Goal: Task Accomplishment & Management: Manage account settings

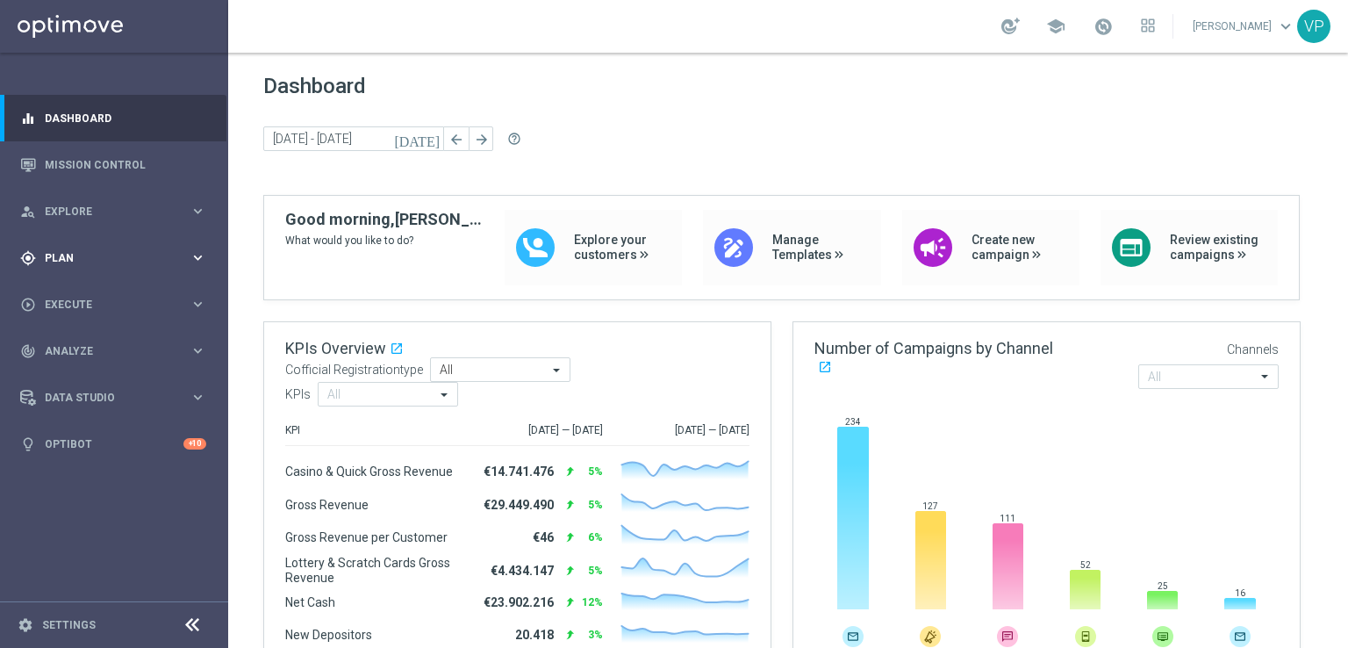
click at [190, 243] on div "gps_fixed Plan keyboard_arrow_right" at bounding box center [113, 257] width 226 height 47
click at [190, 341] on icon "keyboard_arrow_right" at bounding box center [198, 347] width 17 height 17
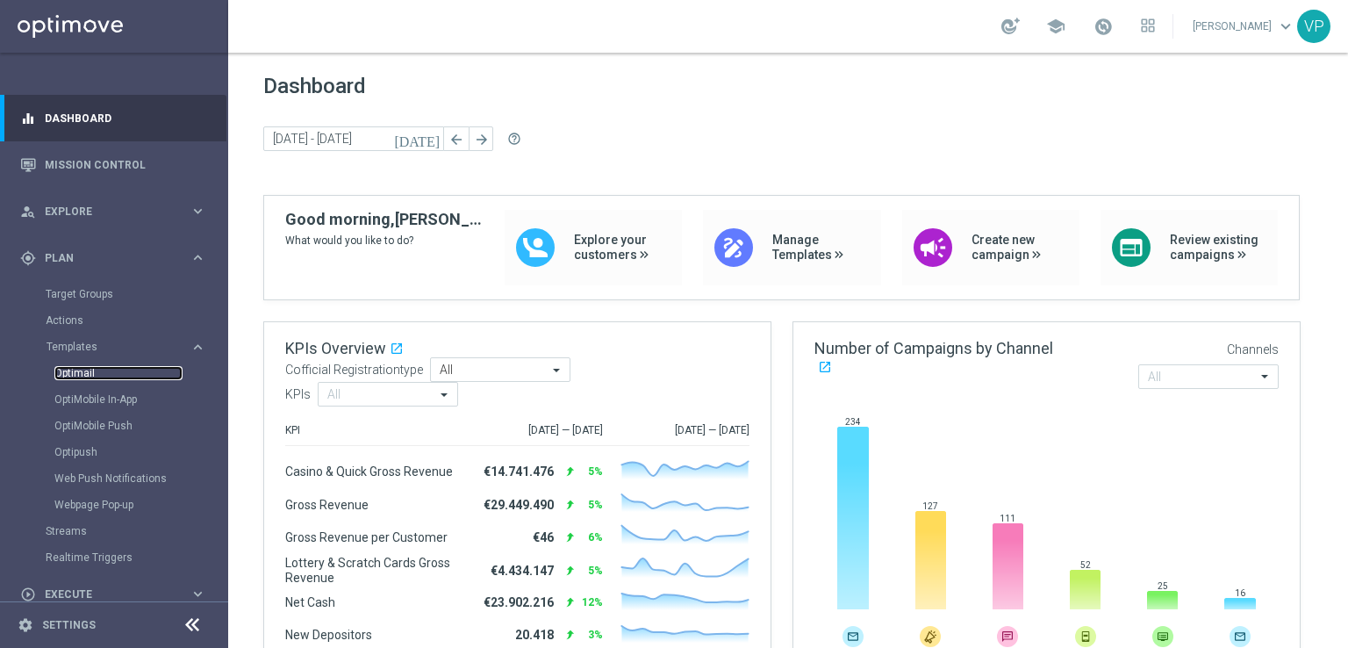
click at [94, 371] on link "Optimail" at bounding box center [118, 373] width 128 height 14
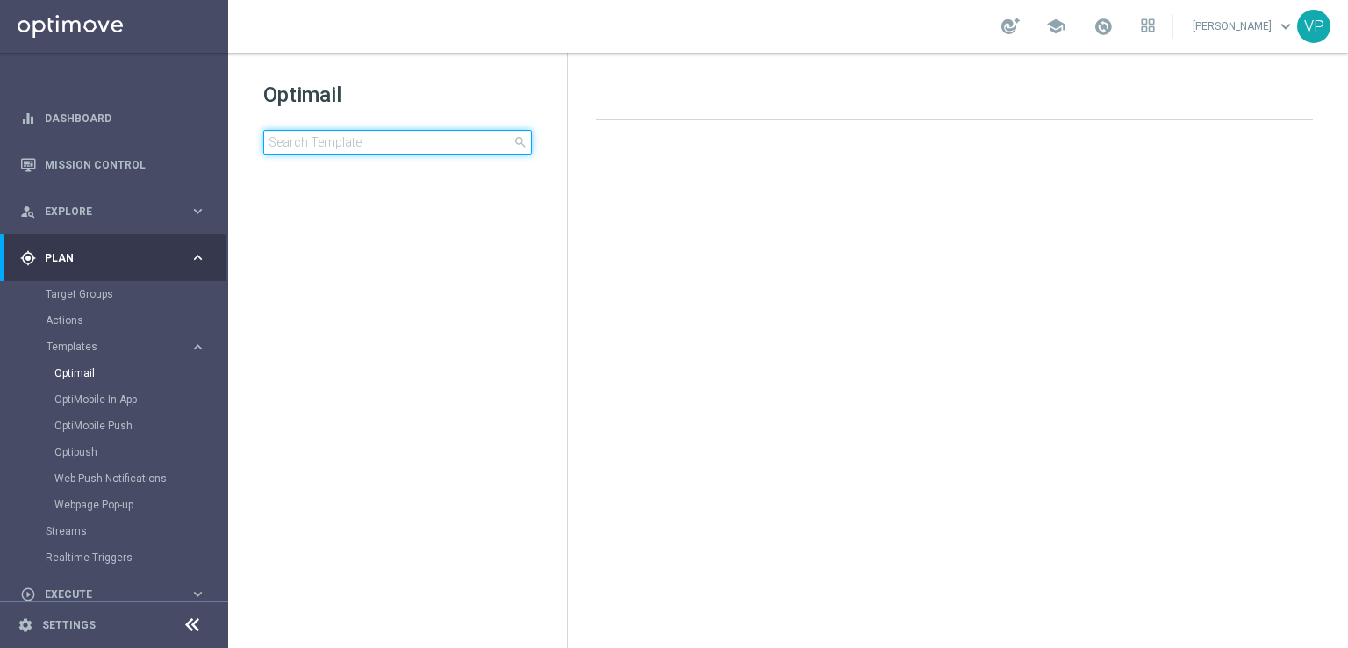
click at [455, 135] on input at bounding box center [397, 142] width 269 height 25
type input "D"
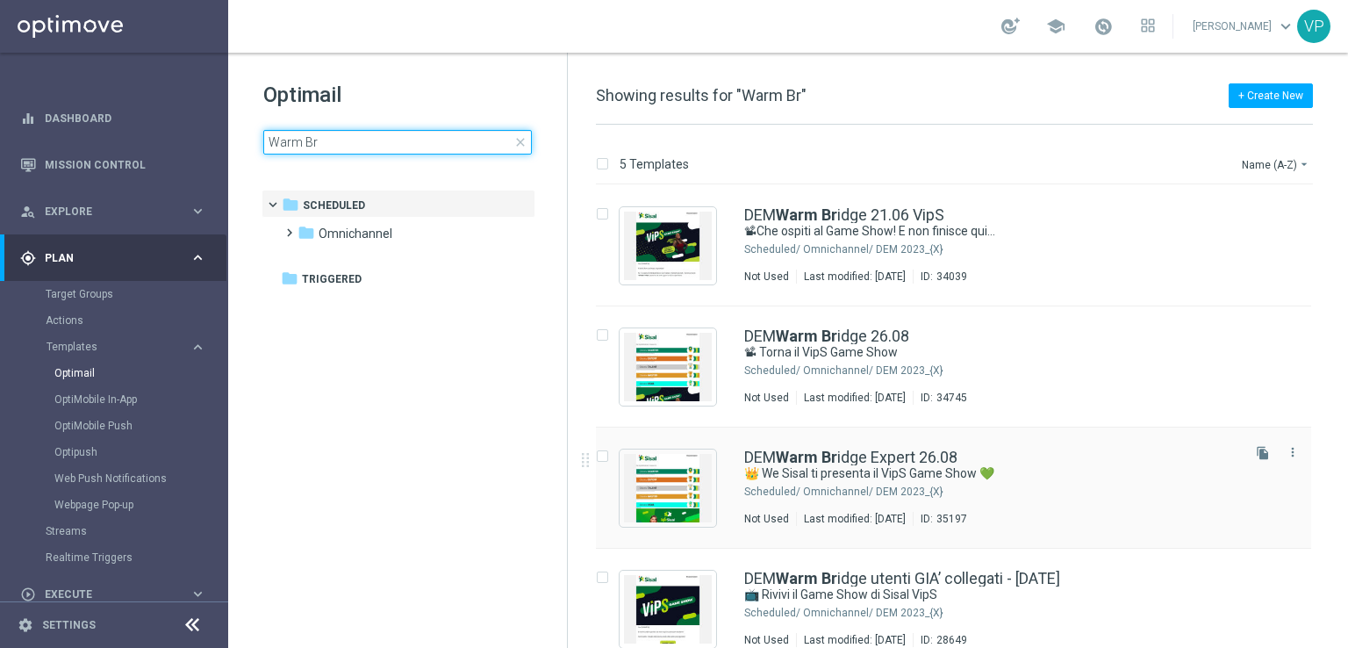
type input "Warm Br"
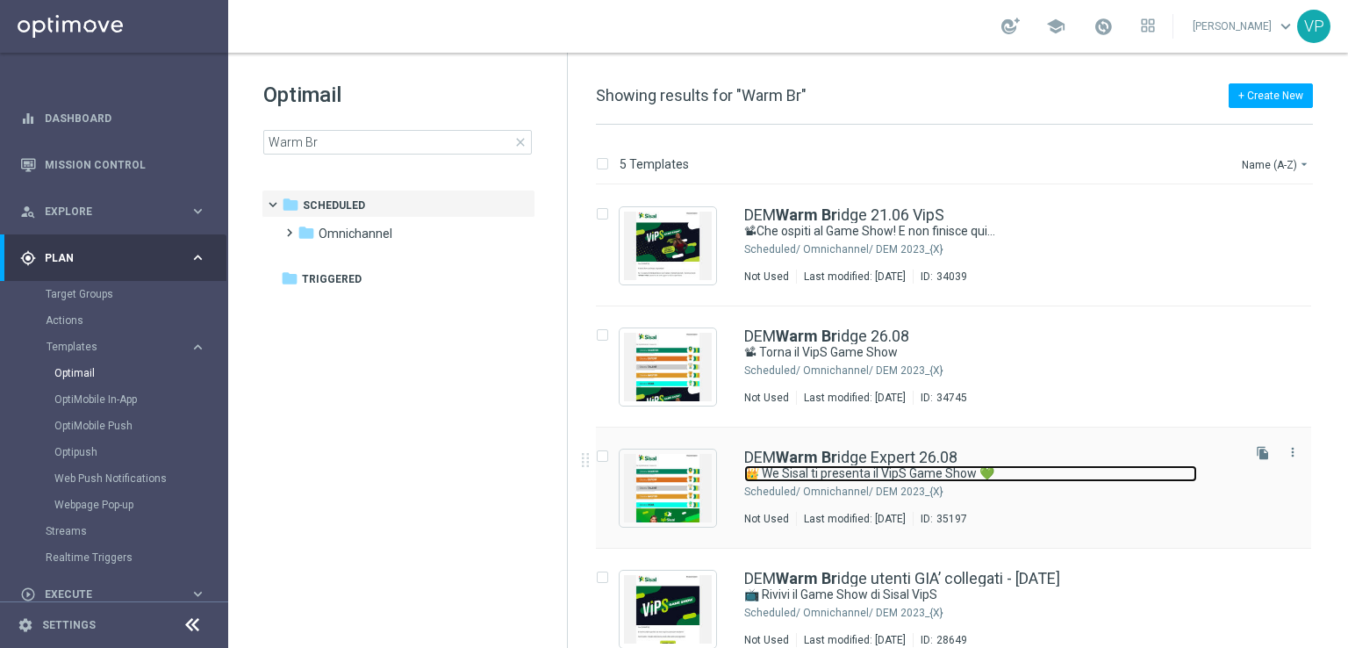
click at [1078, 472] on link "👑 We Sisal ti presenta il VipS Game Show 💚" at bounding box center [970, 473] width 453 height 17
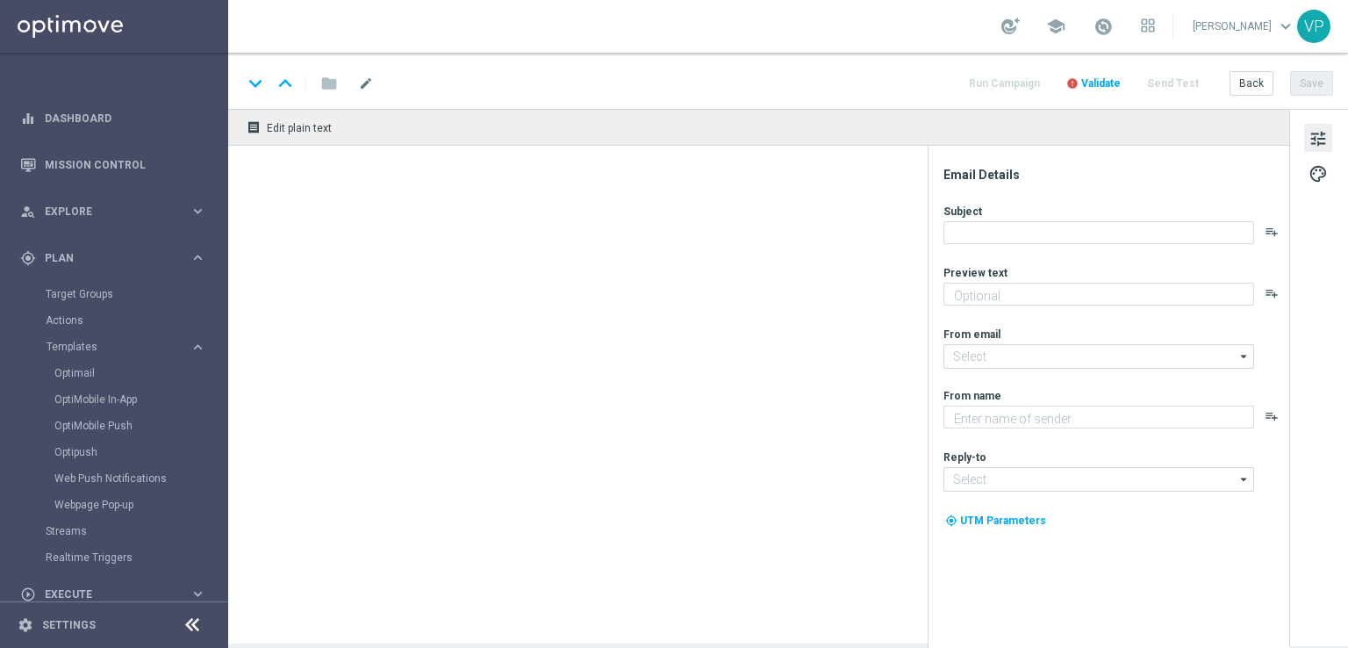
type textarea "Scopri l’intrattenimento esclusivo in live streaming📽"
type input "[EMAIL_ADDRESS][DOMAIN_NAME]"
type textarea "Sisal"
type input "[EMAIL_ADDRESS][DOMAIN_NAME]"
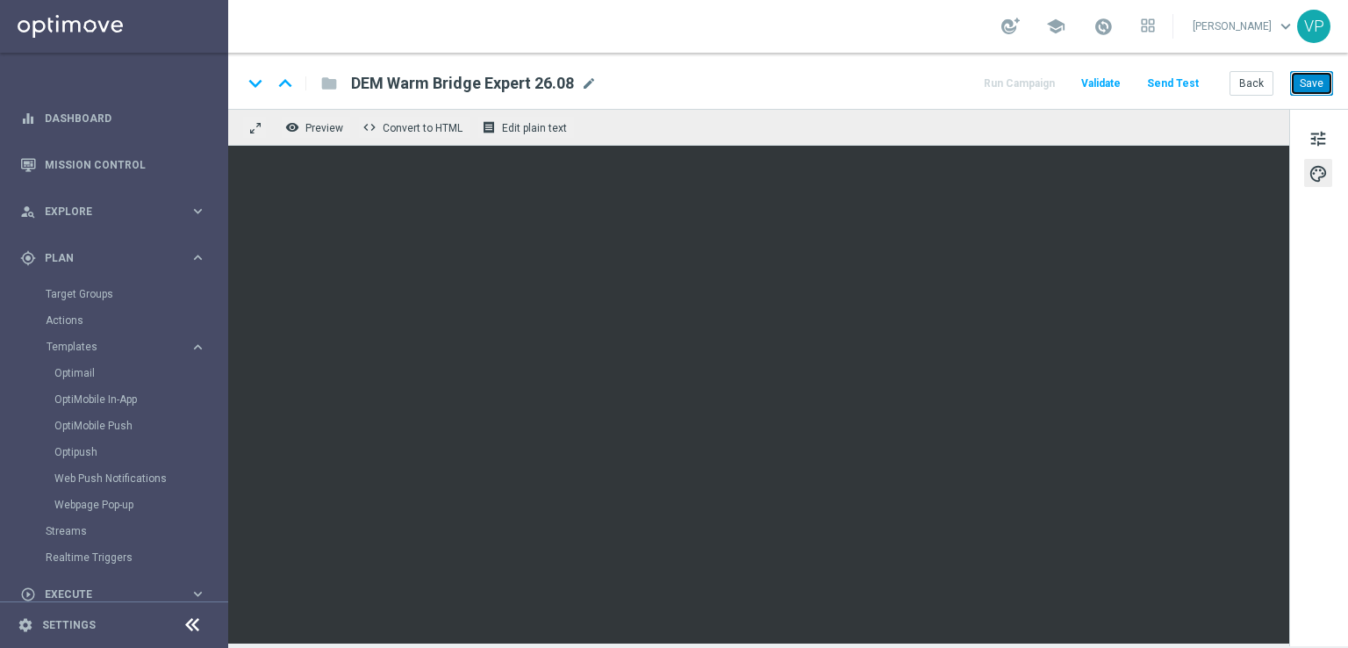
click at [1309, 80] on button "Save" at bounding box center [1311, 83] width 43 height 25
click at [1176, 87] on button "Send Test" at bounding box center [1172, 84] width 57 height 24
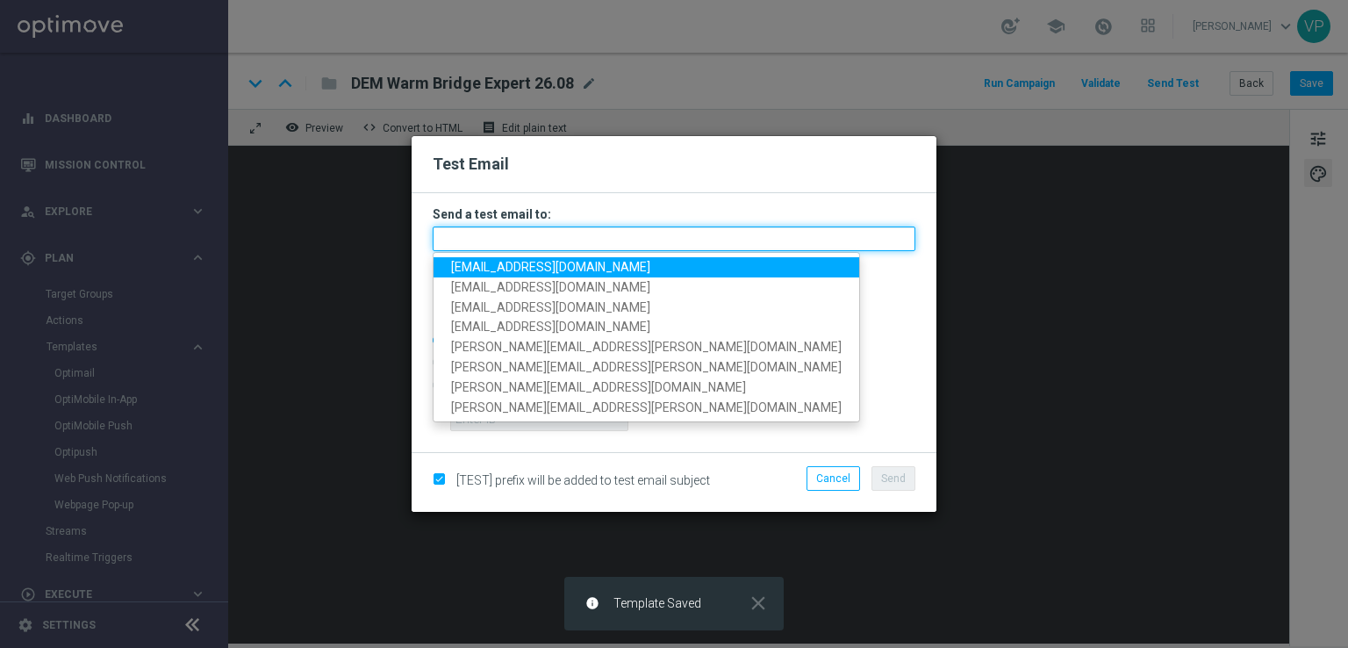
click at [538, 240] on input "text" at bounding box center [674, 238] width 483 height 25
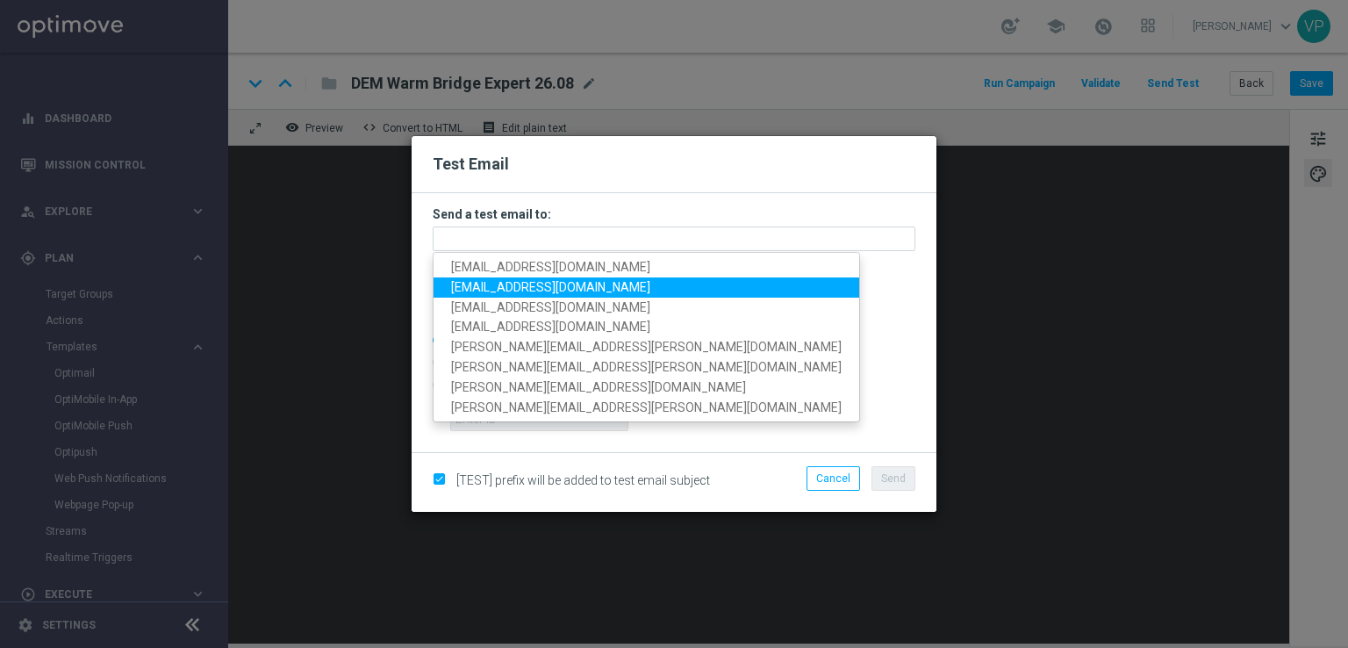
click at [468, 287] on span "[EMAIL_ADDRESS][DOMAIN_NAME]" at bounding box center [550, 287] width 199 height 14
type input "[EMAIL_ADDRESS][DOMAIN_NAME]"
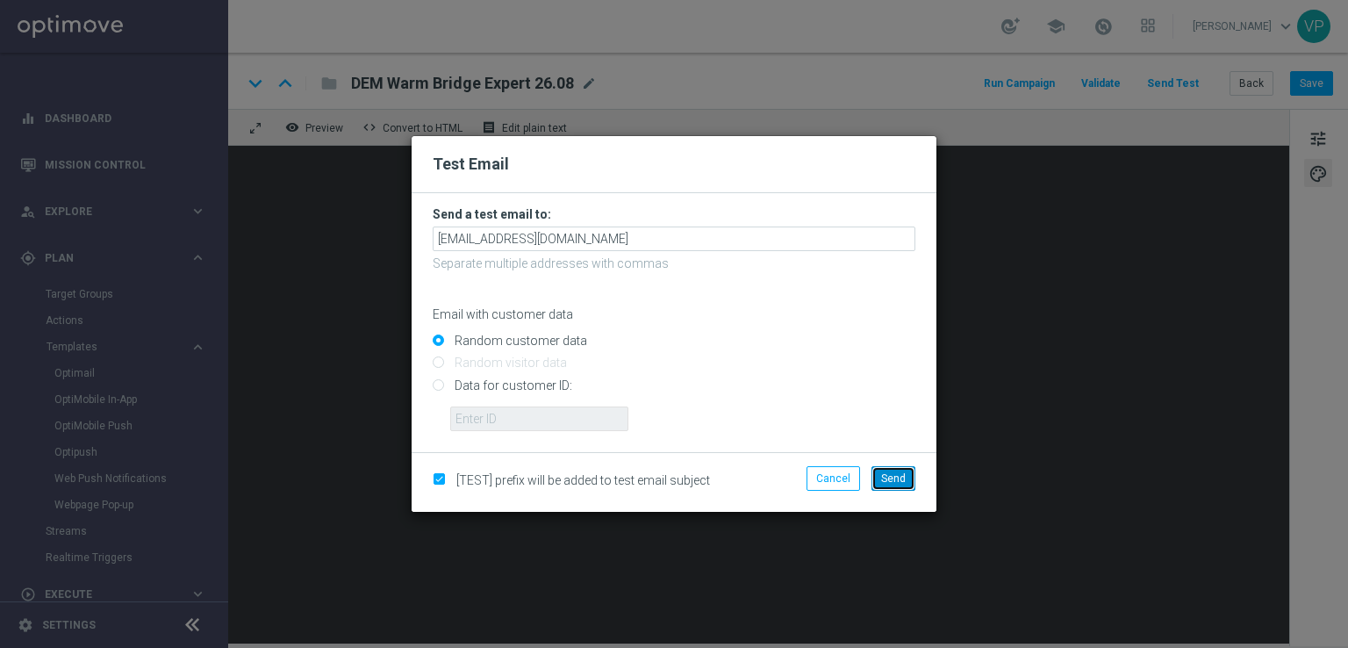
click at [874, 472] on button "Send" at bounding box center [893, 478] width 44 height 25
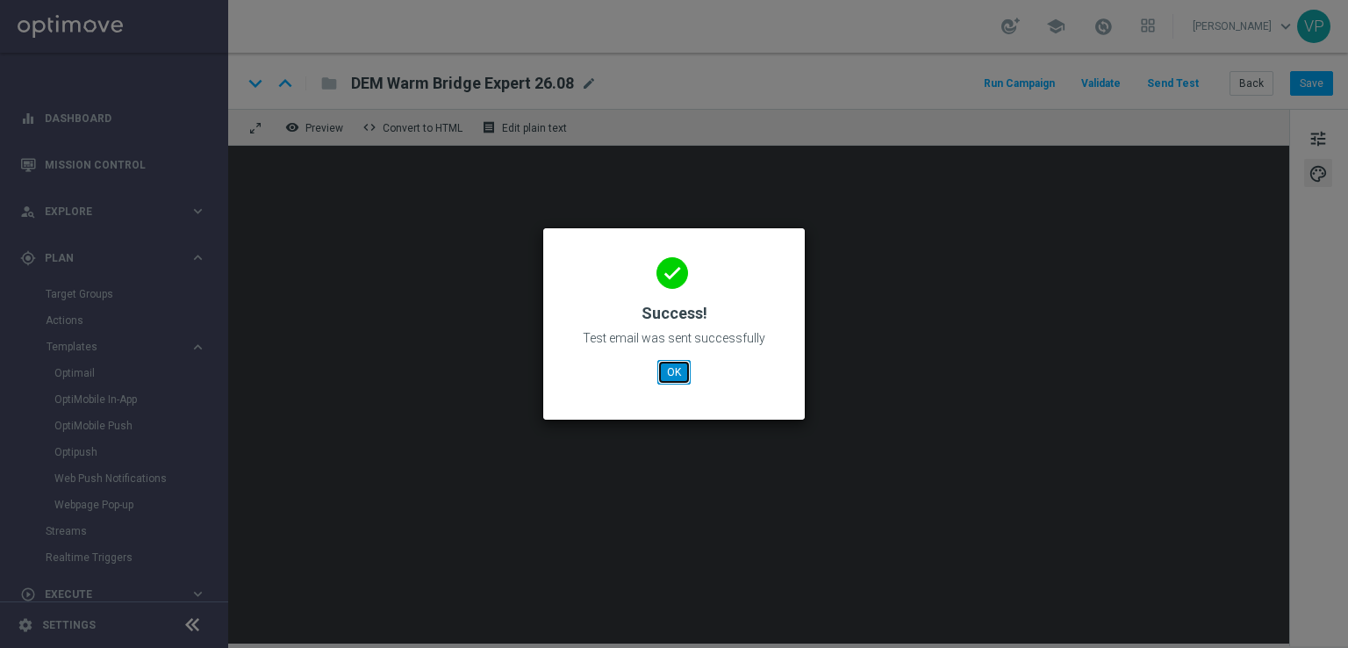
click at [668, 369] on button "OK" at bounding box center [673, 372] width 33 height 25
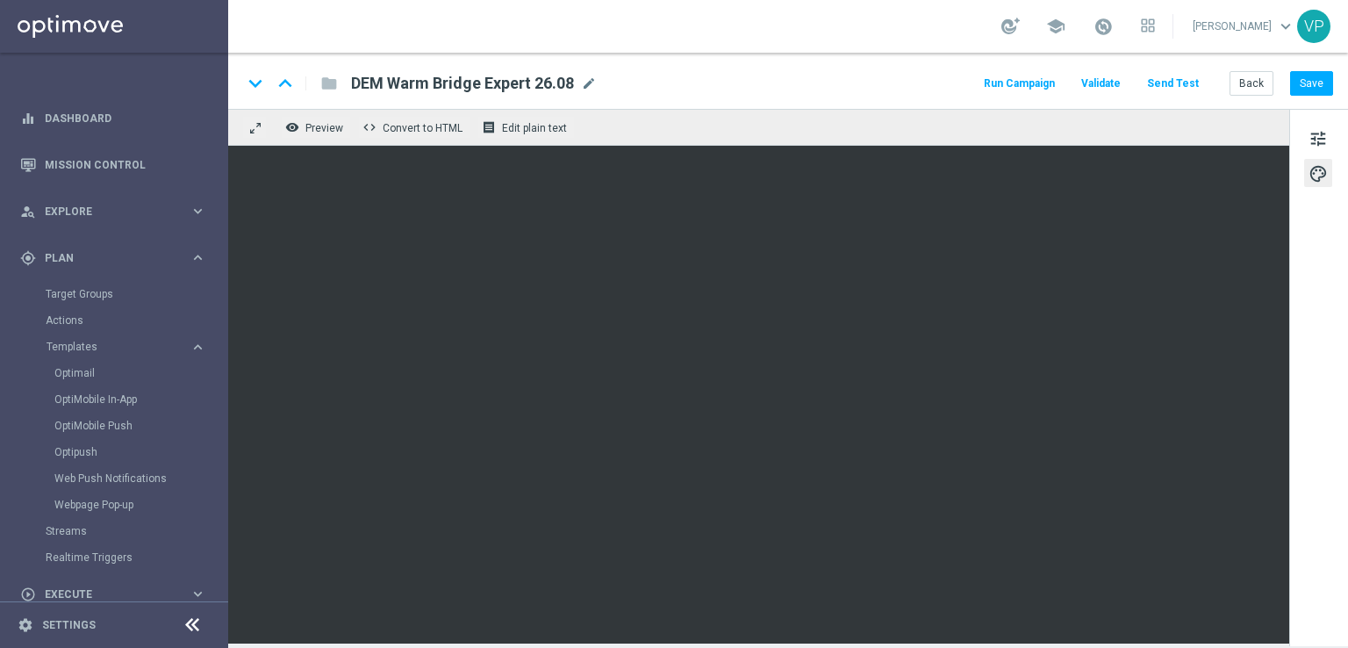
click at [1186, 82] on button "Send Test" at bounding box center [1172, 84] width 57 height 24
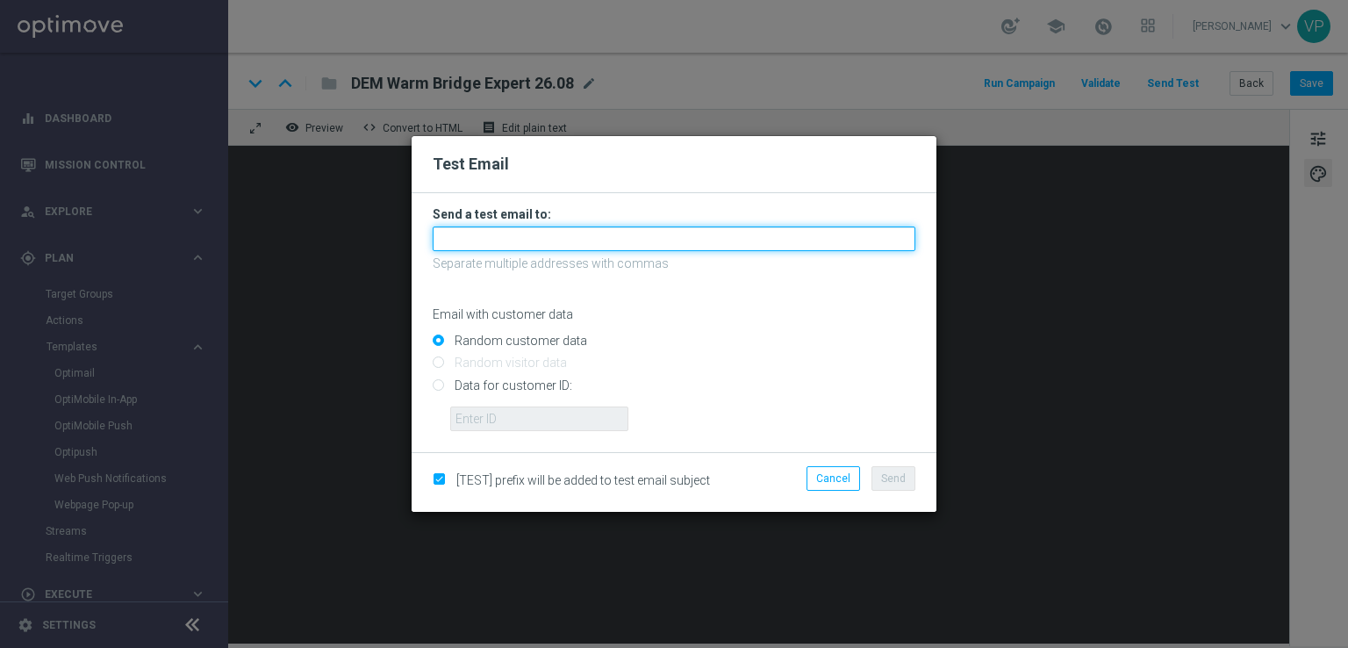
click at [735, 229] on input "text" at bounding box center [674, 238] width 483 height 25
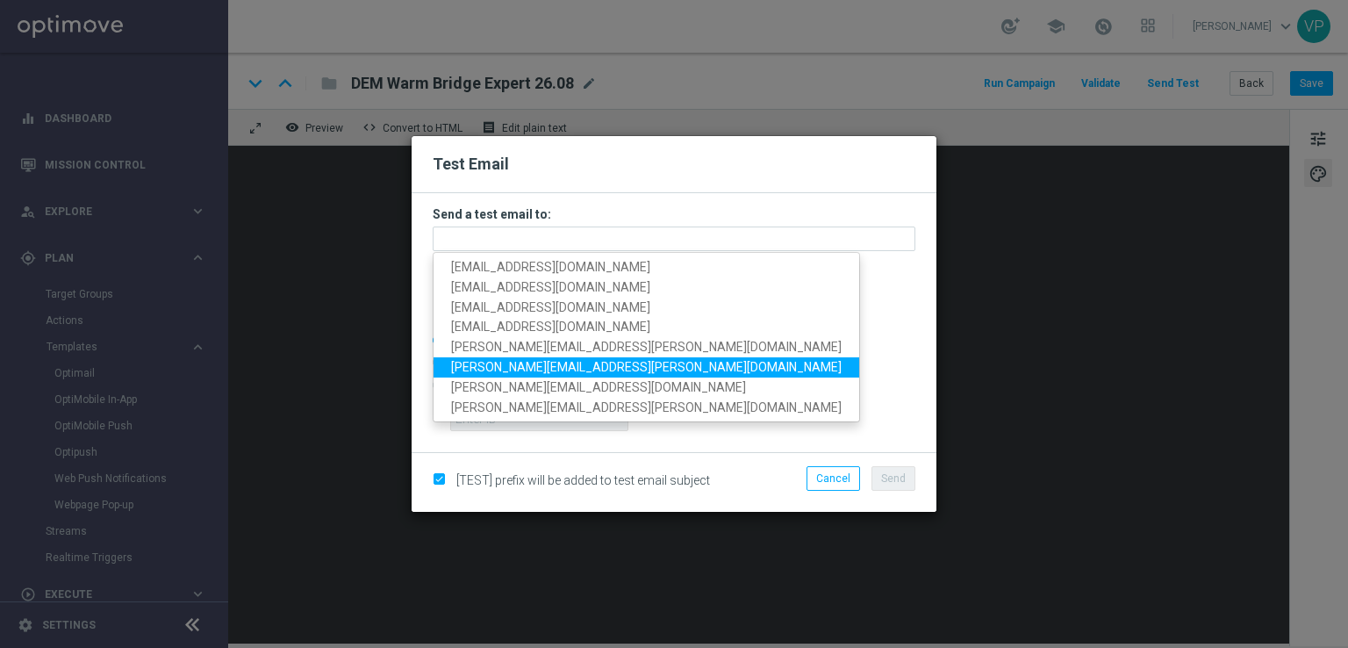
click at [751, 403] on input "Data for customer ID:" at bounding box center [674, 392] width 483 height 25
radio input "true"
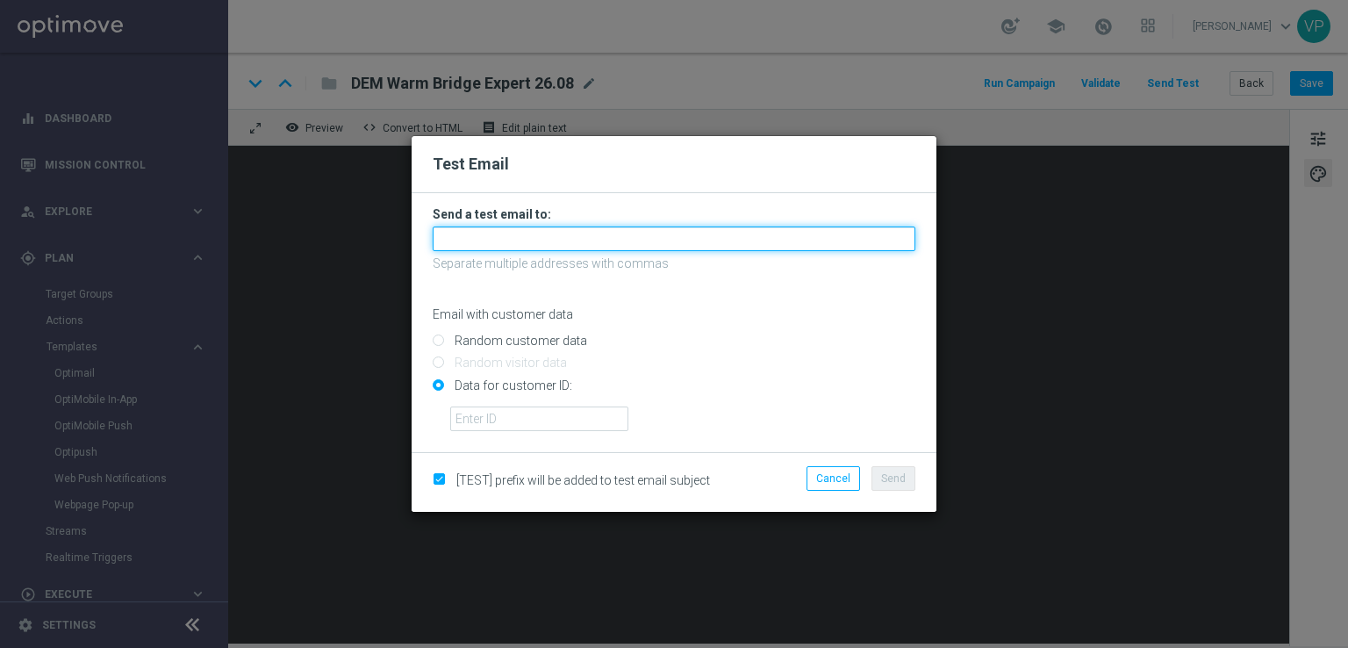
click at [562, 243] on input "text" at bounding box center [674, 238] width 483 height 25
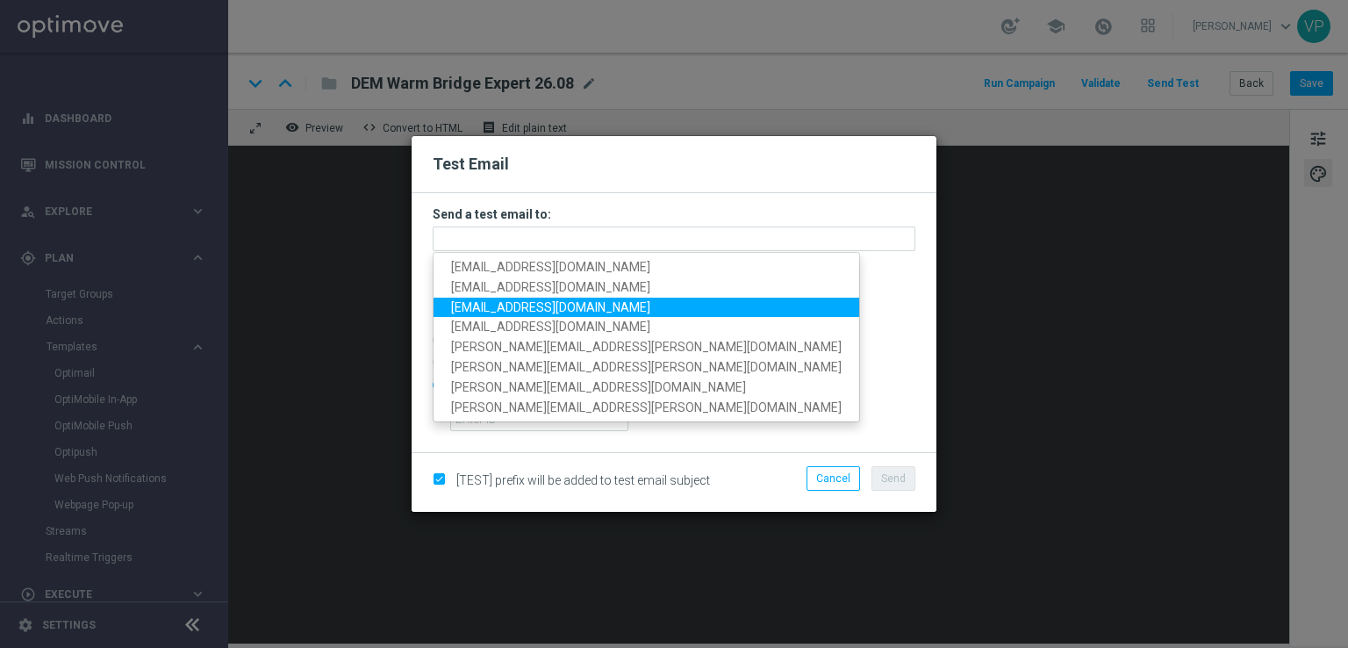
click at [453, 310] on span "[EMAIL_ADDRESS][DOMAIN_NAME]" at bounding box center [550, 306] width 199 height 14
type input "[EMAIL_ADDRESS][DOMAIN_NAME]"
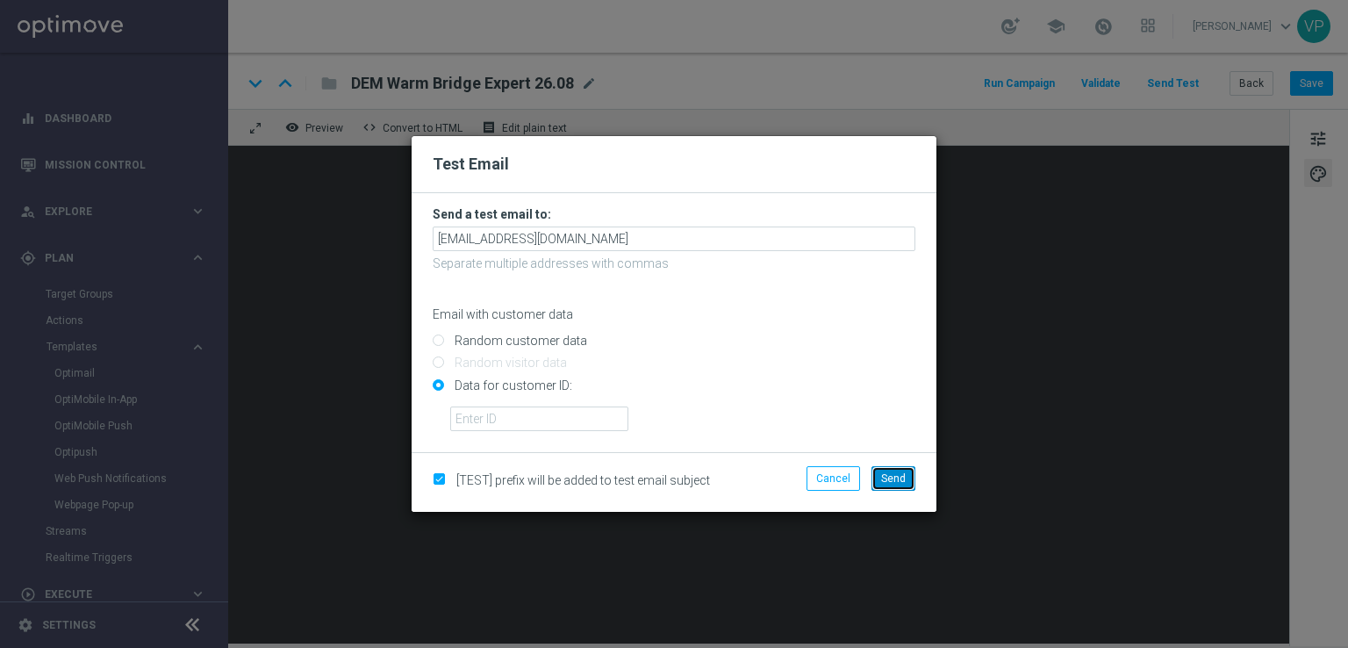
click at [900, 473] on span "Send" at bounding box center [893, 478] width 25 height 12
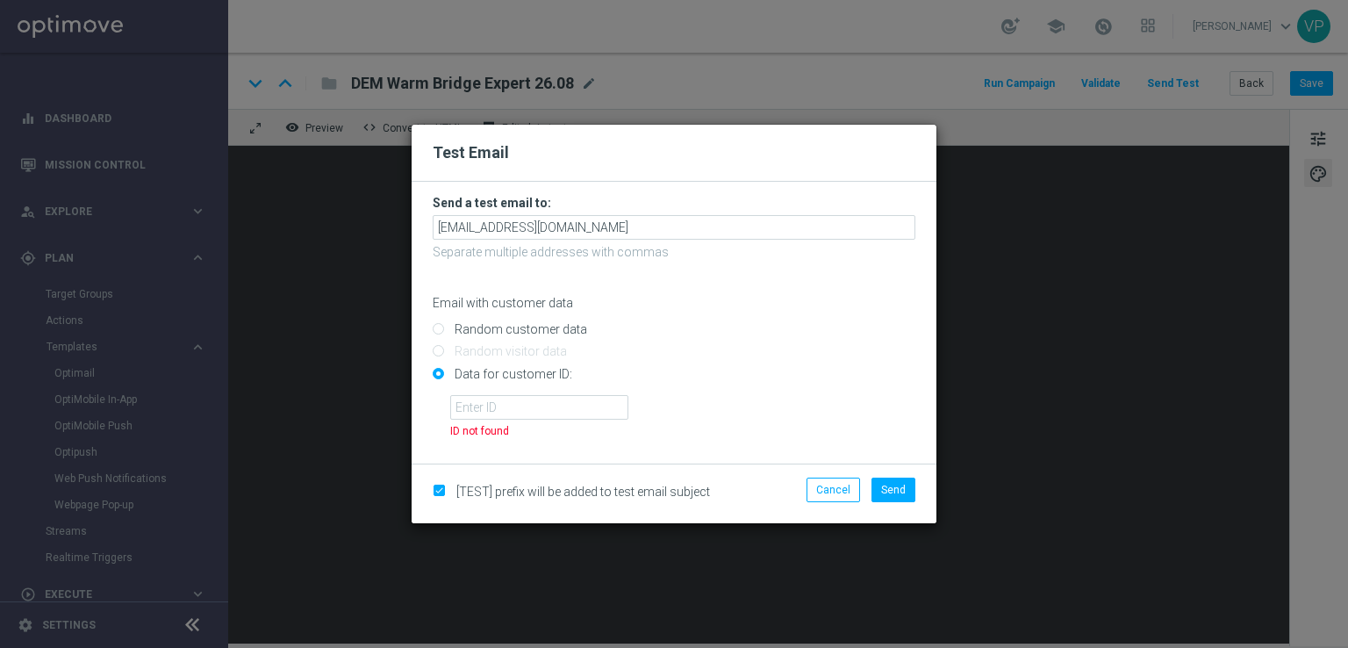
click at [512, 333] on input "Random customer data" at bounding box center [674, 337] width 483 height 25
radio input "true"
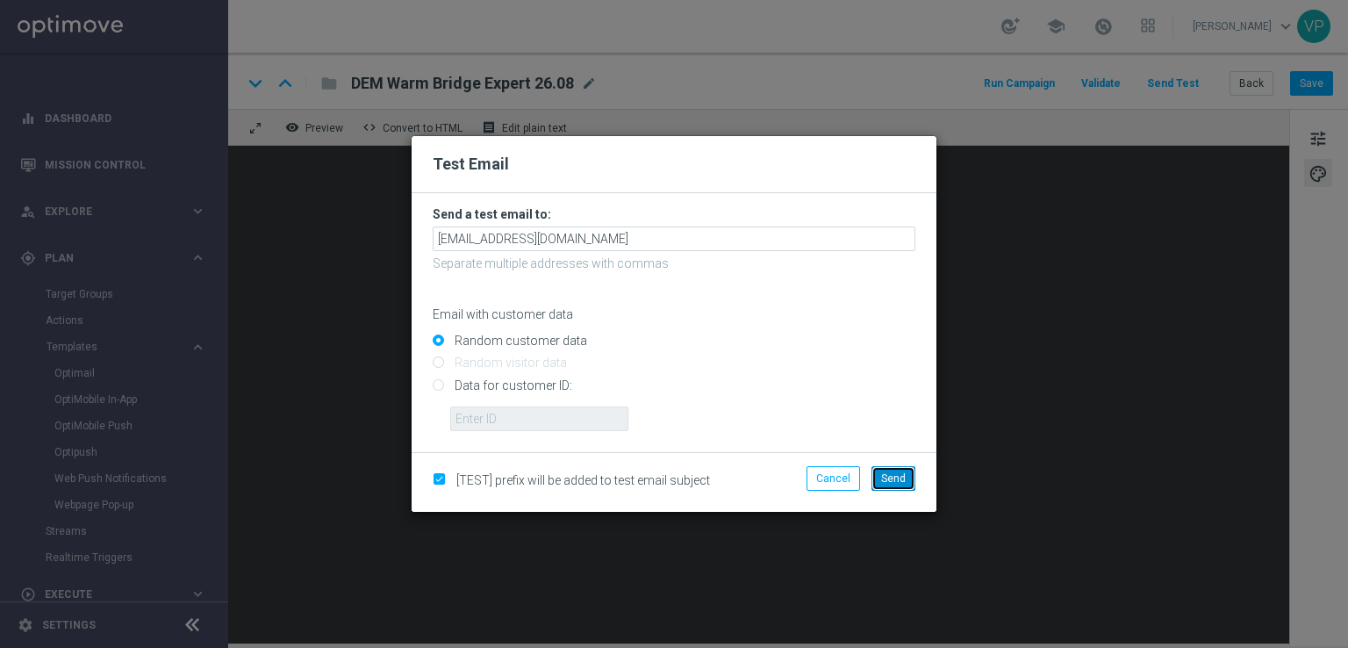
click at [904, 480] on span "Send" at bounding box center [893, 478] width 25 height 12
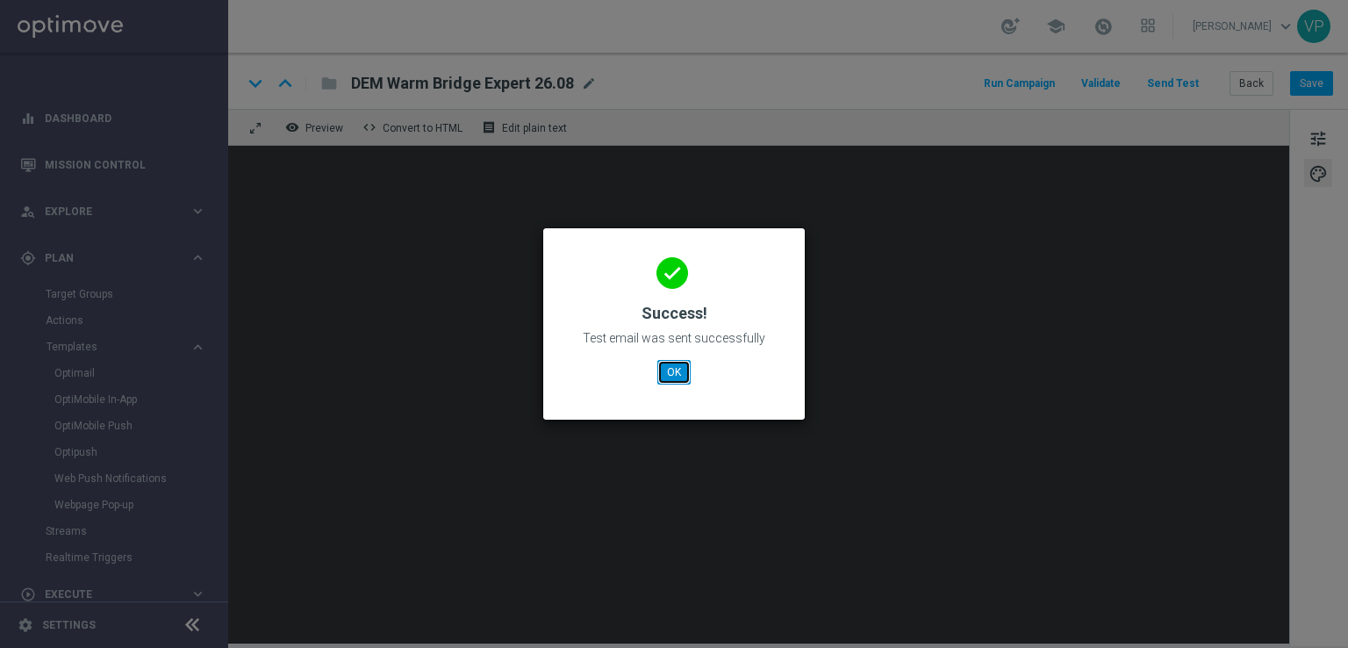
click at [677, 362] on button "OK" at bounding box center [673, 372] width 33 height 25
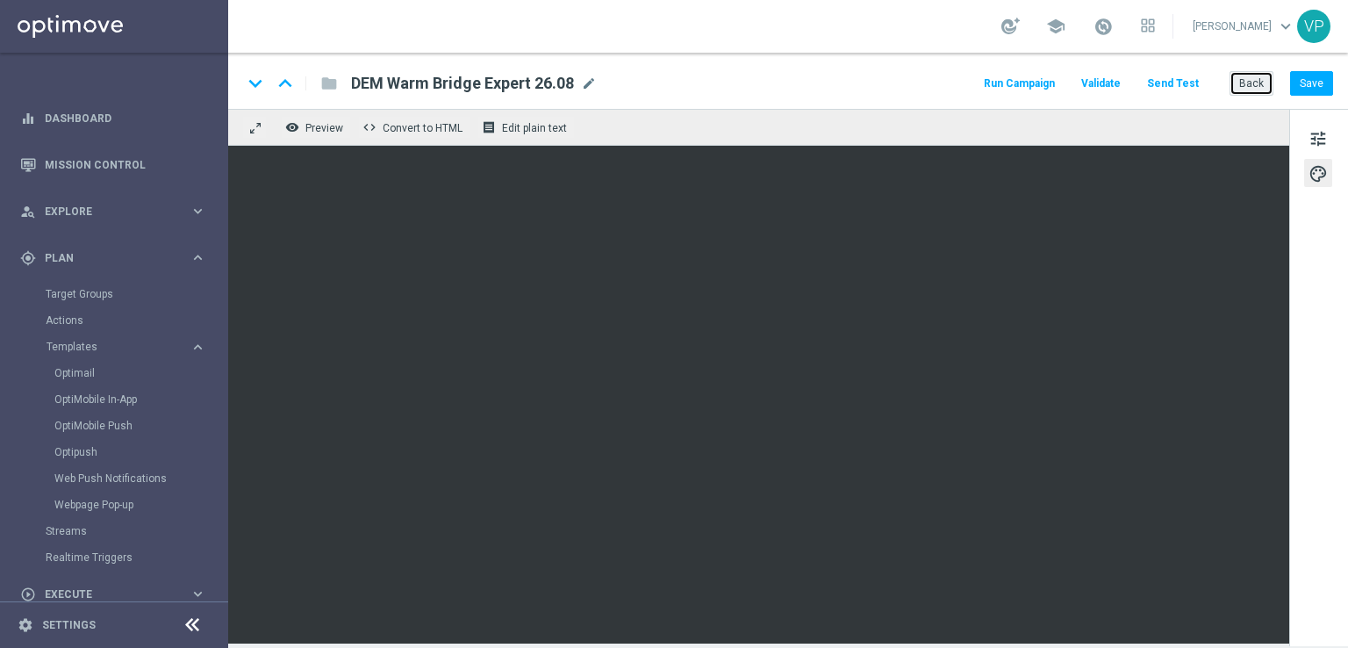
click at [1258, 87] on button "Back" at bounding box center [1251, 83] width 44 height 25
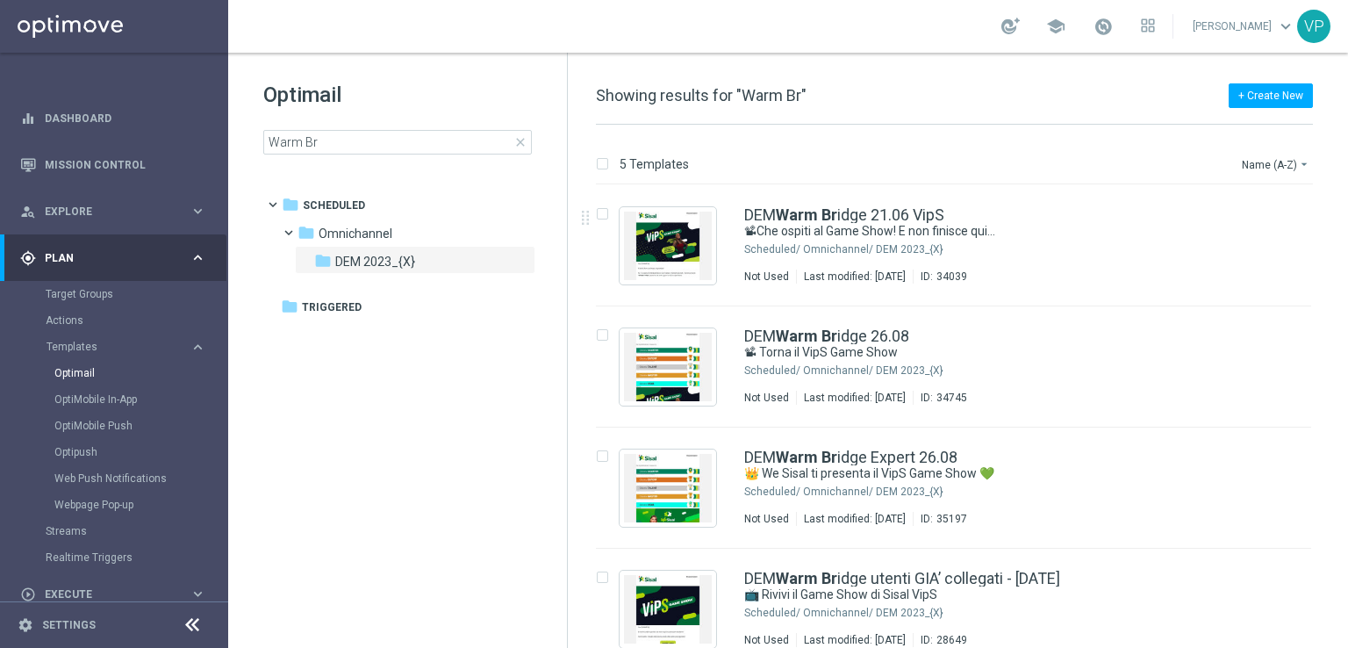
click at [522, 144] on span "close" at bounding box center [520, 142] width 14 height 14
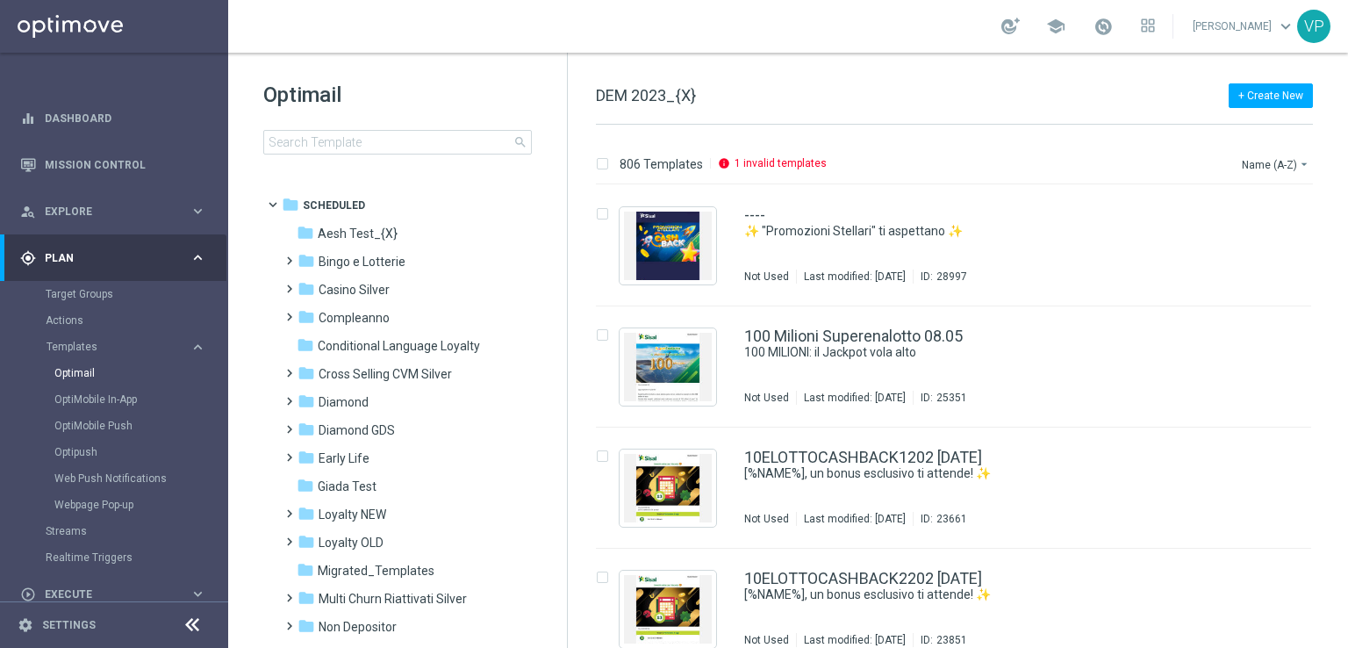
drag, startPoint x: 555, startPoint y: 239, endPoint x: 547, endPoint y: 319, distance: 80.2
click at [547, 319] on tree-viewport "folder Scheduled more_vert folder Aesh Test_{X} more_vert" at bounding box center [414, 417] width 304 height 455
click at [781, 165] on p "1 invalid templates" at bounding box center [781, 163] width 92 height 14
click at [720, 160] on icon "info" at bounding box center [724, 163] width 12 height 12
drag, startPoint x: 1340, startPoint y: 278, endPoint x: 1347, endPoint y: 361, distance: 82.8
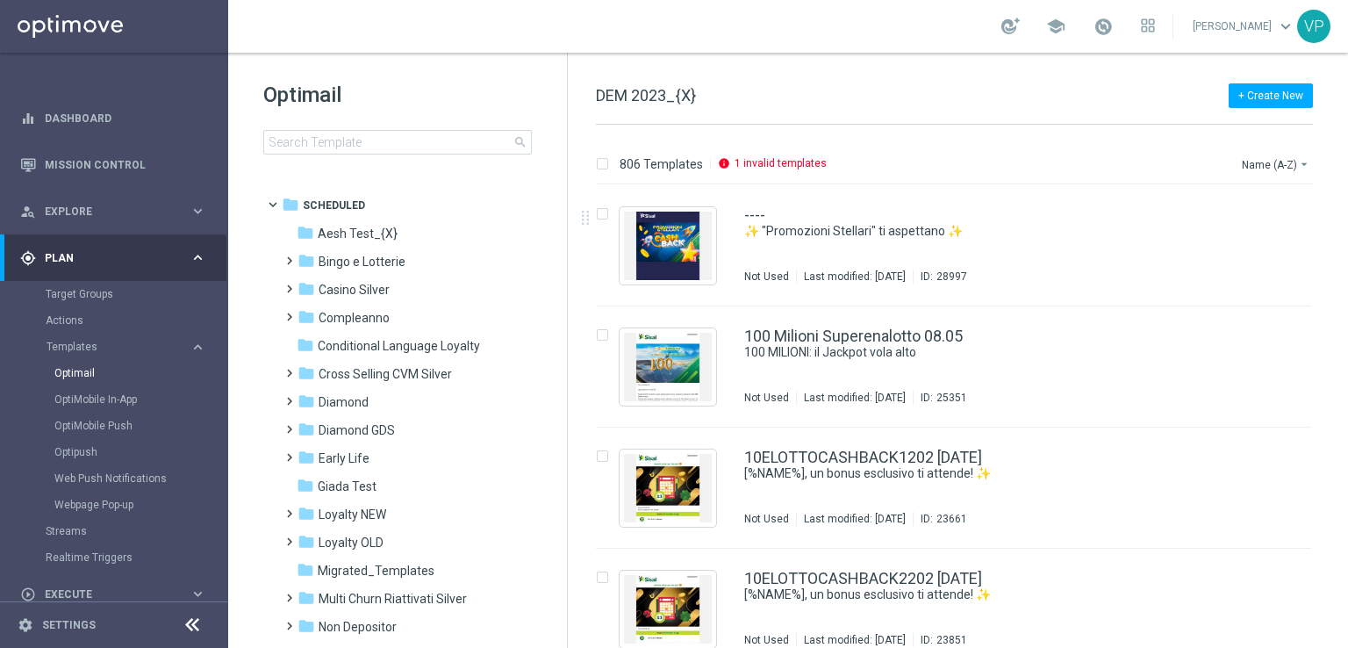
click at [1343, 381] on div "insert_drive_file ---- ✨ "Promozioni Stellari" ti aspettano ✨ Not Used Last mod…" at bounding box center [961, 416] width 766 height 462
drag, startPoint x: 1345, startPoint y: 212, endPoint x: 1120, endPoint y: 291, distance: 239.0
click at [1347, 355] on div "806 Templates info 1 invalid templates Name (A-Z) arrow_drop_down Drag here to …" at bounding box center [958, 386] width 780 height 523
drag, startPoint x: 564, startPoint y: 298, endPoint x: 560, endPoint y: 426, distance: 127.3
click at [560, 426] on div "folder Scheduled more_vert folder Aesh Test_{X} more_vert" at bounding box center [395, 417] width 339 height 455
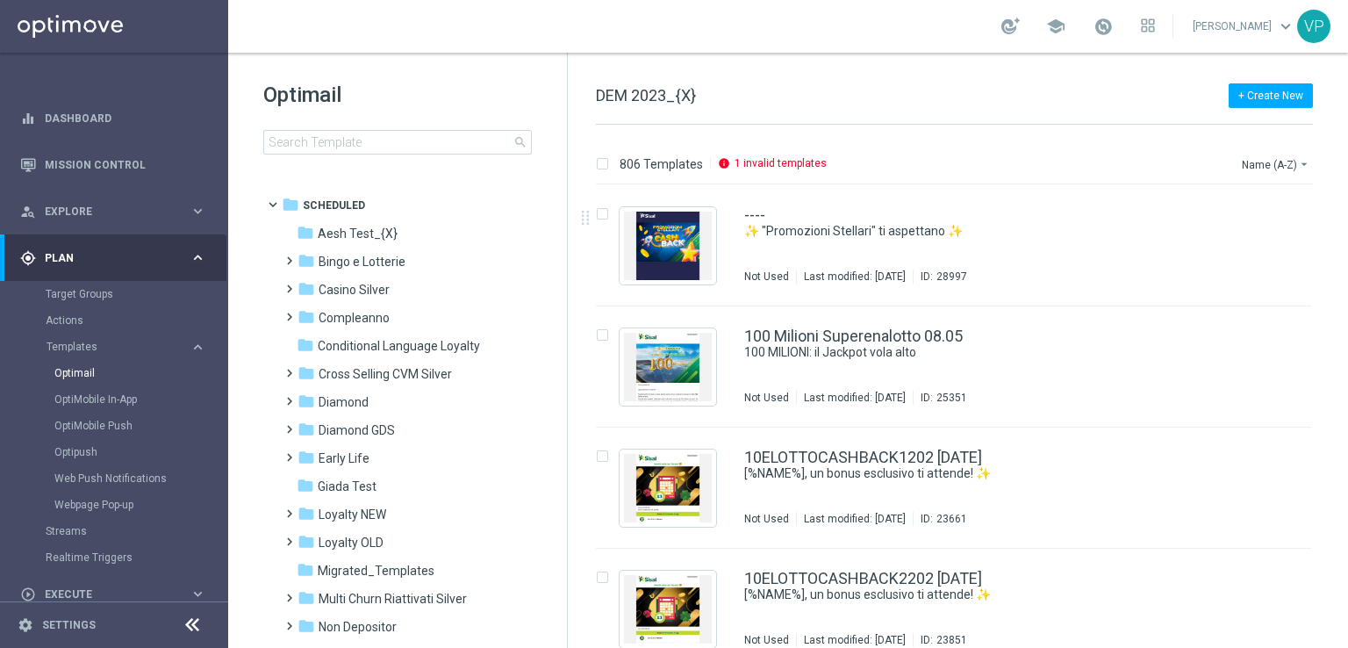
click at [497, 118] on div "Optimail search" at bounding box center [415, 118] width 304 height 74
drag, startPoint x: 1344, startPoint y: 196, endPoint x: 1347, endPoint y: 478, distance: 282.6
click at [1347, 485] on div "806 Templates info 1 invalid templates Name (A-Z) arrow_drop_down Drag here to …" at bounding box center [958, 386] width 780 height 523
click at [556, 570] on tree-viewport "folder Scheduled more_vert folder Aesh Test_{X} more_vert" at bounding box center [414, 417] width 304 height 455
click at [81, 375] on link "Optimail" at bounding box center [118, 373] width 128 height 14
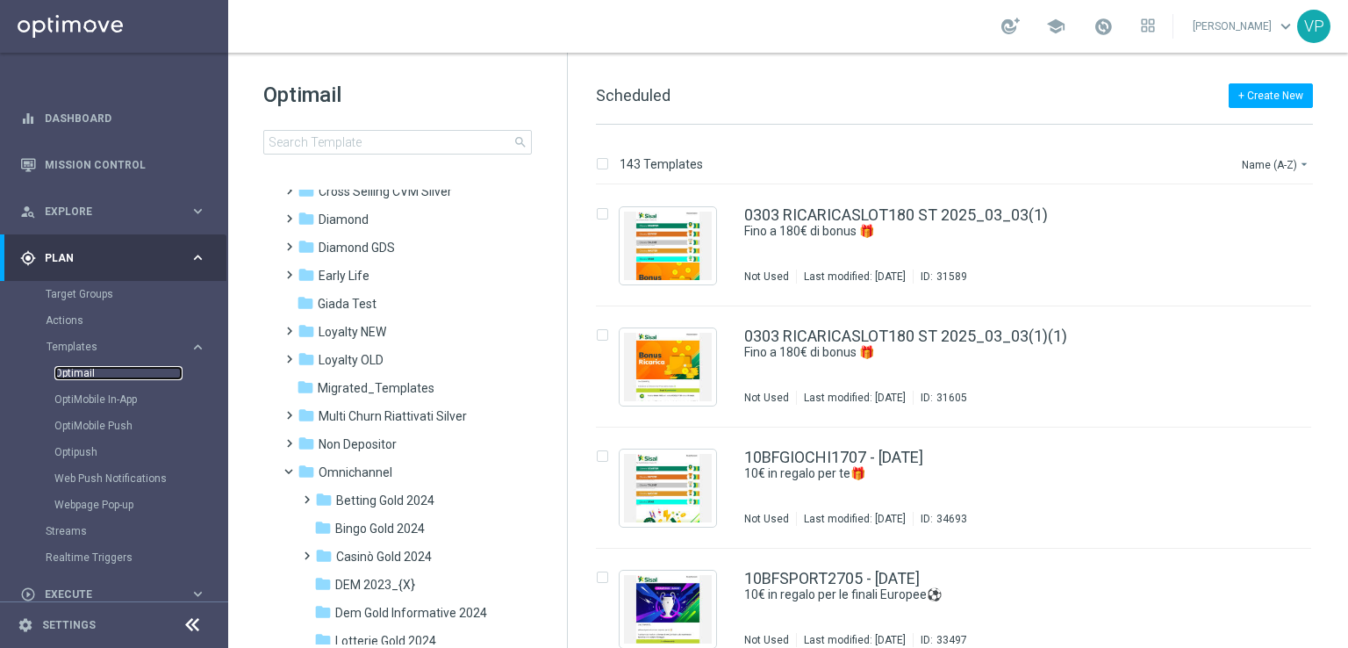
scroll to position [177, 0]
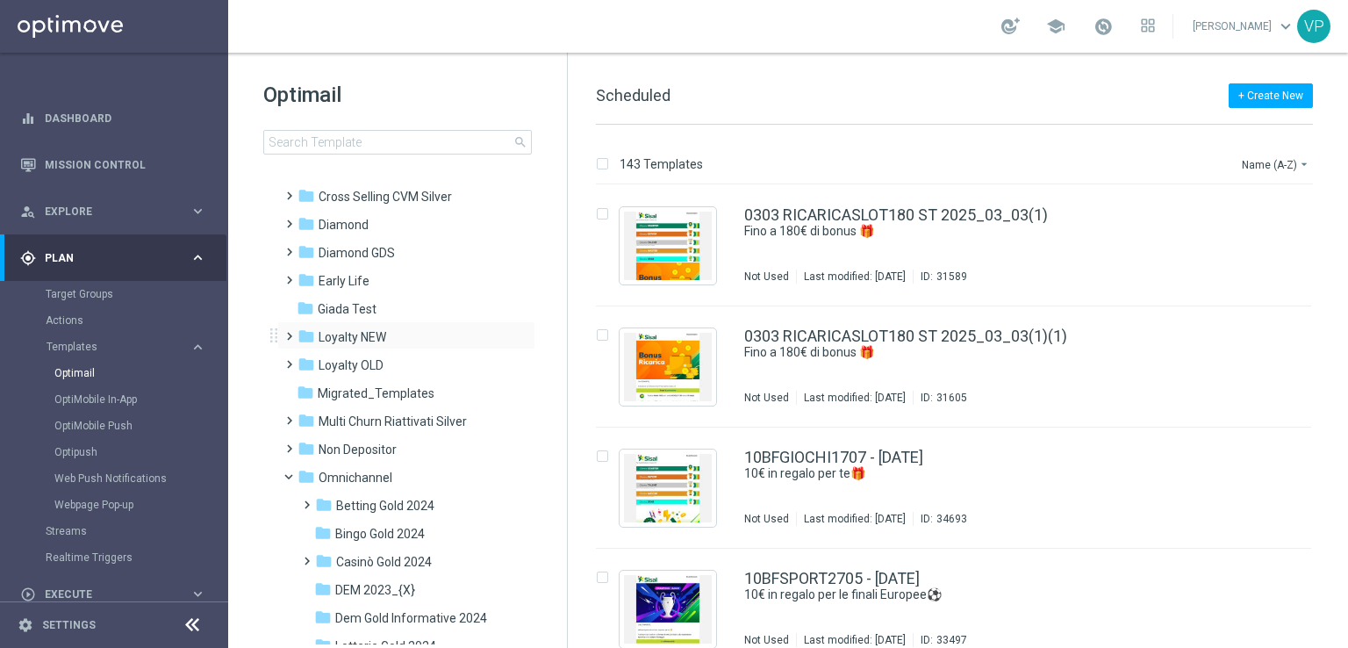
click at [288, 332] on span at bounding box center [286, 328] width 8 height 7
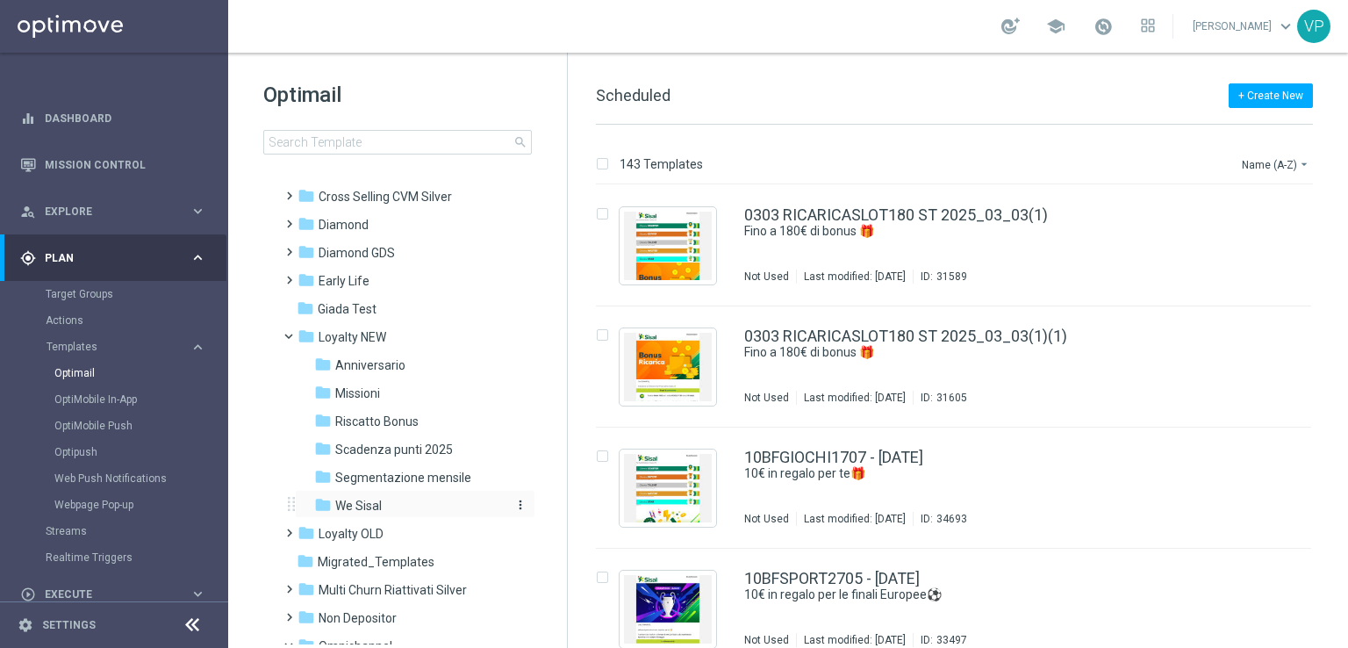
click at [330, 505] on icon "folder" at bounding box center [323, 505] width 18 height 18
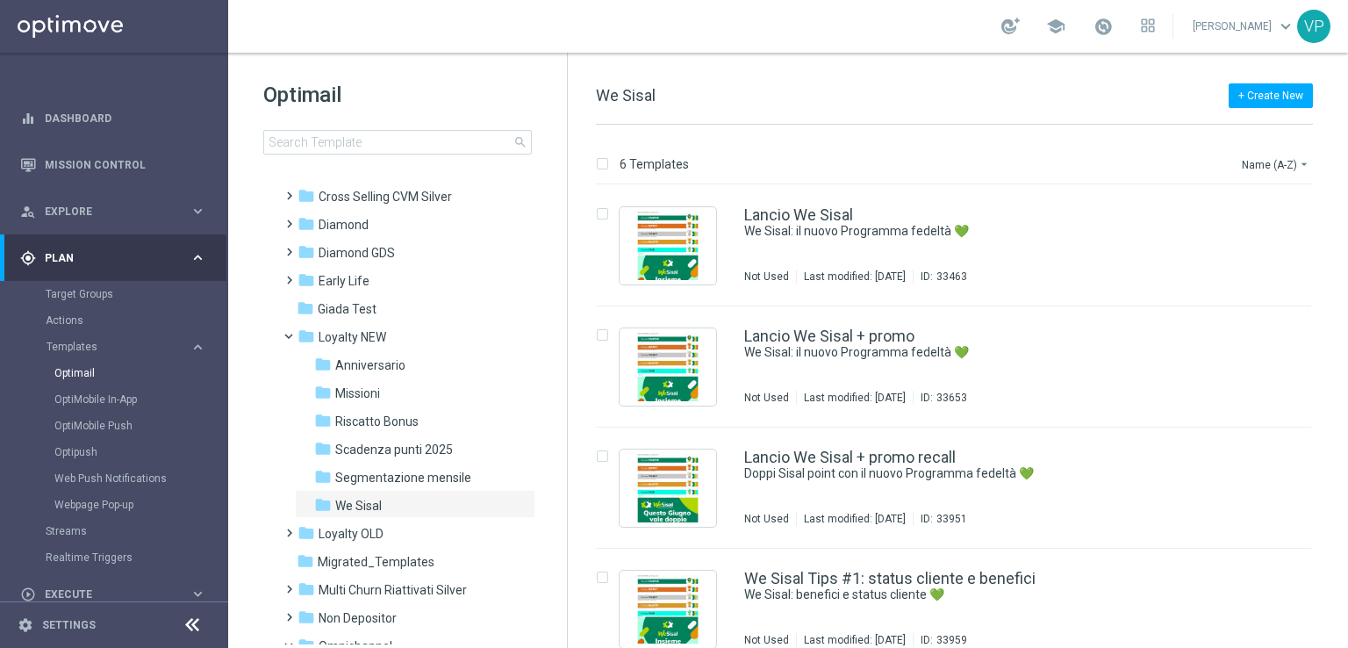
scroll to position [362, 0]
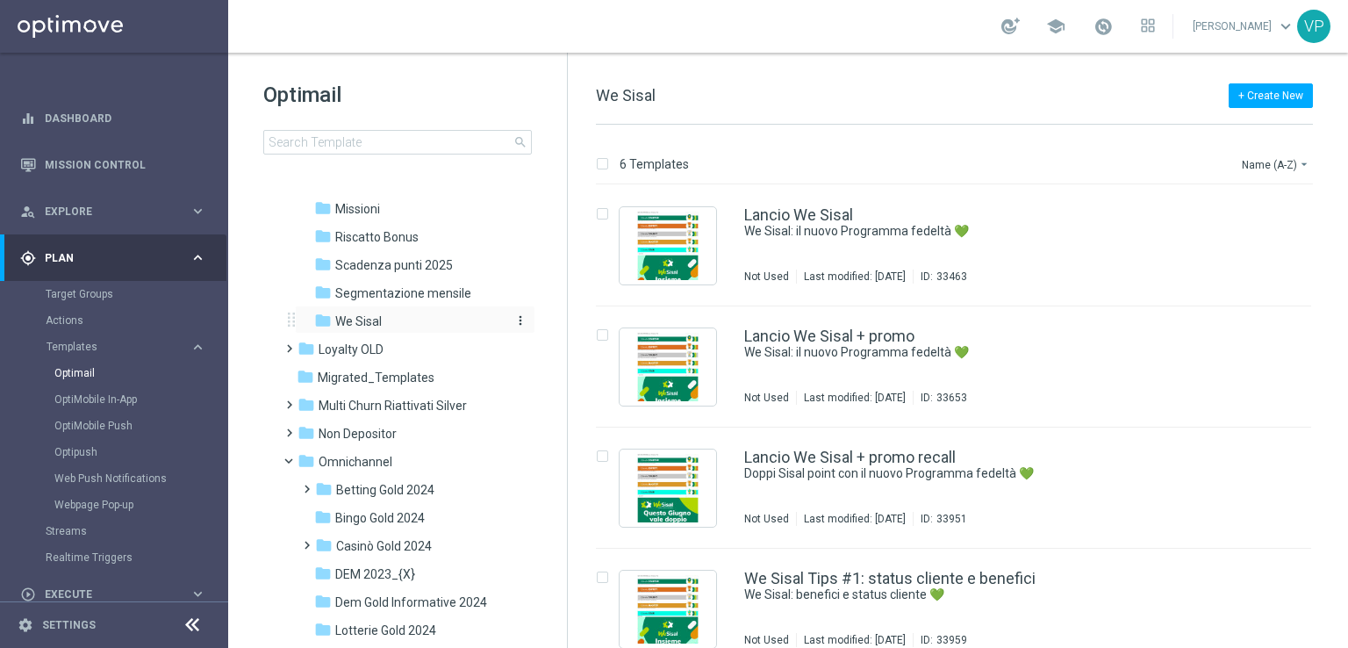
click at [515, 321] on icon "more_vert" at bounding box center [520, 320] width 14 height 14
click at [593, 298] on span "New Folder" at bounding box center [590, 300] width 54 height 14
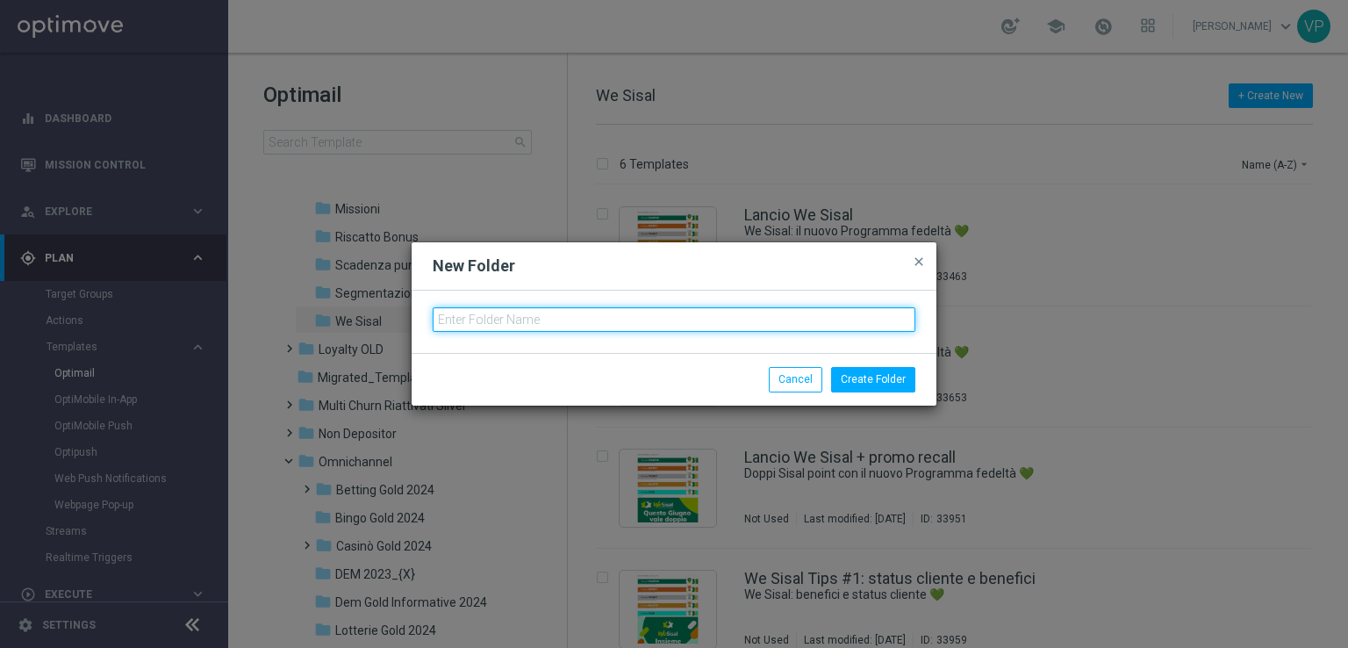
click at [595, 314] on input "text" at bounding box center [674, 319] width 483 height 25
type input "VipS"
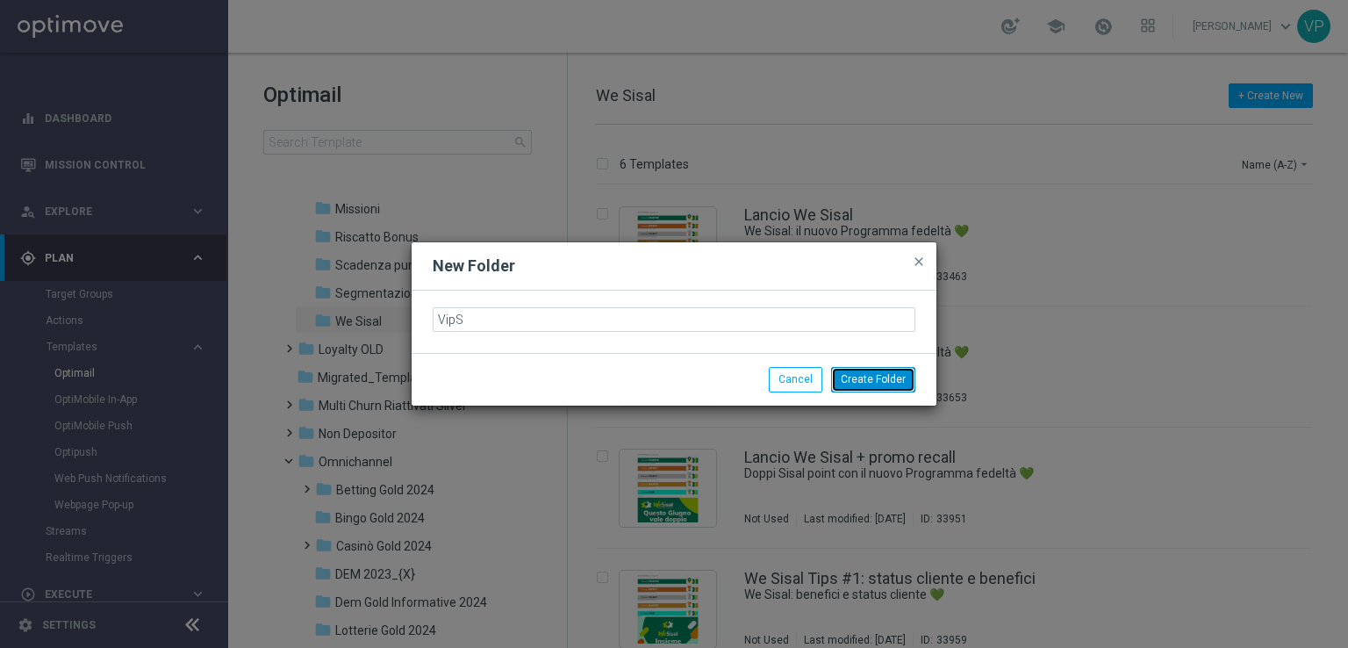
click at [882, 387] on button "Create Folder" at bounding box center [873, 379] width 84 height 25
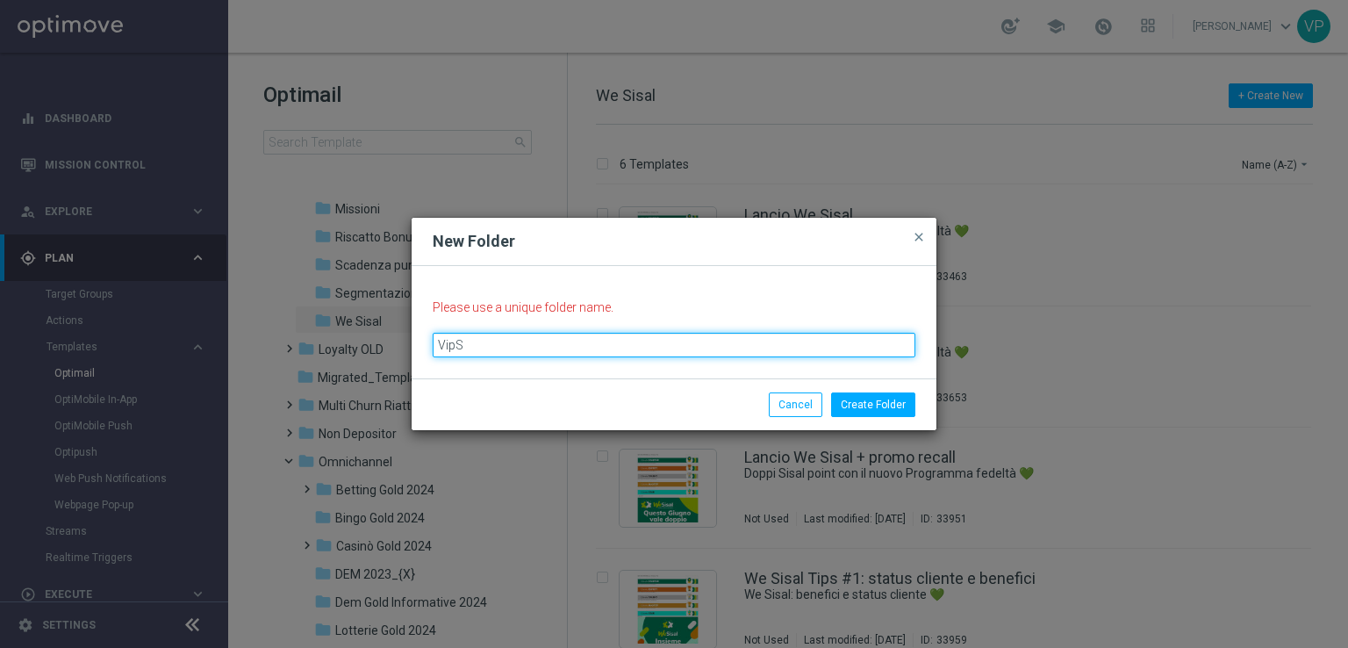
click at [520, 352] on input "VipS" at bounding box center [674, 345] width 483 height 25
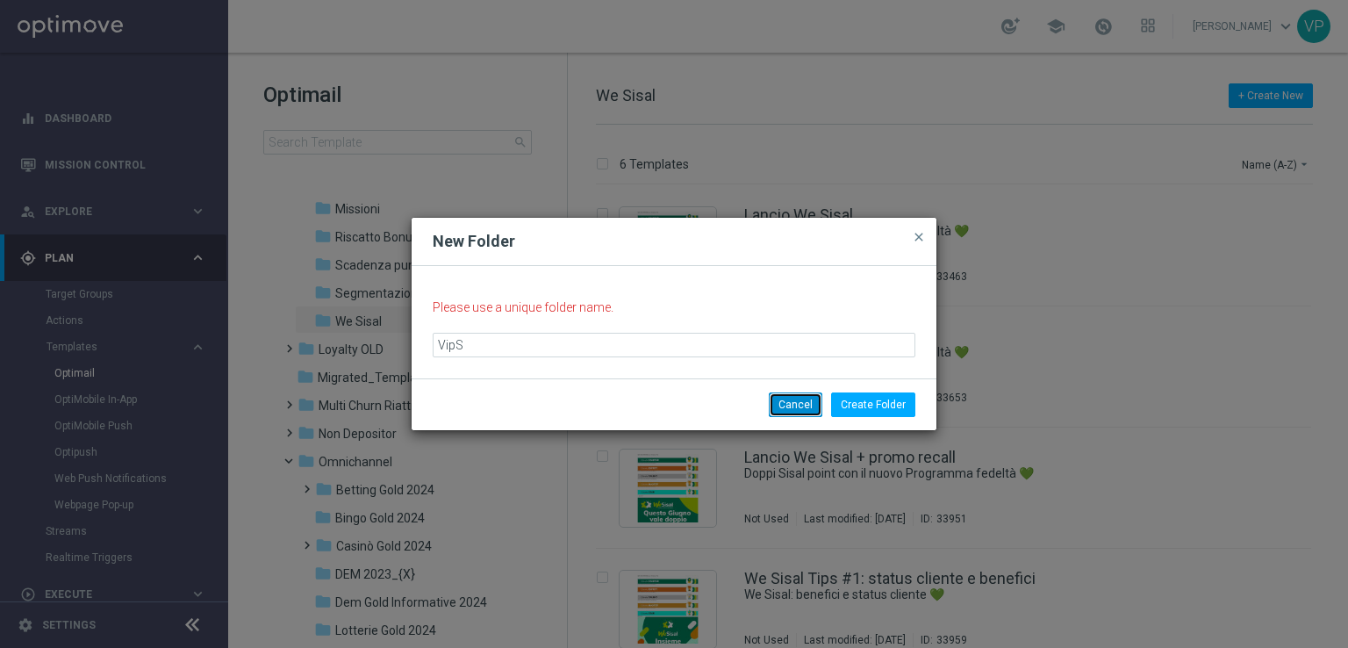
click at [802, 408] on button "Cancel" at bounding box center [796, 404] width 54 height 25
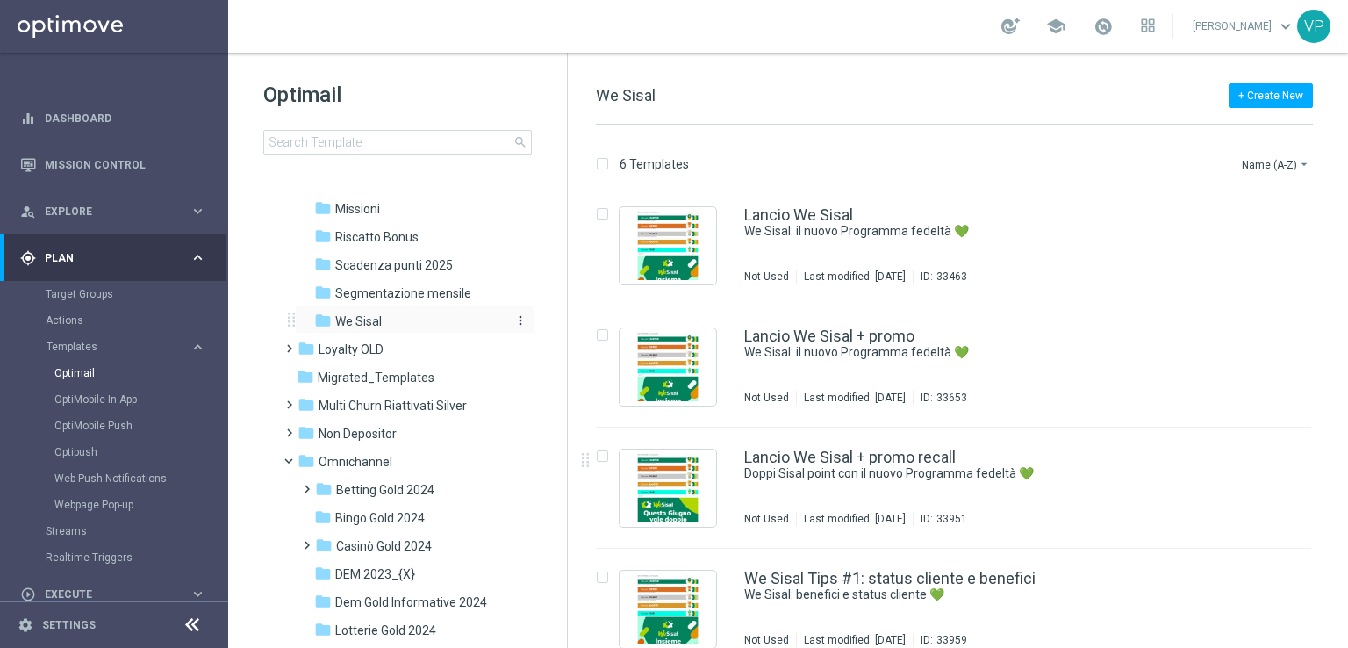
click at [356, 322] on span "We Sisal" at bounding box center [358, 321] width 47 height 16
click at [288, 319] on icon at bounding box center [291, 319] width 7 height 14
click at [293, 326] on rect at bounding box center [294, 326] width 3 height 3
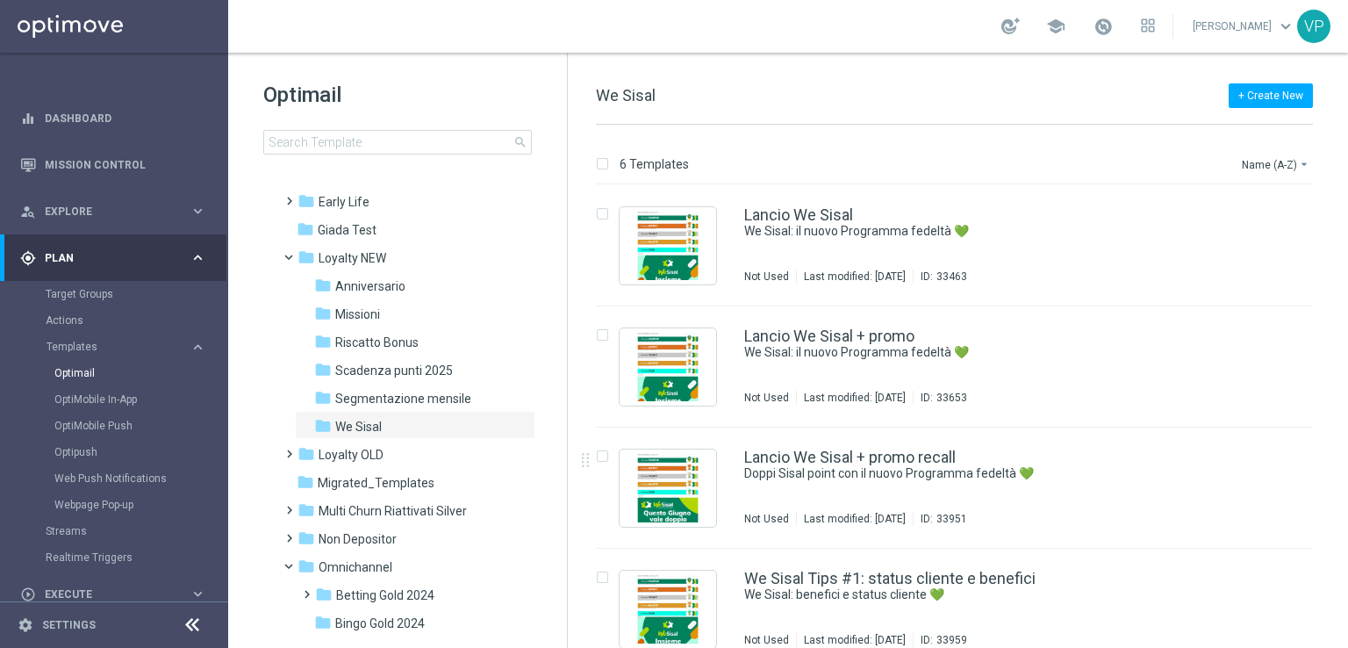
scroll to position [0, 0]
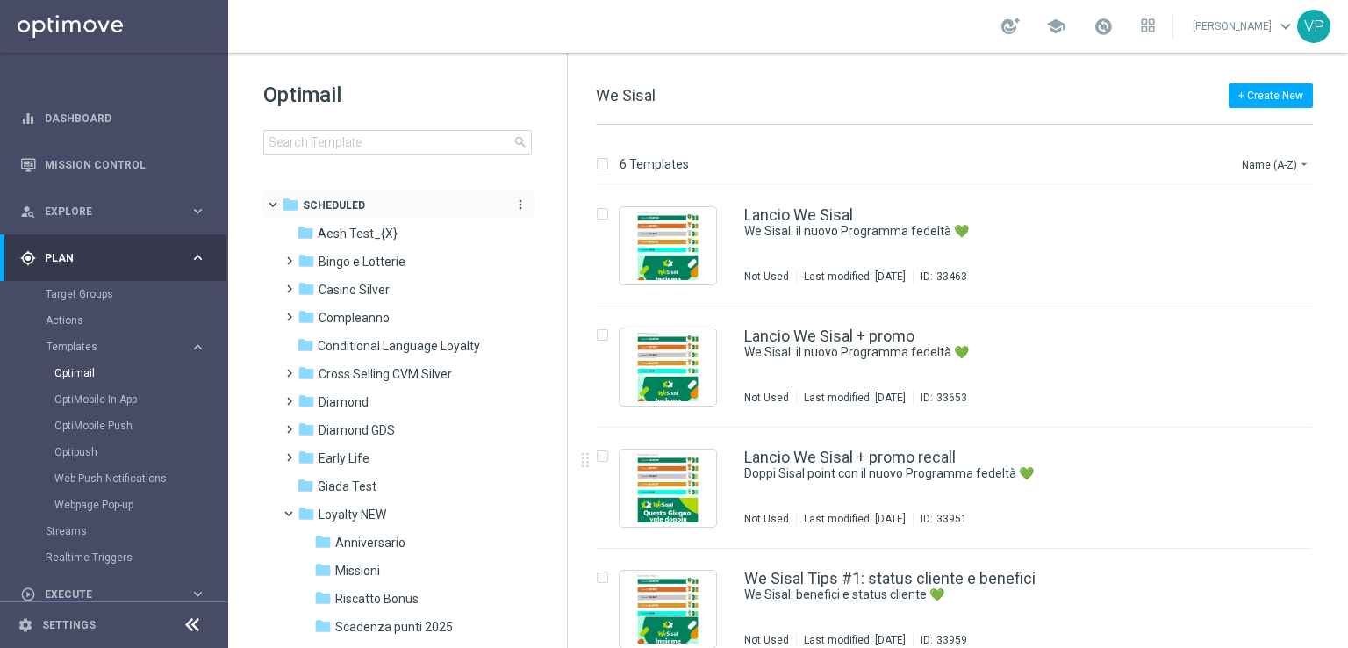
click at [516, 204] on icon "more_vert" at bounding box center [520, 204] width 14 height 14
click at [585, 188] on span "New Folder" at bounding box center [590, 184] width 54 height 14
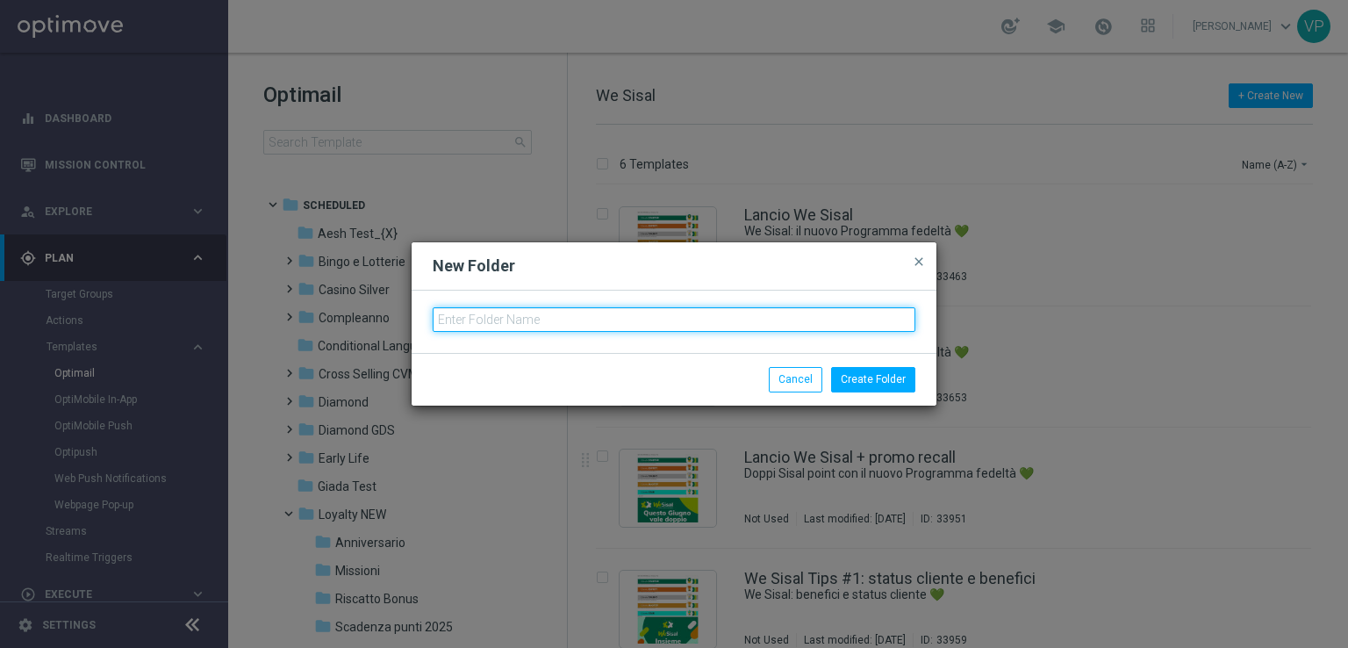
click at [581, 313] on input "text" at bounding box center [674, 319] width 483 height 25
type input "VipS"
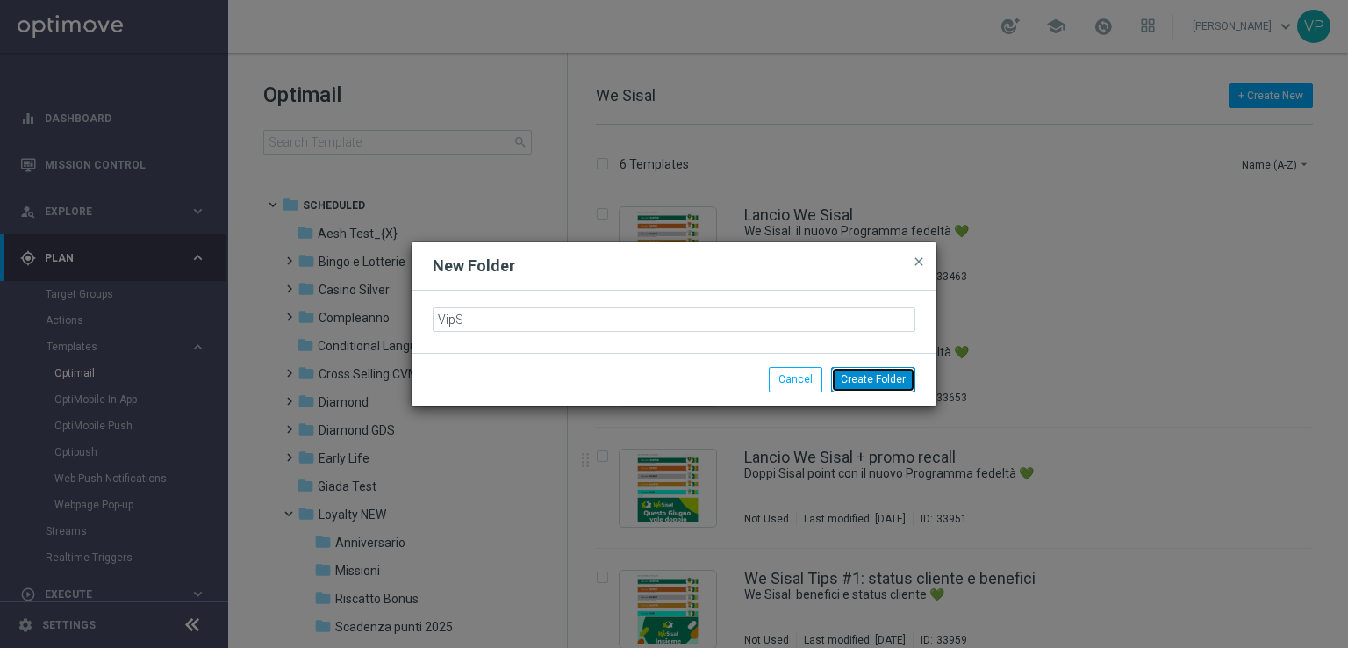
click at [868, 381] on button "Create Folder" at bounding box center [873, 379] width 84 height 25
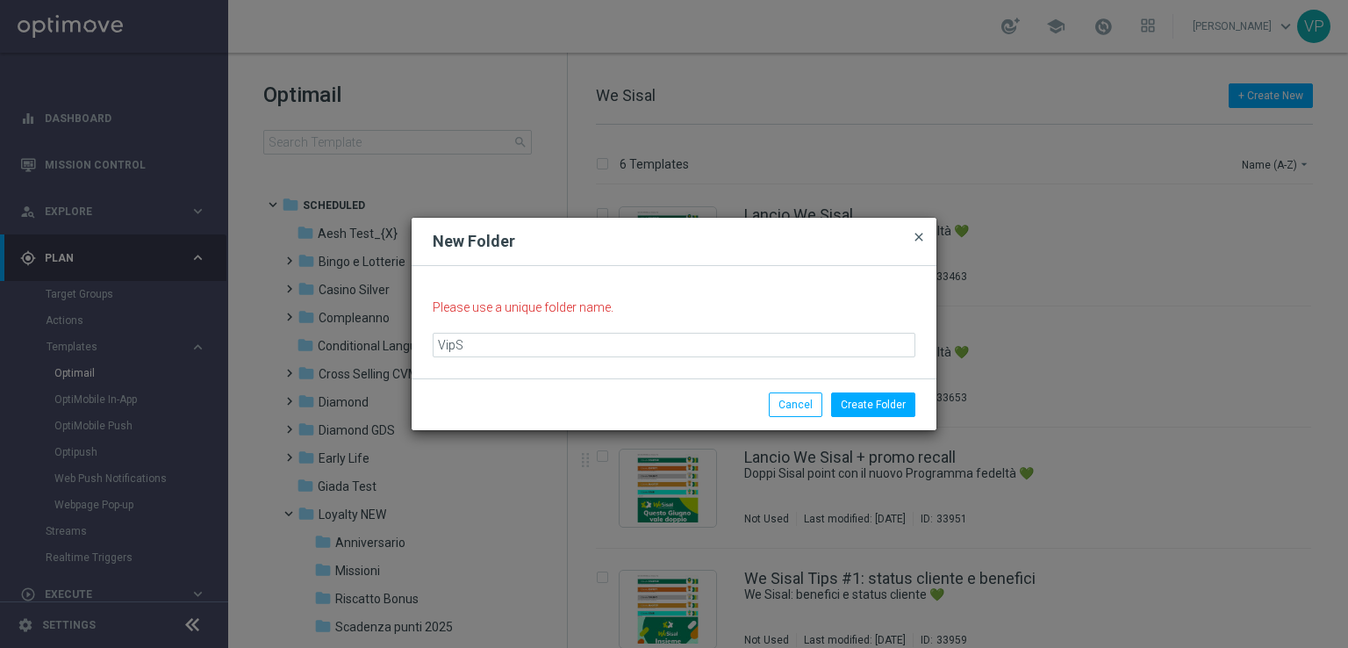
click at [920, 239] on span "close" at bounding box center [919, 237] width 14 height 14
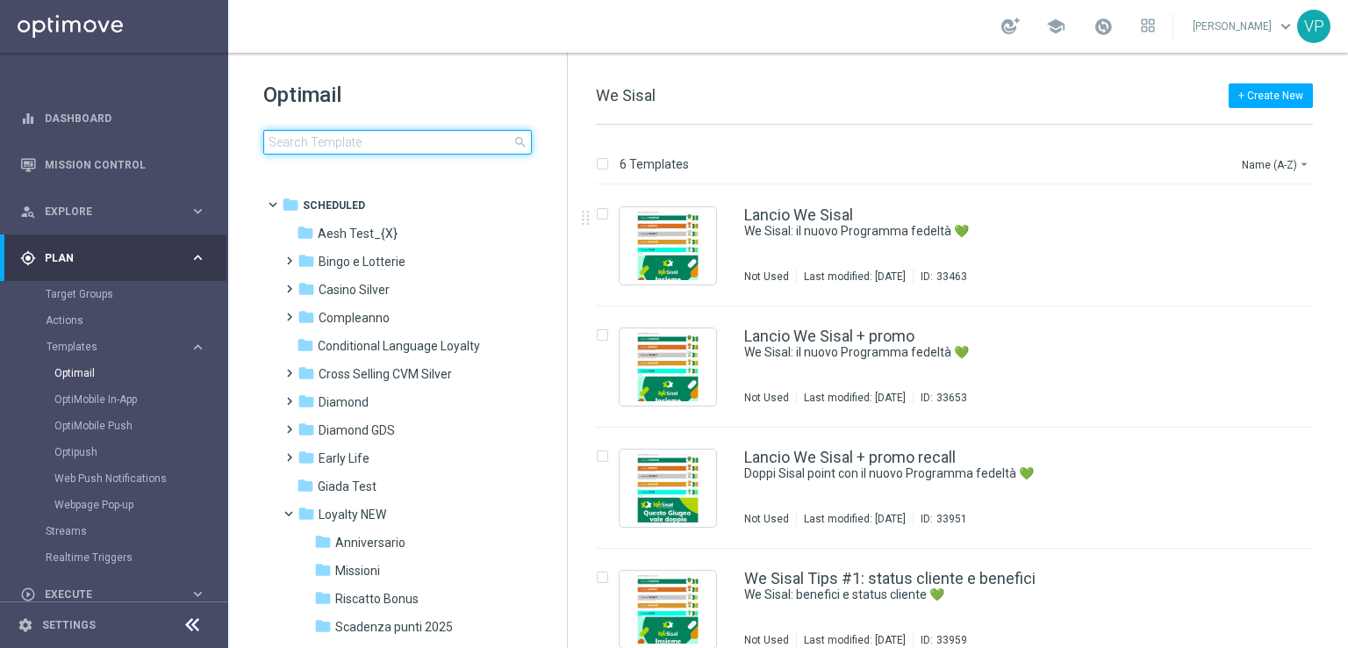
click at [470, 138] on input at bounding box center [397, 142] width 269 height 25
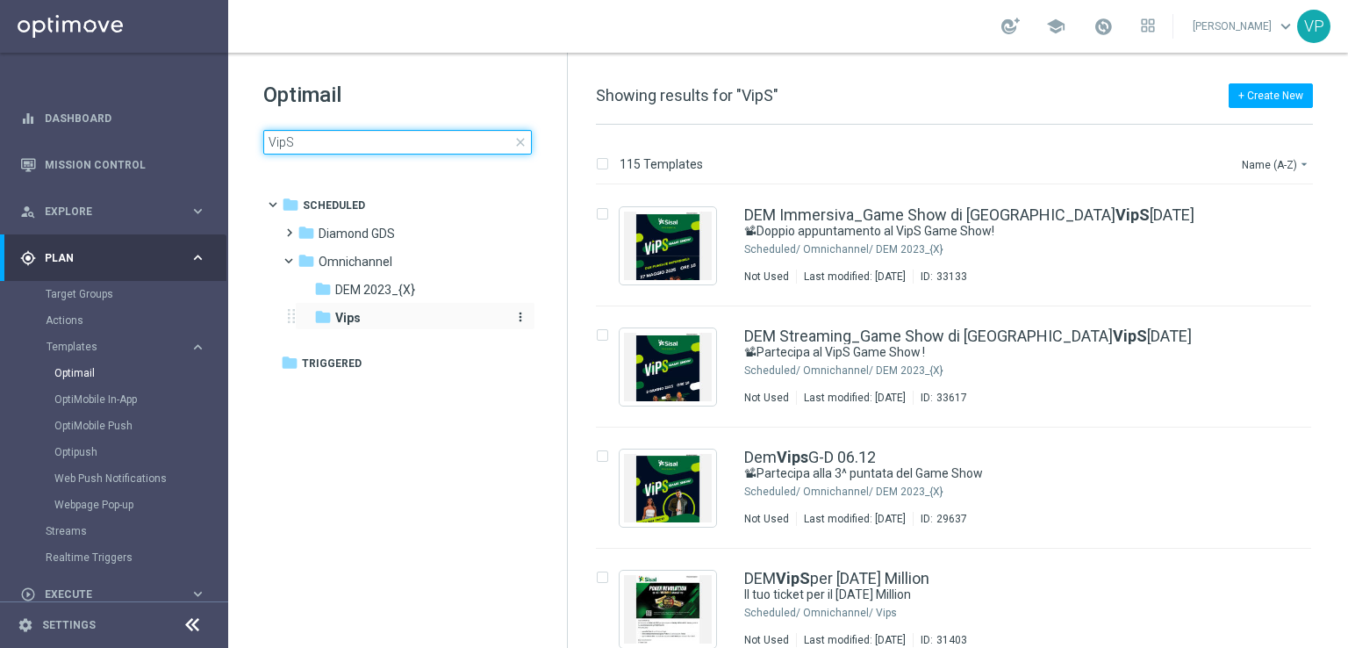
type input "VipS"
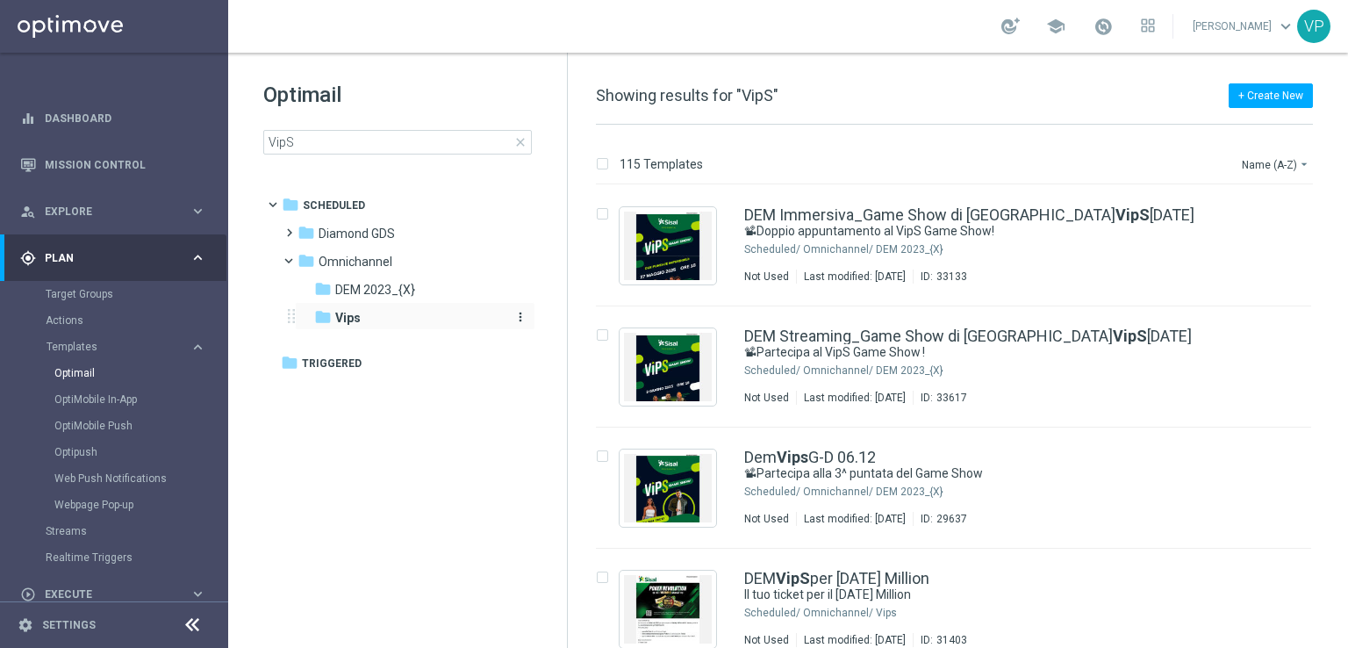
click at [354, 324] on b "Vips" at bounding box center [347, 318] width 25 height 14
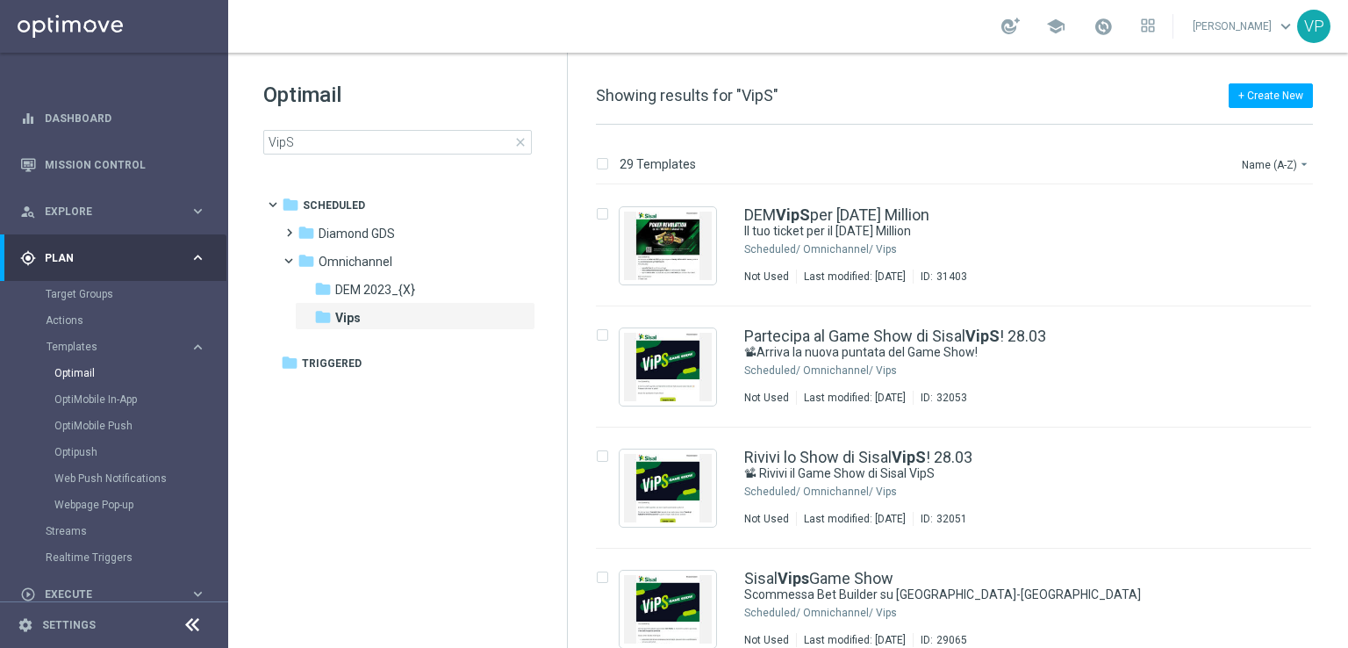
drag, startPoint x: 354, startPoint y: 324, endPoint x: 311, endPoint y: 502, distance: 183.3
click at [311, 502] on tree-viewport "folder Scheduled more_vert folder Diamond GDS more_vert" at bounding box center [414, 417] width 304 height 455
click at [520, 318] on icon "more_vert" at bounding box center [520, 317] width 14 height 14
click at [574, 334] on span "Move" at bounding box center [579, 339] width 26 height 14
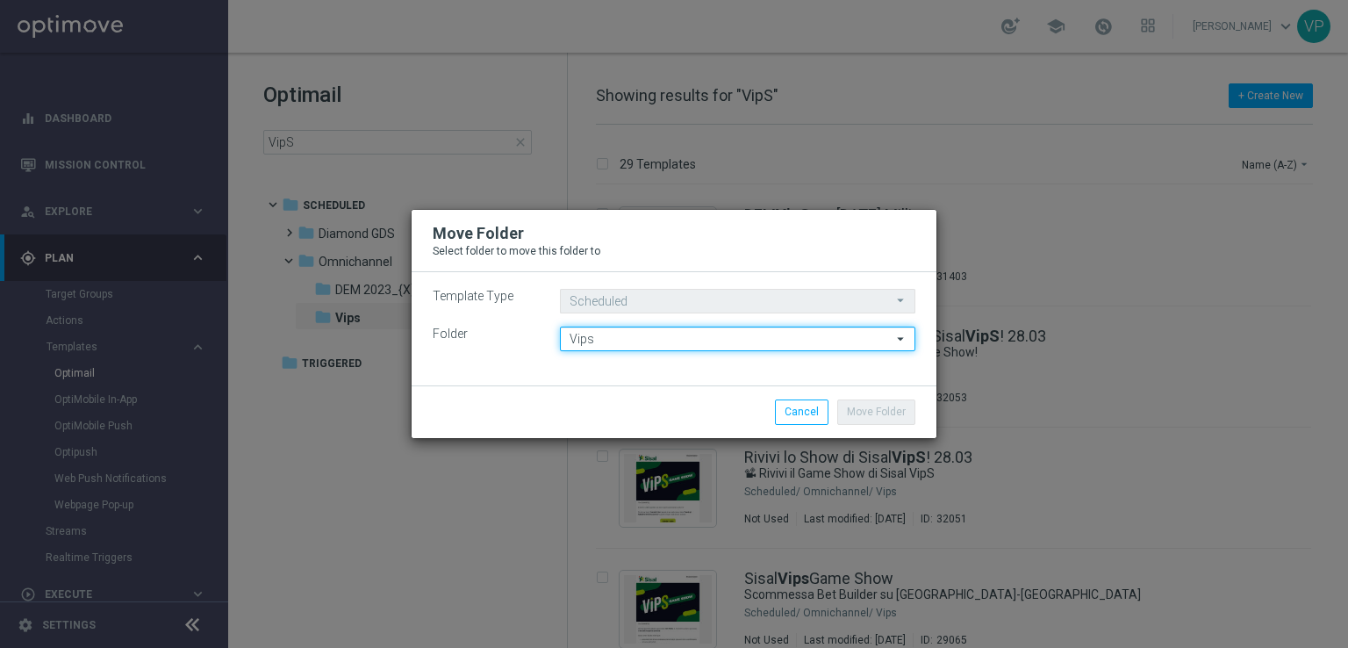
click at [611, 337] on input "Vips" at bounding box center [737, 338] width 355 height 25
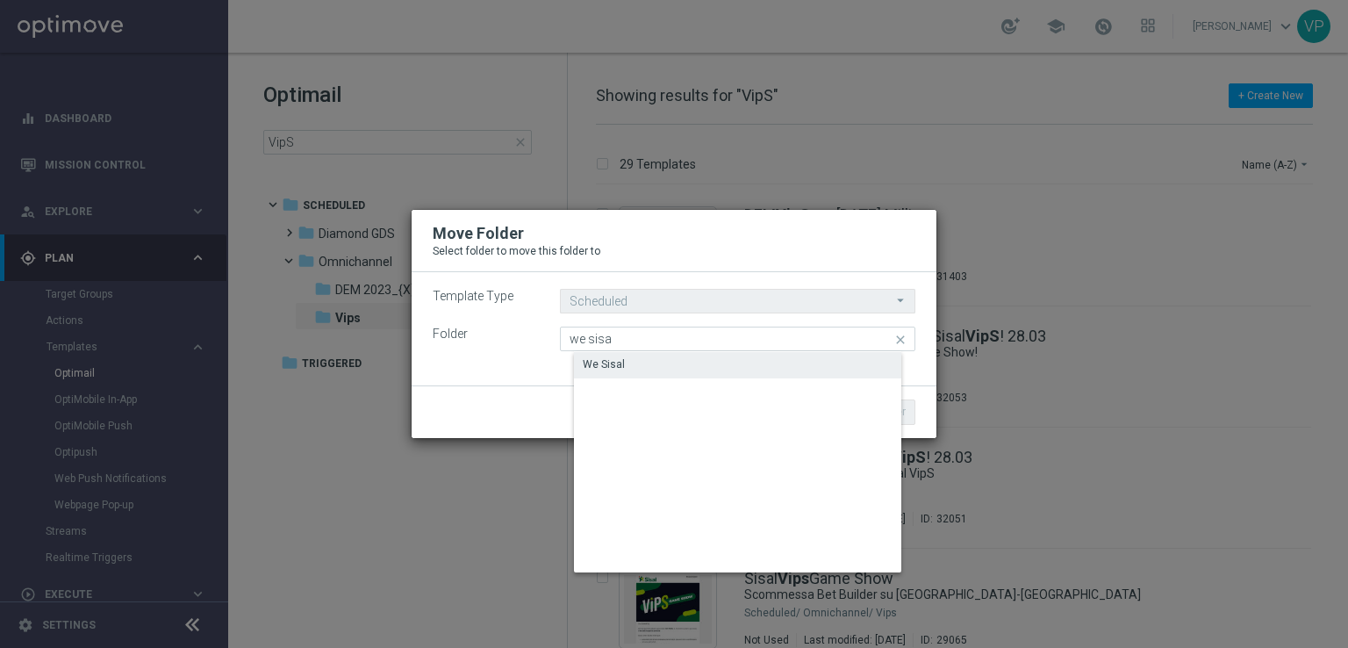
click at [635, 362] on div "We Sisal" at bounding box center [751, 364] width 355 height 25
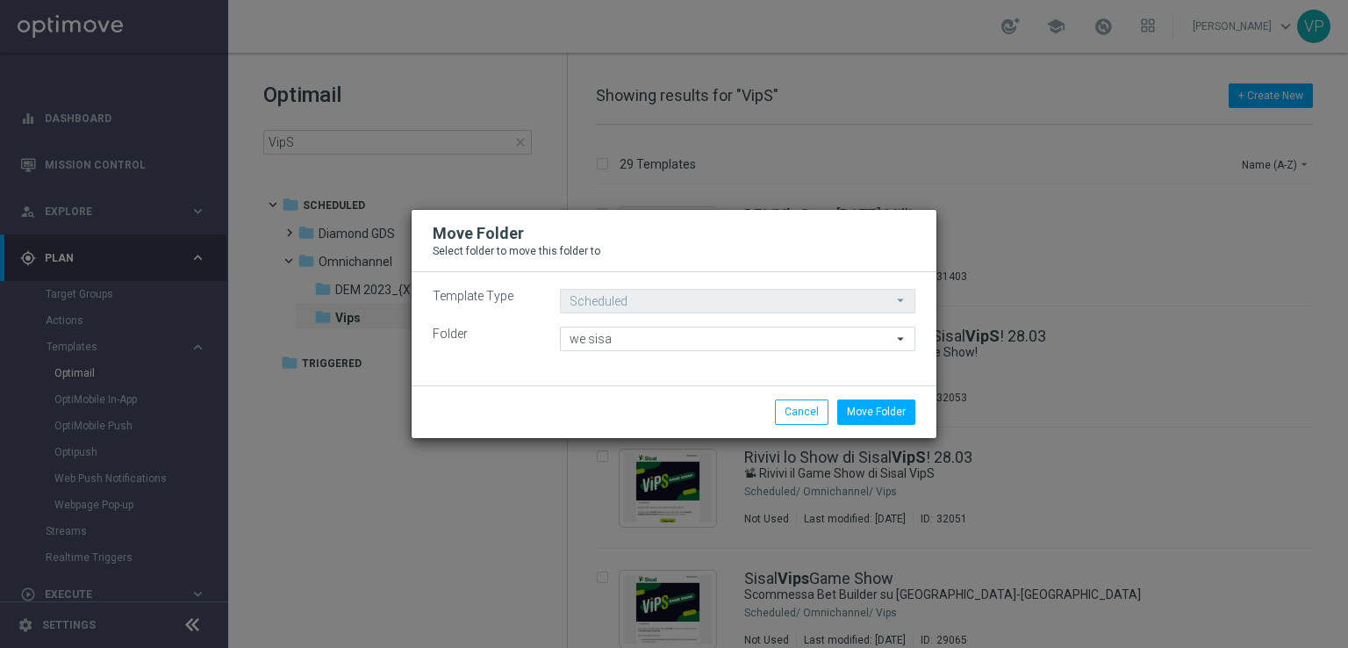
type input "We Sisal"
click at [881, 412] on button "Move Folder" at bounding box center [876, 411] width 78 height 25
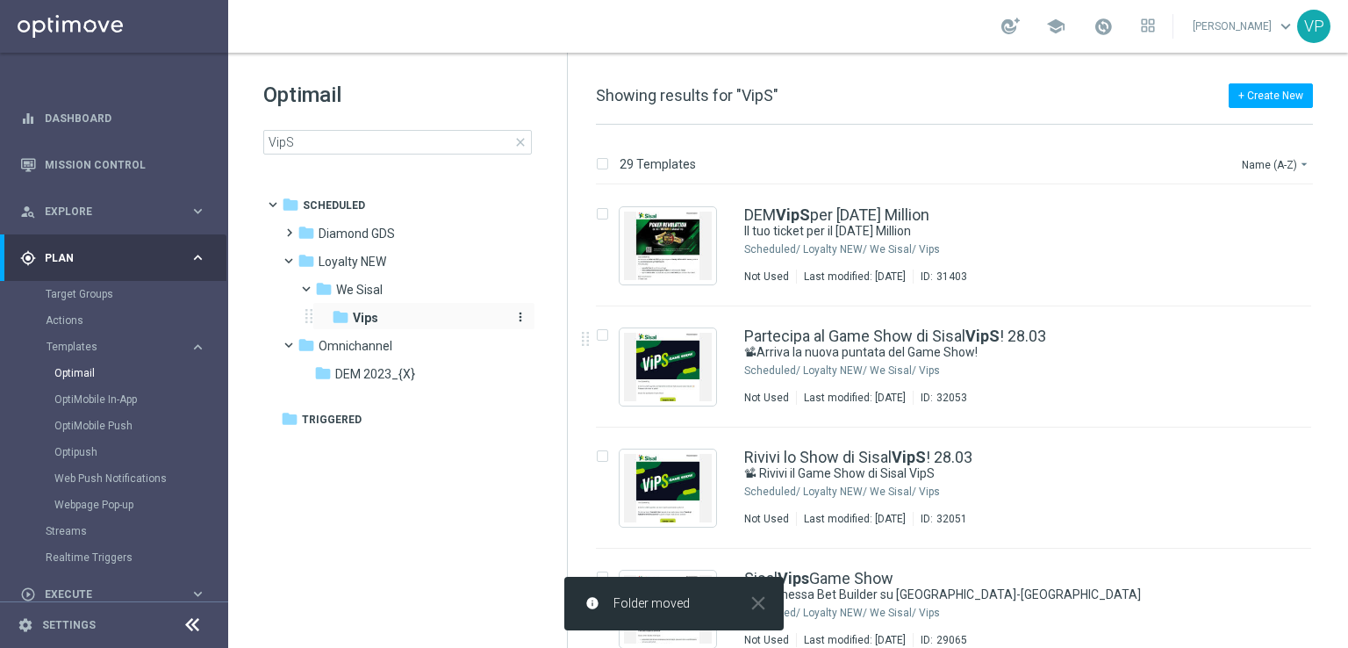
click at [365, 314] on b "Vips" at bounding box center [365, 318] width 25 height 14
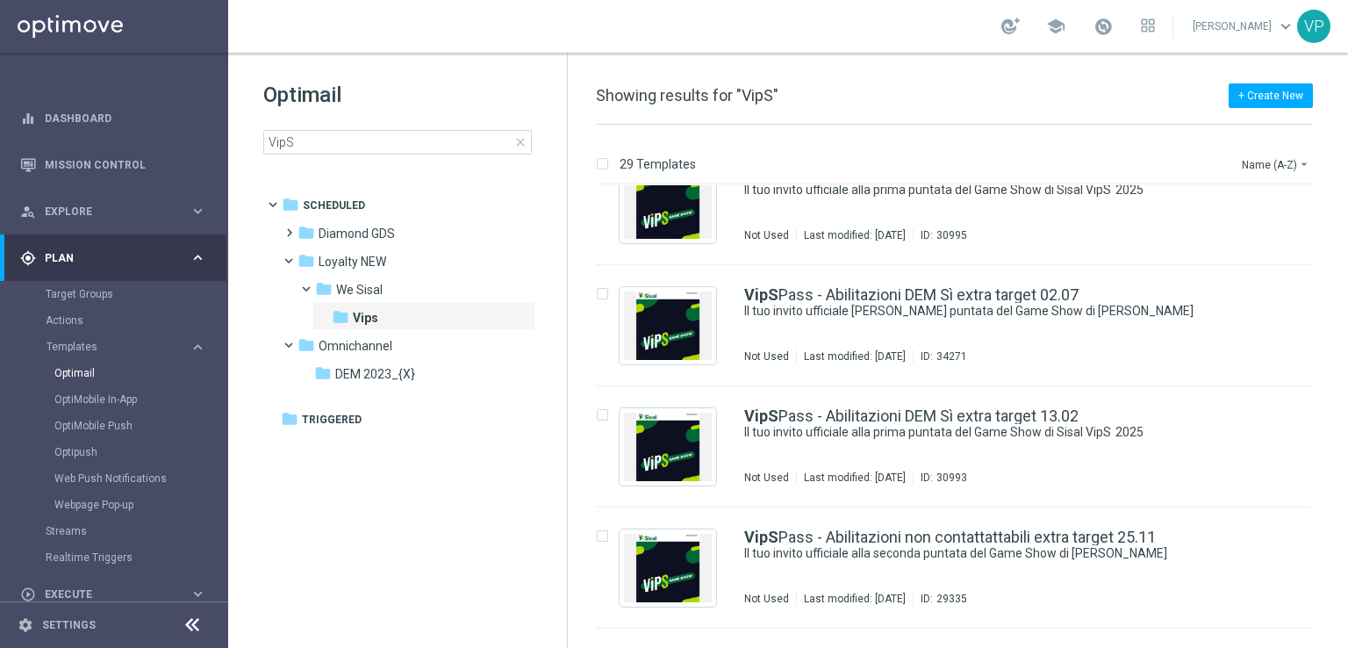
scroll to position [2478, 0]
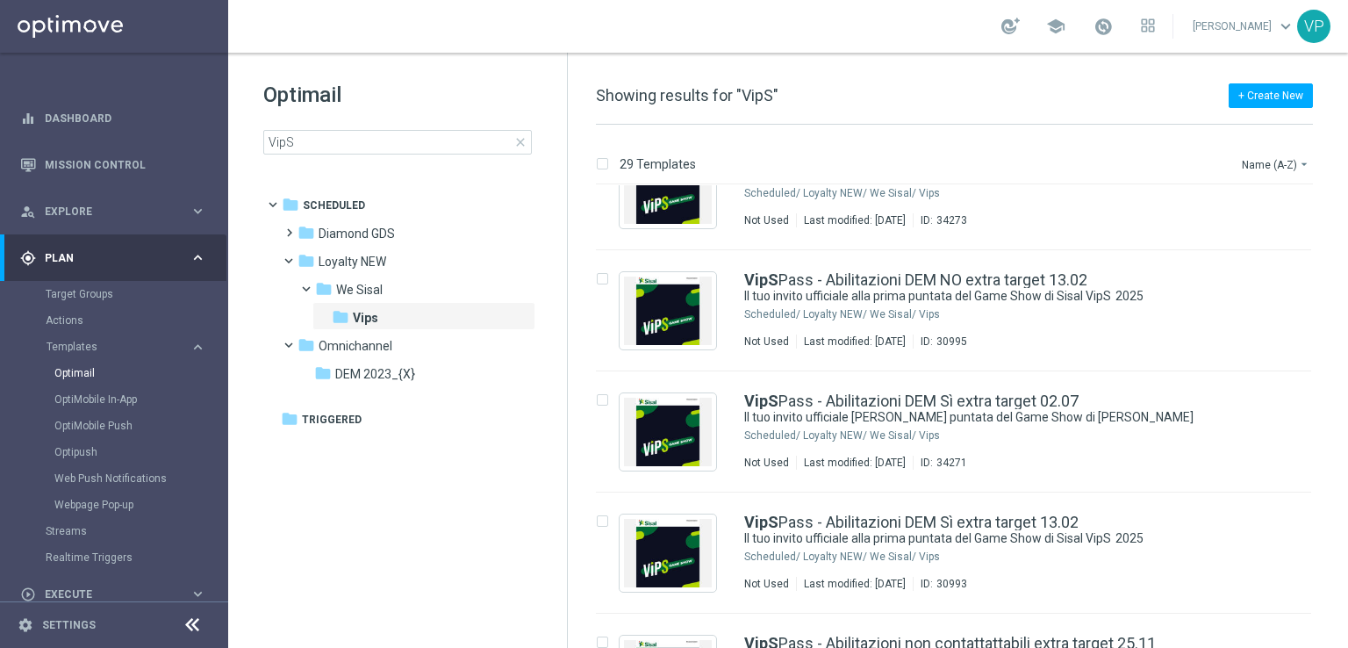
drag, startPoint x: 1347, startPoint y: 534, endPoint x: 1347, endPoint y: 613, distance: 78.1
click at [1347, 614] on div "29 Templates Name (A-Z) arrow_drop_down Drag here to set row groups Drag here t…" at bounding box center [958, 386] width 780 height 523
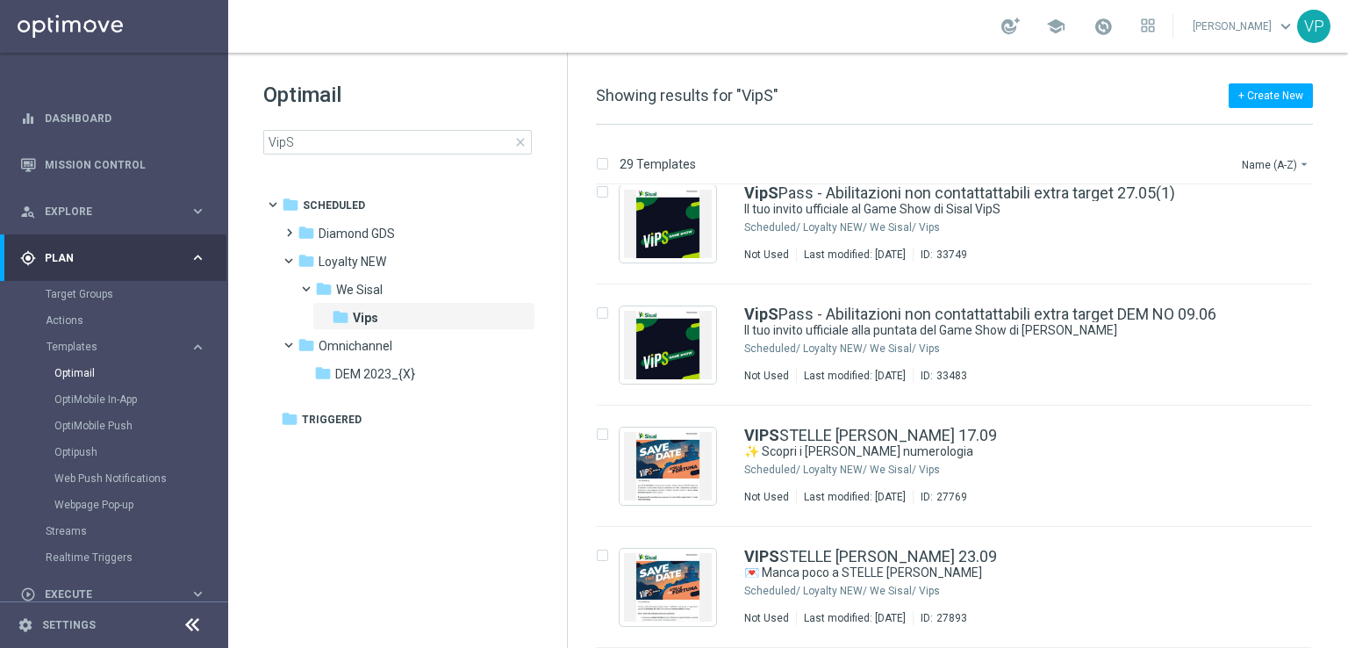
drag, startPoint x: 1345, startPoint y: 606, endPoint x: 1347, endPoint y: 417, distance: 189.6
click at [1347, 426] on div "29 Templates Name (A-Z) arrow_drop_down Drag here to set row groups Drag here t…" at bounding box center [958, 386] width 780 height 523
click at [1346, 419] on div "29 Templates Name (A-Z) arrow_drop_down Drag here to set row groups Drag here t…" at bounding box center [958, 386] width 780 height 523
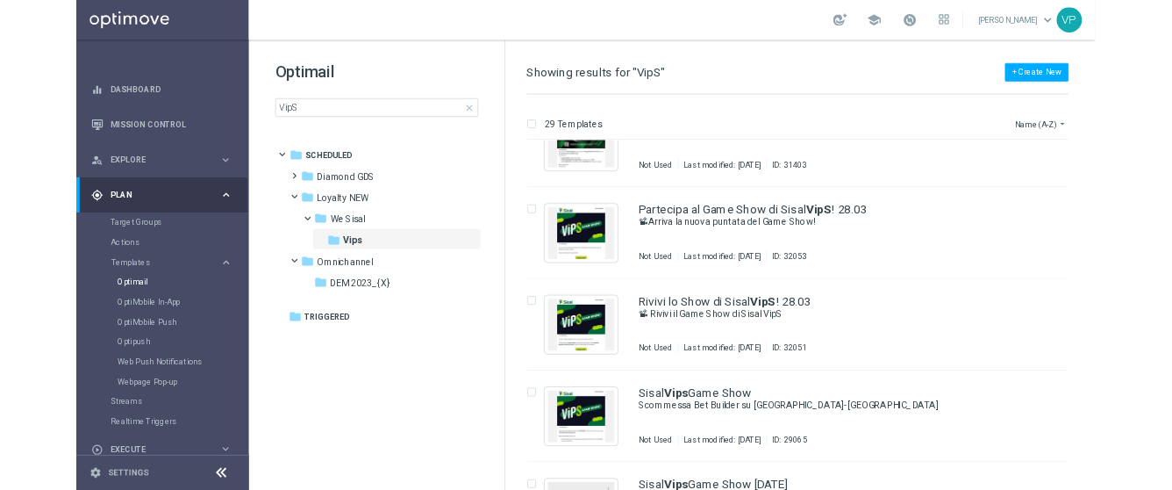
scroll to position [0, 0]
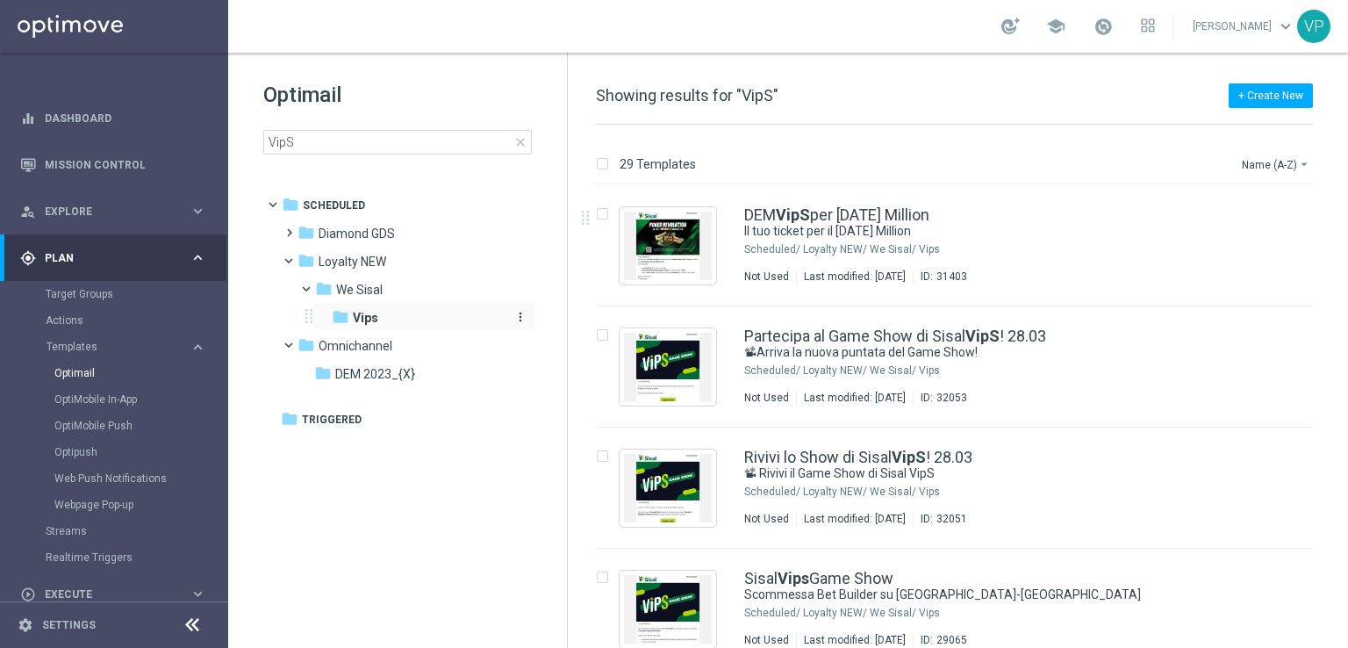
click at [393, 314] on div "folder Vips" at bounding box center [418, 318] width 173 height 20
drag, startPoint x: 393, startPoint y: 314, endPoint x: 326, endPoint y: 467, distance: 167.0
click at [296, 534] on tree-viewport "folder Scheduled more_vert folder Diamond GDS more_vert" at bounding box center [414, 417] width 304 height 455
click at [308, 310] on icon at bounding box center [308, 316] width 7 height 14
click at [311, 319] on icon at bounding box center [308, 316] width 7 height 14
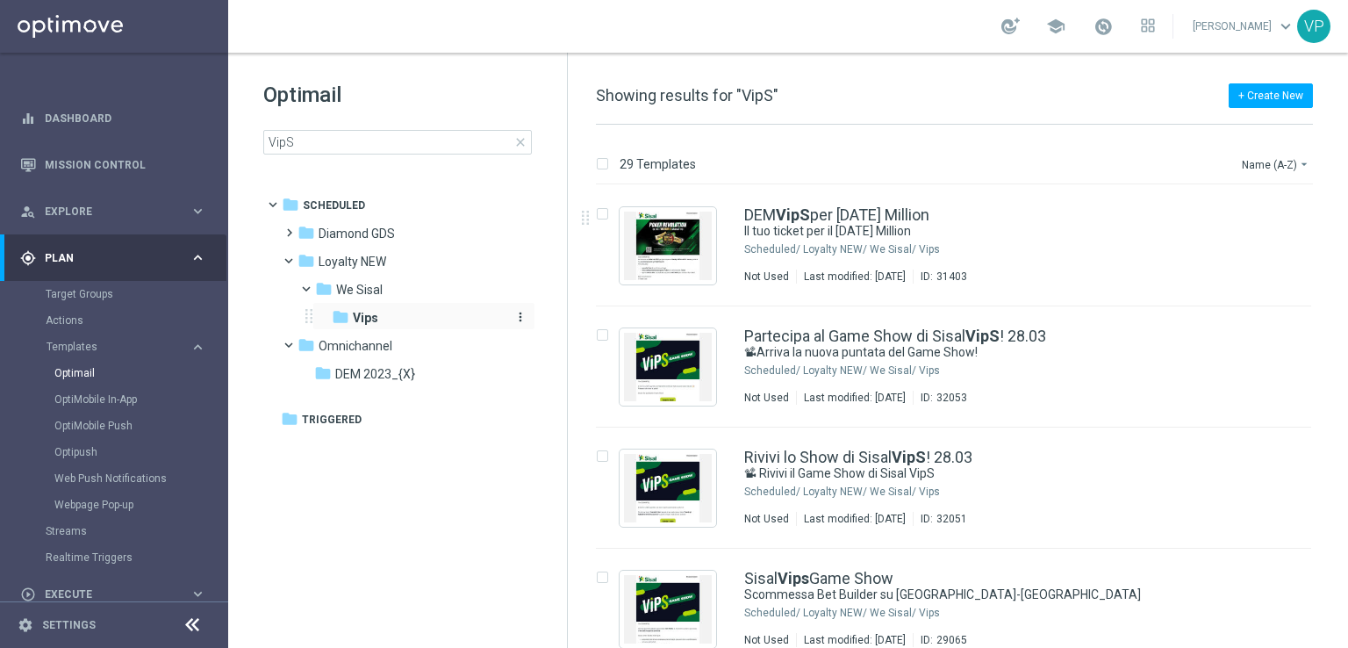
click at [521, 316] on icon "more_vert" at bounding box center [520, 317] width 14 height 14
click at [584, 320] on span "Rename" at bounding box center [586, 318] width 41 height 14
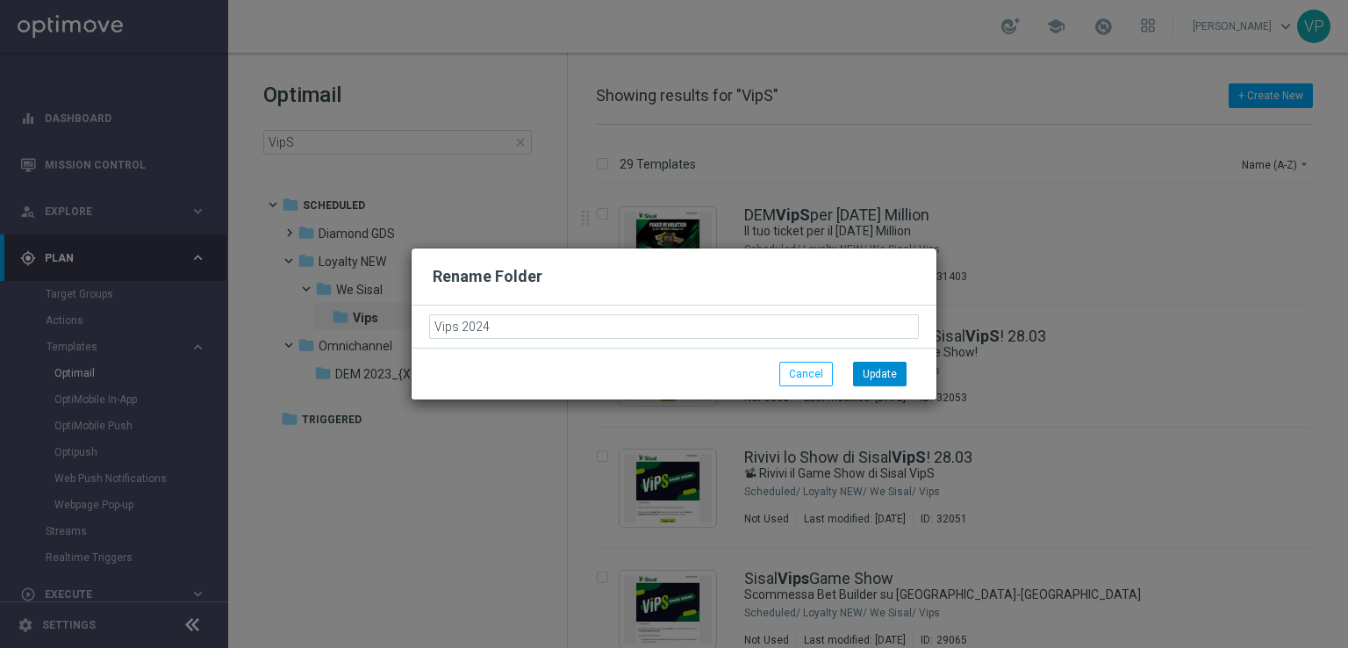
type input "Vips 2024"
click at [892, 376] on button "Update" at bounding box center [880, 374] width 54 height 25
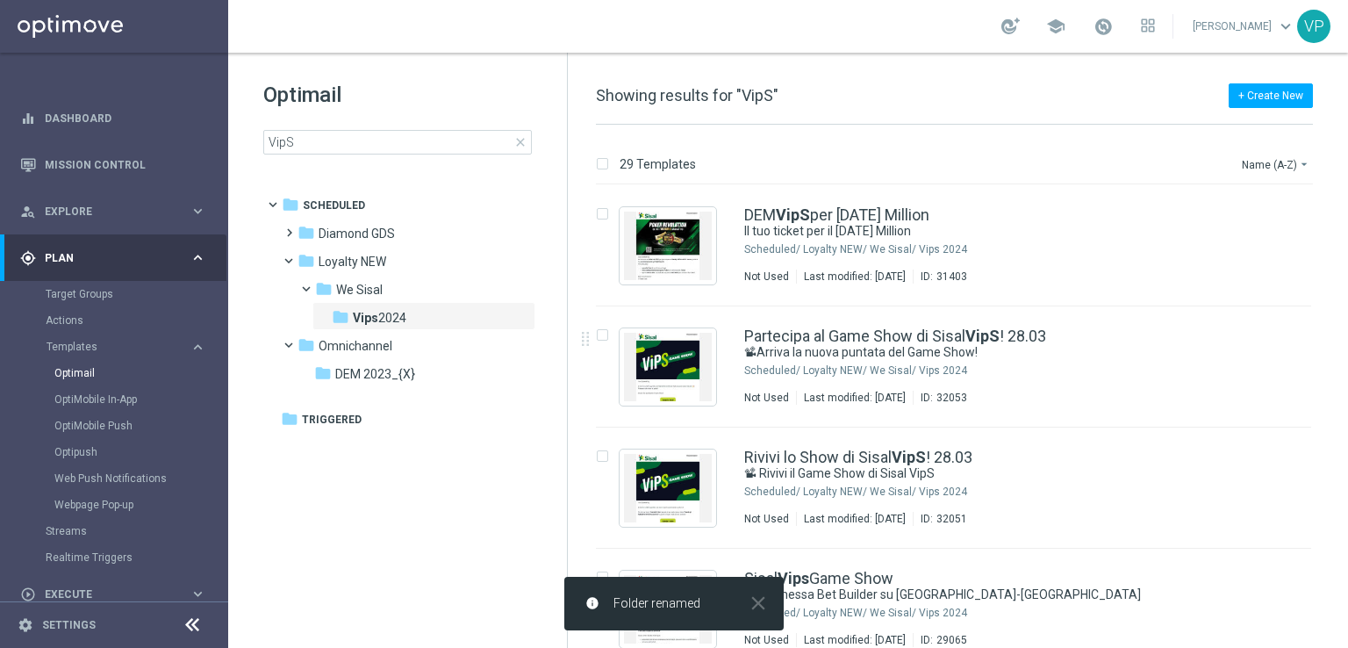
click at [431, 447] on tree-viewport "folder Scheduled more_vert folder Diamond GDS more_vert" at bounding box center [414, 417] width 304 height 455
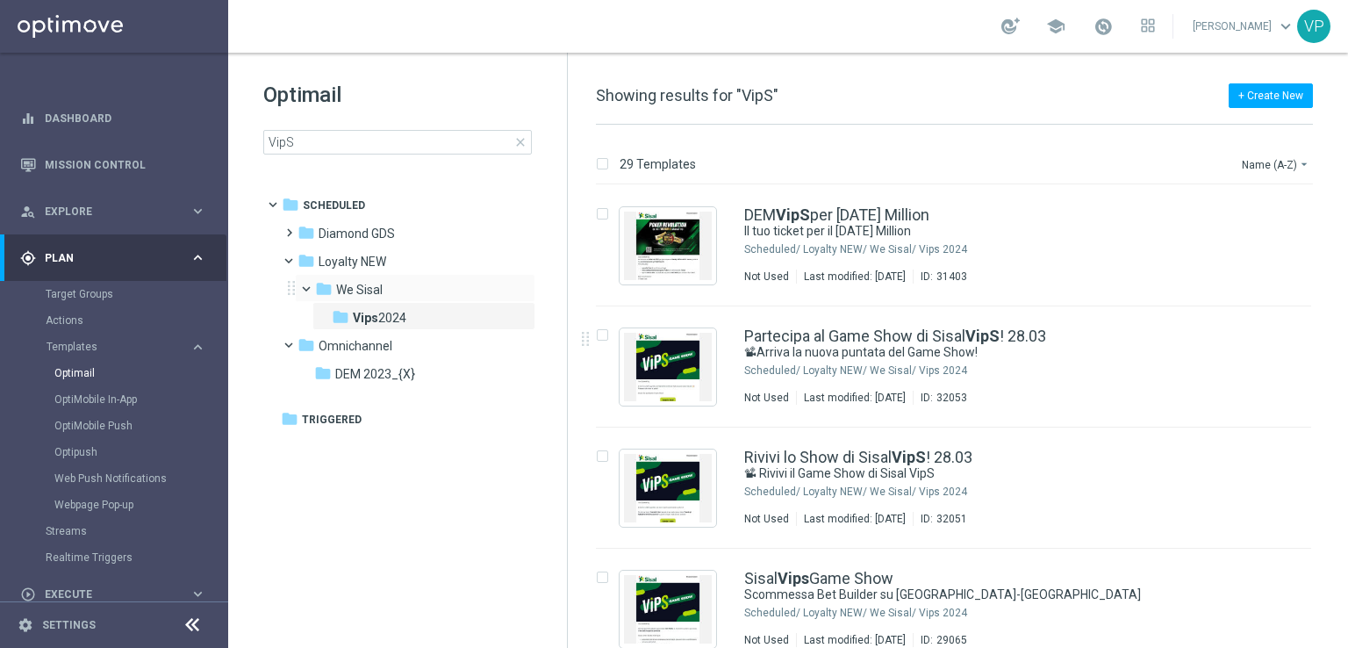
click at [295, 285] on div "folder We Sisal more_vert" at bounding box center [415, 288] width 240 height 28
click at [291, 287] on icon at bounding box center [291, 288] width 7 height 14
click at [294, 295] on div "folder We Sisal more_vert" at bounding box center [409, 288] width 251 height 28
click at [294, 292] on icon at bounding box center [291, 288] width 7 height 14
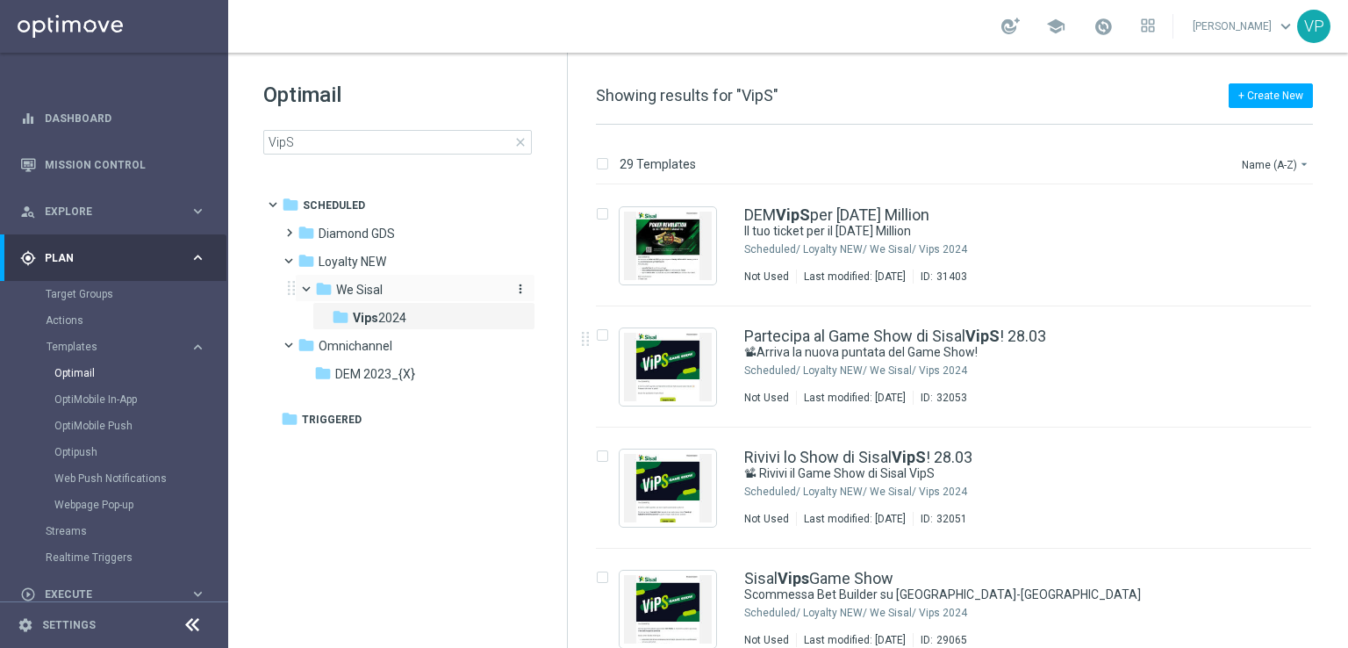
click at [523, 288] on icon "more_vert" at bounding box center [520, 289] width 14 height 14
click at [615, 272] on span "New Folder" at bounding box center [593, 269] width 54 height 14
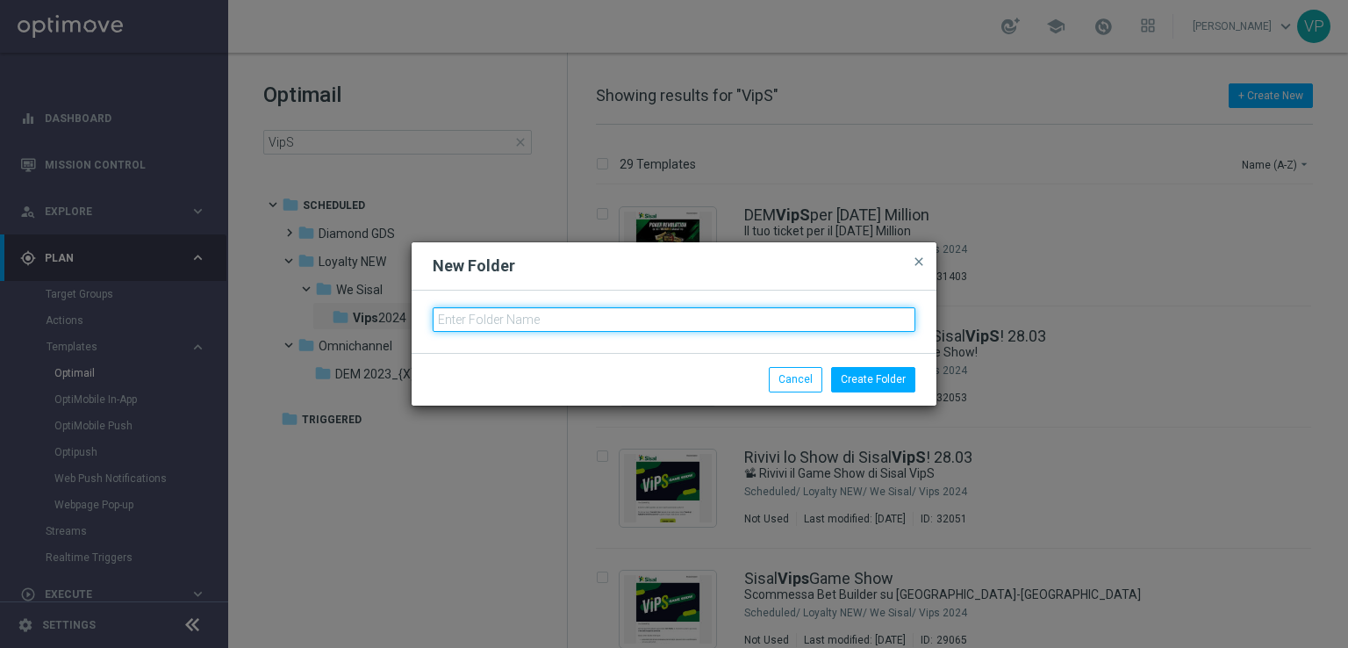
click at [781, 317] on input "text" at bounding box center [674, 319] width 483 height 25
type input "VipS 2025"
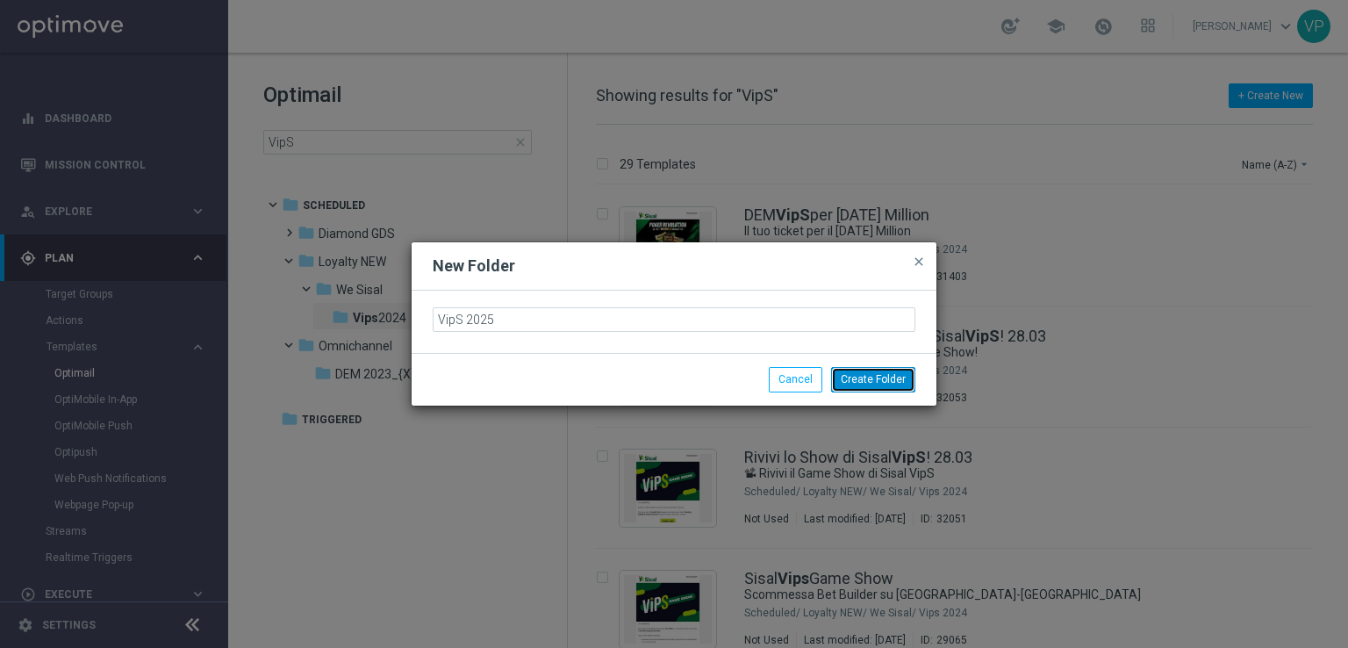
click at [870, 380] on button "Create Folder" at bounding box center [873, 379] width 84 height 25
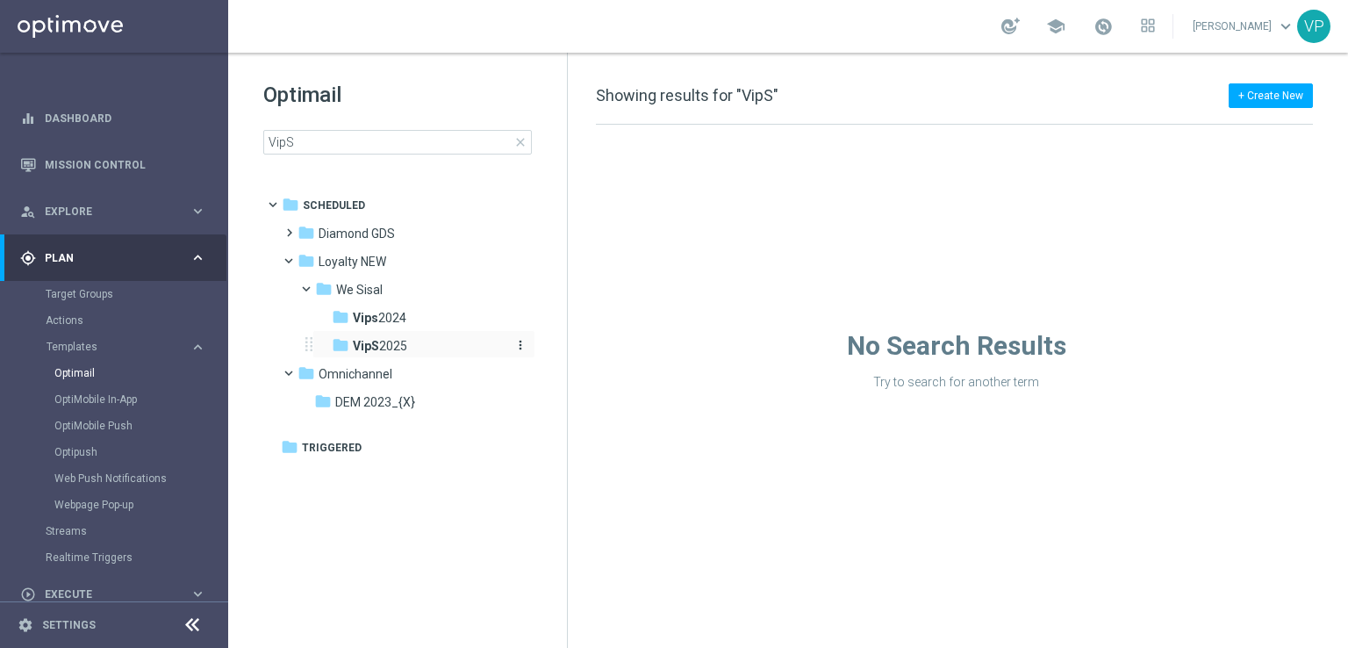
click at [432, 340] on div "folder VipS 2025" at bounding box center [418, 346] width 173 height 20
click at [514, 135] on span "close" at bounding box center [520, 142] width 14 height 14
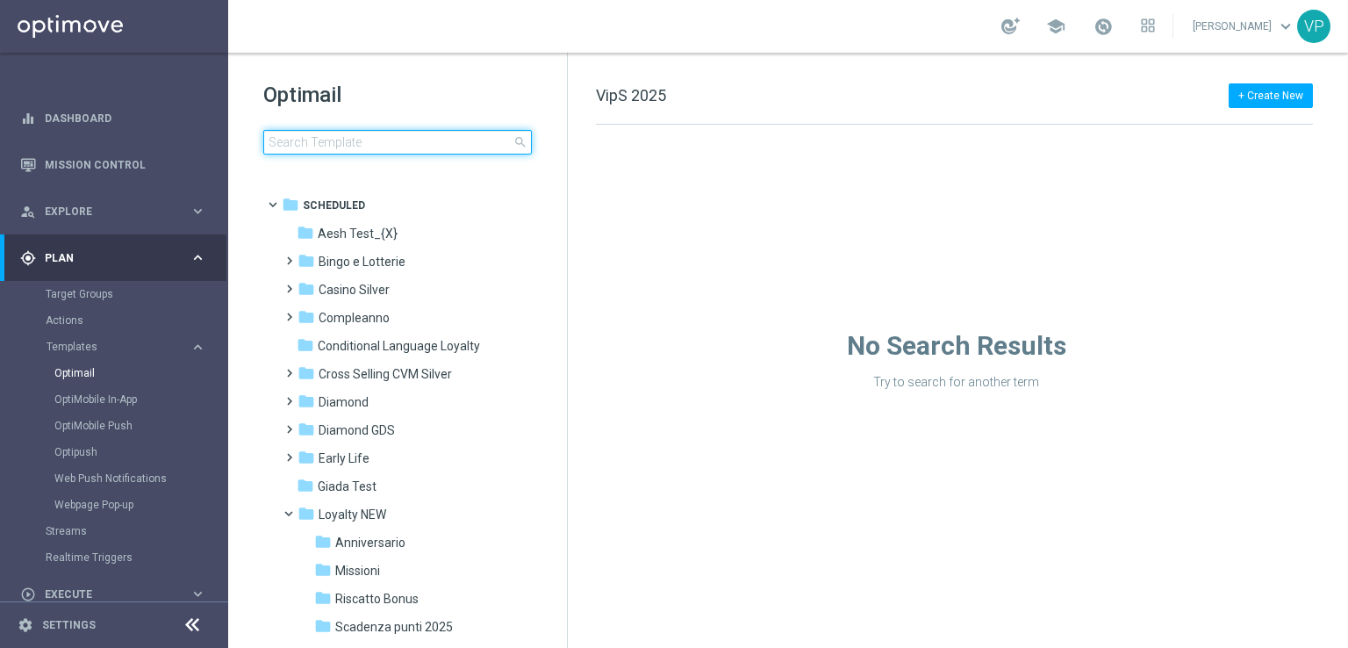
click at [472, 138] on input at bounding box center [397, 142] width 269 height 25
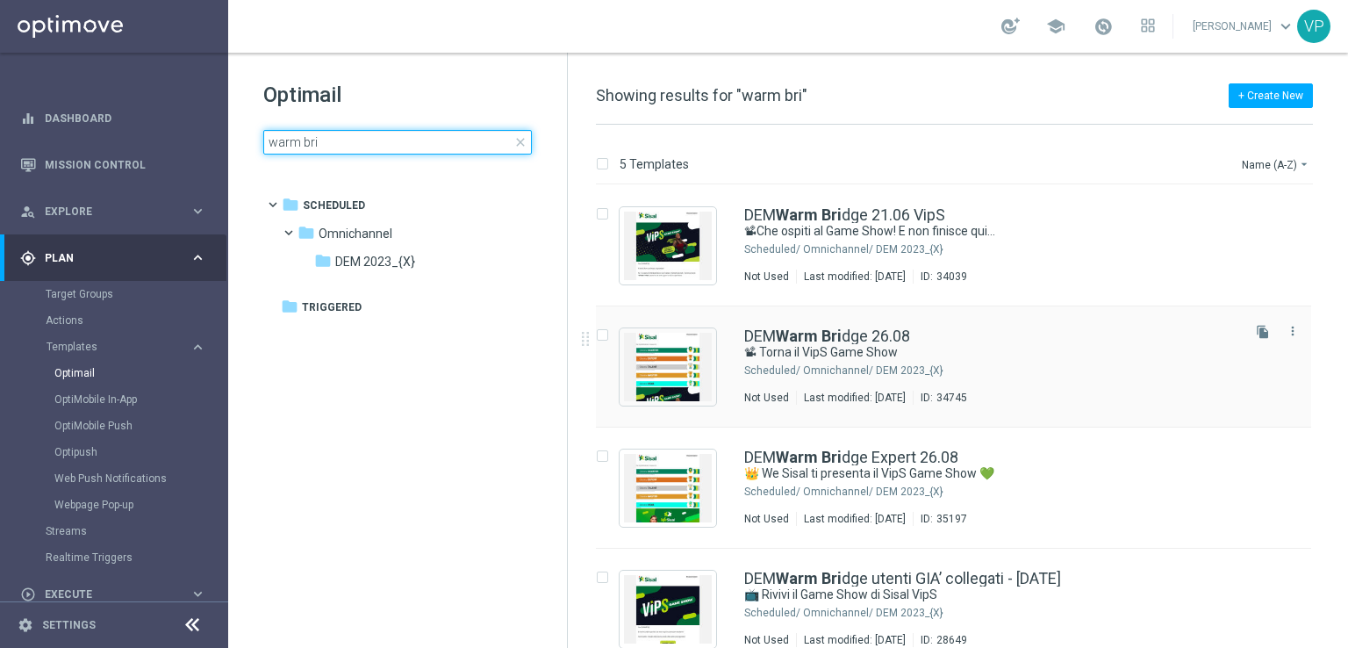
type input "warm bri"
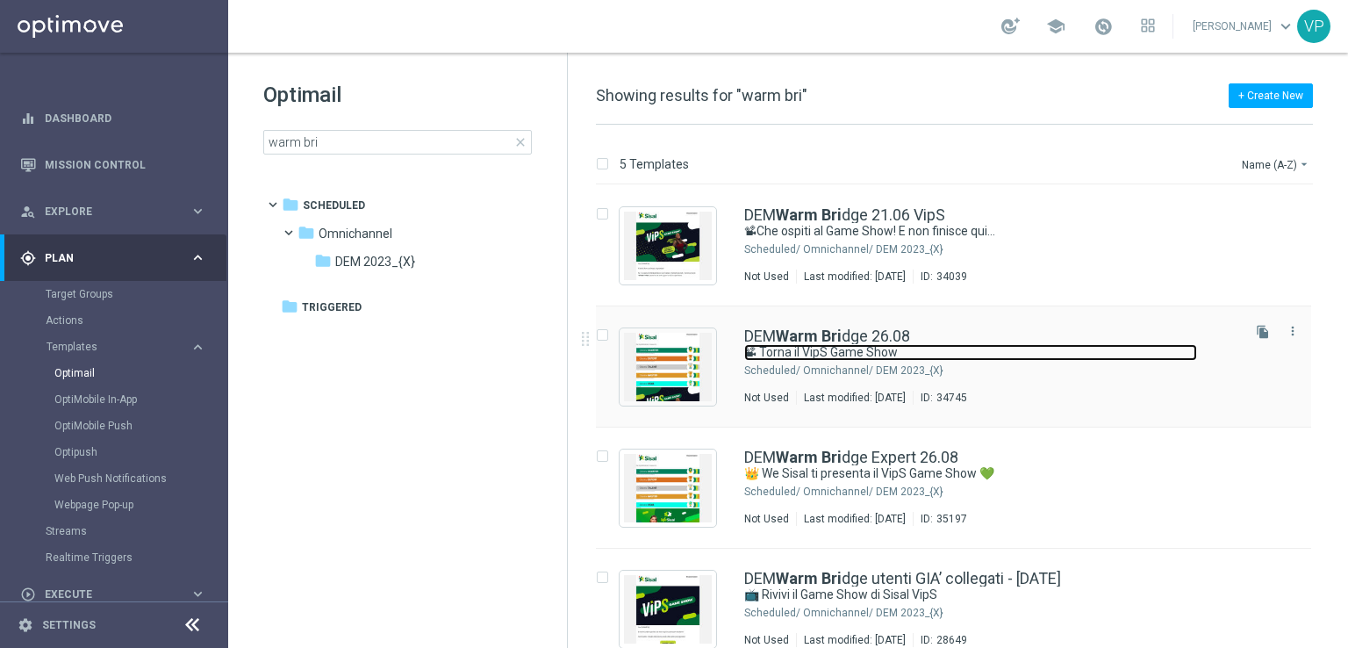
click at [1049, 358] on link "📽 Torna il VipS Game Show" at bounding box center [970, 352] width 453 height 17
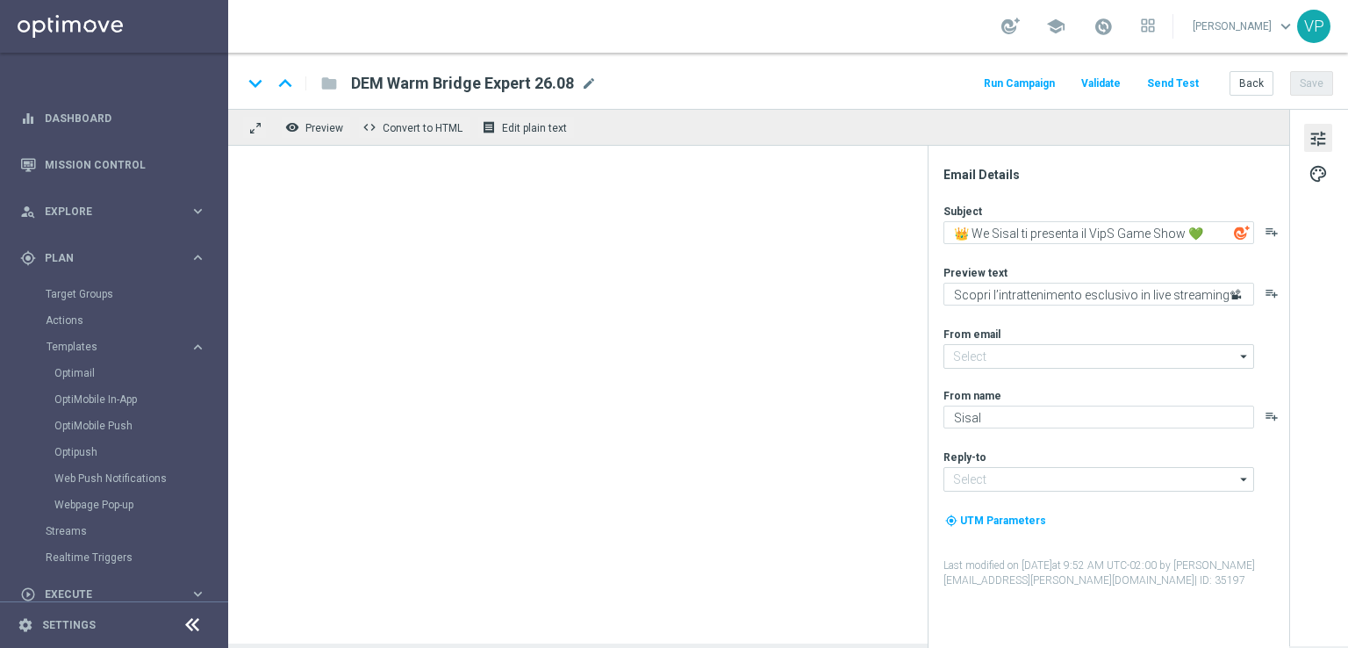
type input "[EMAIL_ADDRESS][DOMAIN_NAME]"
type textarea "📽 Torna il VipS Game Show"
type textarea "We Sisal ti premia con l’intrattenimento da VipS"
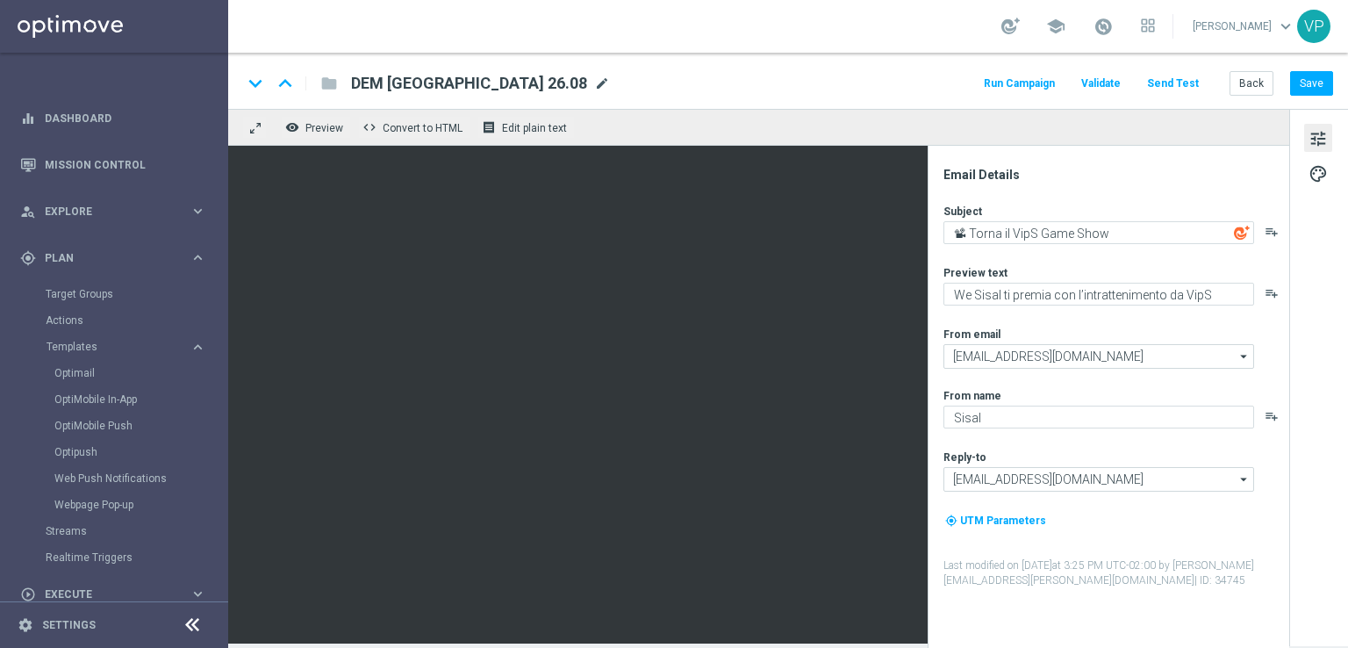
click at [594, 76] on span "mode_edit" at bounding box center [602, 83] width 16 height 16
click at [411, 75] on span "DEM [GEOGRAPHIC_DATA] 26.08" at bounding box center [469, 83] width 236 height 21
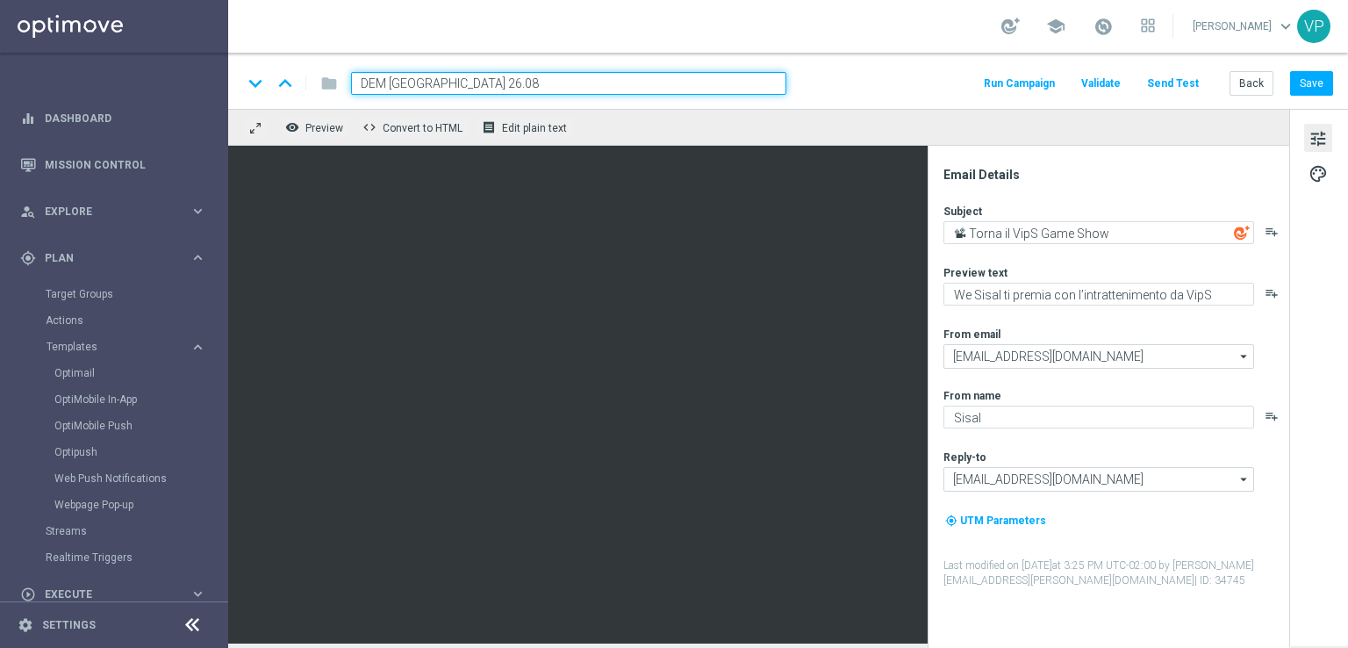
click at [388, 80] on input "DEM [GEOGRAPHIC_DATA] 26.08" at bounding box center [568, 83] width 435 height 23
type input "Warm Bridge 26.08"
click at [569, 88] on input "Warm Bridge 26.08" at bounding box center [568, 83] width 435 height 23
click at [1307, 78] on button "Save" at bounding box center [1311, 83] width 43 height 25
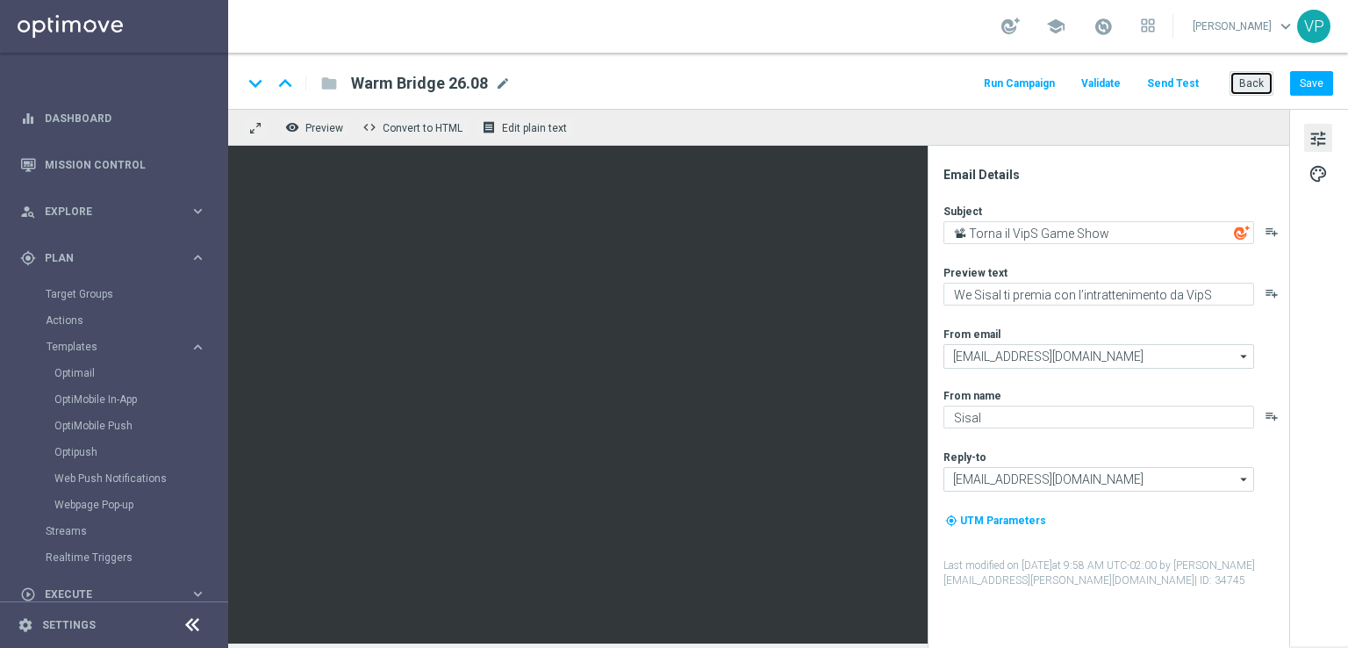
click at [1264, 91] on button "Back" at bounding box center [1251, 83] width 44 height 25
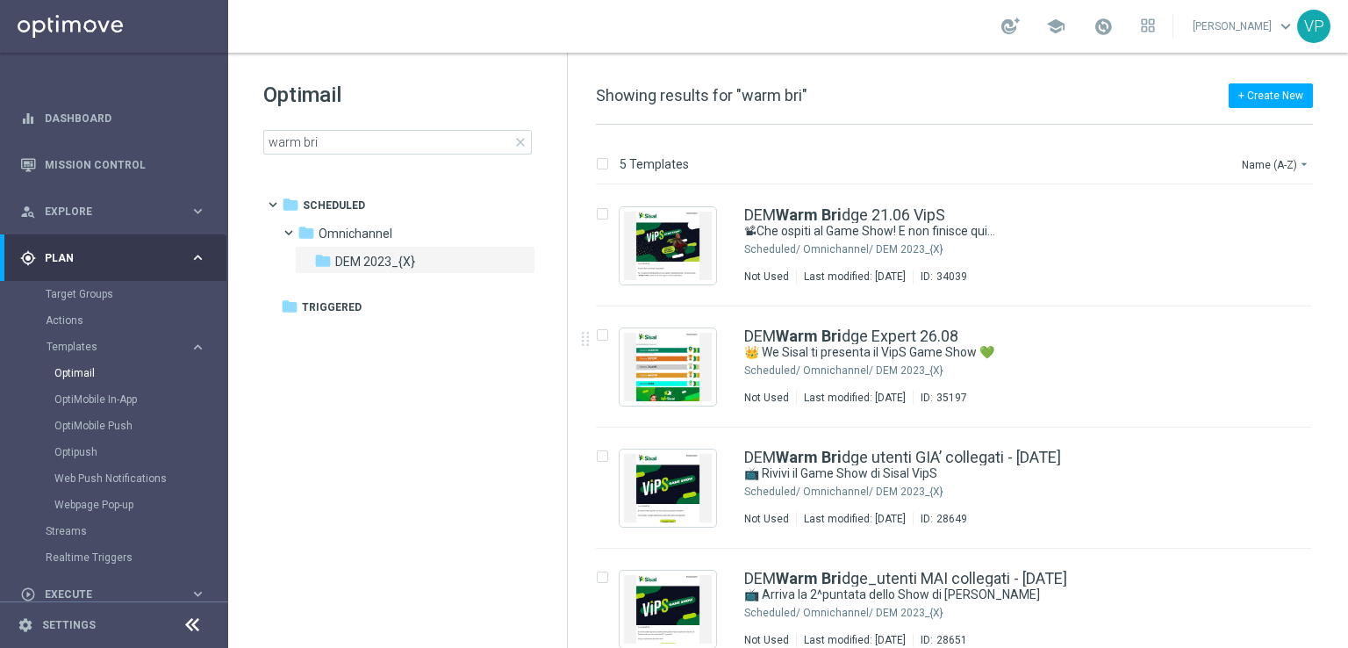
click at [1339, 296] on div "insert_drive_file DEM Warm Bri dge 21.06 VipS 📽Che ospiti al Game Show! E non f…" at bounding box center [961, 245] width 766 height 121
drag, startPoint x: 1344, startPoint y: 297, endPoint x: 1340, endPoint y: 507, distance: 209.8
click at [1340, 507] on div "5 Templates Name (A-Z) arrow_drop_down Drag here to set row groups Drag here to…" at bounding box center [958, 386] width 780 height 523
drag, startPoint x: 1344, startPoint y: 481, endPoint x: 1347, endPoint y: 627, distance: 145.7
click at [1347, 627] on div "5 Templates Name (A-Z) arrow_drop_down Drag here to set row groups Drag here to…" at bounding box center [958, 386] width 780 height 523
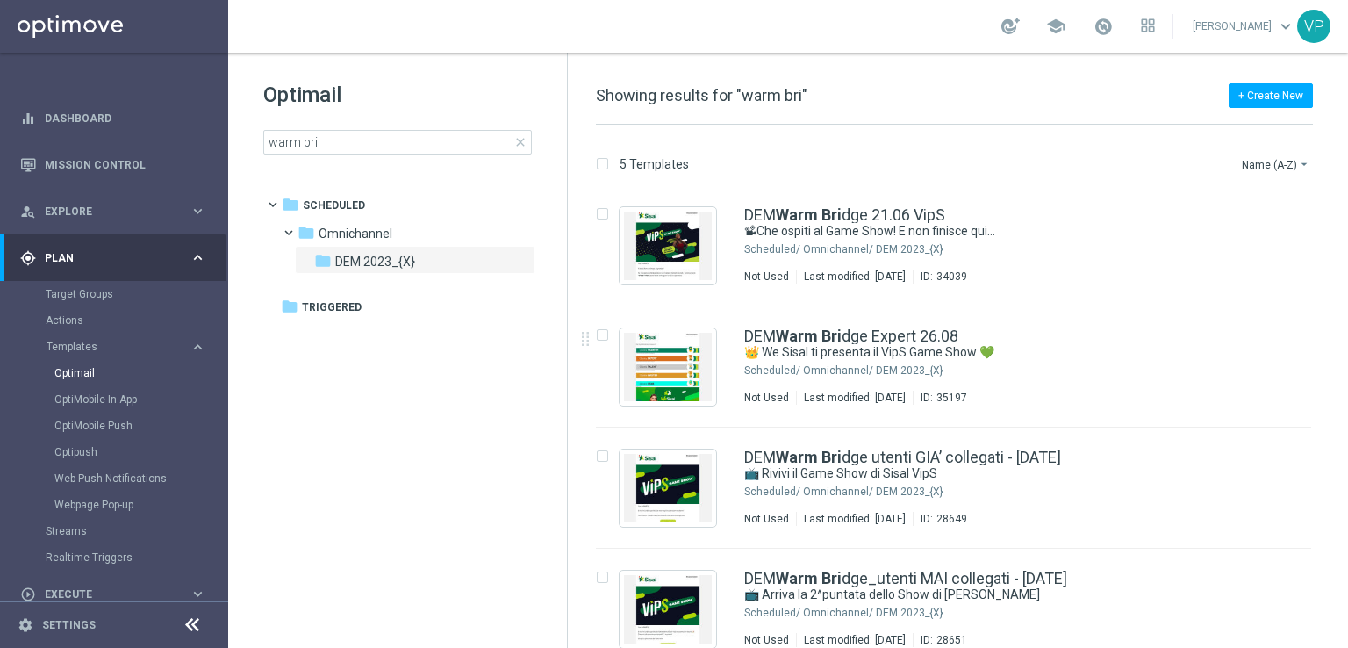
click at [1346, 626] on div "5 Templates Name (A-Z) arrow_drop_down Drag here to set row groups Drag here to…" at bounding box center [958, 386] width 780 height 523
click at [1345, 563] on div "5 Templates Name (A-Z) arrow_drop_down Drag here to set row groups Drag here to…" at bounding box center [958, 386] width 780 height 523
drag, startPoint x: 1337, startPoint y: 550, endPoint x: 1333, endPoint y: 497, distance: 53.7
click at [1333, 516] on div "insert_drive_file DEM Warm Bri dge 21.06 VipS 📽Che ospiti al Game Show! E non f…" at bounding box center [961, 488] width 766 height 606
drag, startPoint x: 1332, startPoint y: 507, endPoint x: 1341, endPoint y: 578, distance: 71.6
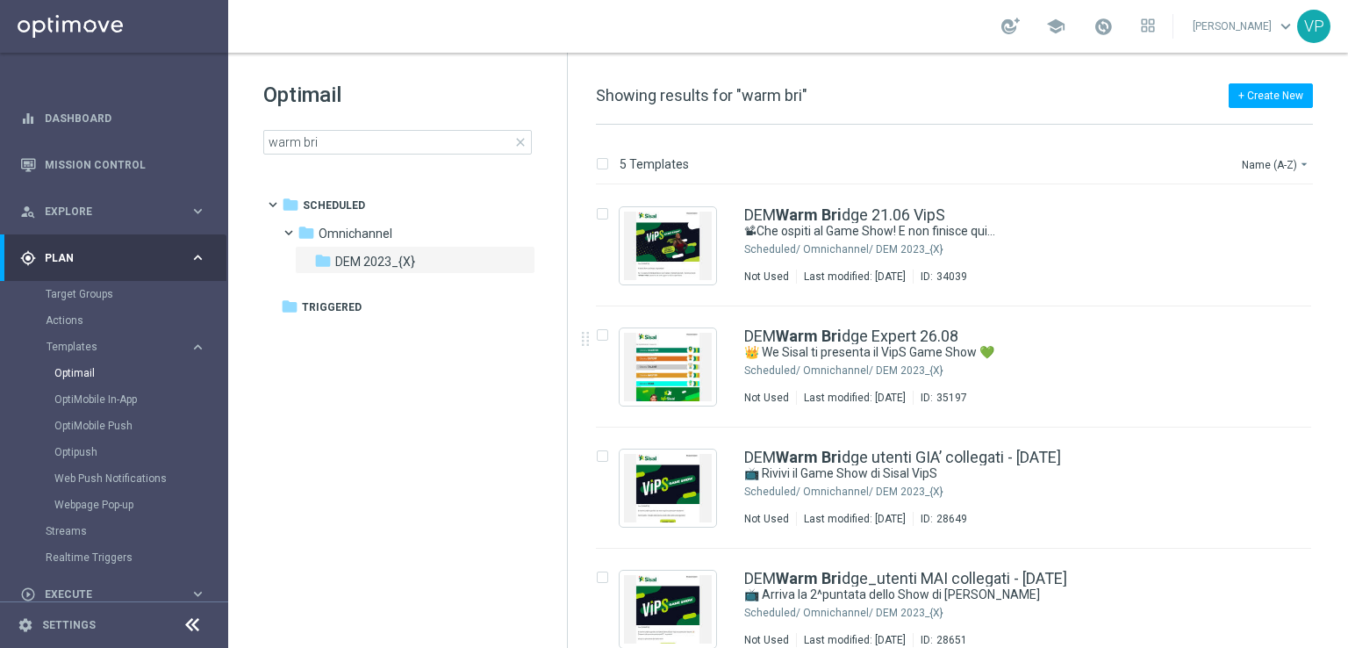
click at [1343, 561] on div "insert_drive_file DEM Warm Bri dge 21.06 VipS 📽Che ospiti al Game Show! E non f…" at bounding box center [961, 416] width 766 height 462
click at [323, 509] on tree-viewport "folder Scheduled more_vert folder [GEOGRAPHIC_DATA] more_vert" at bounding box center [414, 417] width 304 height 455
drag, startPoint x: 1345, startPoint y: 186, endPoint x: 1345, endPoint y: 342, distance: 156.2
click at [1345, 342] on div "5 Templates Name (A-Z) arrow_drop_down Drag here to set row groups Drag here to…" at bounding box center [958, 386] width 780 height 523
click at [417, 333] on tree-viewport "folder Scheduled more_vert folder [GEOGRAPHIC_DATA] more_vert" at bounding box center [414, 417] width 304 height 455
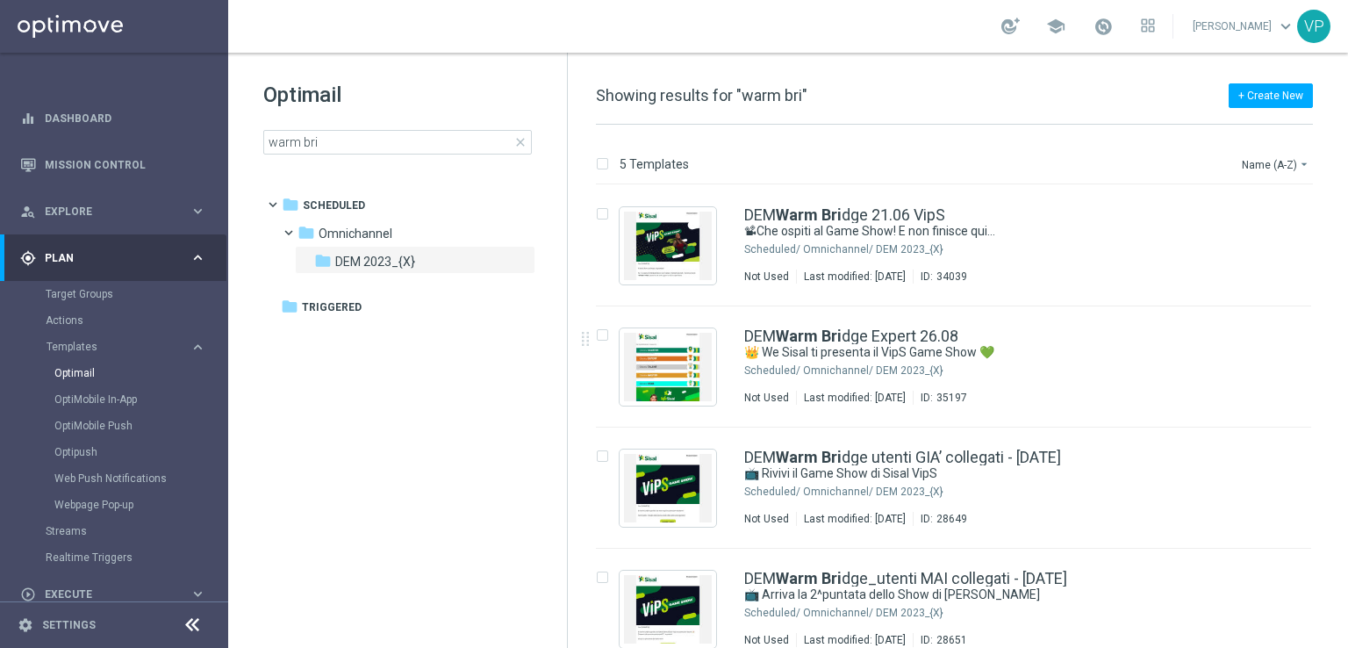
click at [521, 144] on span "close" at bounding box center [520, 142] width 14 height 14
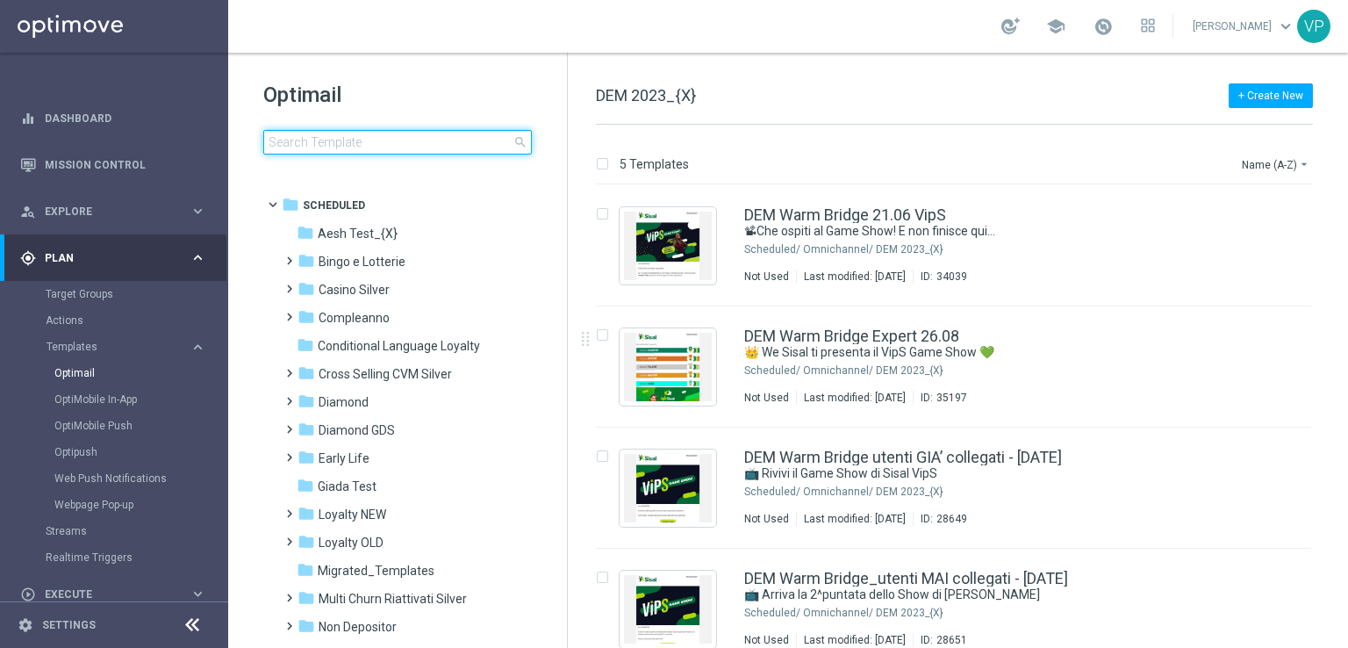
click at [495, 139] on input at bounding box center [397, 142] width 269 height 25
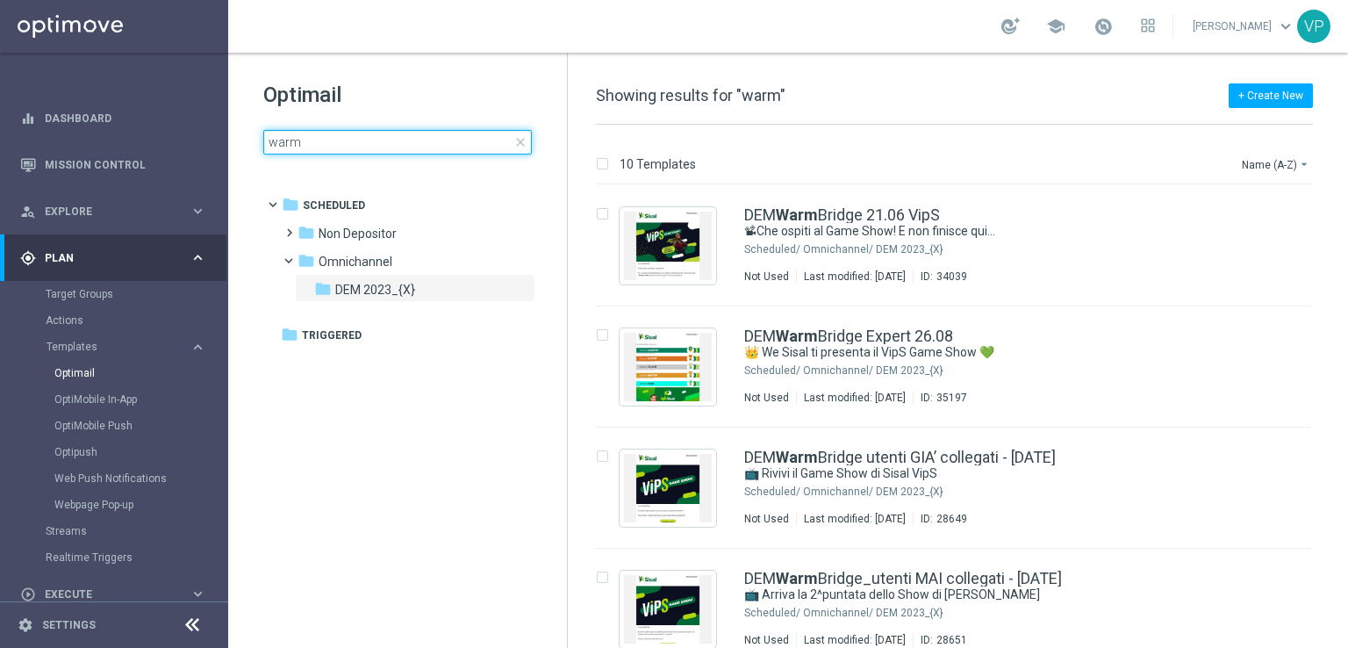
type input "warm"
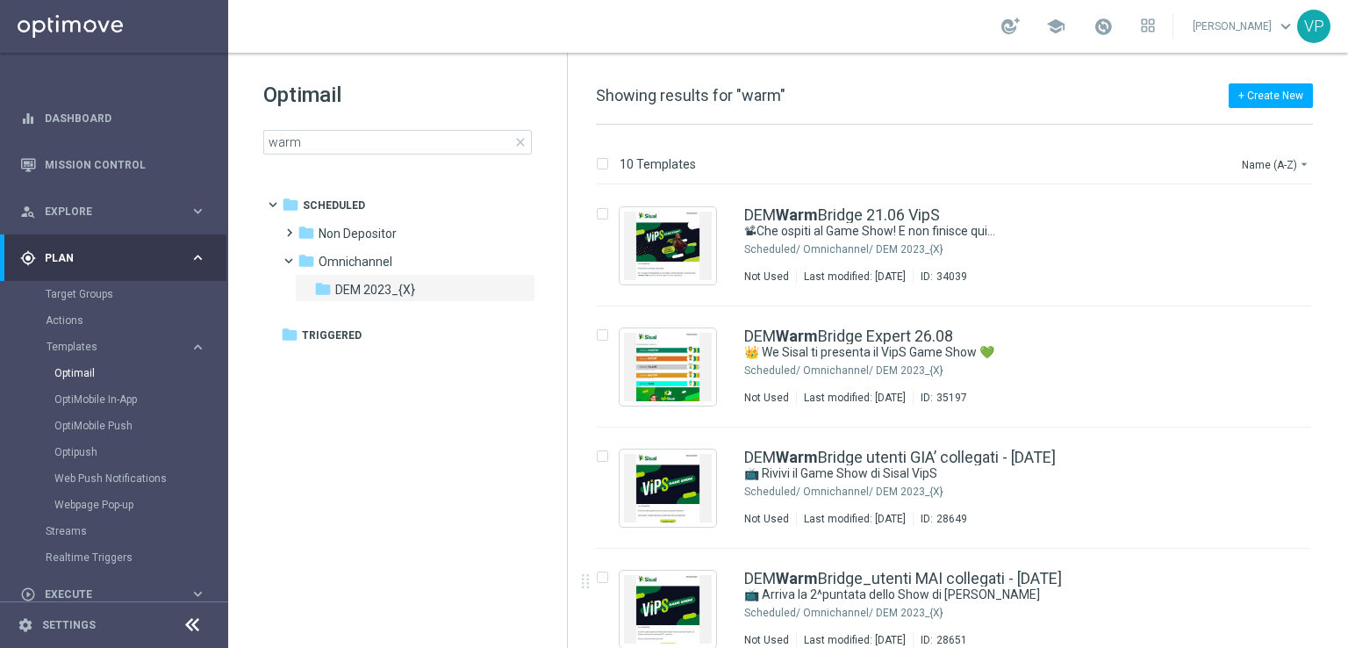
drag, startPoint x: 1344, startPoint y: 358, endPoint x: 1347, endPoint y: 524, distance: 165.9
click at [1347, 524] on div "10 Templates Name (A-Z) arrow_drop_down Drag here to set row groups Drag here t…" at bounding box center [958, 386] width 780 height 523
click at [1347, 448] on div "10 Templates Name (A-Z) arrow_drop_down Drag here to set row groups Drag here t…" at bounding box center [958, 386] width 780 height 523
click at [1344, 96] on div "+ Create New Showing results for "warm"" at bounding box center [972, 104] width 752 height 39
drag, startPoint x: 1347, startPoint y: 250, endPoint x: 1347, endPoint y: 299, distance: 49.1
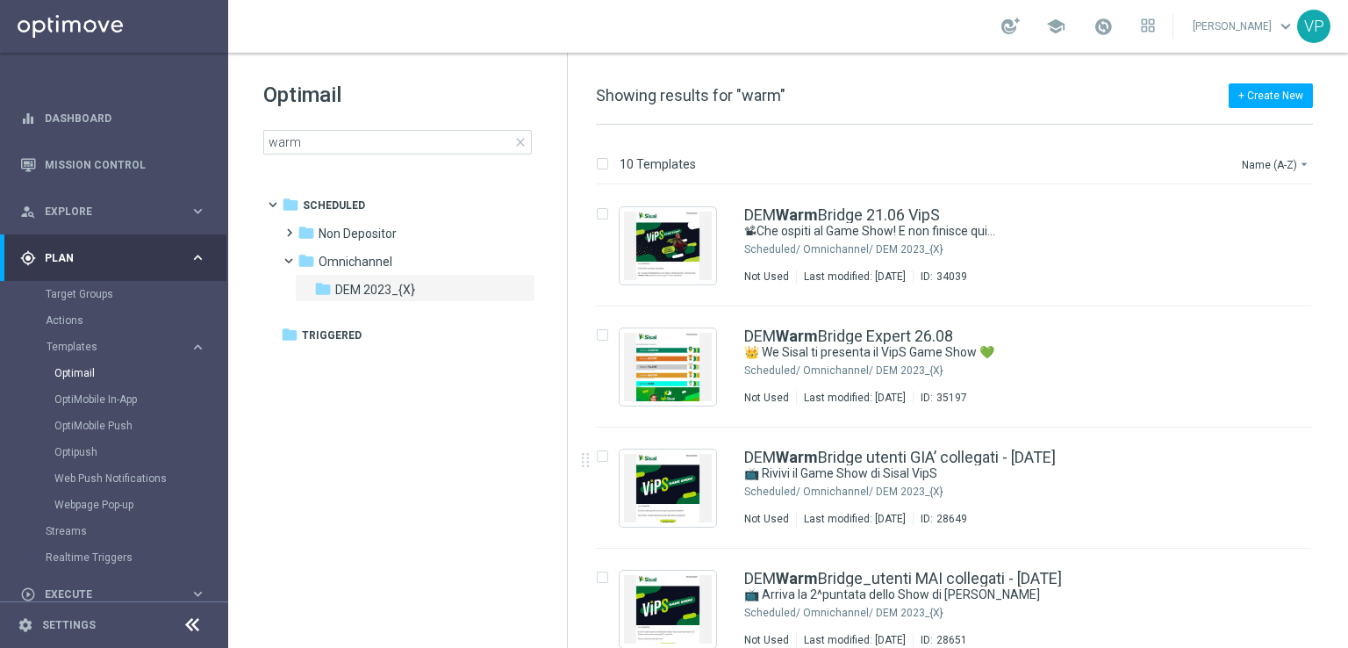
click at [1347, 329] on div "10 Templates Name (A-Z) arrow_drop_down Drag here to set row groups Drag here t…" at bounding box center [958, 386] width 780 height 523
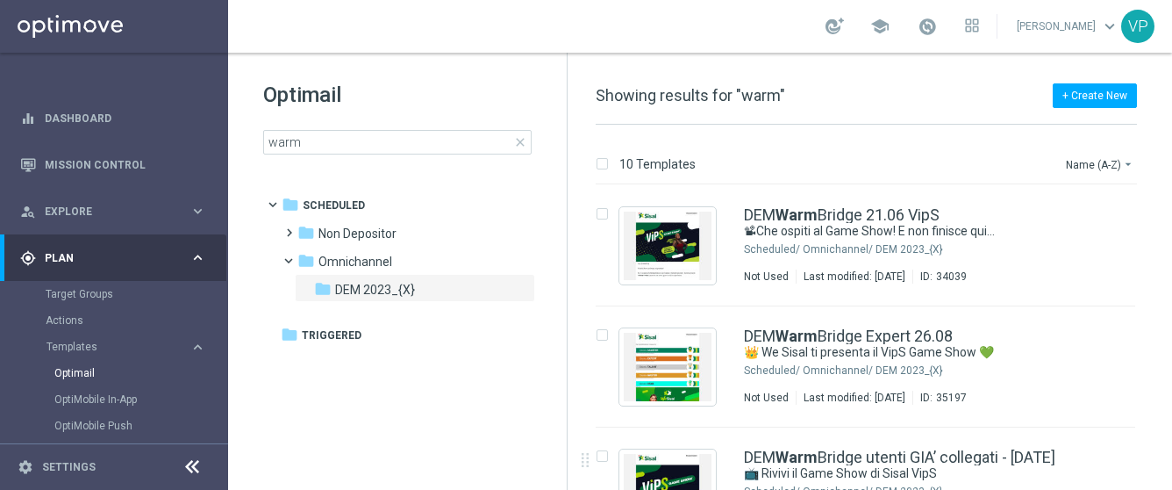
drag, startPoint x: 1169, startPoint y: 219, endPoint x: 1164, endPoint y: 333, distance: 114.2
click at [1164, 333] on div "10 Templates Name (A-Z) arrow_drop_down Drag here to set row groups Drag here t…" at bounding box center [870, 307] width 605 height 365
click at [1164, 333] on div "insert_drive_file DEM Warm Bridge Expert 26.08 👑 We Sisal ti presenta il VipS G…" at bounding box center [873, 366] width 591 height 121
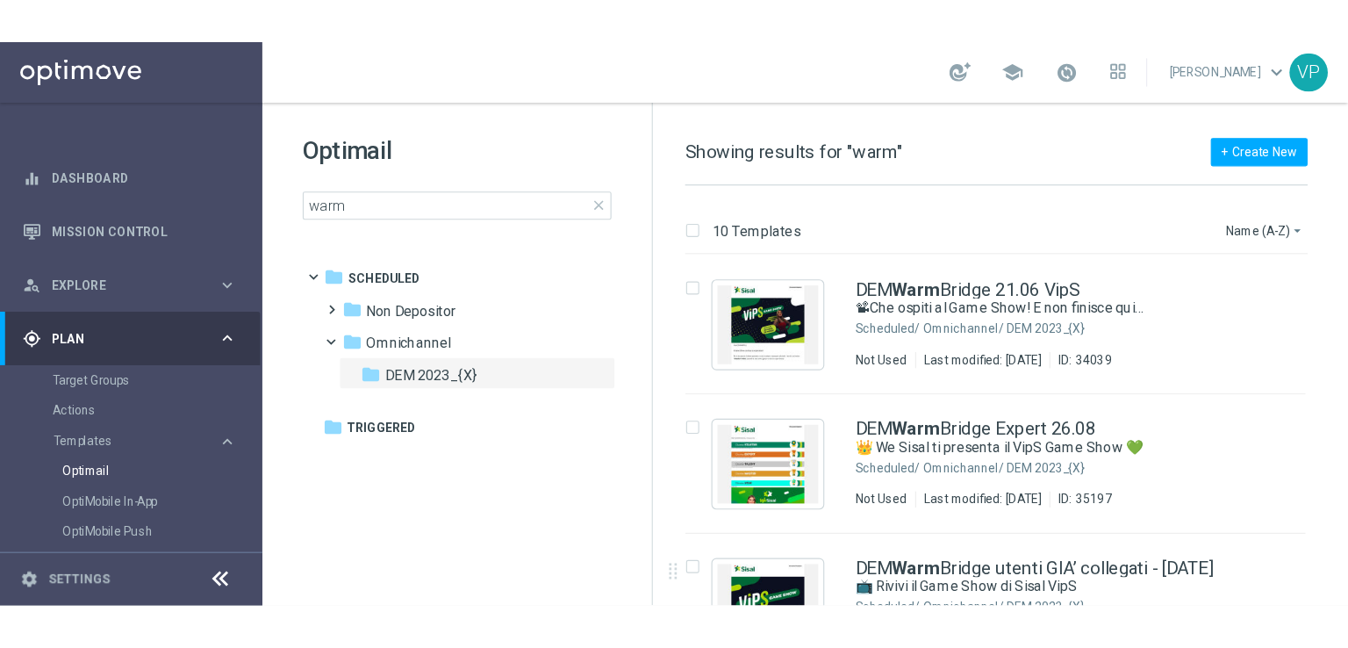
scroll to position [266, 0]
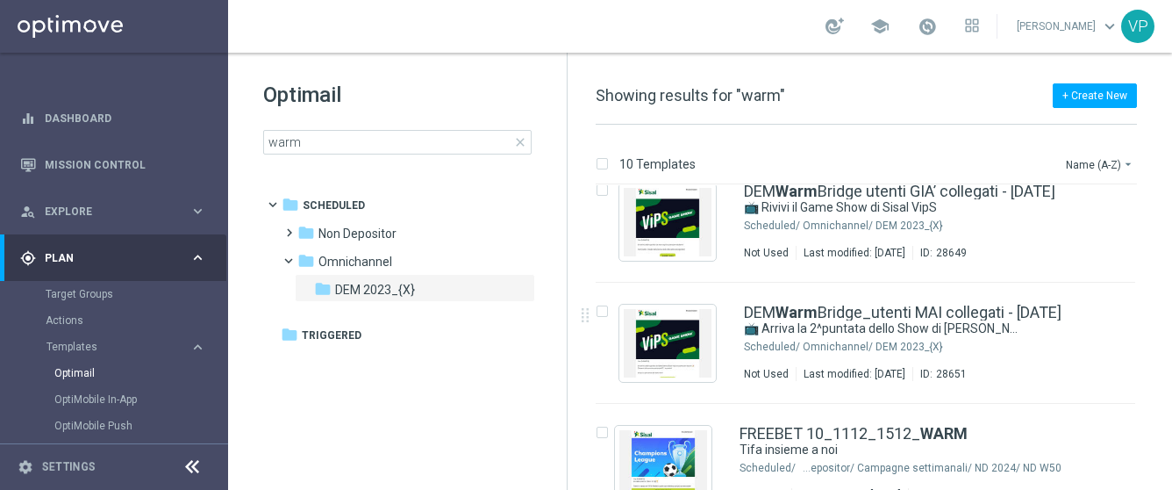
drag, startPoint x: 1164, startPoint y: 313, endPoint x: 1169, endPoint y: 138, distance: 175.6
click at [1172, 311] on html "equalizer Dashboard Mission Control" at bounding box center [586, 245] width 1172 height 490
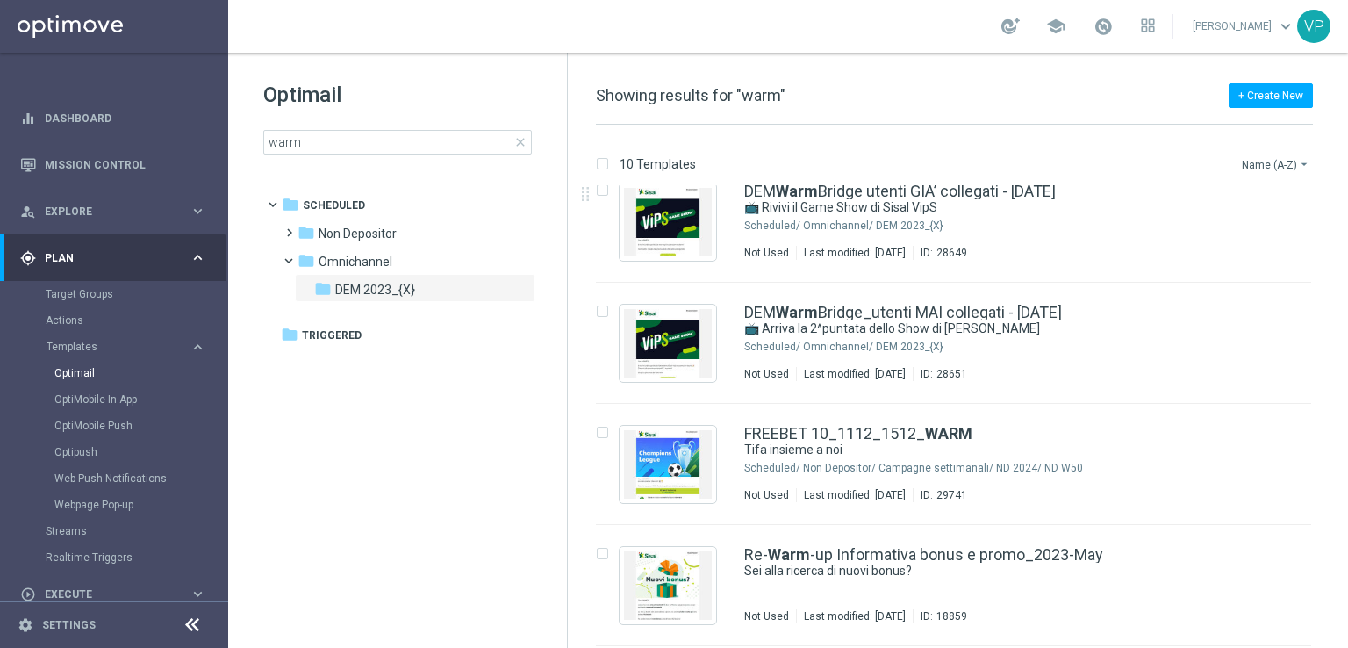
click at [1290, 168] on button "Name (A-Z) arrow_drop_down" at bounding box center [1276, 164] width 73 height 21
click at [1244, 247] on span "Date Modified (Newest)" at bounding box center [1245, 242] width 118 height 12
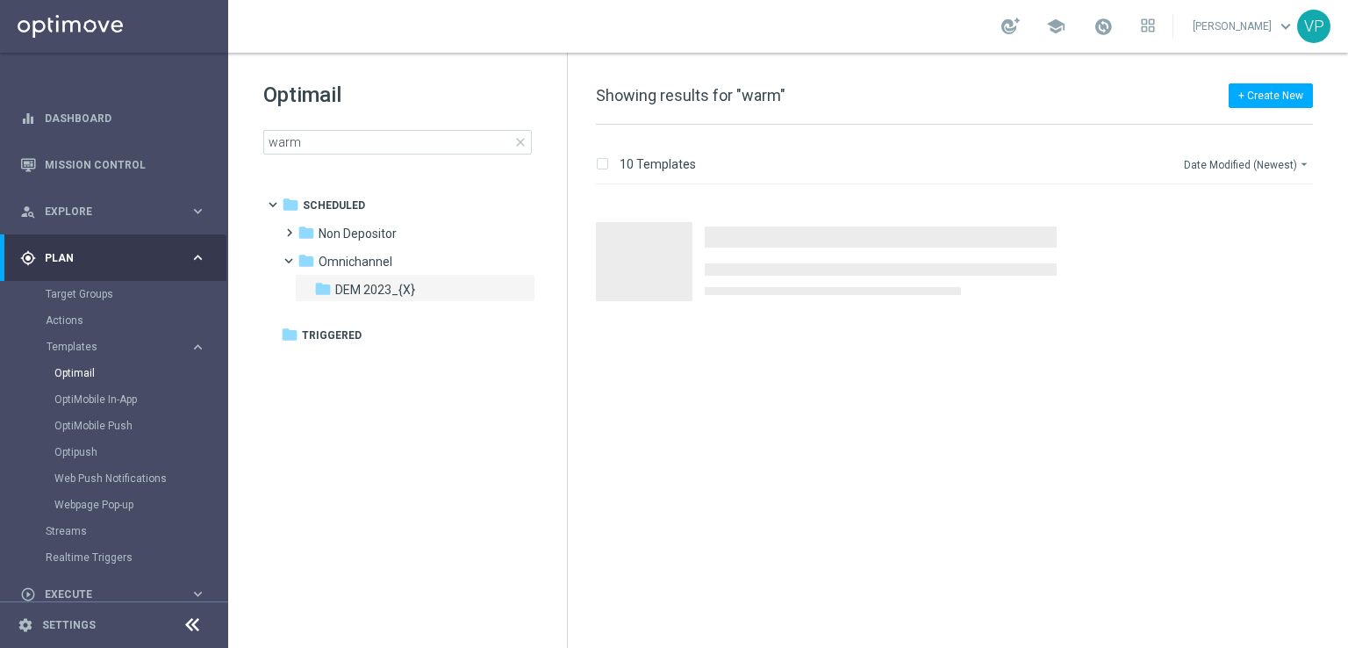
scroll to position [0, 0]
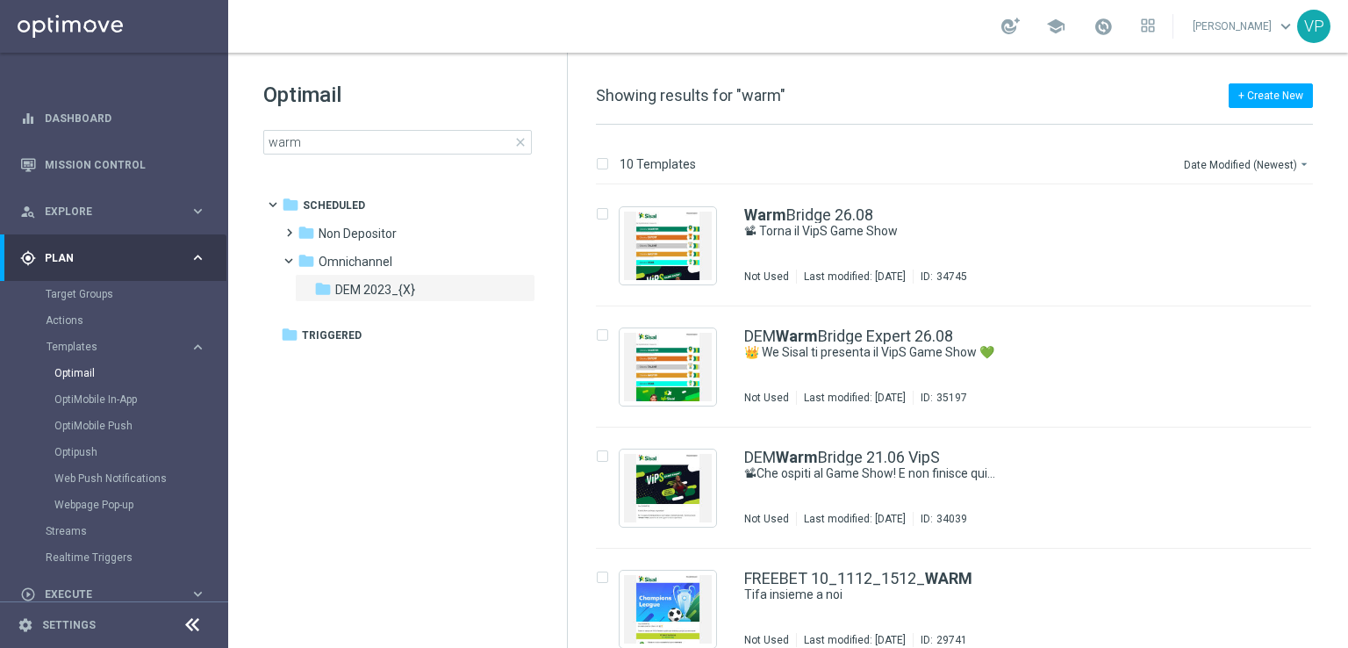
drag, startPoint x: 1344, startPoint y: 241, endPoint x: 1347, endPoint y: 176, distance: 65.0
click at [1347, 176] on div "10 Templates Date Modified (Newest) arrow_drop_down Drag here to set row groups…" at bounding box center [958, 386] width 780 height 523
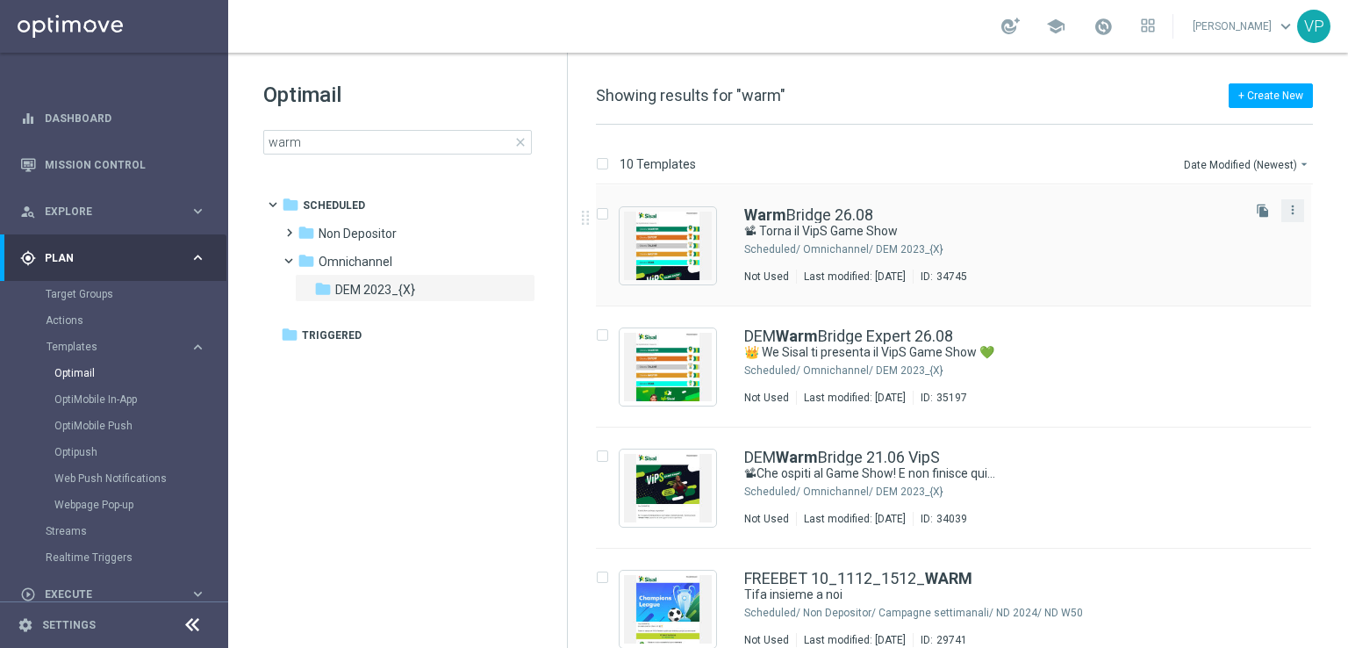
click at [1298, 212] on div "more_vert" at bounding box center [1292, 210] width 23 height 23
click at [1297, 203] on button "more_vert" at bounding box center [1293, 209] width 18 height 21
click at [1212, 233] on div "Move" at bounding box center [1219, 228] width 106 height 12
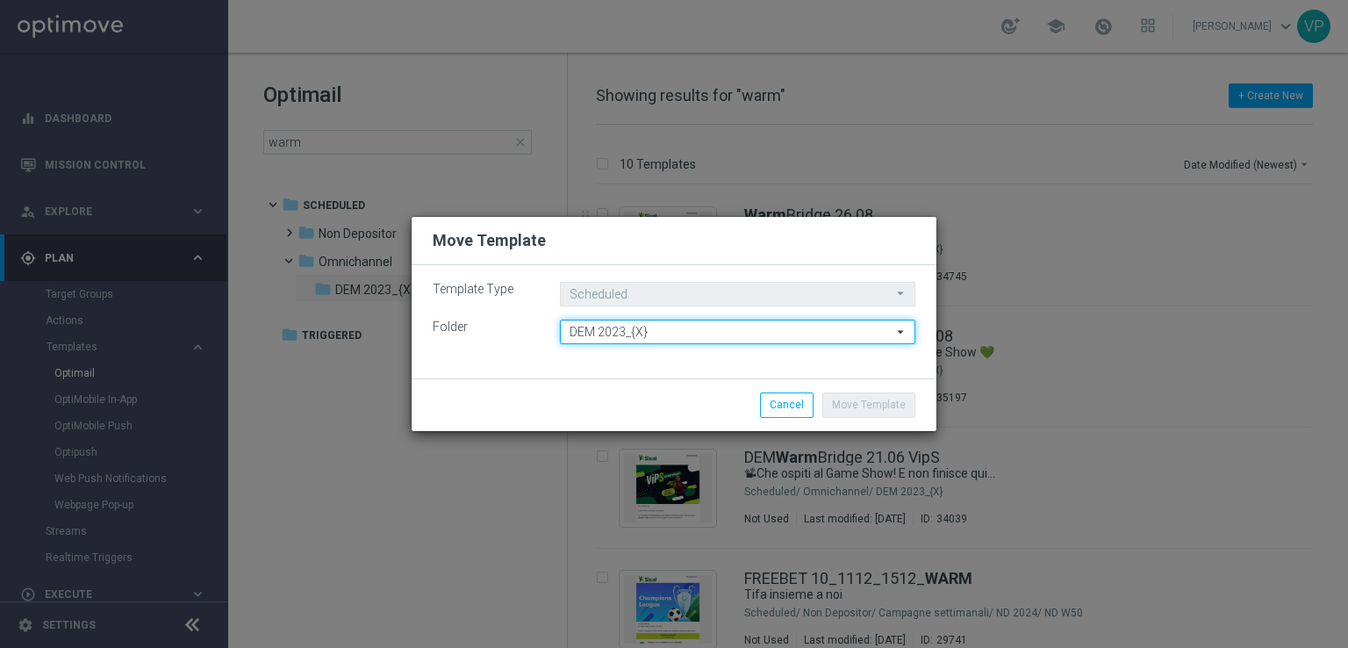
click at [712, 332] on input "DEM 2023_{X}" at bounding box center [737, 331] width 355 height 25
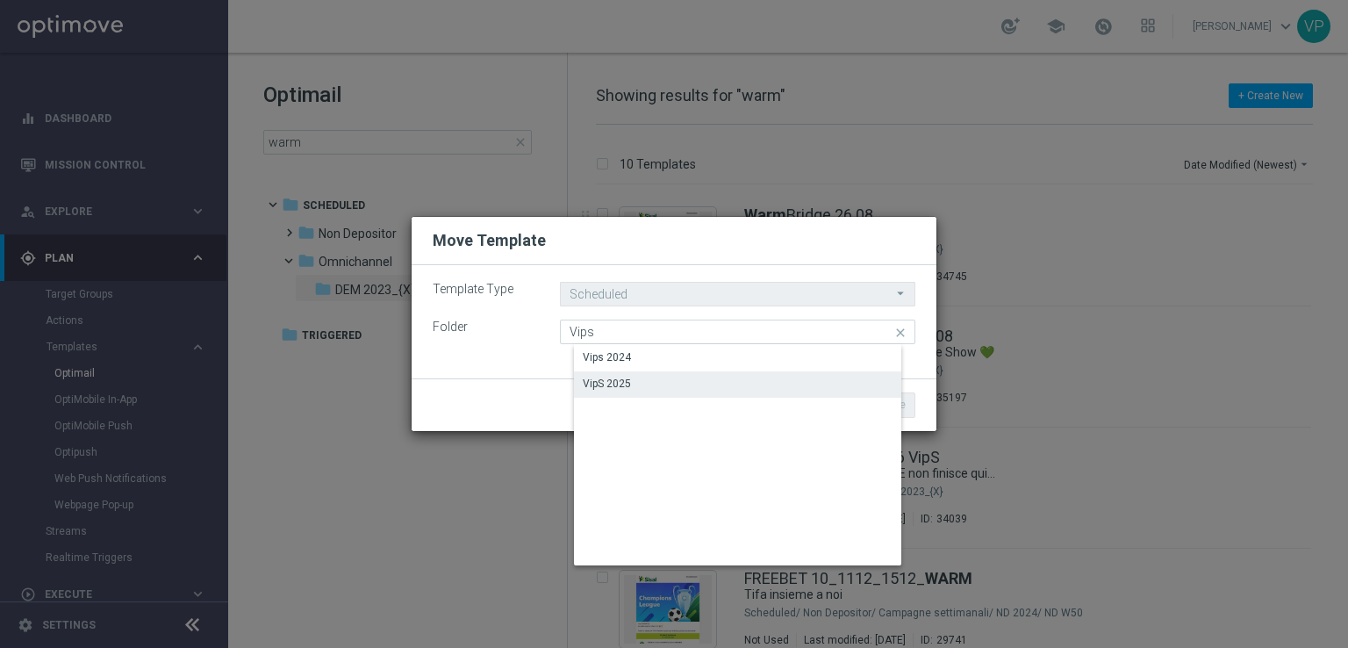
click at [597, 386] on div "VipS 2025" at bounding box center [607, 384] width 48 height 16
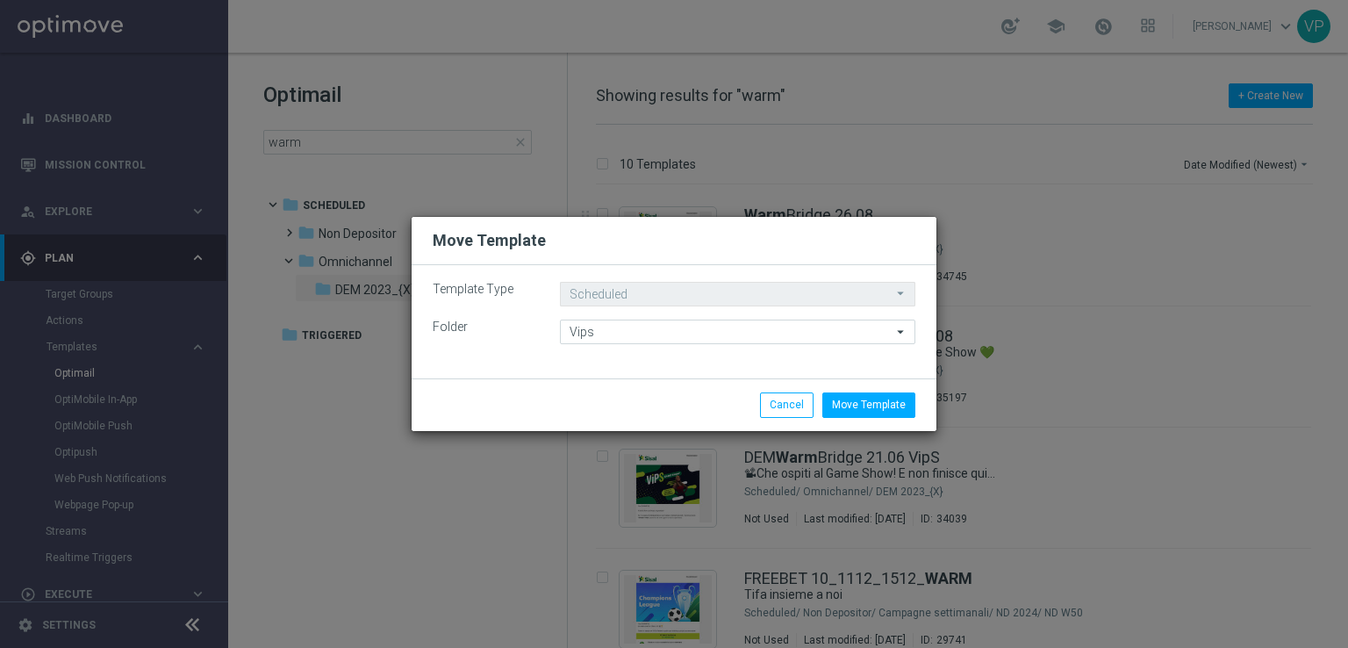
type input "VipS 2025"
click at [902, 405] on button "Move Template" at bounding box center [868, 404] width 93 height 25
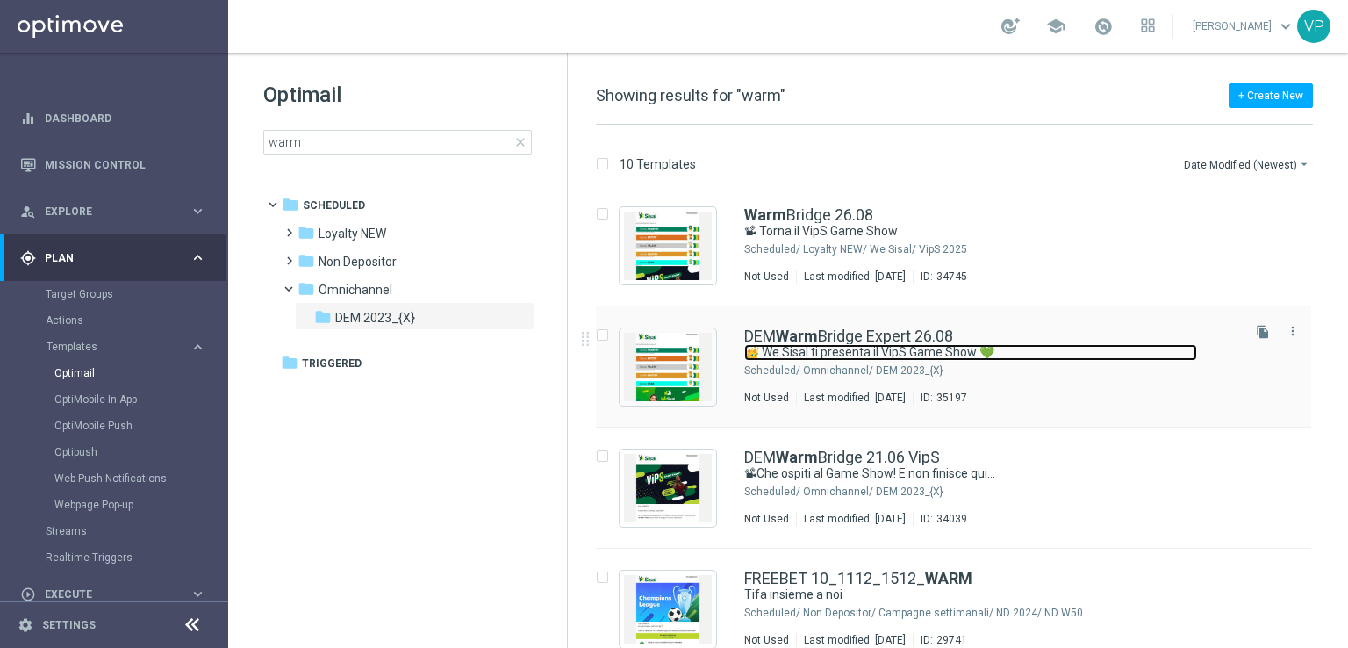
click at [1065, 348] on link "👑 We Sisal ti presenta il VipS Game Show 💚" at bounding box center [970, 352] width 453 height 17
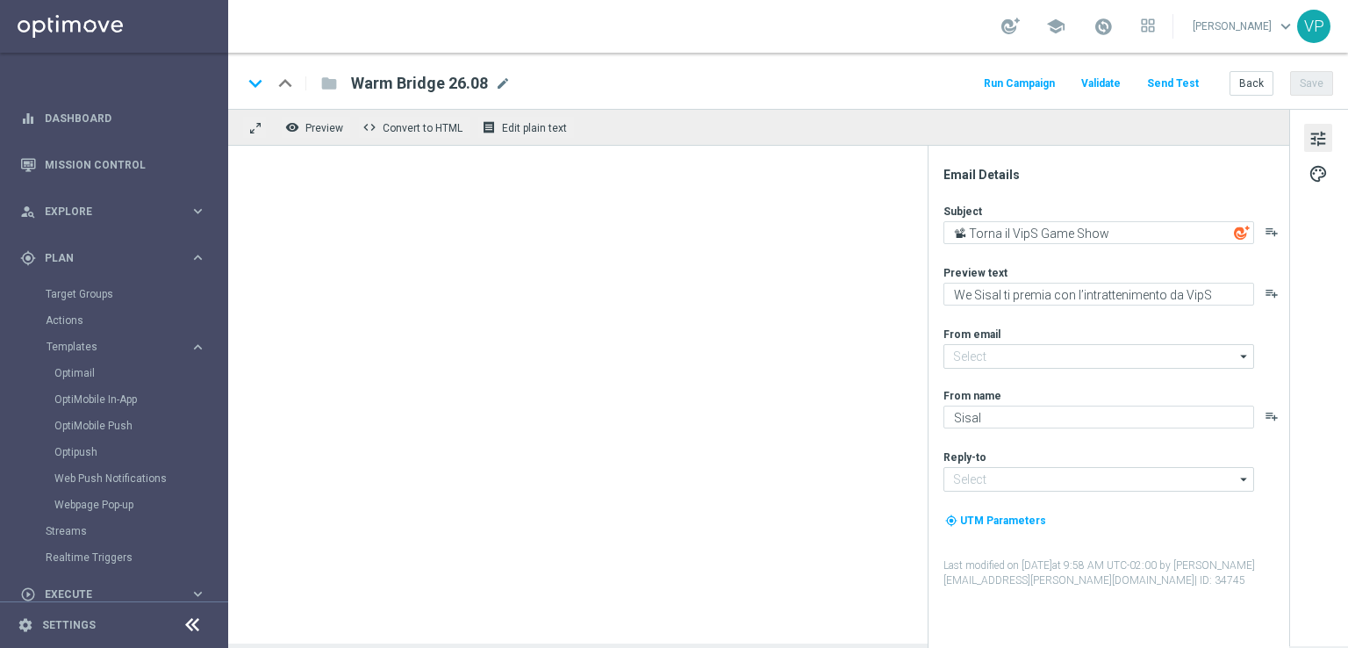
type input "DEM Warm Bridge Expert 26.08"
type textarea "👑 We Sisal ti presenta il VipS Game Show 💚"
type textarea "Scopri l’intrattenimento esclusivo in live streaming📽"
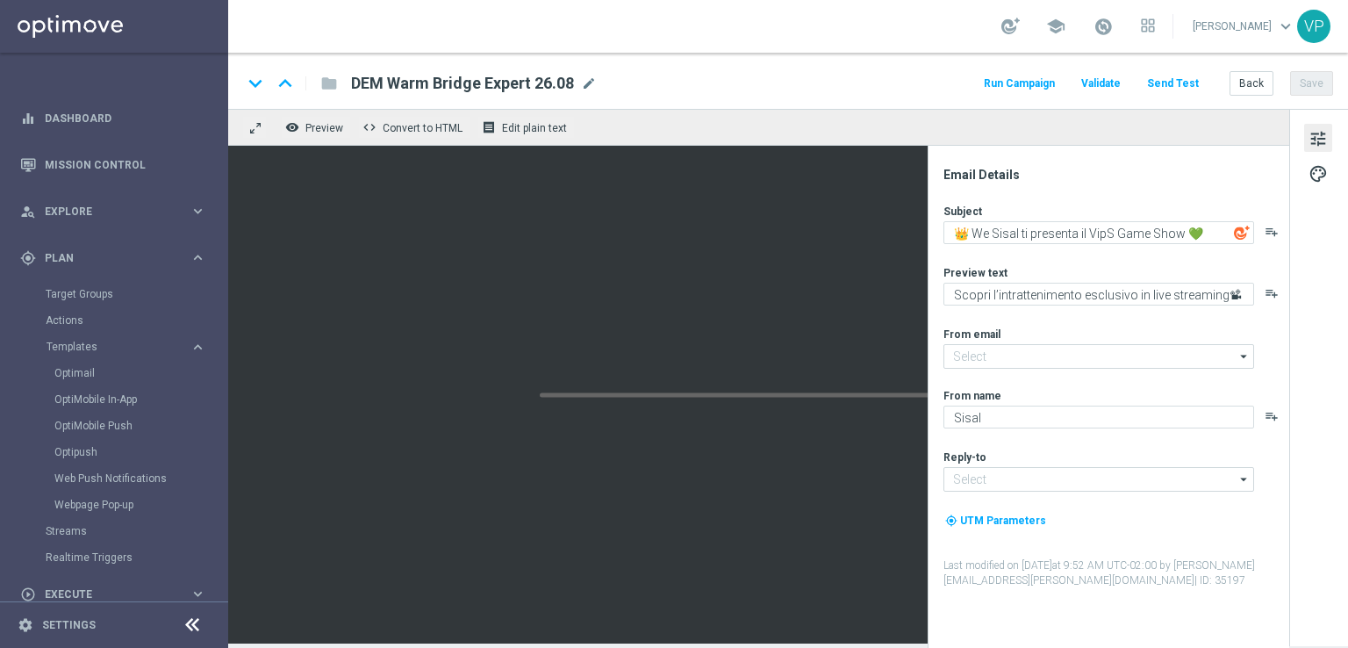
type input "[EMAIL_ADDRESS][DOMAIN_NAME]"
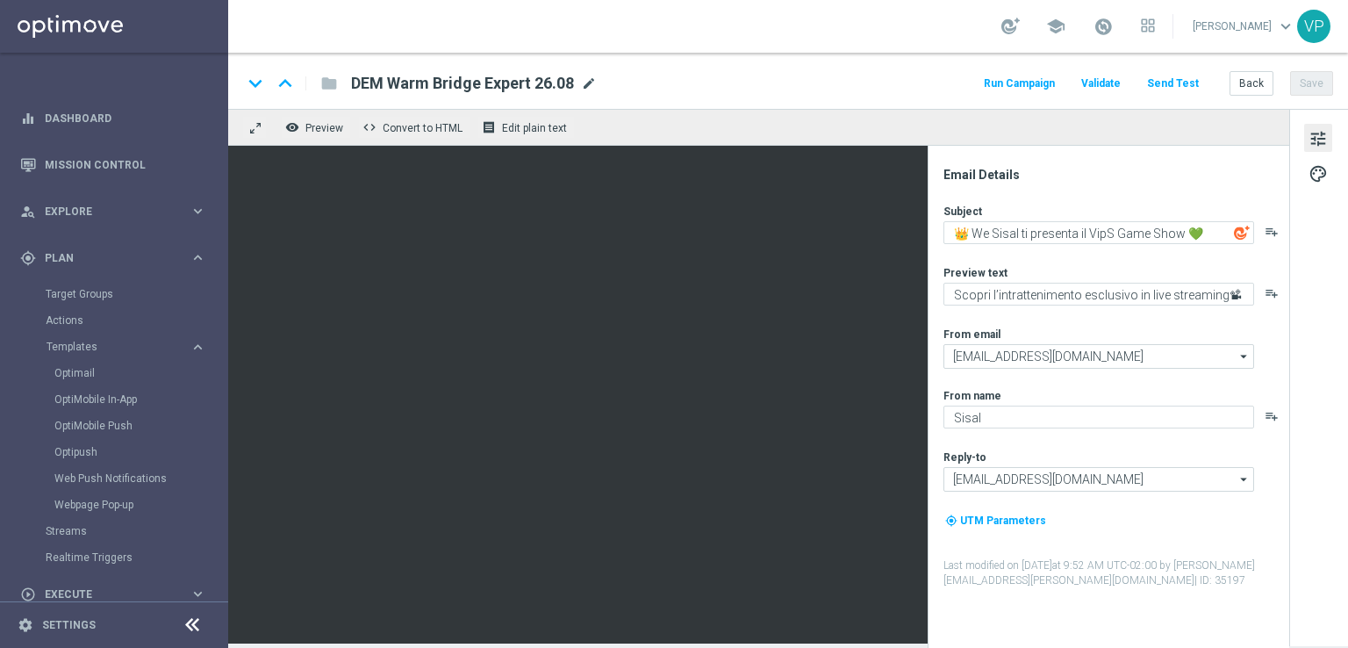
click at [590, 85] on span "mode_edit" at bounding box center [589, 83] width 16 height 16
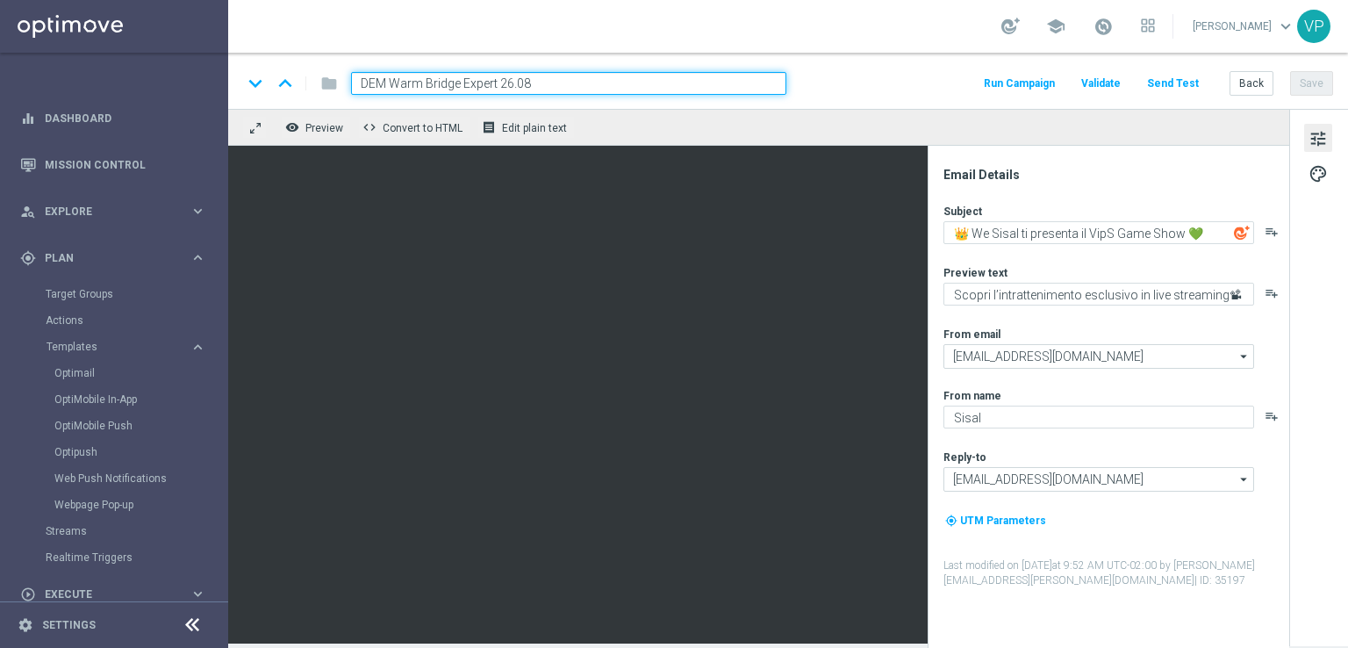
click at [459, 82] on input "DEM Warm Bridge Expert 26.08" at bounding box center [568, 83] width 435 height 23
drag, startPoint x: 387, startPoint y: 82, endPoint x: 348, endPoint y: 78, distance: 38.8
click at [348, 78] on div "DEM Warm Bridge_Expert 26.08" at bounding box center [561, 83] width 449 height 23
type input "Warm Bridge_Expert 26.08"
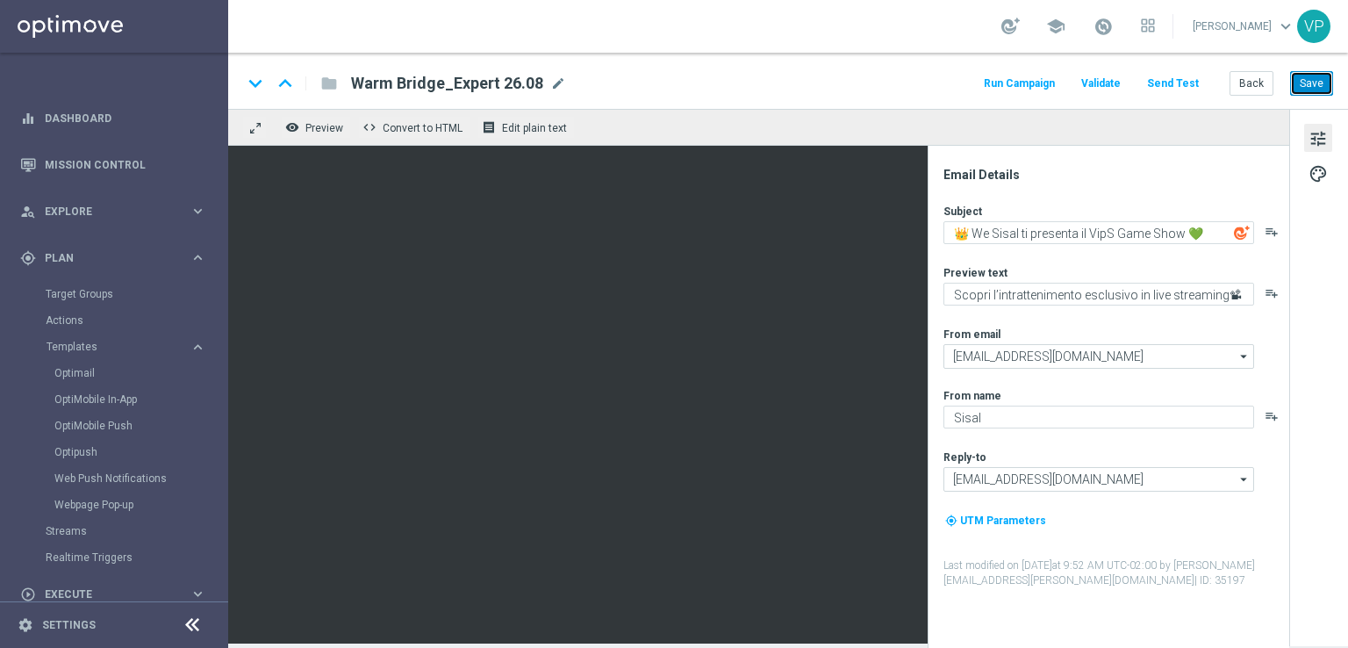
click at [1327, 87] on button "Save" at bounding box center [1311, 83] width 43 height 25
click at [330, 85] on div "folder" at bounding box center [319, 83] width 35 height 28
click at [550, 82] on span "mode_edit" at bounding box center [558, 83] width 16 height 16
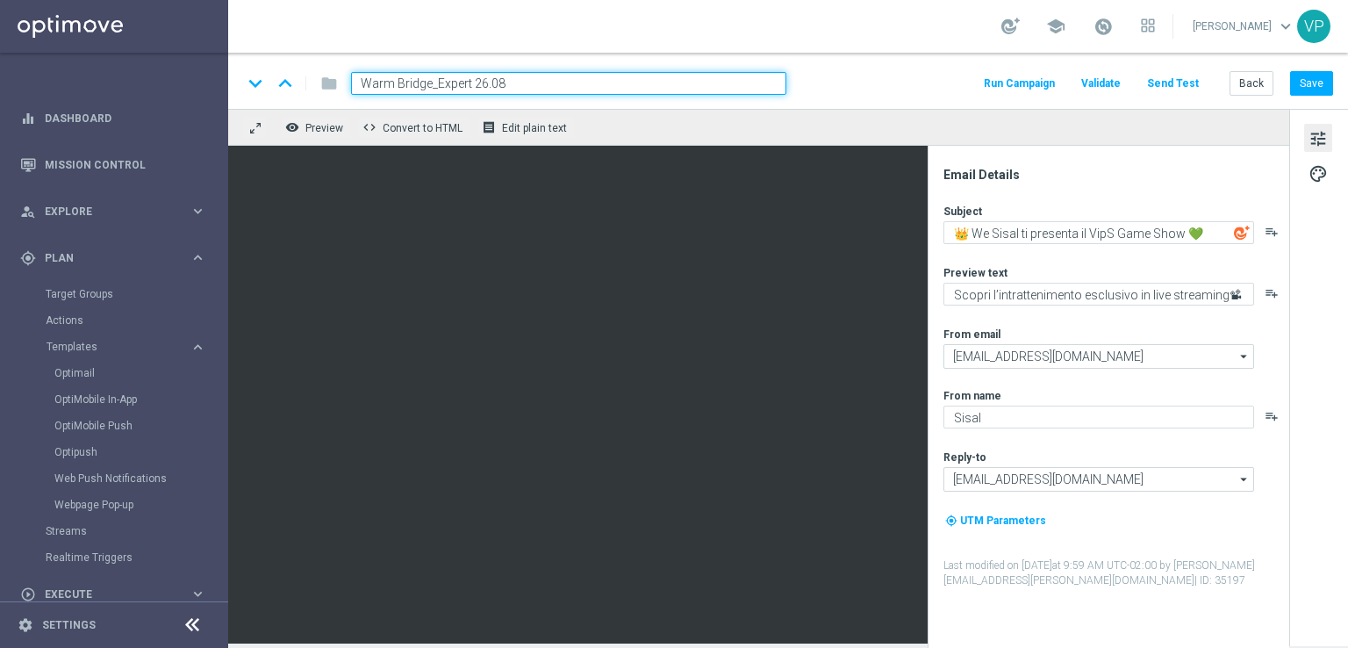
click at [333, 87] on div "folder" at bounding box center [319, 83] width 35 height 28
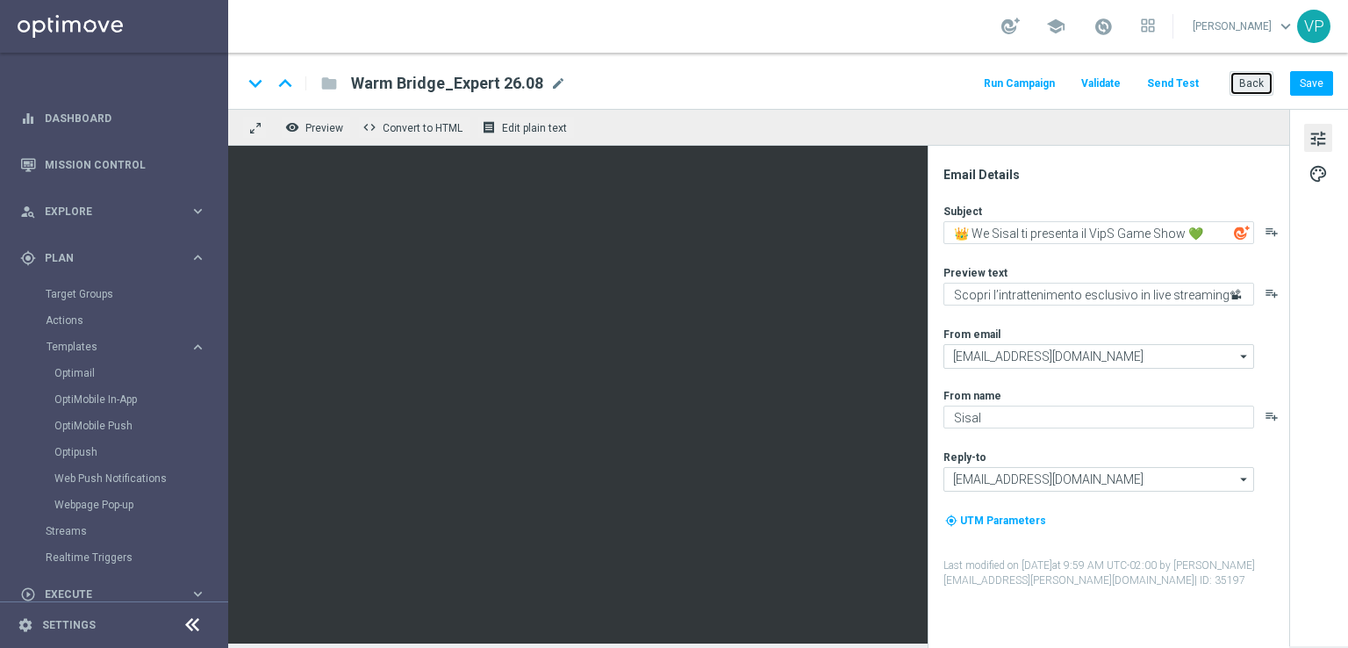
click at [1257, 85] on button "Back" at bounding box center [1251, 83] width 44 height 25
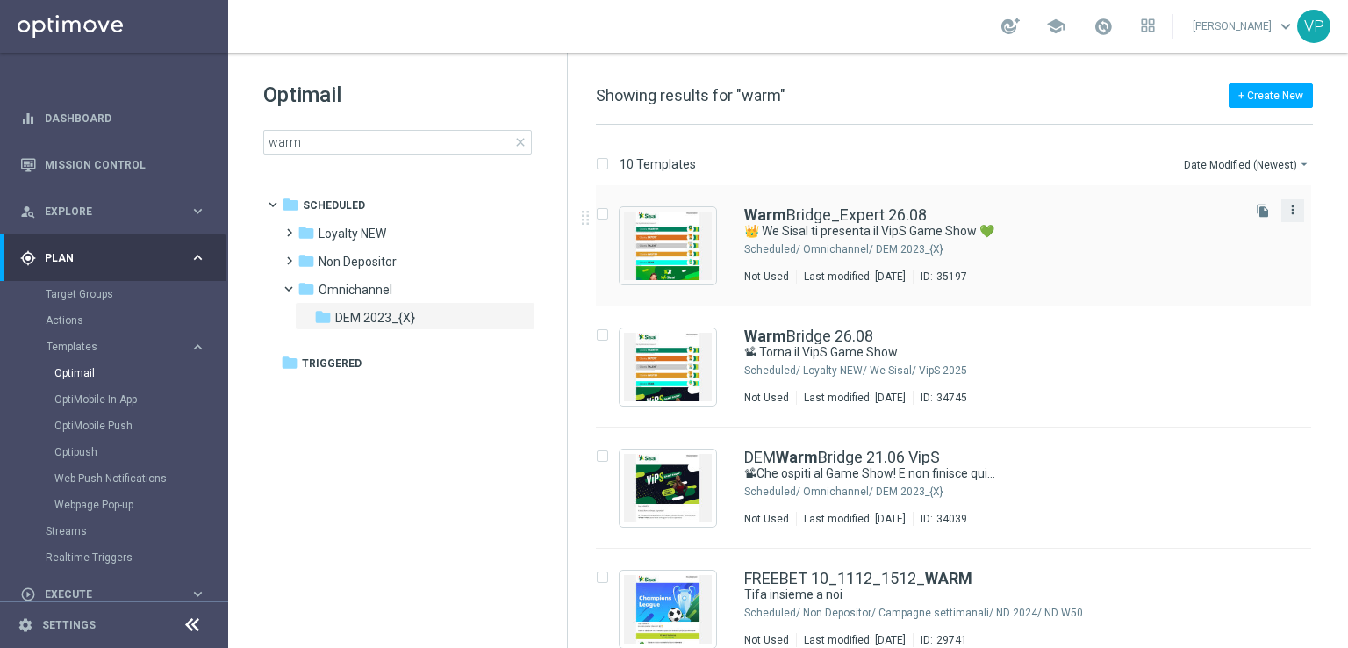
click at [1290, 206] on icon "more_vert" at bounding box center [1293, 210] width 14 height 14
click at [1204, 227] on div "Move" at bounding box center [1219, 228] width 106 height 12
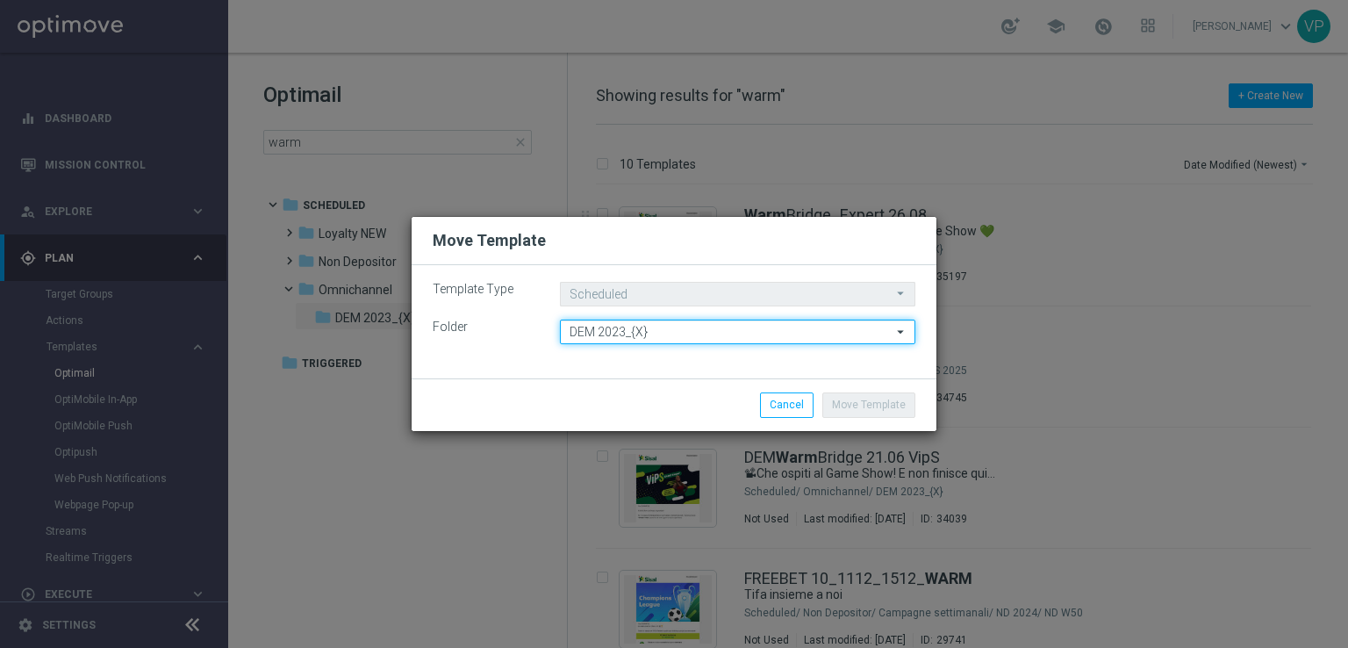
click at [685, 330] on input "DEM 2023_{X}" at bounding box center [737, 331] width 355 height 25
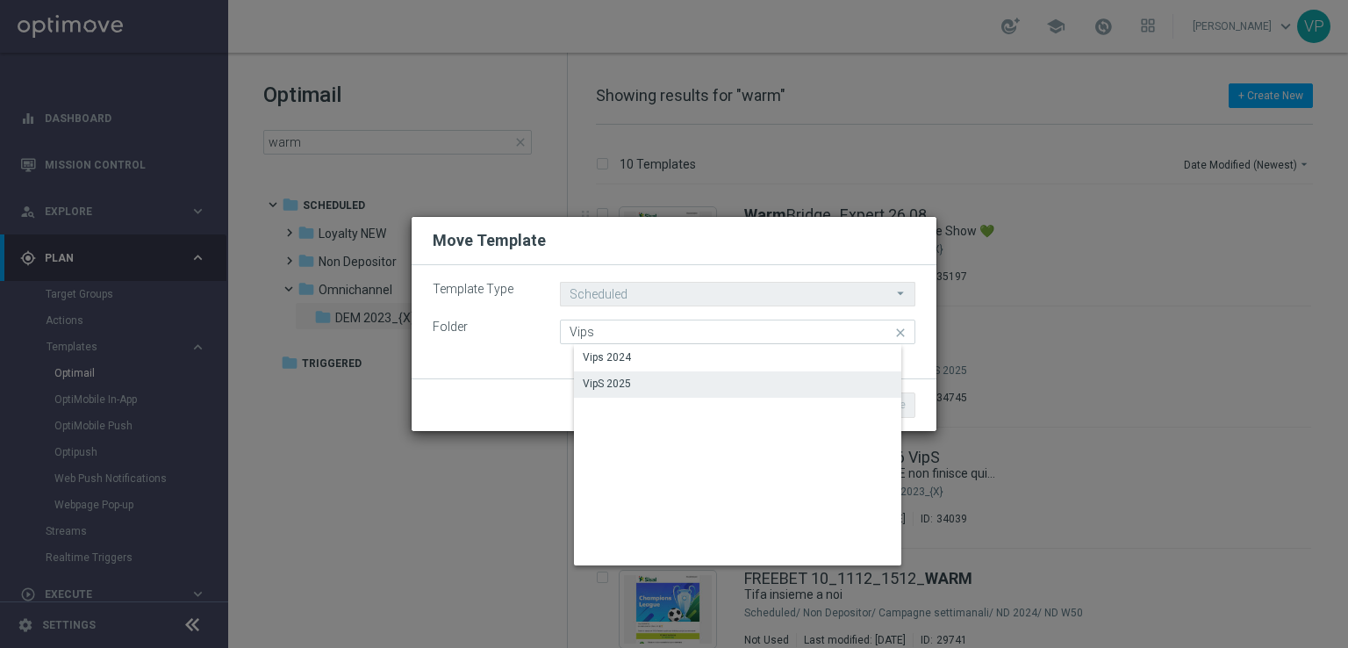
click at [642, 384] on div "VipS 2025" at bounding box center [751, 383] width 355 height 25
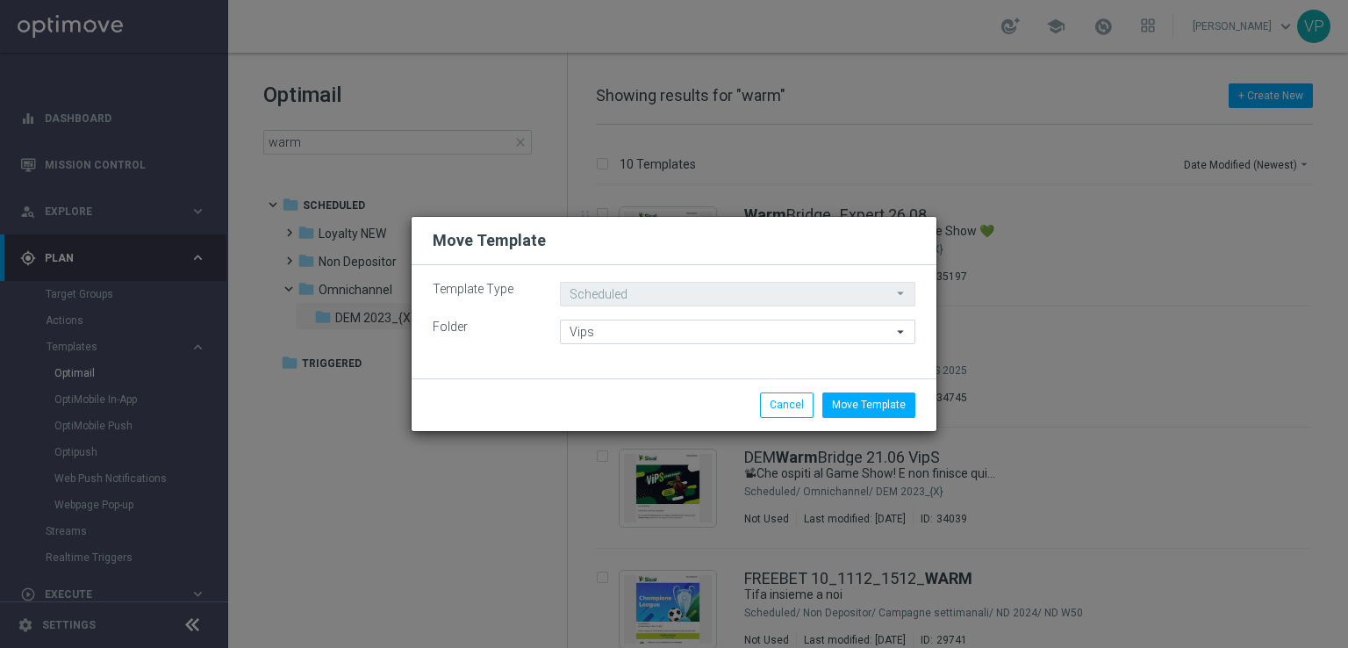
type input "VipS 2025"
click at [879, 407] on button "Move Template" at bounding box center [868, 404] width 93 height 25
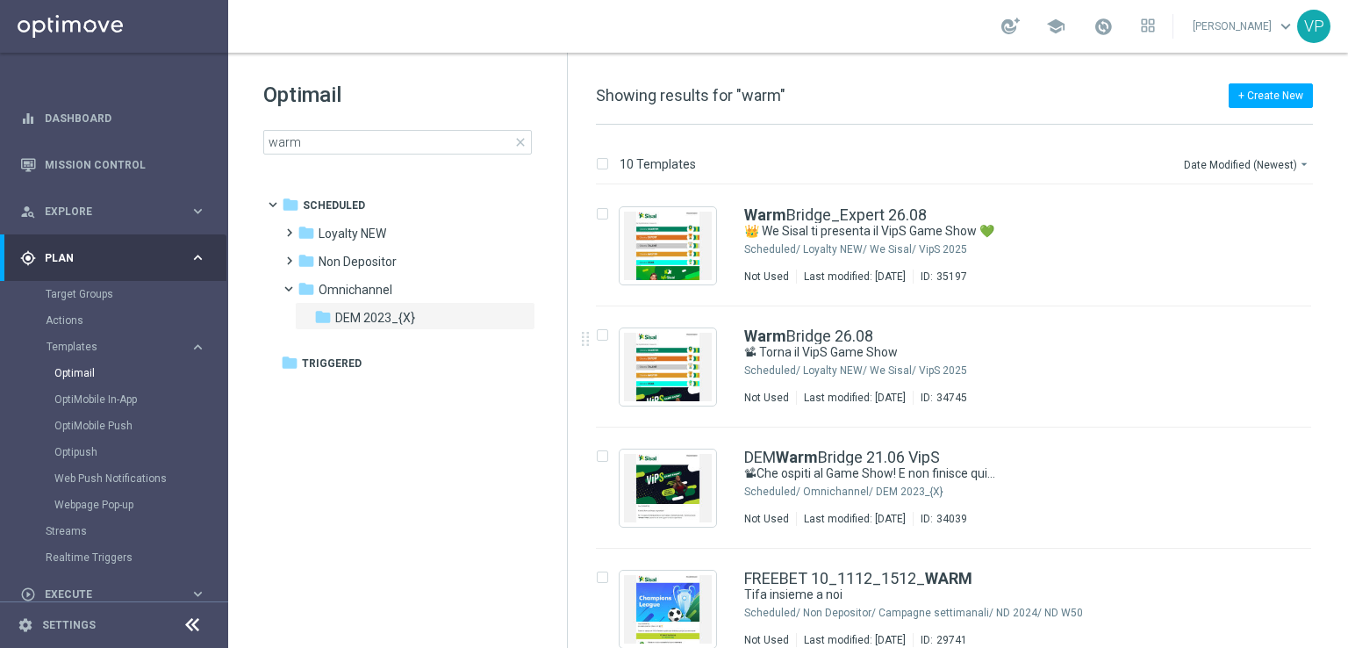
click at [426, 488] on tree-viewport "folder Scheduled more_vert folder Loyalty NEW more_vert" at bounding box center [414, 417] width 304 height 455
click at [520, 135] on span "close" at bounding box center [520, 142] width 14 height 14
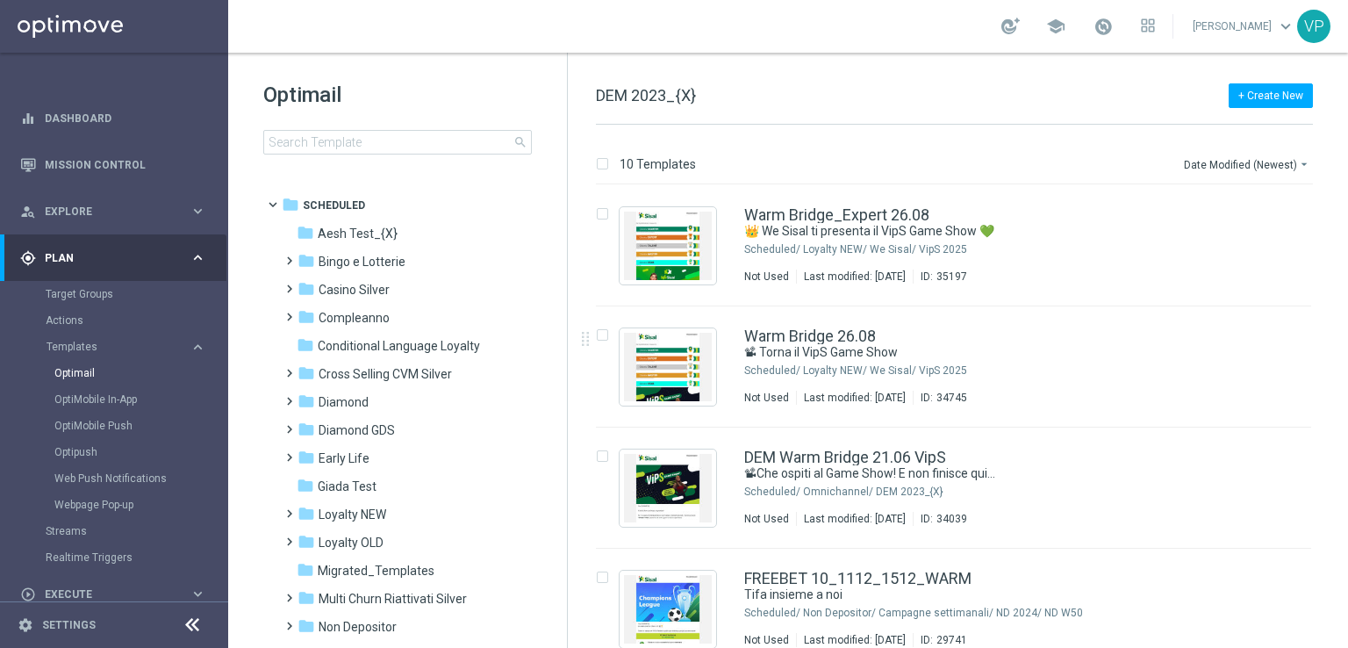
click at [520, 139] on span "search" at bounding box center [520, 142] width 14 height 14
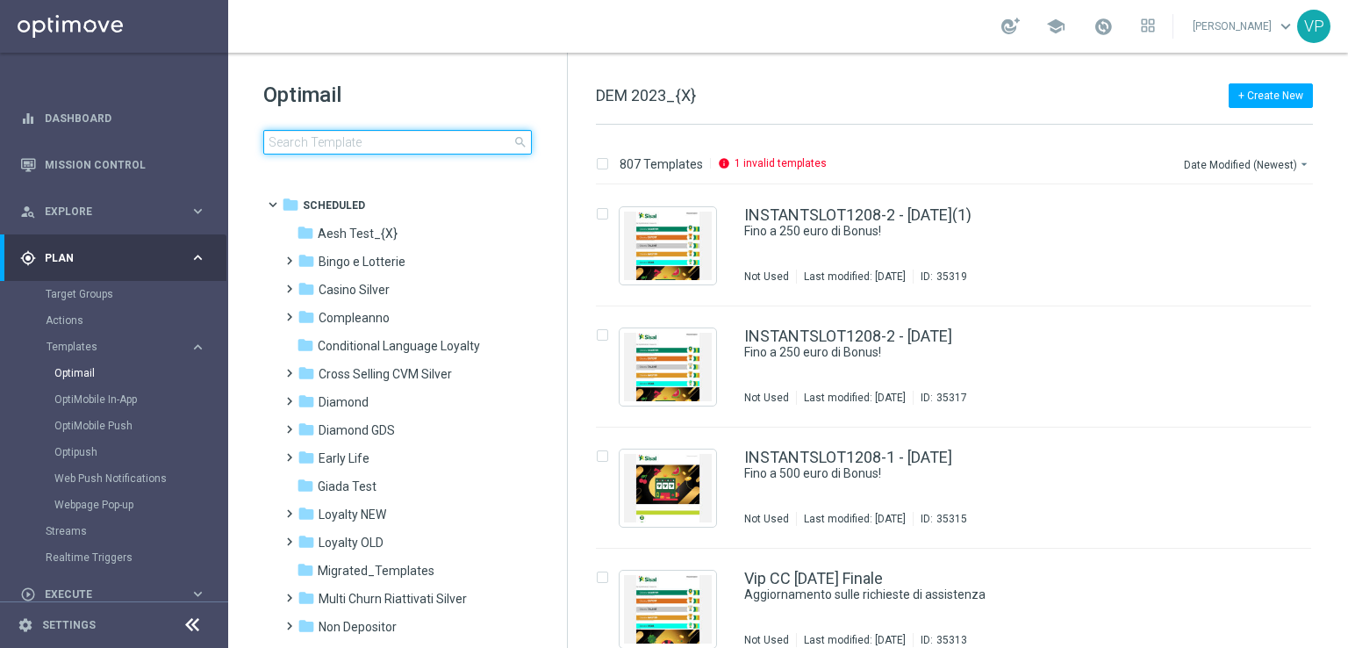
click at [464, 143] on input at bounding box center [397, 142] width 269 height 25
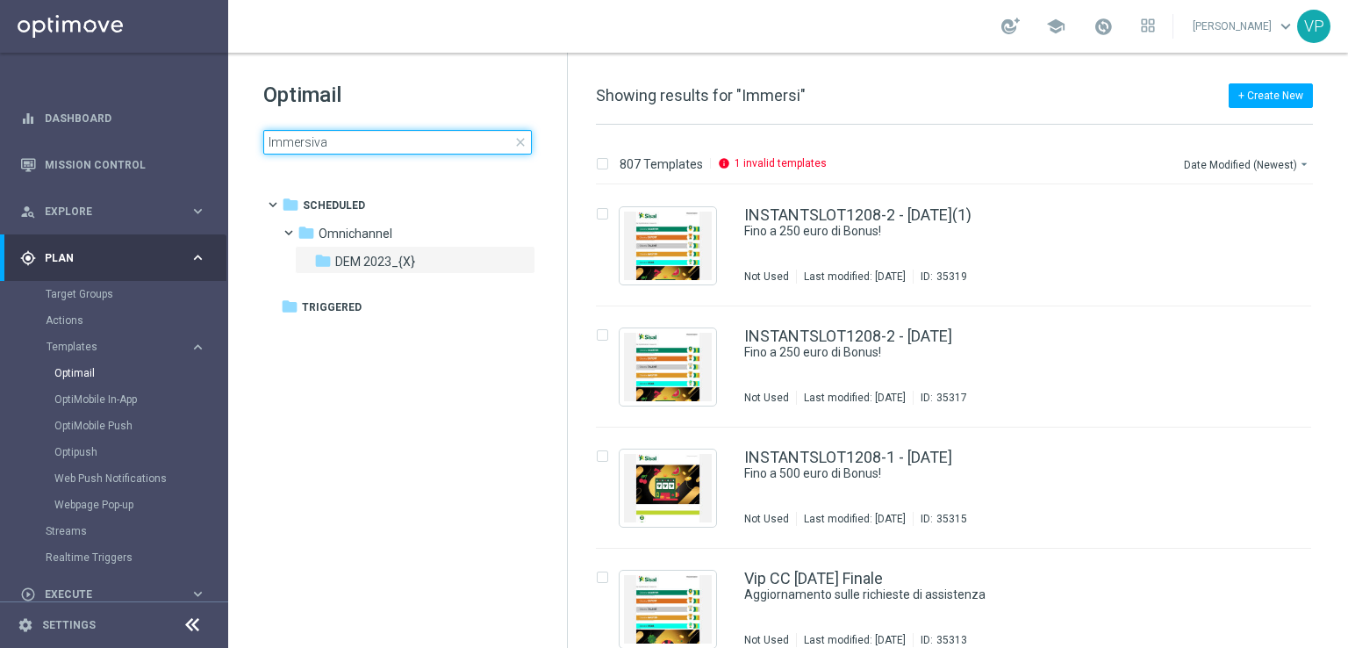
type input "Immersiva"
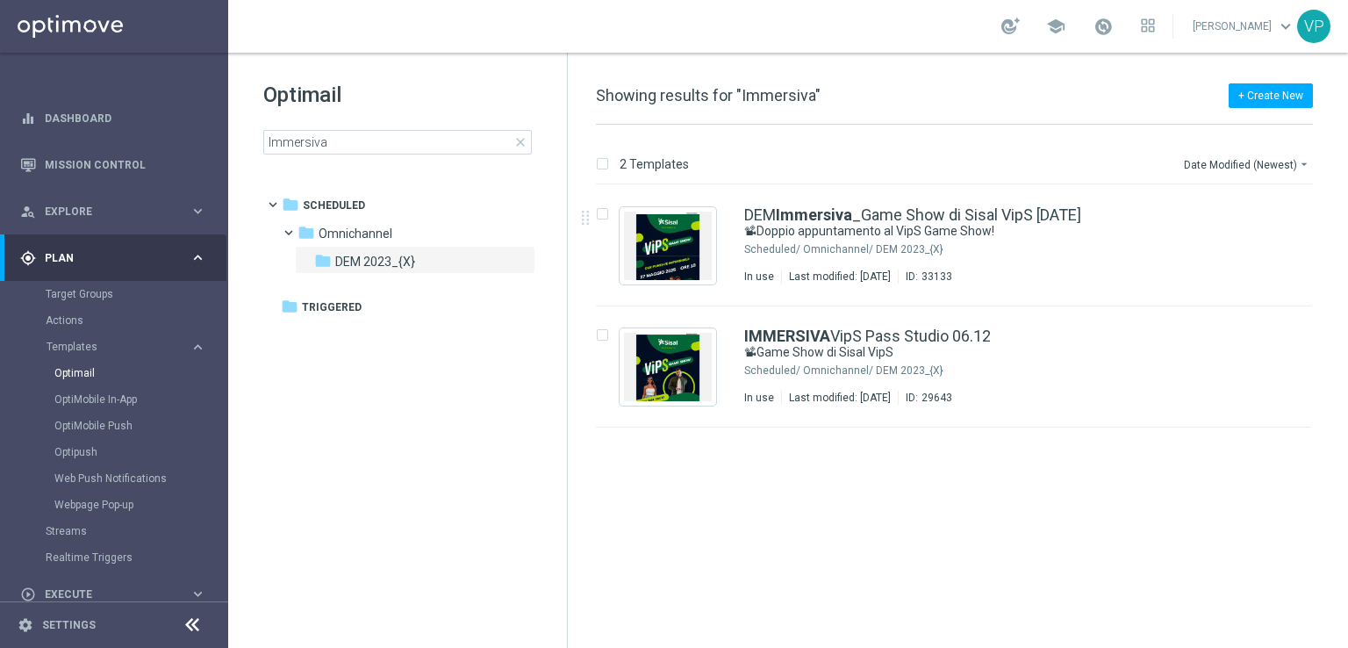
click at [523, 145] on span "close" at bounding box center [520, 142] width 14 height 14
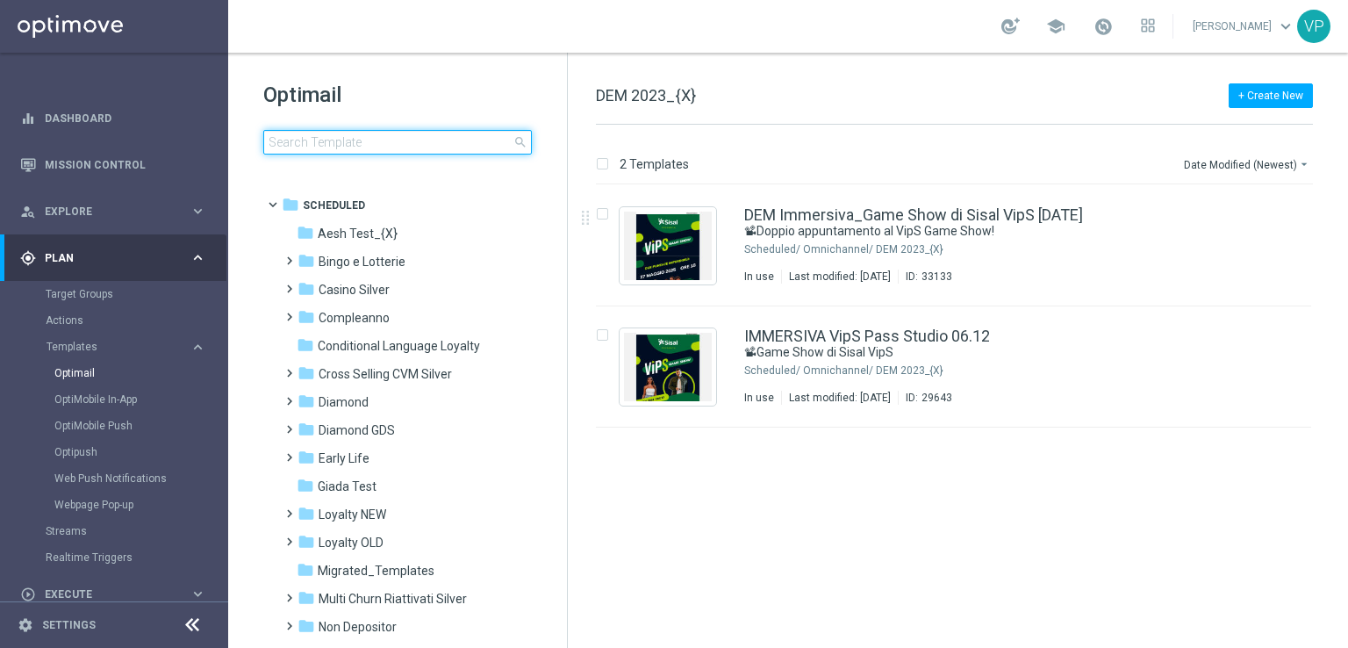
click at [478, 140] on input at bounding box center [397, 142] width 269 height 25
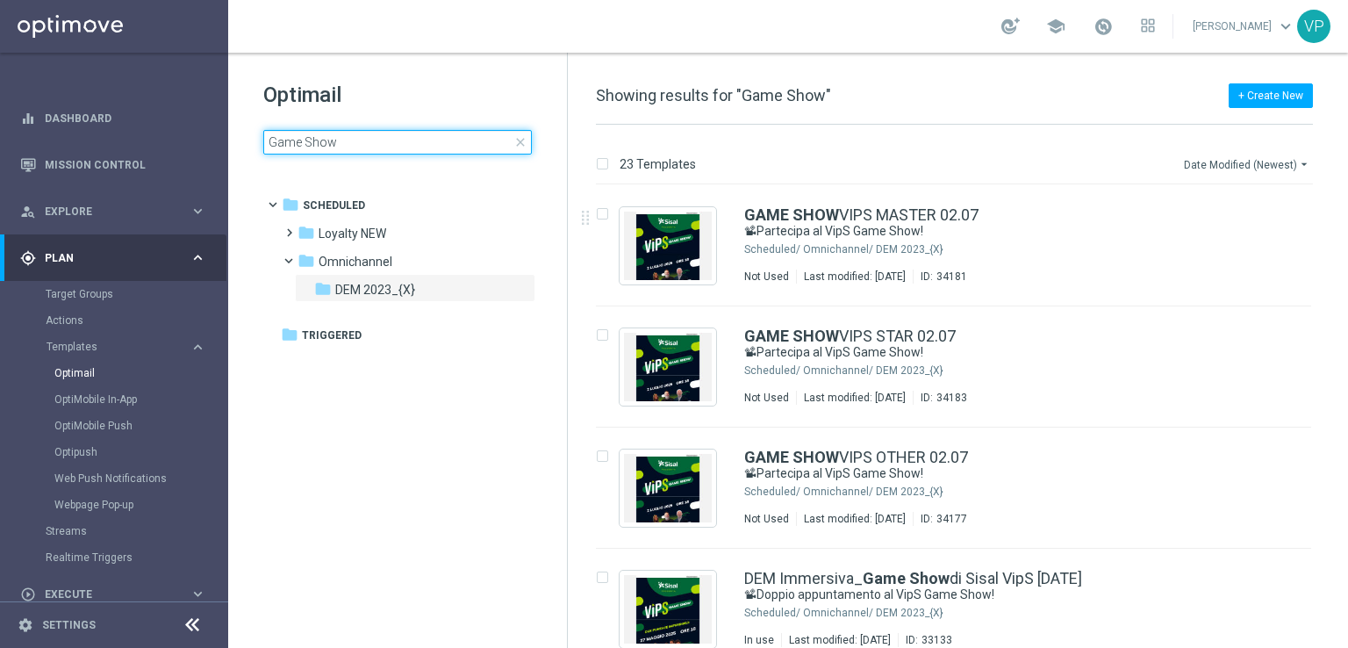
type input "Game Show"
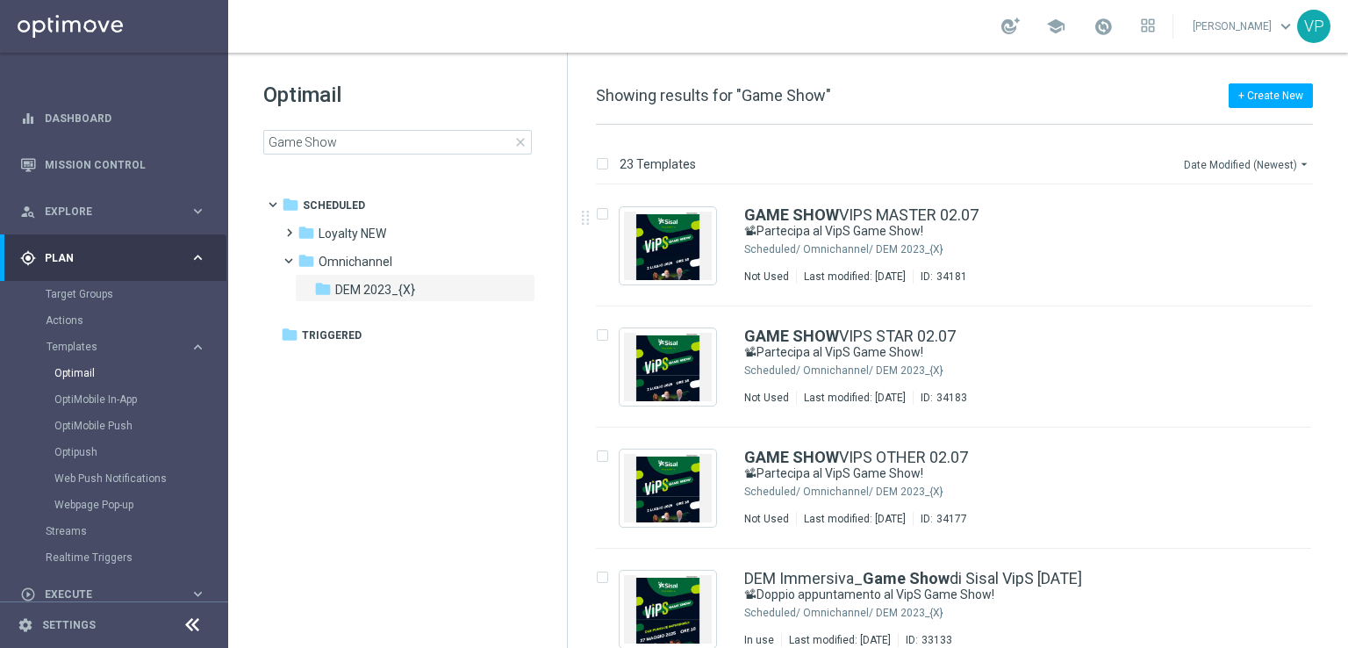
click at [1297, 166] on icon "arrow_drop_down" at bounding box center [1304, 164] width 14 height 14
click at [1250, 235] on div "Date Modified (Newest)" at bounding box center [1242, 242] width 140 height 25
drag, startPoint x: 1346, startPoint y: 194, endPoint x: 1347, endPoint y: 222, distance: 28.1
click at [1347, 222] on div "23 Templates Date Modified (Newest) arrow_drop_down Drag here to set row groups…" at bounding box center [958, 386] width 780 height 523
drag, startPoint x: 1344, startPoint y: 222, endPoint x: 1347, endPoint y: 292, distance: 70.3
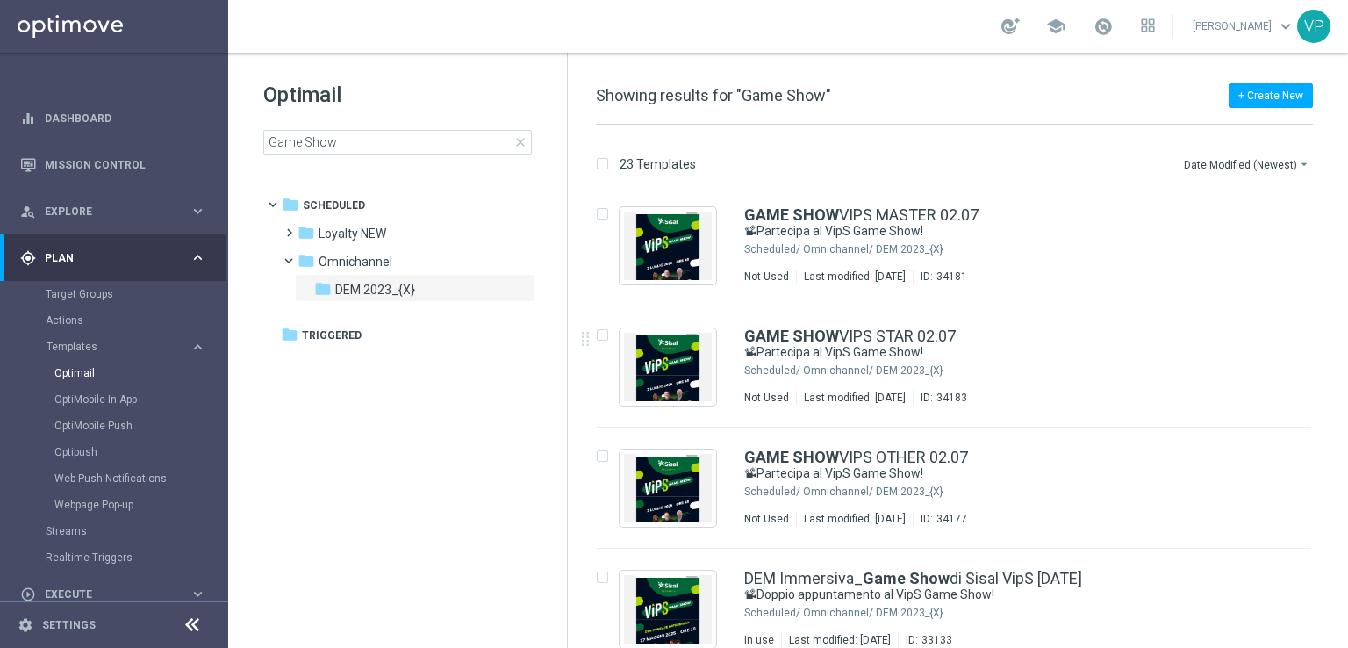
click at [1347, 292] on div "23 Templates Date Modified (Newest) arrow_drop_down Drag here to set row groups…" at bounding box center [958, 386] width 780 height 523
click at [1291, 215] on icon "more_vert" at bounding box center [1293, 210] width 14 height 14
click at [1230, 234] on div "Move" at bounding box center [1219, 228] width 106 height 12
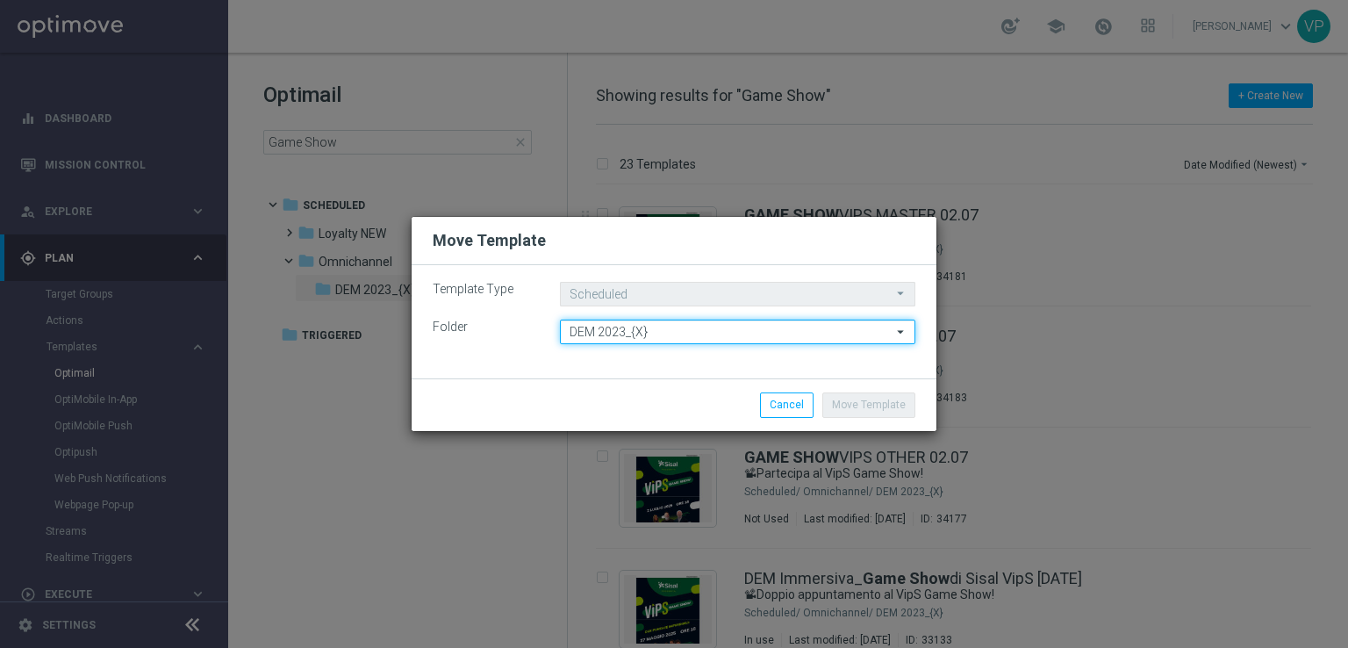
click at [751, 331] on input "DEM 2023_{X}" at bounding box center [737, 331] width 355 height 25
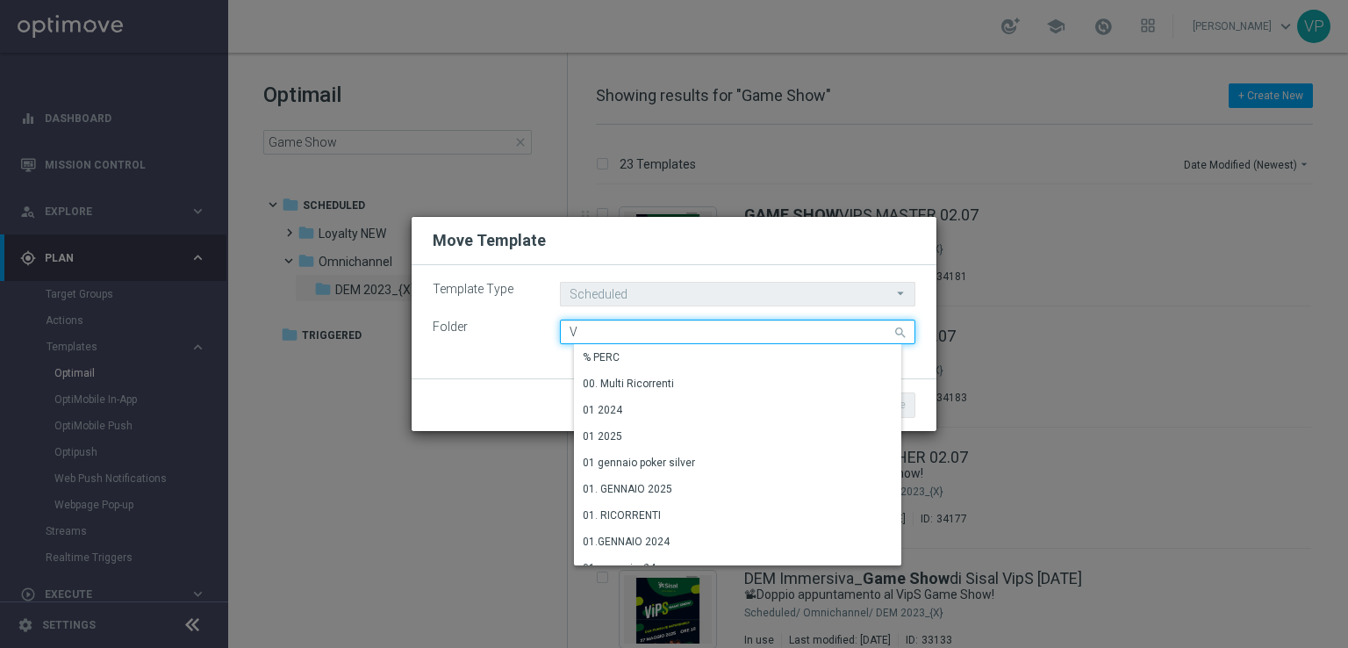
click at [748, 331] on input "V" at bounding box center [737, 331] width 355 height 25
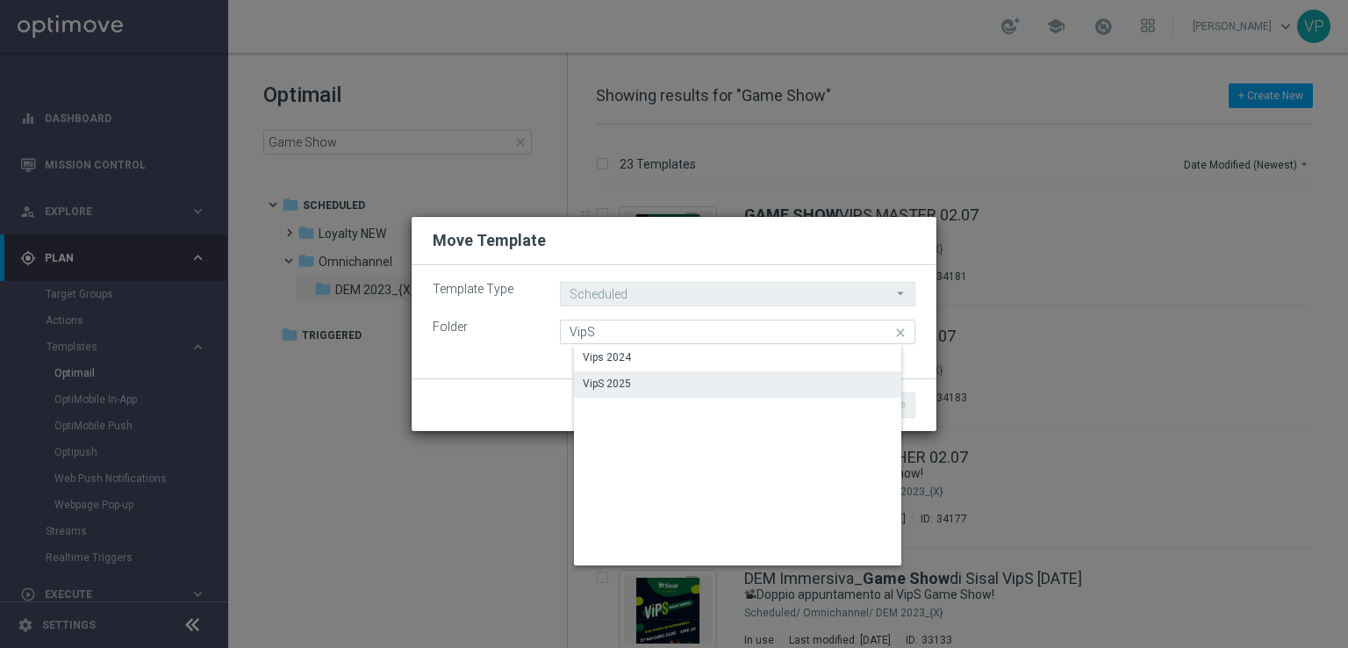
click at [689, 373] on div "VipS 2025" at bounding box center [751, 383] width 355 height 25
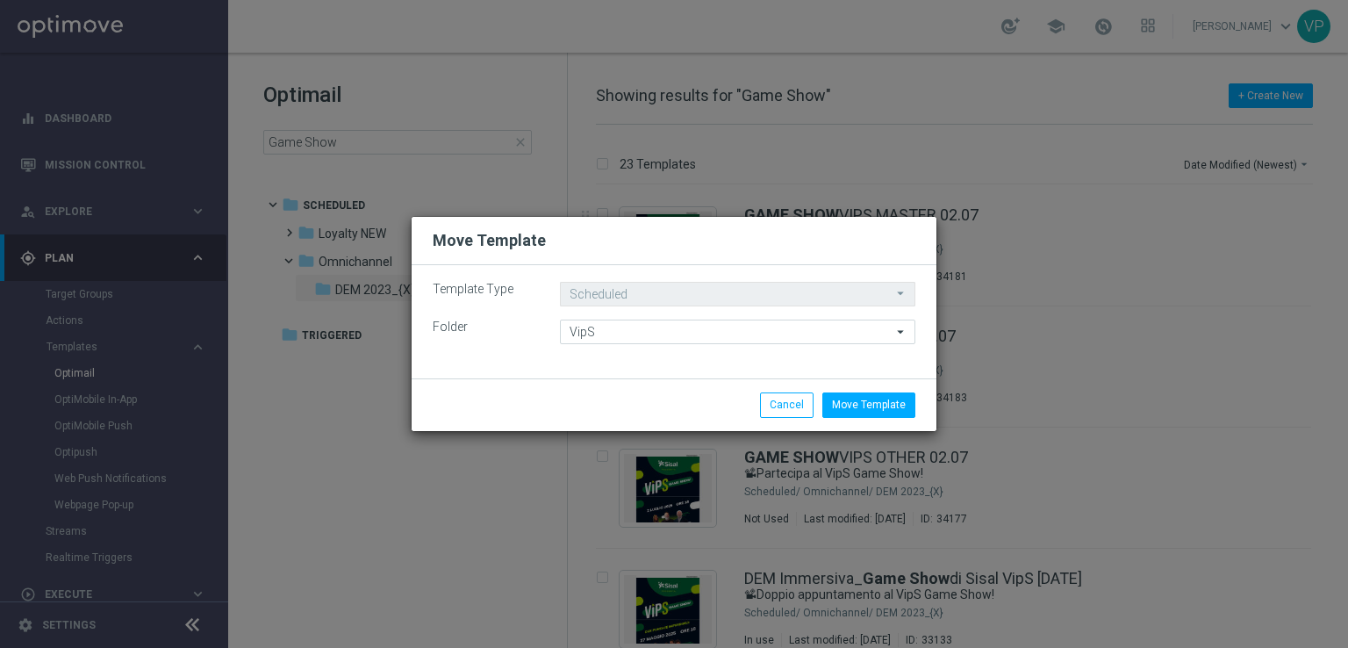
type input "VipS 2025"
click at [860, 404] on button "Move Template" at bounding box center [868, 404] width 93 height 25
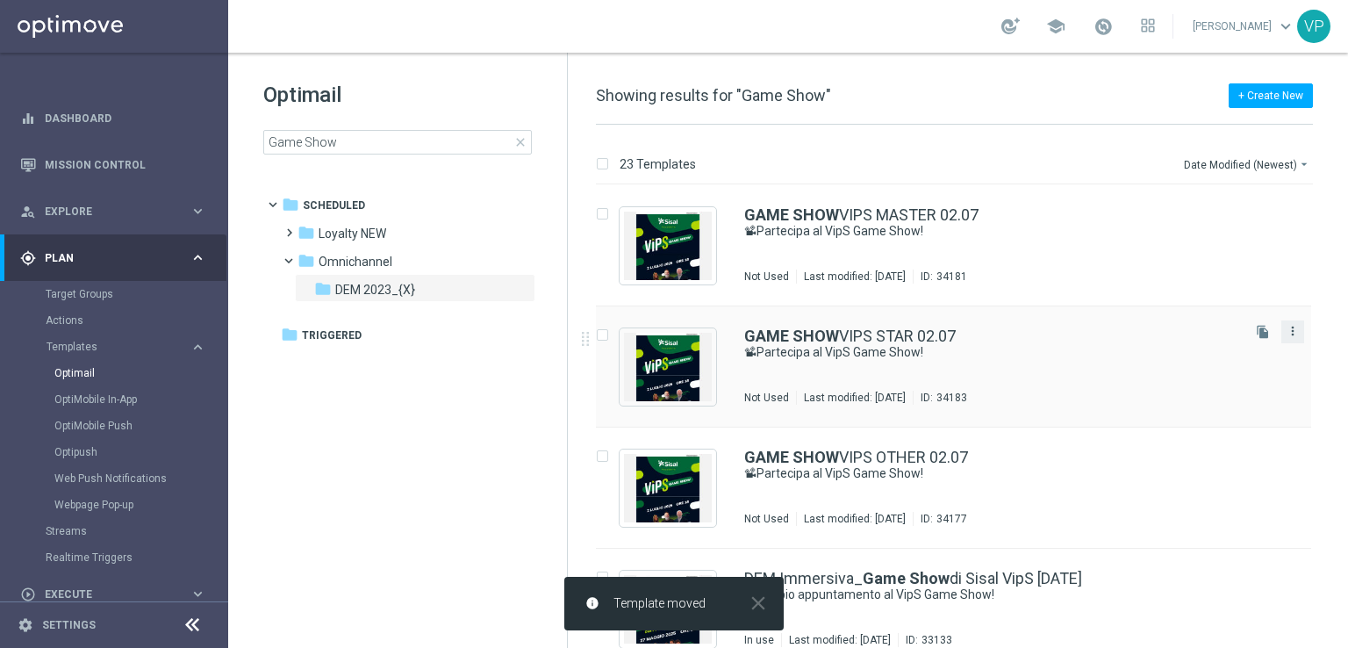
click at [1293, 333] on icon "more_vert" at bounding box center [1293, 331] width 14 height 14
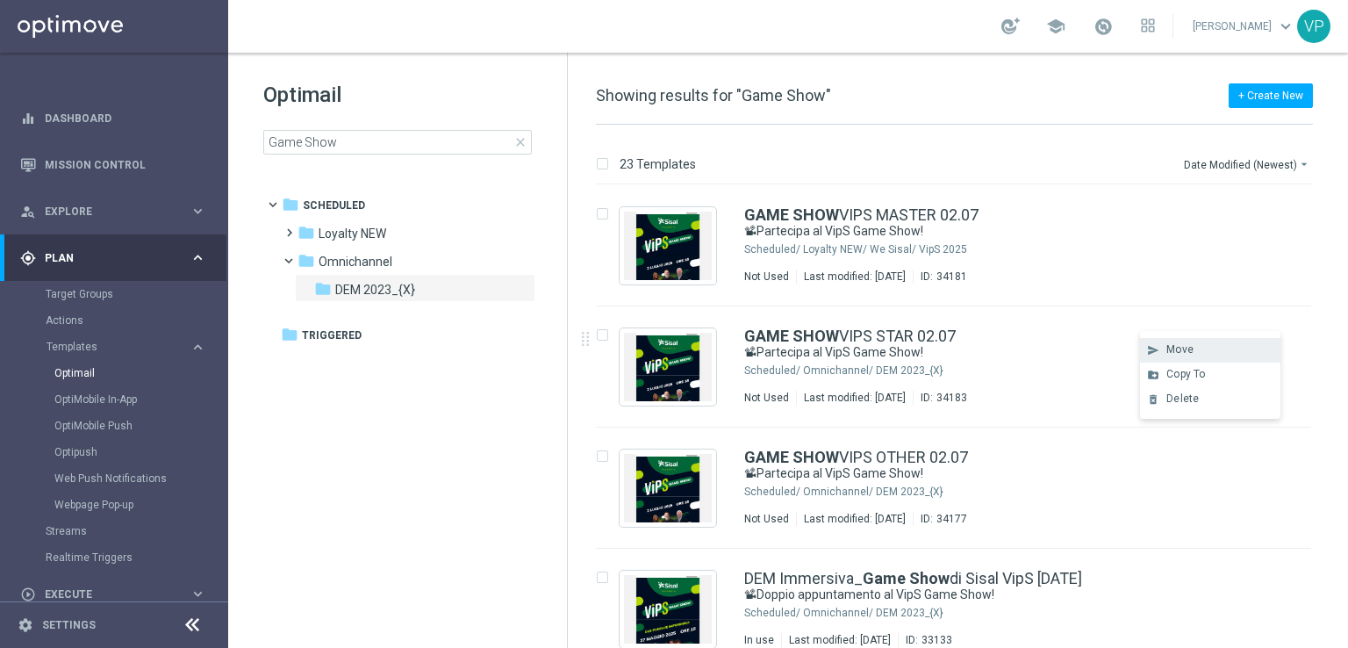
click at [1228, 350] on div "Move" at bounding box center [1219, 349] width 106 height 12
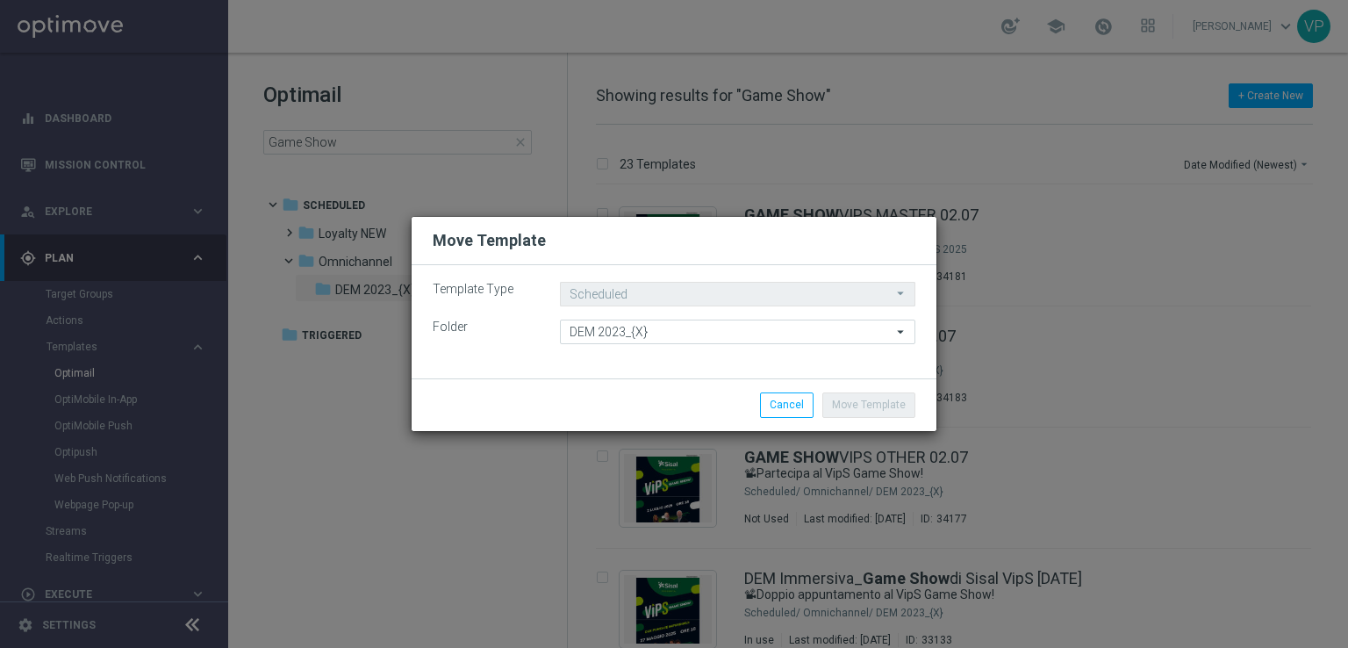
click at [906, 332] on icon "arrow_drop_down" at bounding box center [901, 331] width 18 height 23
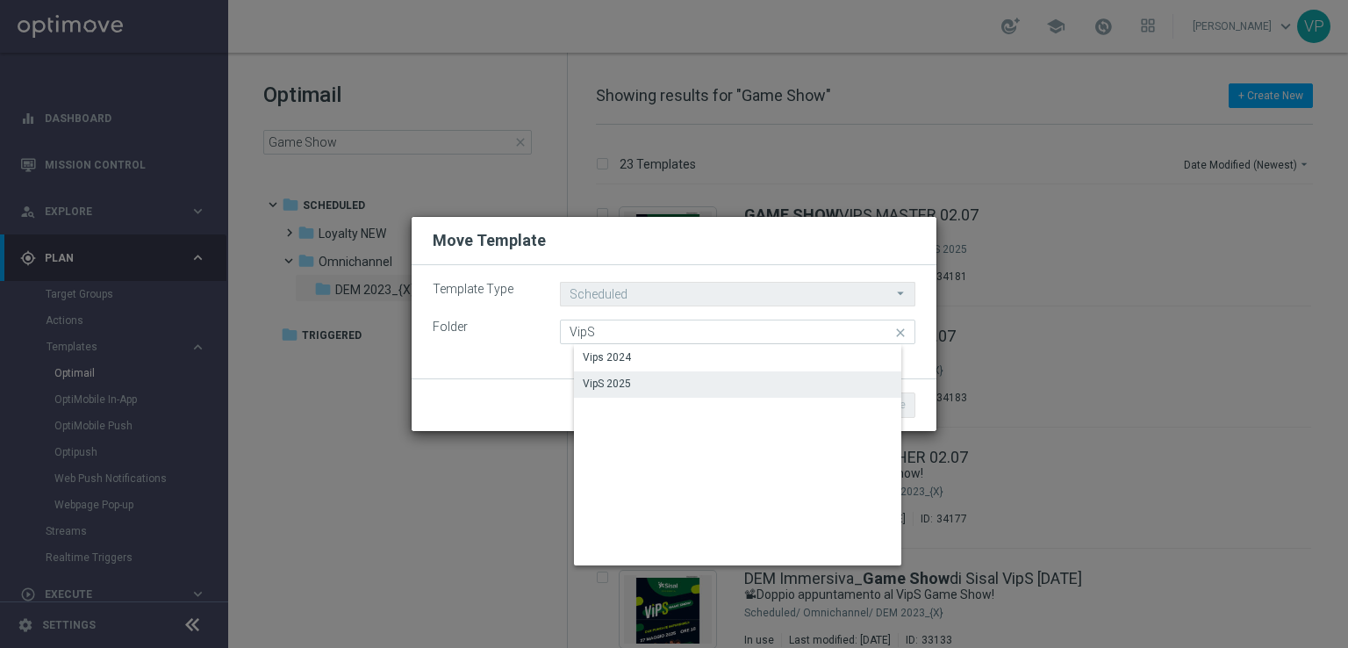
click at [770, 393] on div "VipS 2025" at bounding box center [751, 383] width 355 height 25
type input "VipS 2025"
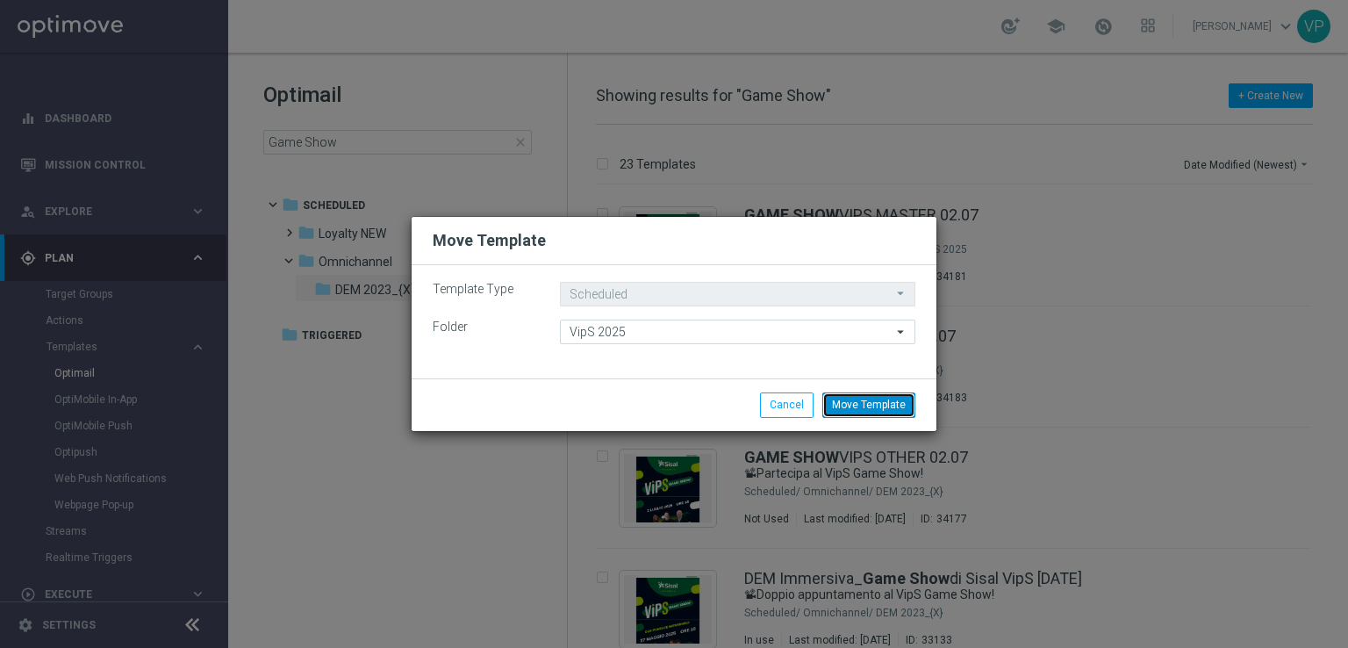
click at [892, 399] on button "Move Template" at bounding box center [868, 404] width 93 height 25
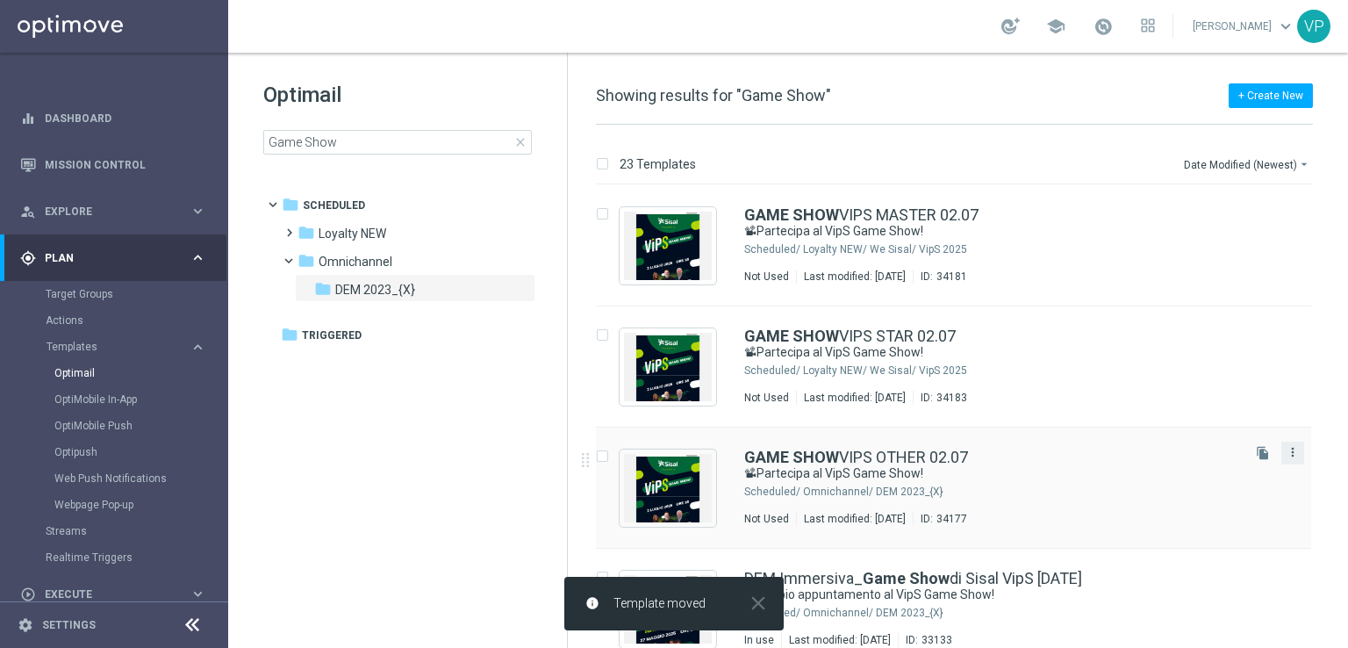
click at [1288, 455] on icon "more_vert" at bounding box center [1293, 452] width 14 height 14
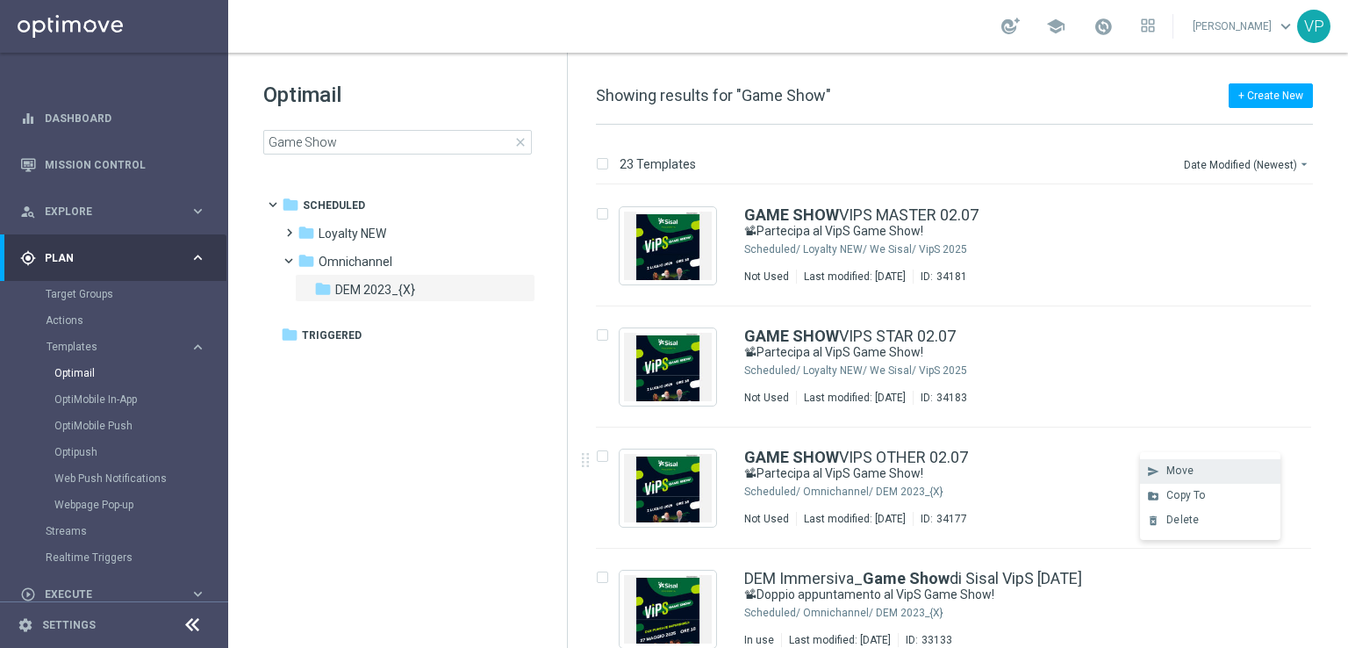
click at [1211, 473] on div "Move" at bounding box center [1219, 470] width 106 height 12
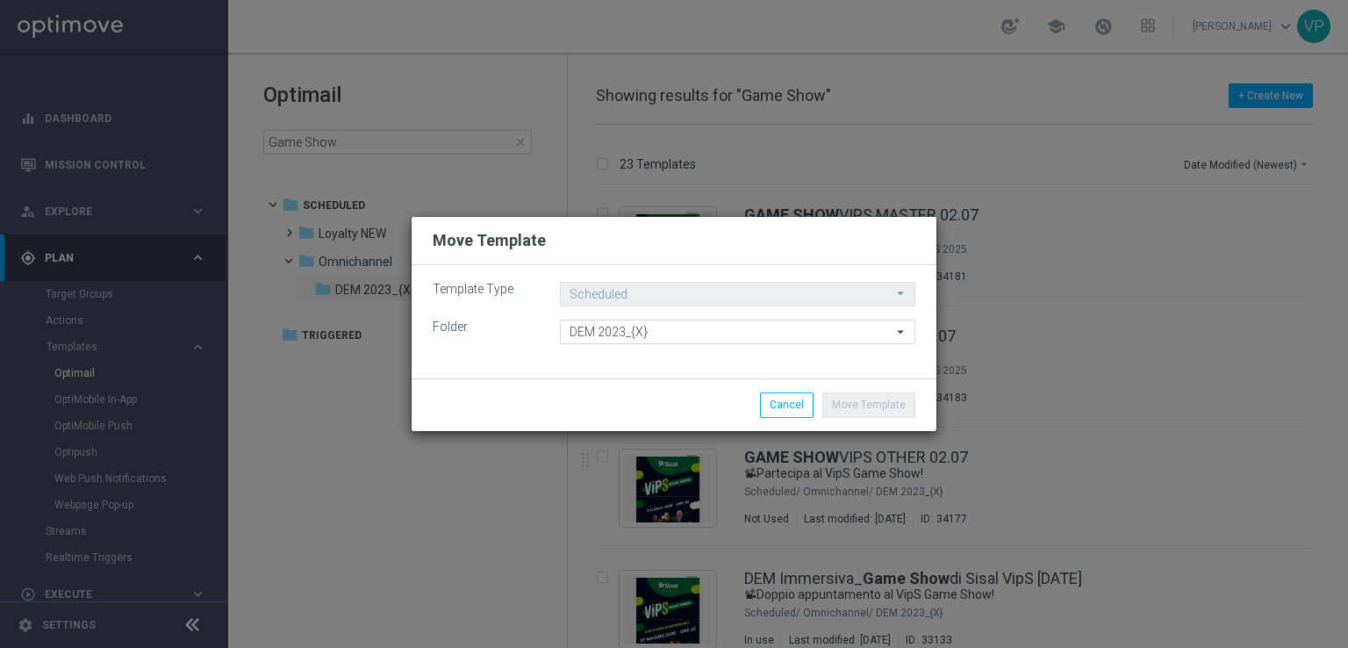
click at [907, 333] on icon "arrow_drop_down" at bounding box center [901, 331] width 18 height 23
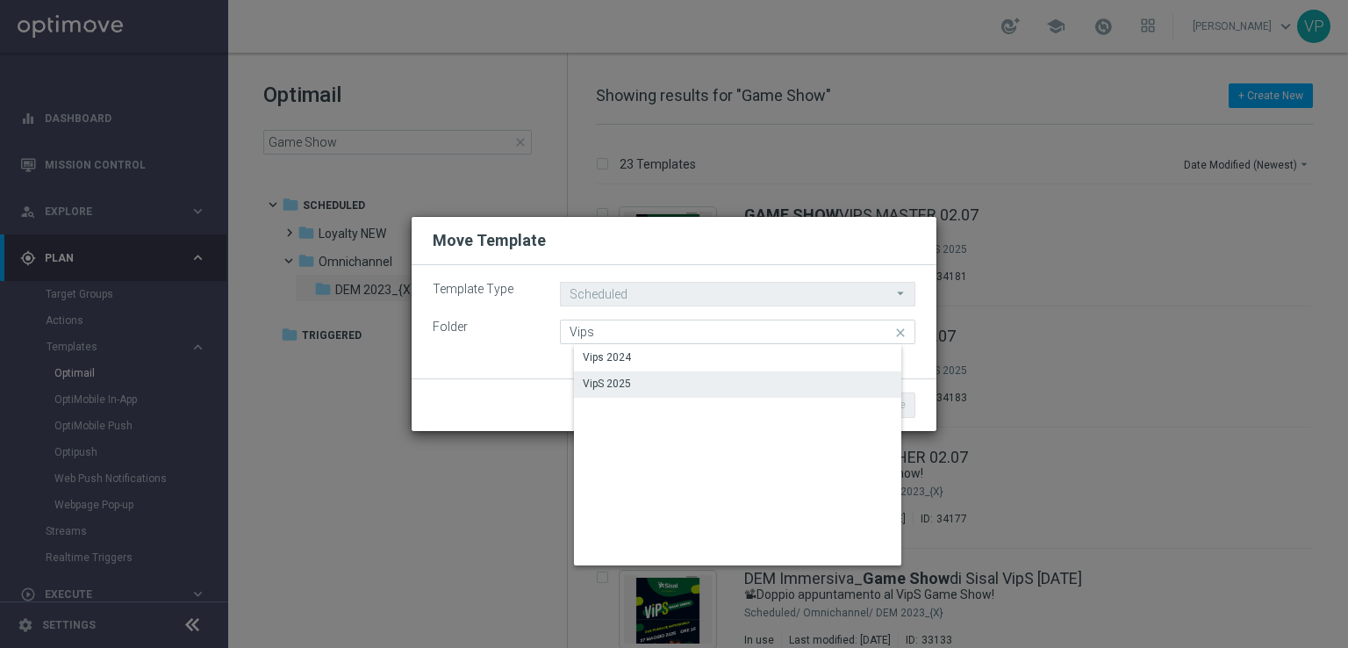
click at [691, 383] on div "VipS 2025" at bounding box center [751, 383] width 355 height 25
type input "VipS 2025"
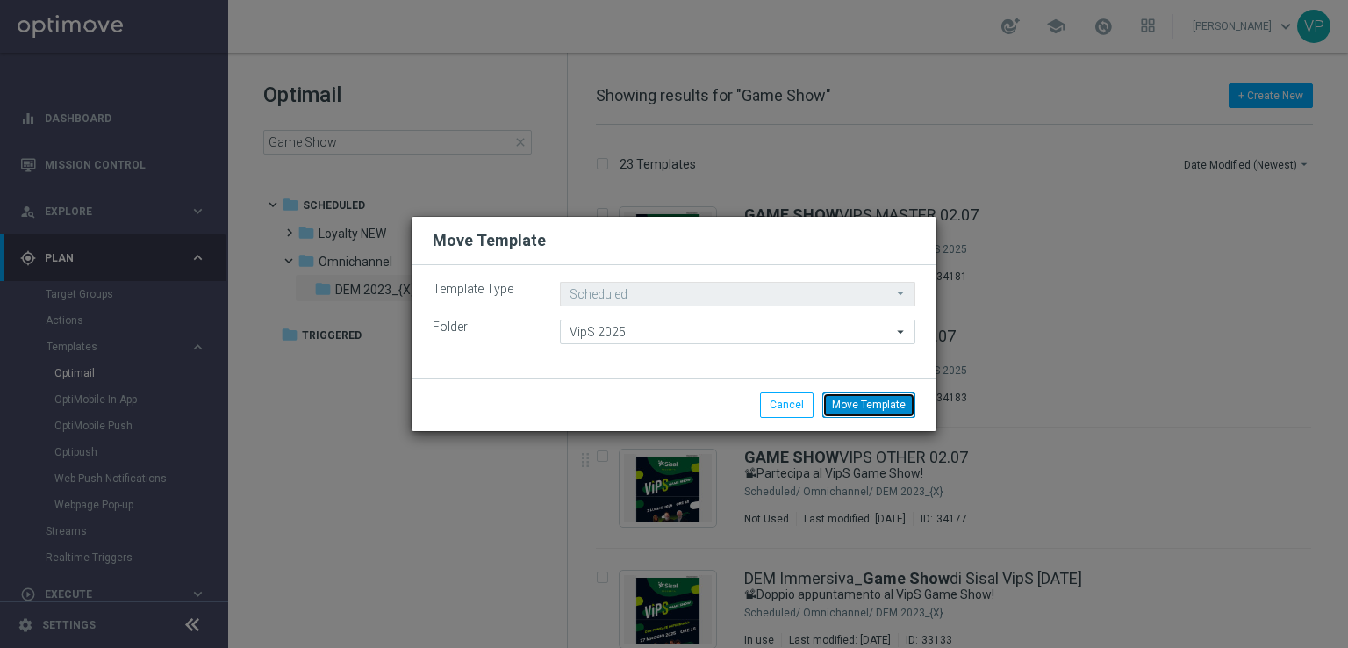
click at [866, 410] on button "Move Template" at bounding box center [868, 404] width 93 height 25
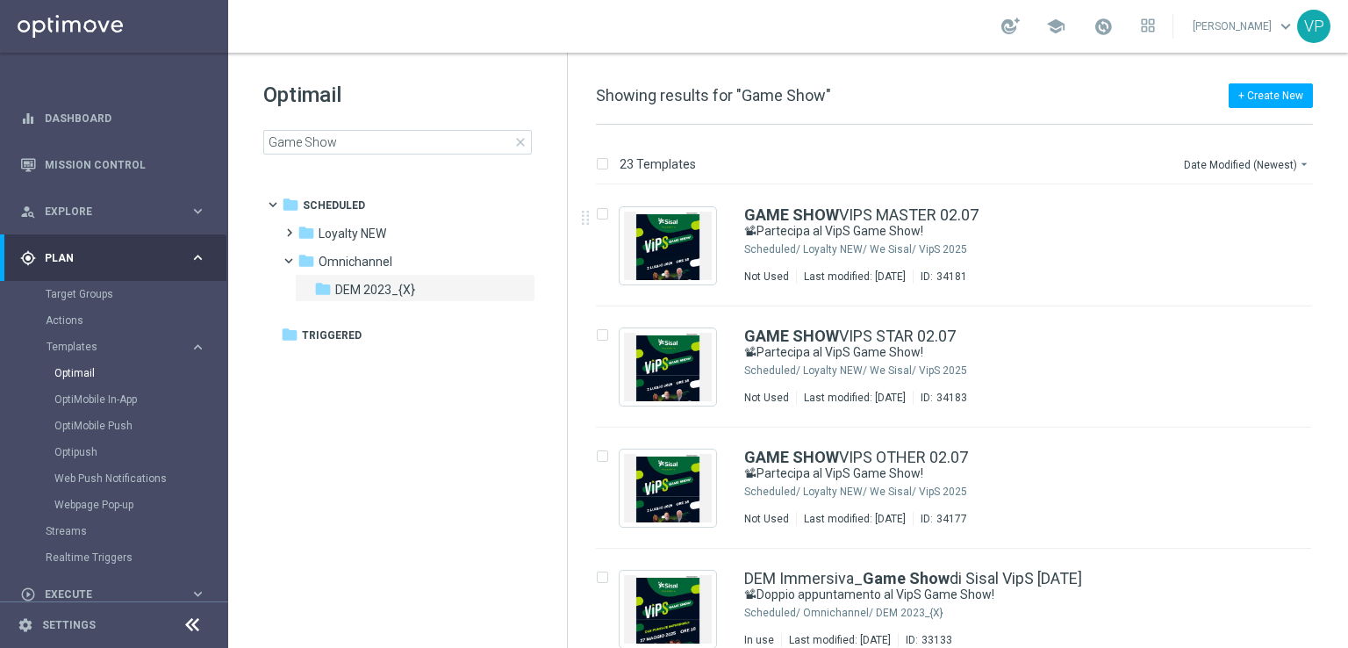
drag, startPoint x: 1347, startPoint y: 226, endPoint x: 1342, endPoint y: 268, distance: 42.4
click at [1342, 268] on div "23 Templates Date Modified (Newest) arrow_drop_down Drag here to set row groups…" at bounding box center [958, 386] width 780 height 523
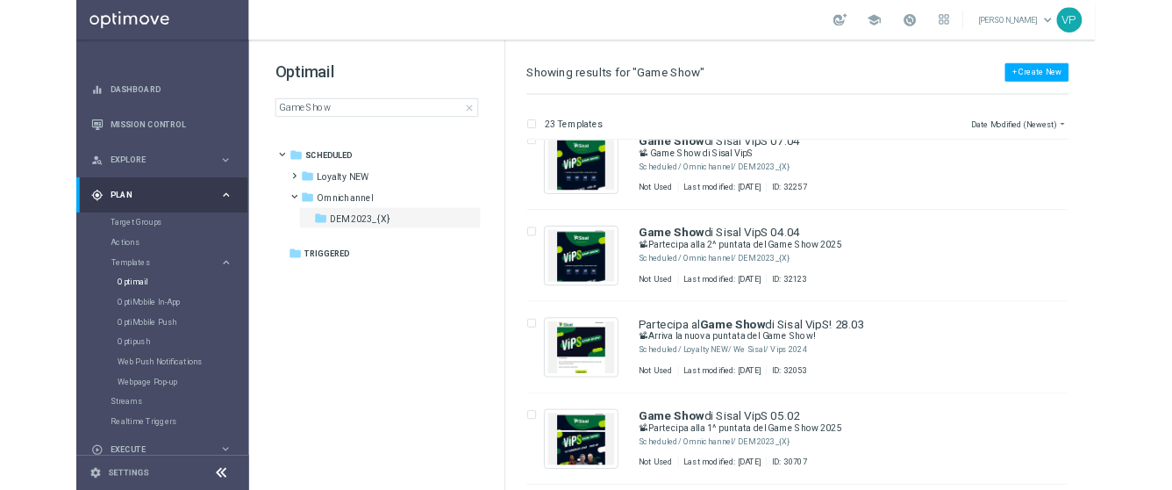
scroll to position [638, 0]
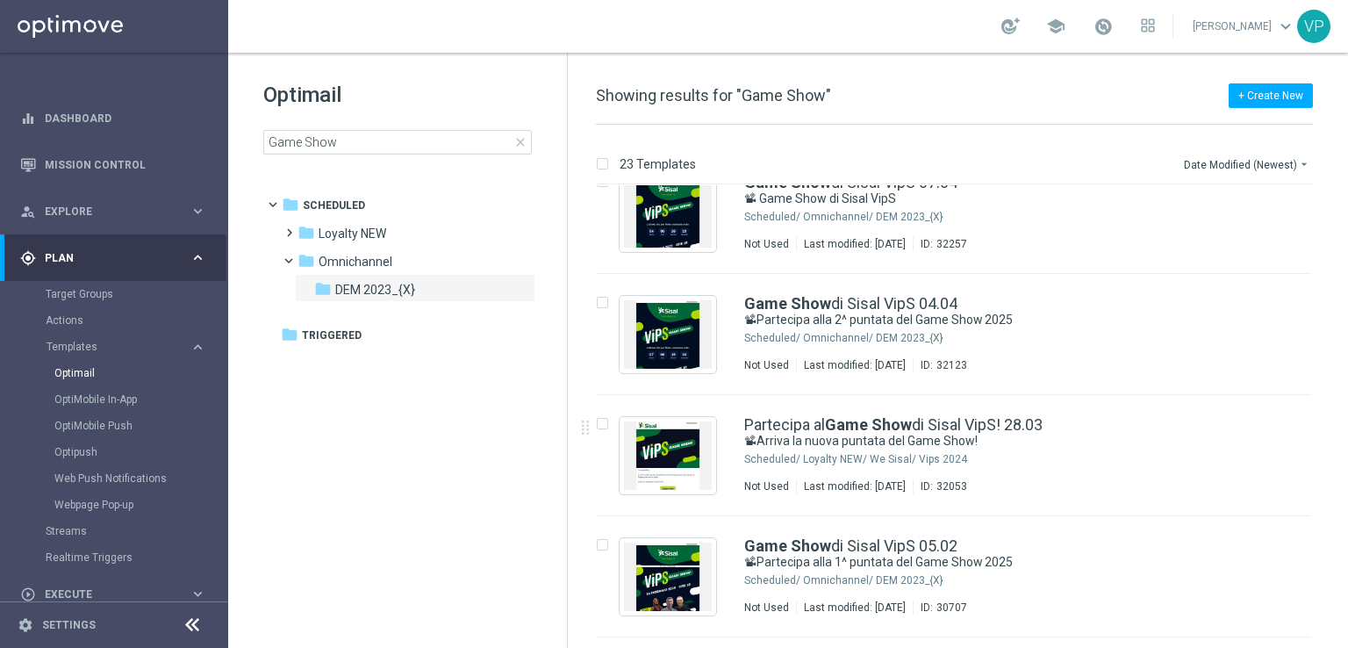
drag, startPoint x: 1345, startPoint y: 348, endPoint x: 1347, endPoint y: 380, distance: 31.6
click at [1347, 380] on div "23 Templates Date Modified (Newest) arrow_drop_down Drag here to set row groups…" at bounding box center [958, 386] width 780 height 523
drag, startPoint x: 1345, startPoint y: 346, endPoint x: 1347, endPoint y: 426, distance: 79.9
click at [1347, 426] on div "23 Templates Date Modified (Newest) arrow_drop_down Drag here to set row groups…" at bounding box center [958, 386] width 780 height 523
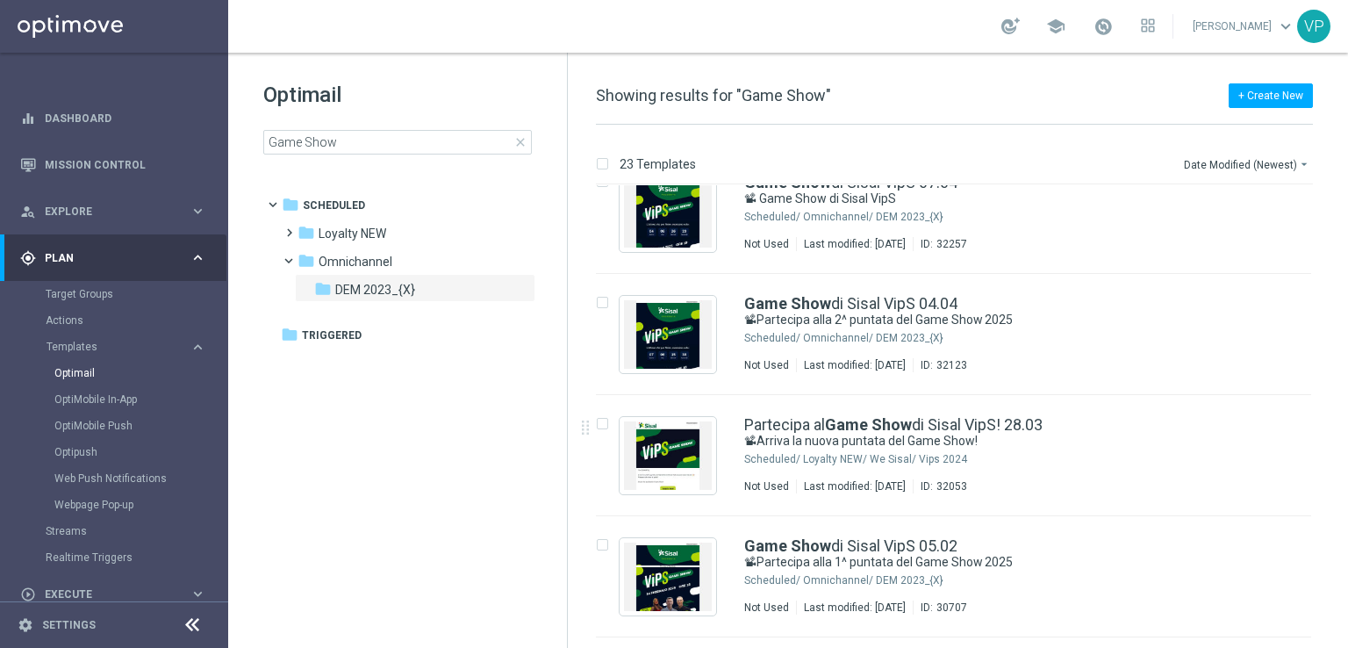
drag, startPoint x: 1344, startPoint y: 429, endPoint x: 1347, endPoint y: 506, distance: 77.3
click at [1347, 506] on div "23 Templates Date Modified (Newest) arrow_drop_down Drag here to set row groups…" at bounding box center [958, 386] width 780 height 523
drag, startPoint x: 1344, startPoint y: 352, endPoint x: 1347, endPoint y: 415, distance: 63.2
click at [1347, 415] on div "23 Templates Date Modified (Newest) arrow_drop_down Drag here to set row groups…" at bounding box center [958, 386] width 780 height 523
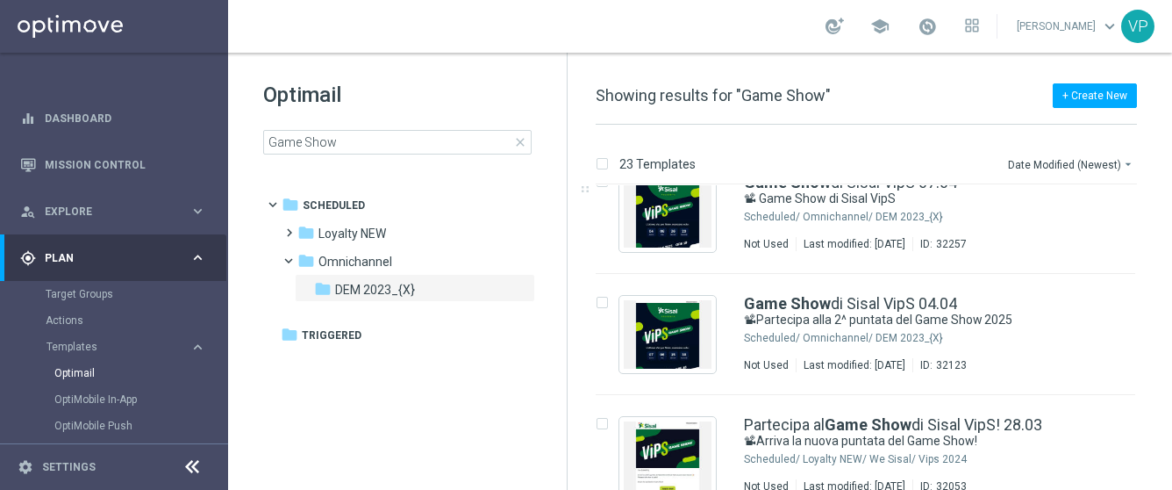
drag, startPoint x: 1169, startPoint y: 276, endPoint x: 1167, endPoint y: 327, distance: 50.9
click at [1167, 327] on div "23 Templates Date Modified (Newest) arrow_drop_down Drag here to set row groups…" at bounding box center [870, 307] width 605 height 365
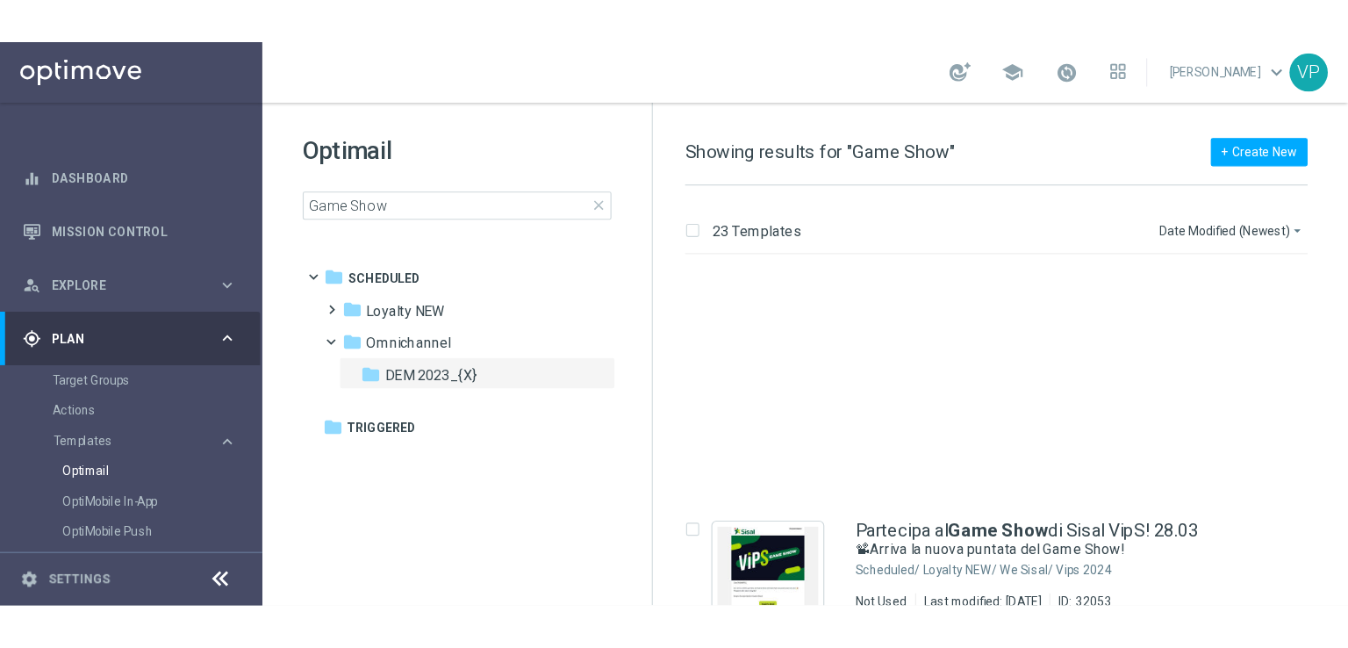
scroll to position [904, 0]
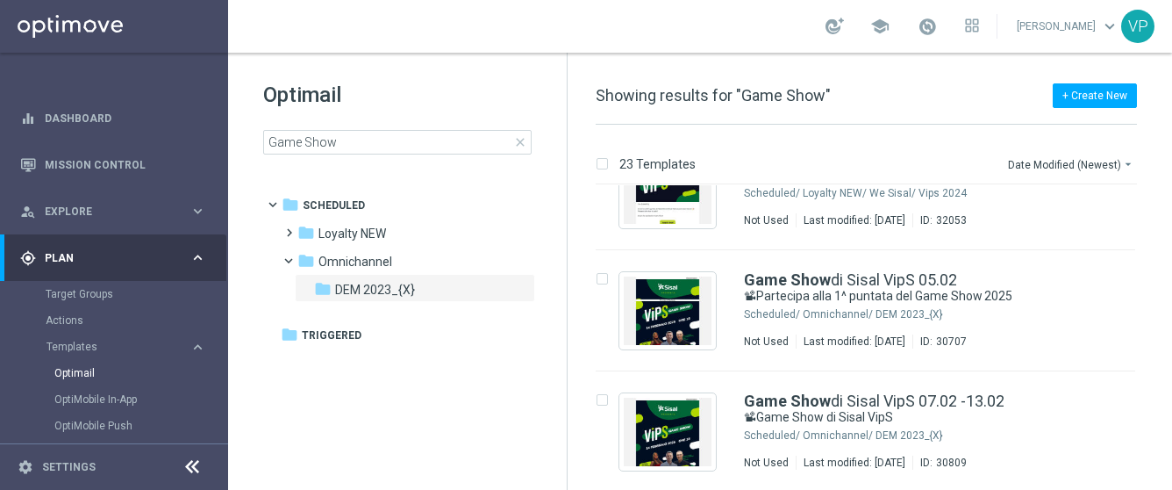
drag, startPoint x: 1168, startPoint y: 316, endPoint x: 1172, endPoint y: 426, distance: 109.8
click at [1172, 426] on html "equalizer Dashboard Mission Control" at bounding box center [586, 245] width 1172 height 490
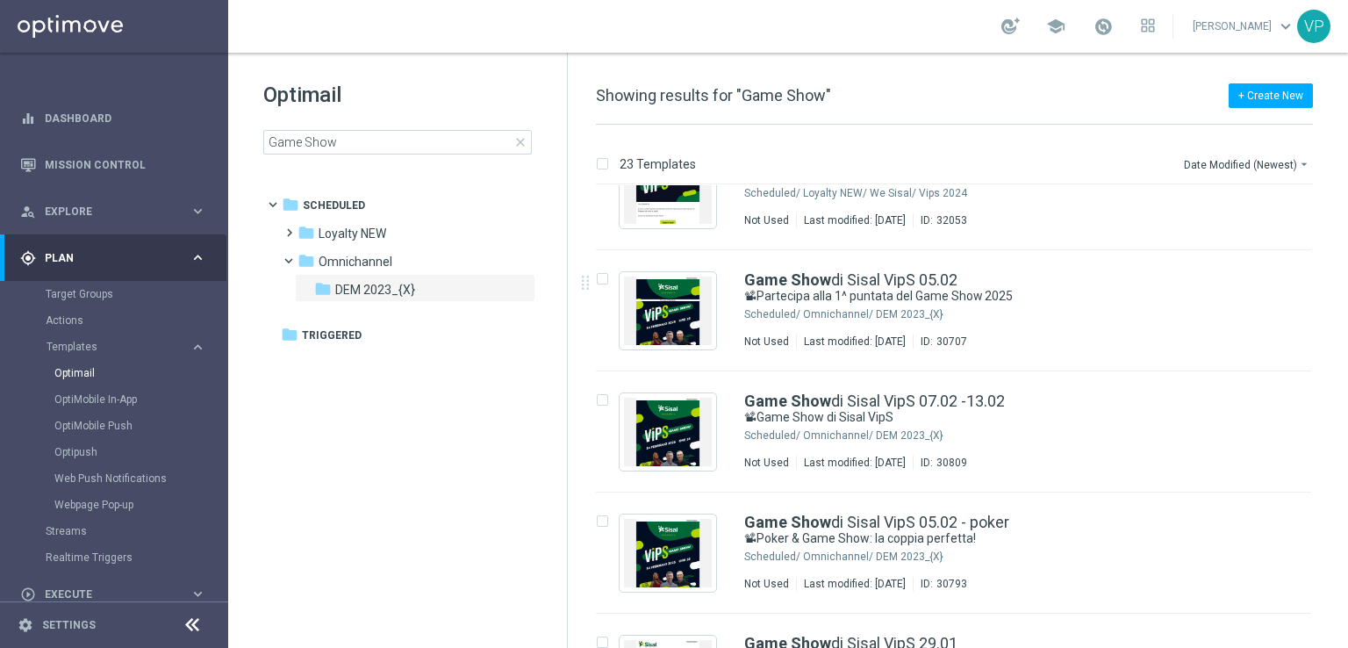
click at [520, 144] on span "close" at bounding box center [520, 142] width 14 height 14
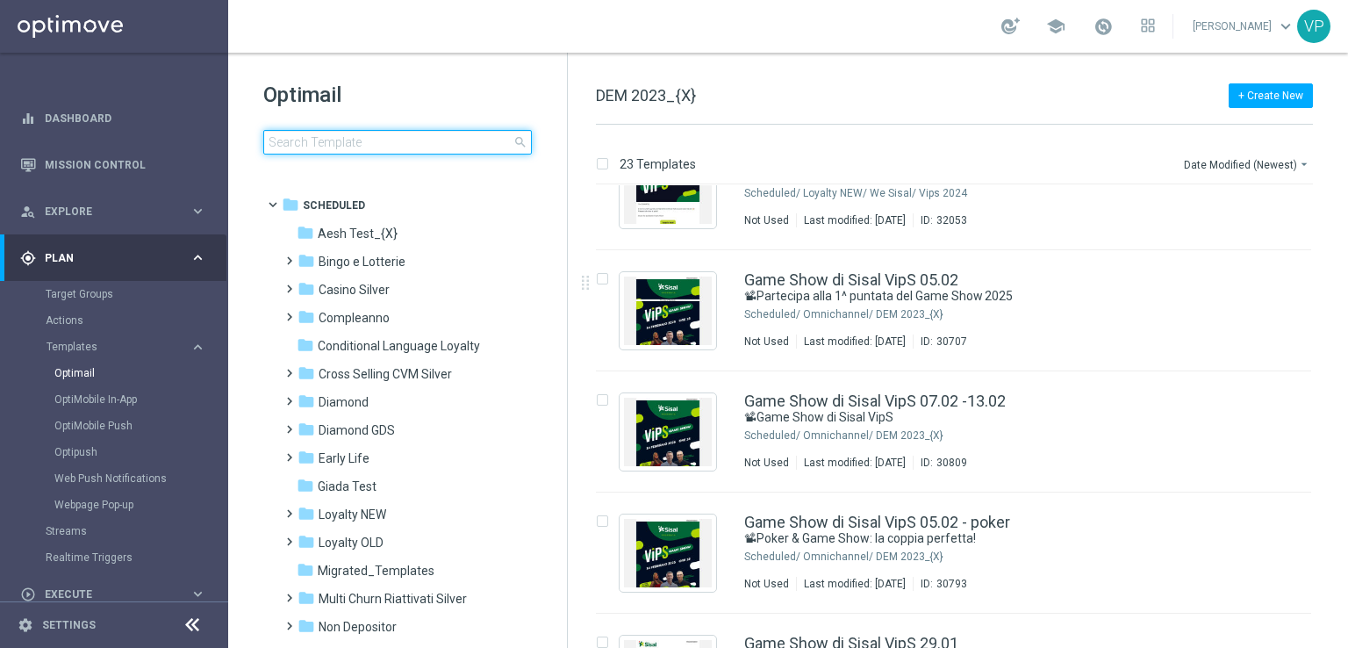
click at [454, 147] on input at bounding box center [397, 142] width 269 height 25
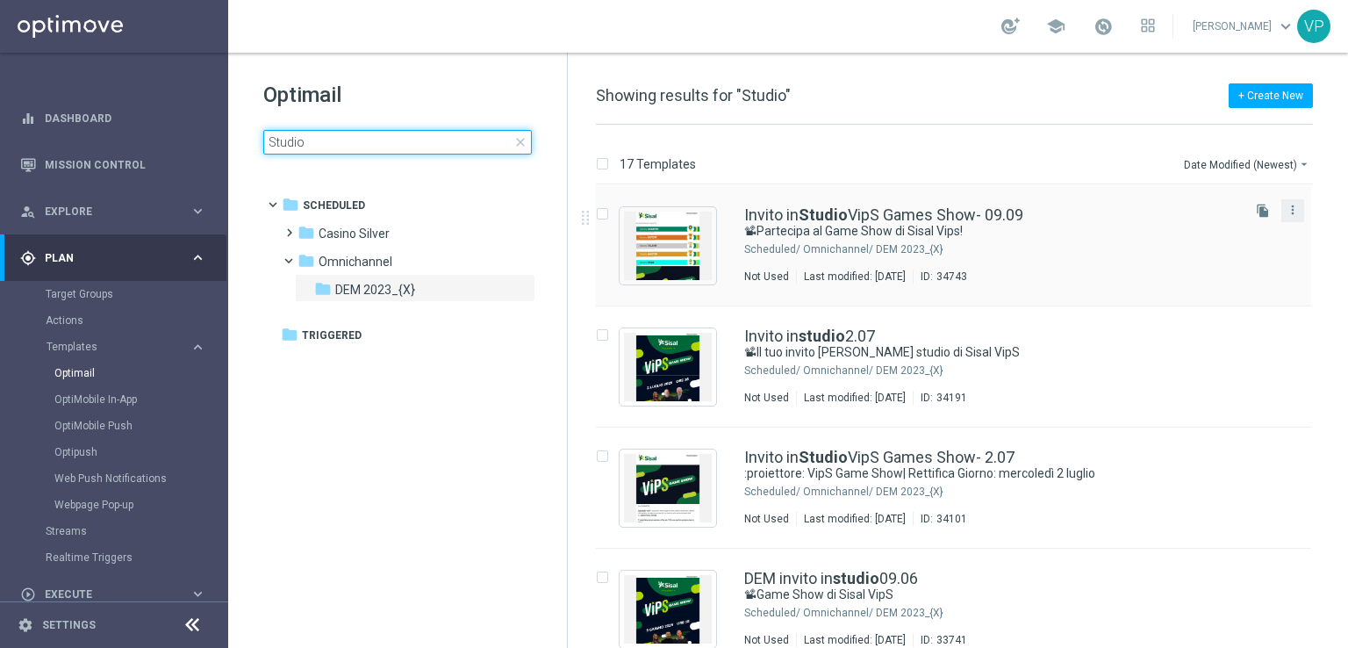
type input "Studio"
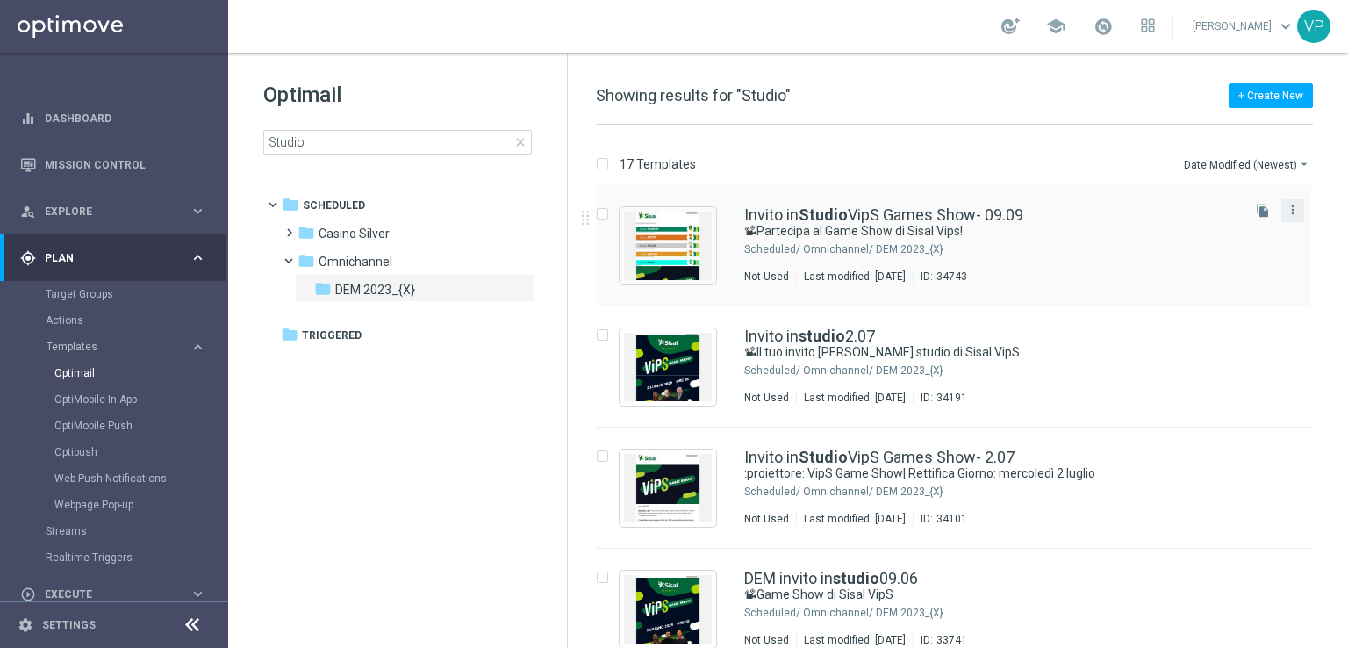
click at [1299, 211] on div "more_vert" at bounding box center [1292, 210] width 23 height 23
click at [1292, 211] on icon "more_vert" at bounding box center [1293, 210] width 14 height 14
click at [1232, 233] on div "Move" at bounding box center [1219, 228] width 106 height 12
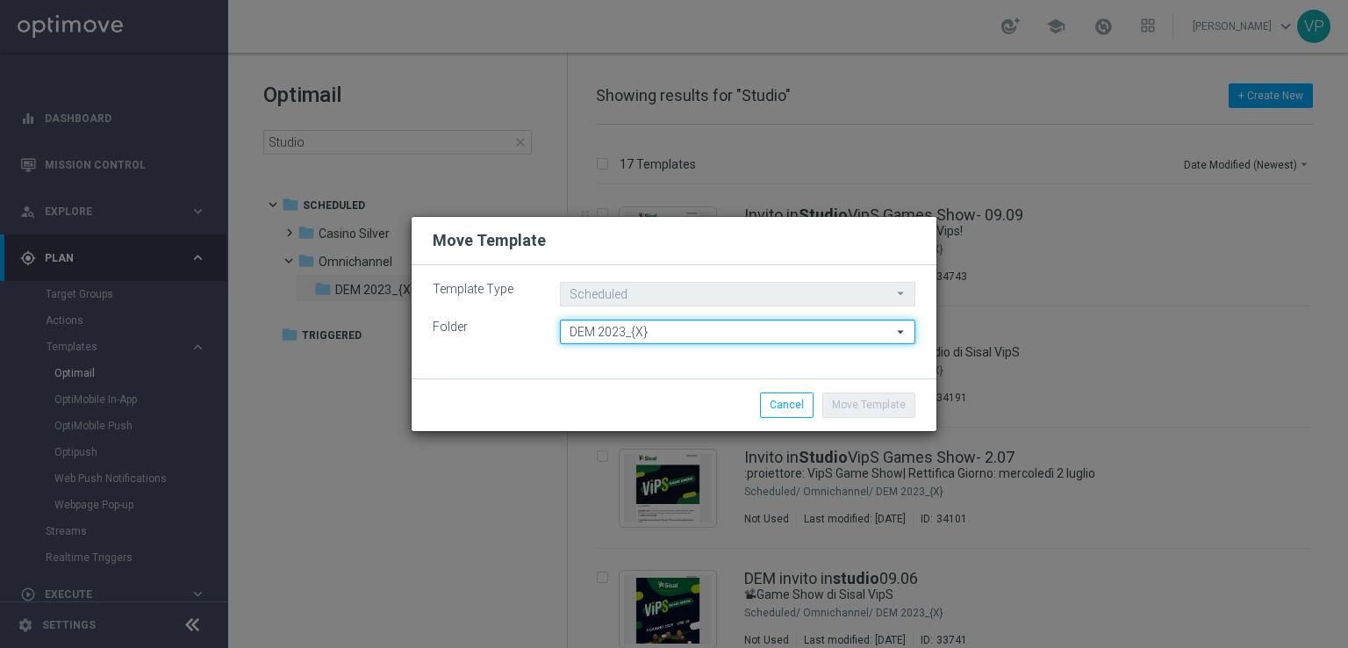
click at [853, 328] on input "DEM 2023_{X}" at bounding box center [737, 331] width 355 height 25
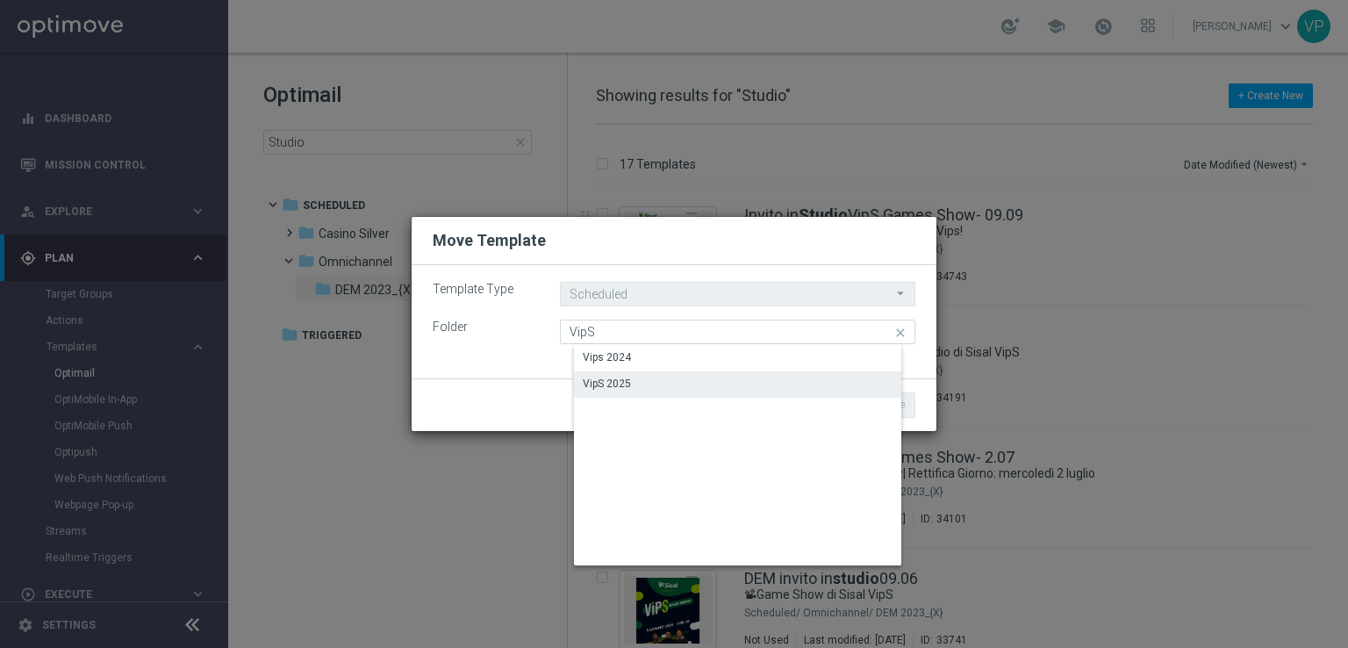
click at [627, 395] on div "VipS 2025" at bounding box center [751, 383] width 355 height 25
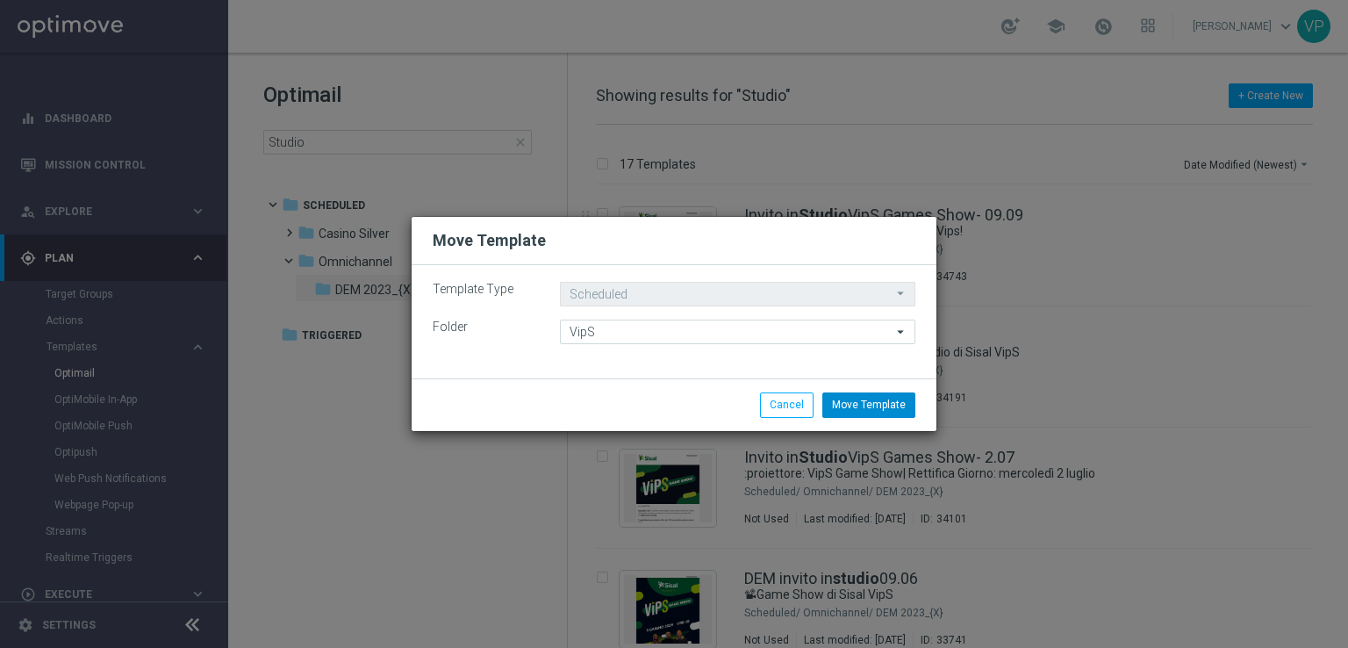
type input "VipS 2025"
click at [910, 405] on button "Move Template" at bounding box center [868, 404] width 93 height 25
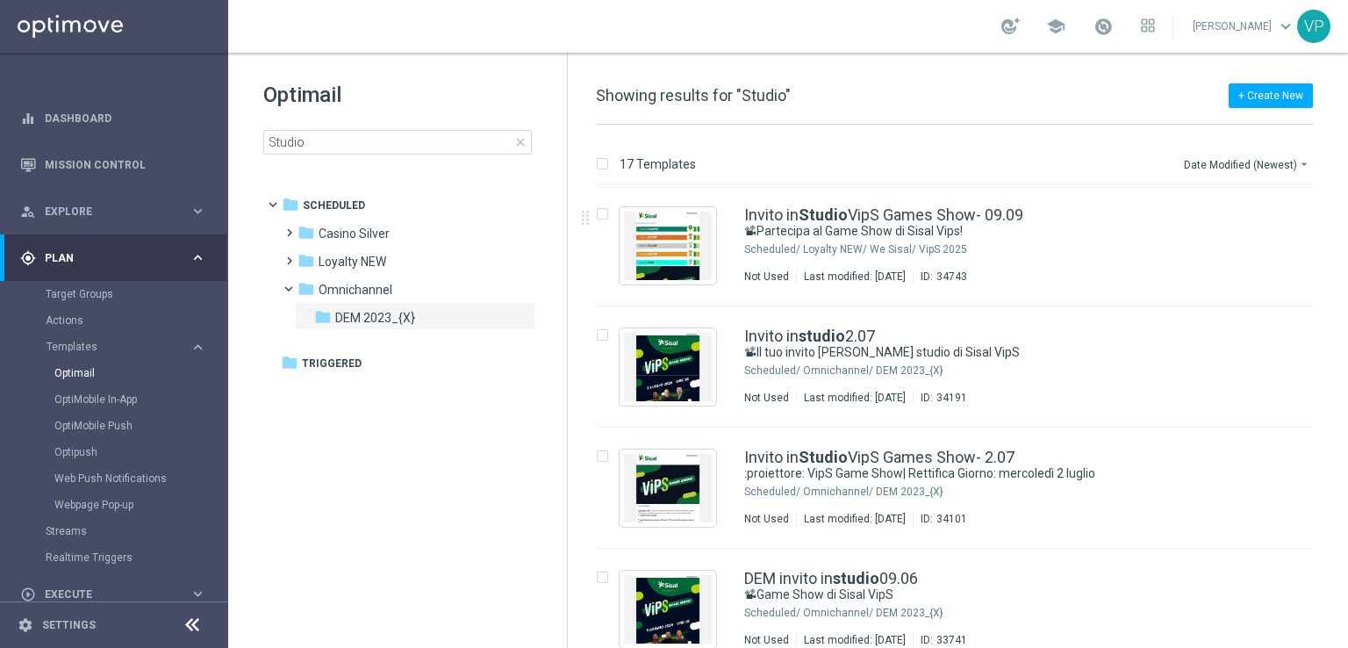
drag, startPoint x: 1344, startPoint y: 280, endPoint x: 1347, endPoint y: 476, distance: 195.7
click at [1347, 476] on div "17 Templates Date Modified (Newest) arrow_drop_down Drag here to set row groups…" at bounding box center [958, 386] width 780 height 523
drag, startPoint x: 1347, startPoint y: 476, endPoint x: 1347, endPoint y: 352, distance: 123.7
click at [1347, 398] on div "17 Templates Date Modified (Newest) arrow_drop_down Drag here to set row groups…" at bounding box center [958, 386] width 780 height 523
drag, startPoint x: 1344, startPoint y: 262, endPoint x: 1347, endPoint y: 555, distance: 292.2
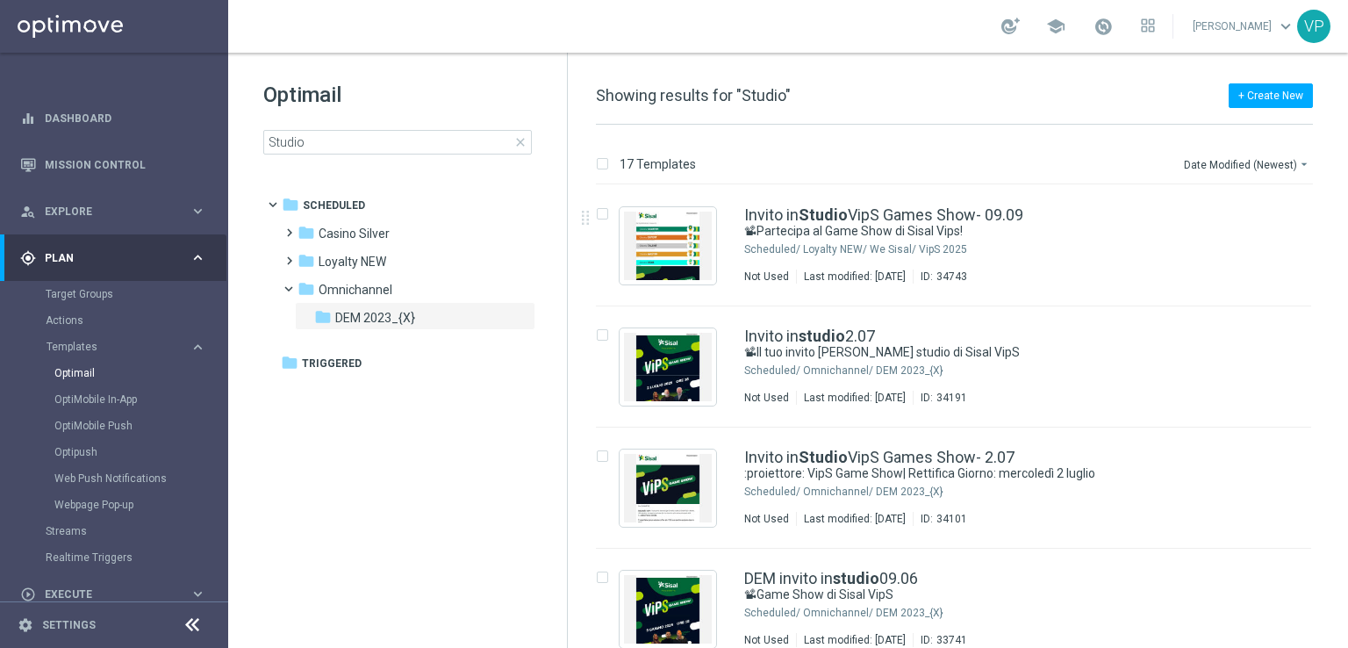
click at [1347, 555] on div "17 Templates Date Modified (Newest) arrow_drop_down Drag here to set row groups…" at bounding box center [958, 386] width 780 height 523
click at [519, 147] on span "close" at bounding box center [520, 142] width 14 height 14
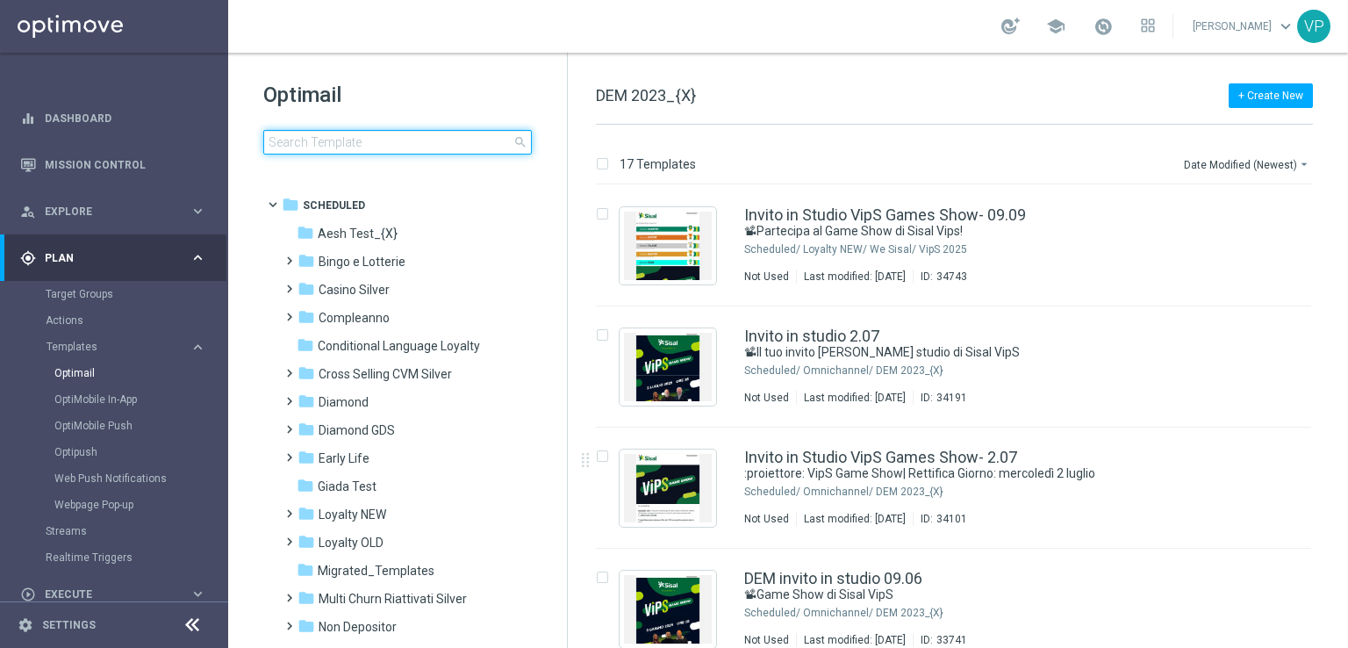
click at [463, 148] on input at bounding box center [397, 142] width 269 height 25
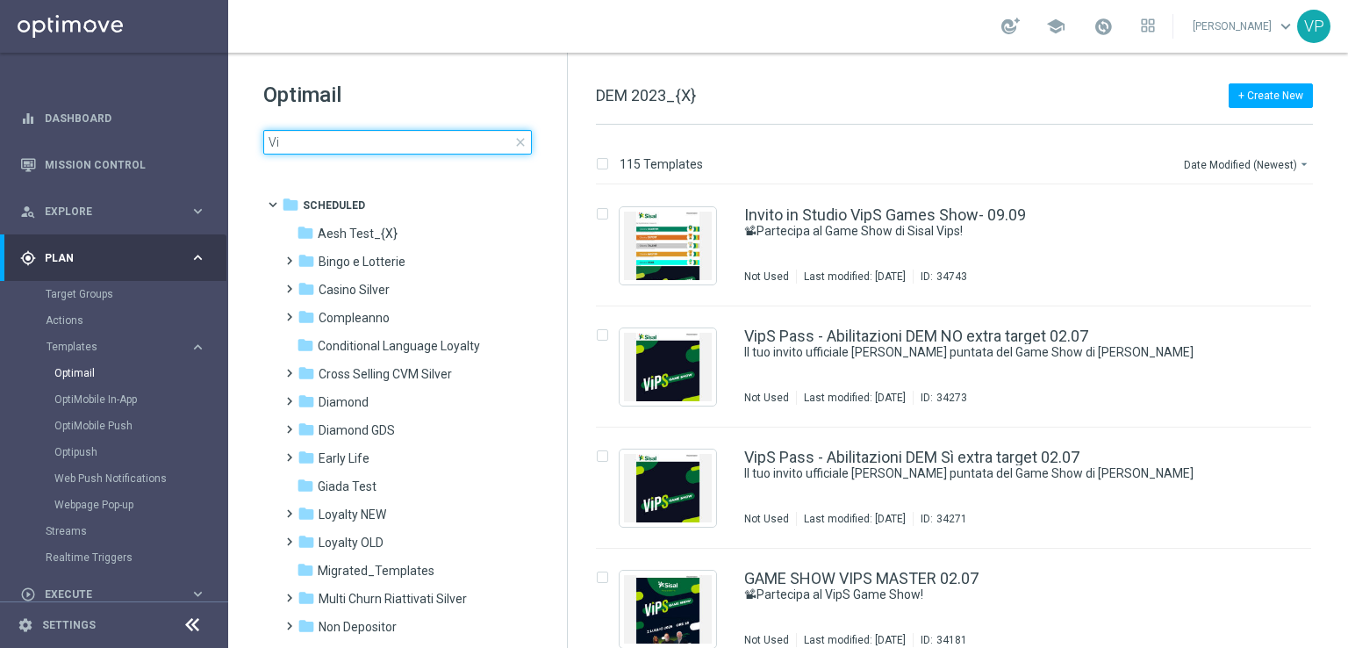
type input "V"
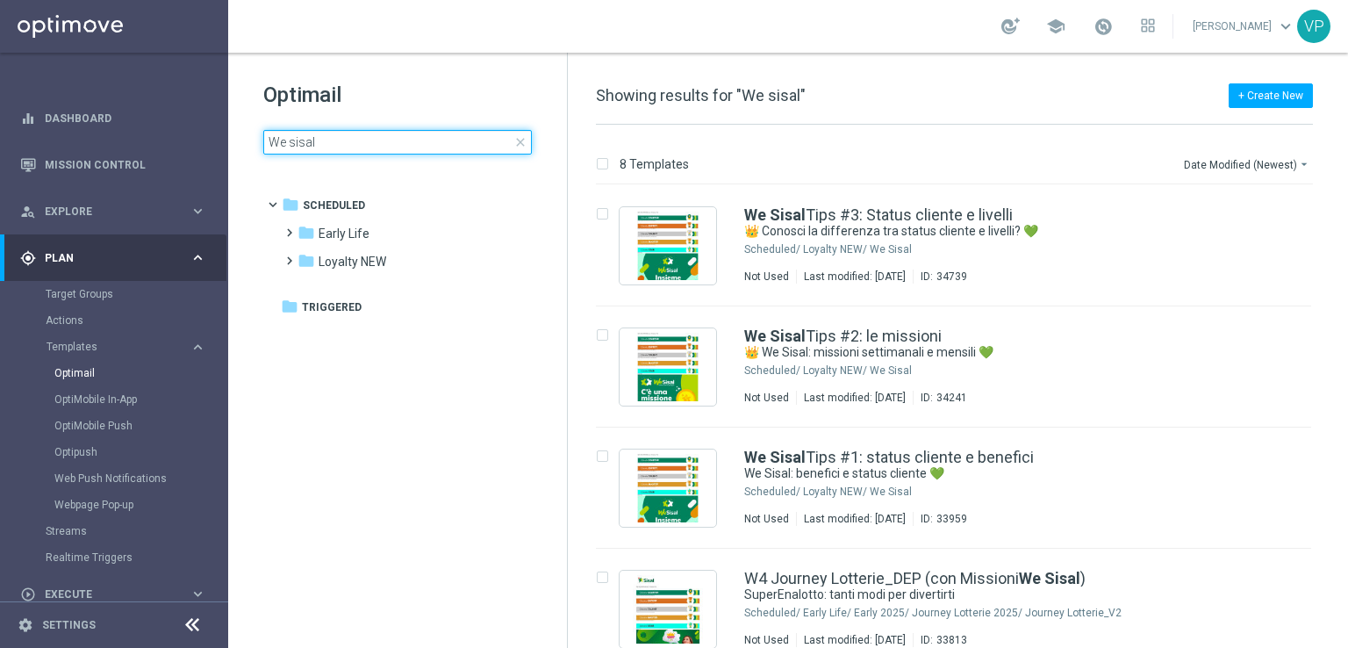
type input "We sisal"
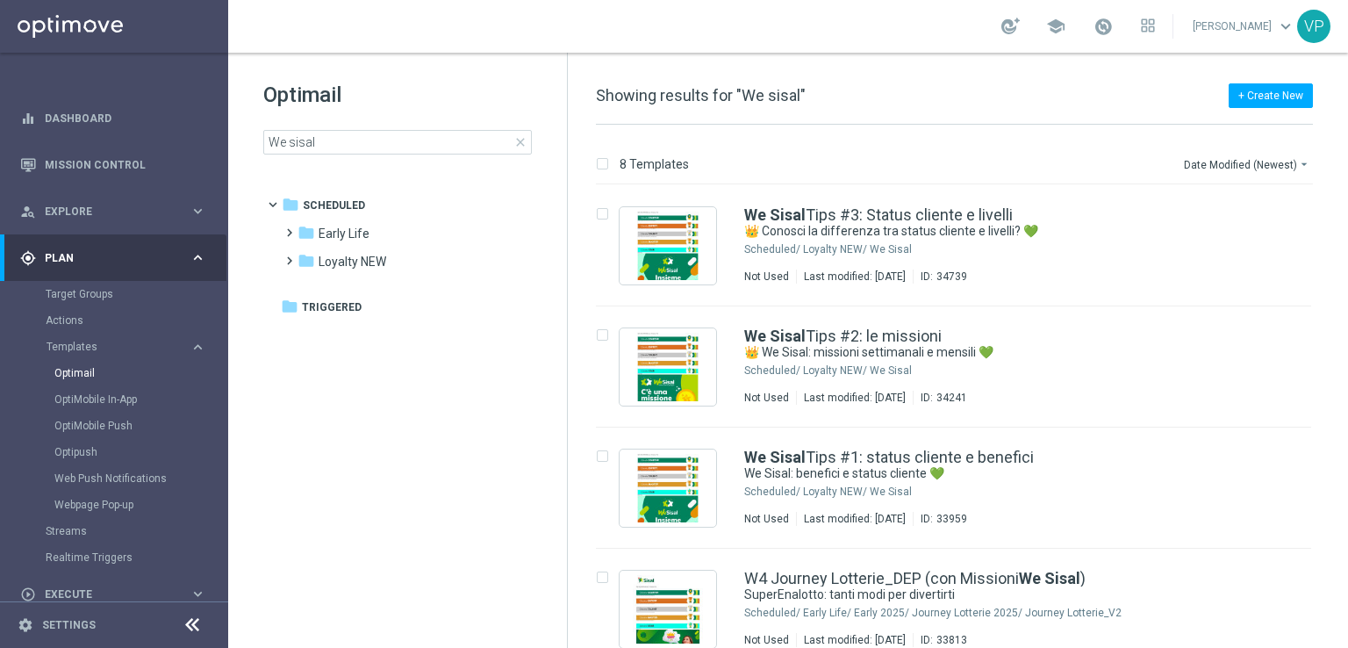
click at [519, 140] on span "close" at bounding box center [520, 142] width 14 height 14
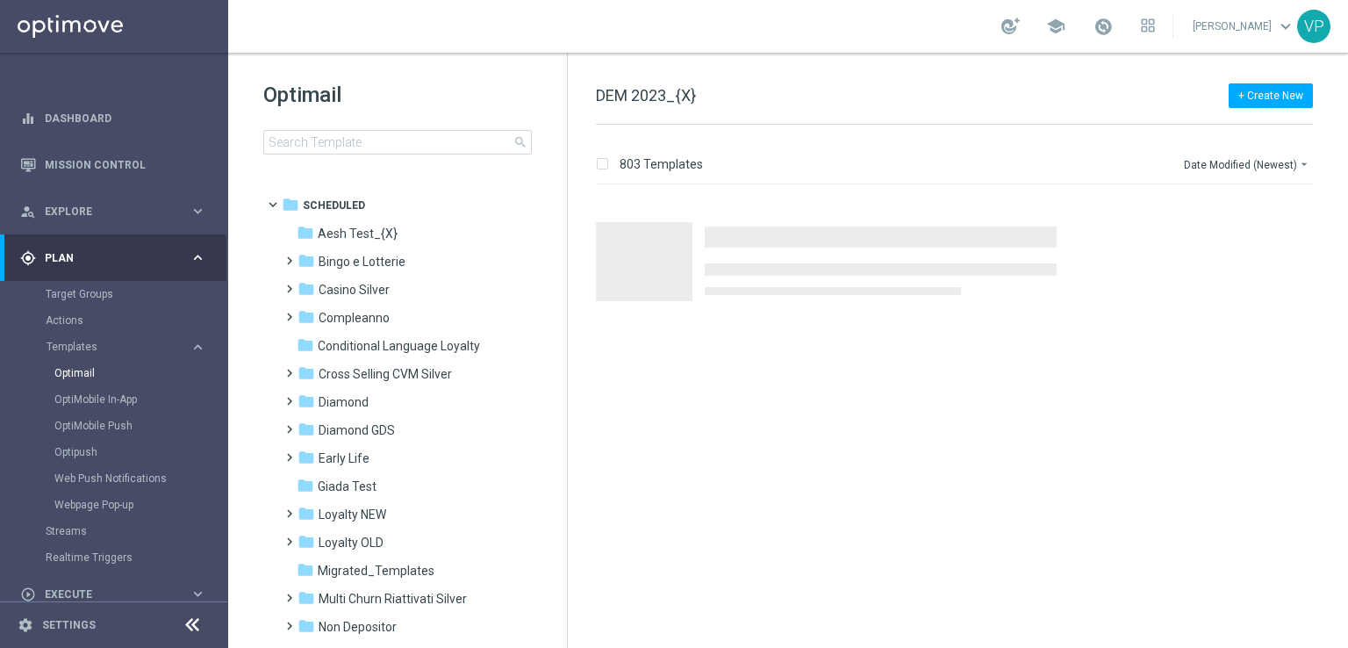
drag, startPoint x: 560, startPoint y: 215, endPoint x: 566, endPoint y: 419, distance: 203.7
click at [565, 428] on div "Optimail search folder 1 Folder folder Scheduled more_vert folder Aesh Test_{X}…" at bounding box center [398, 350] width 340 height 595
click at [566, 395] on div "Optimail search folder 1 Folder folder Scheduled more_vert folder Aesh Test_{X}…" at bounding box center [398, 350] width 340 height 595
click at [565, 426] on div "Optimail search folder 1 Folder folder Scheduled more_vert folder Aesh Test_{X}…" at bounding box center [398, 350] width 340 height 595
drag, startPoint x: 570, startPoint y: 308, endPoint x: 558, endPoint y: 433, distance: 125.2
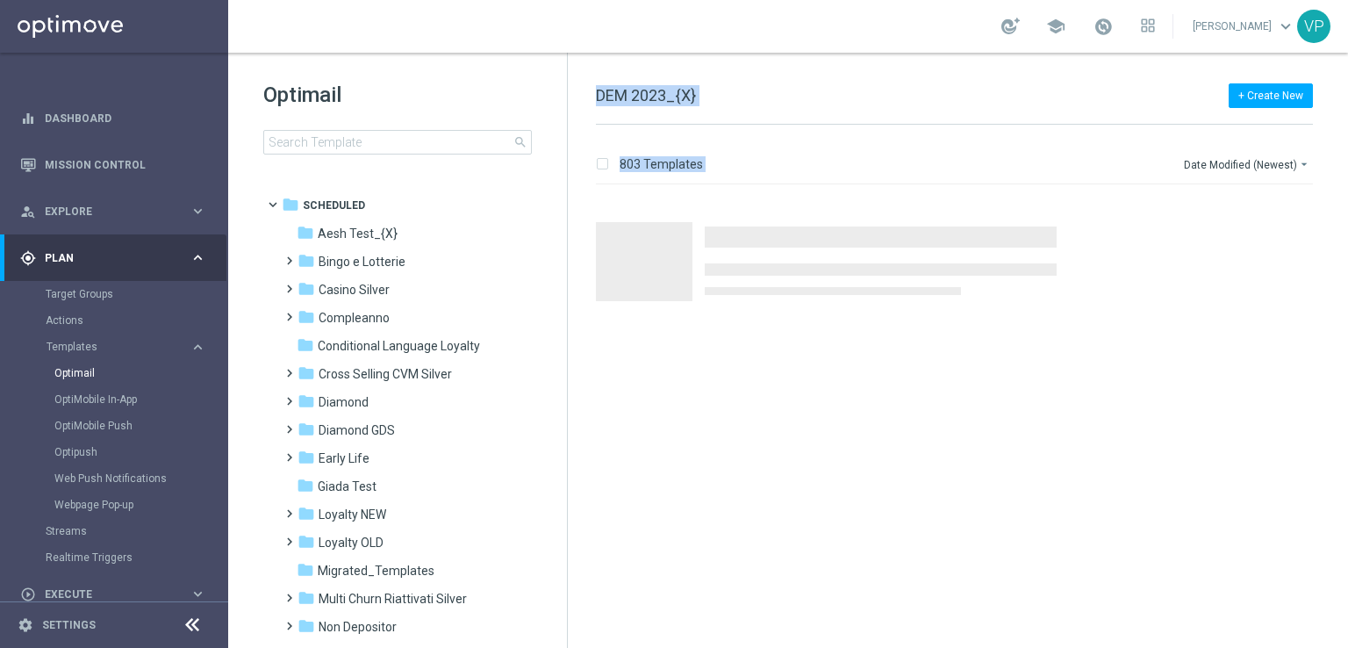
click at [562, 403] on div "Optimail search folder 1 Folder folder Scheduled more_vert folder Aesh Test_{X}…" at bounding box center [788, 350] width 1120 height 595
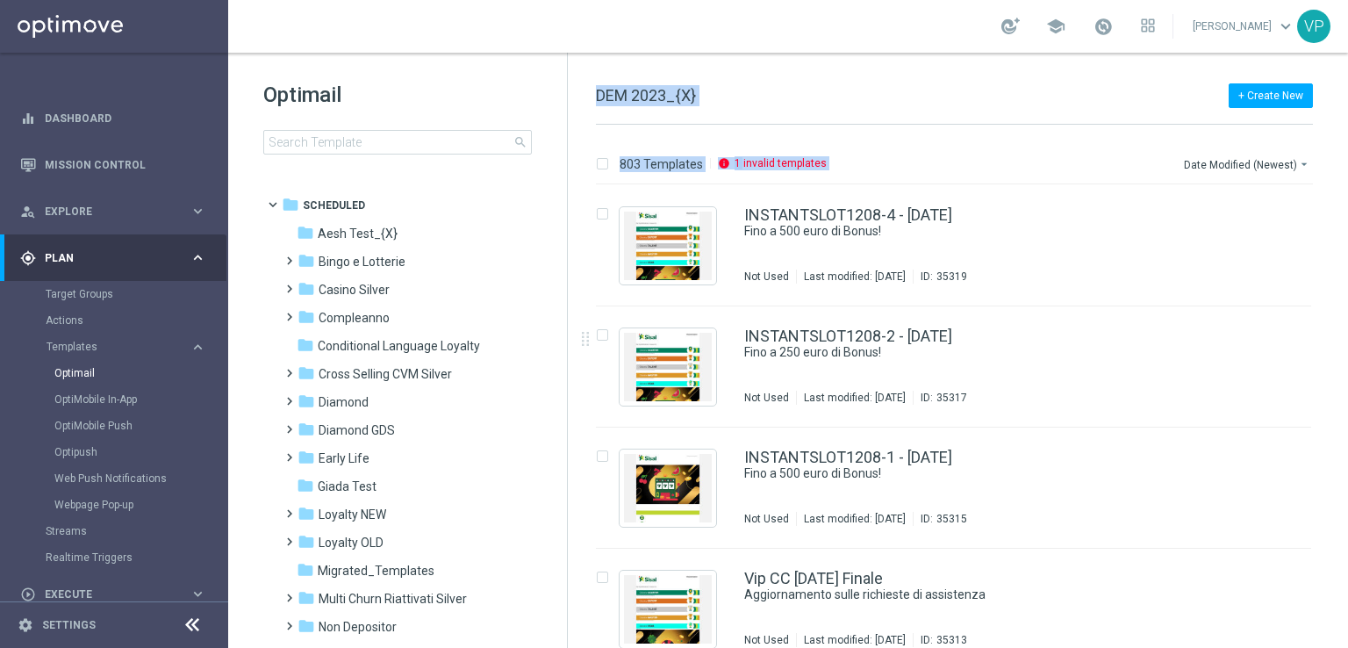
drag, startPoint x: 566, startPoint y: 342, endPoint x: 571, endPoint y: 462, distance: 120.3
click at [571, 462] on div "Optimail search folder 1 Folder folder Scheduled more_vert folder Aesh Test_{X}…" at bounding box center [788, 350] width 1120 height 595
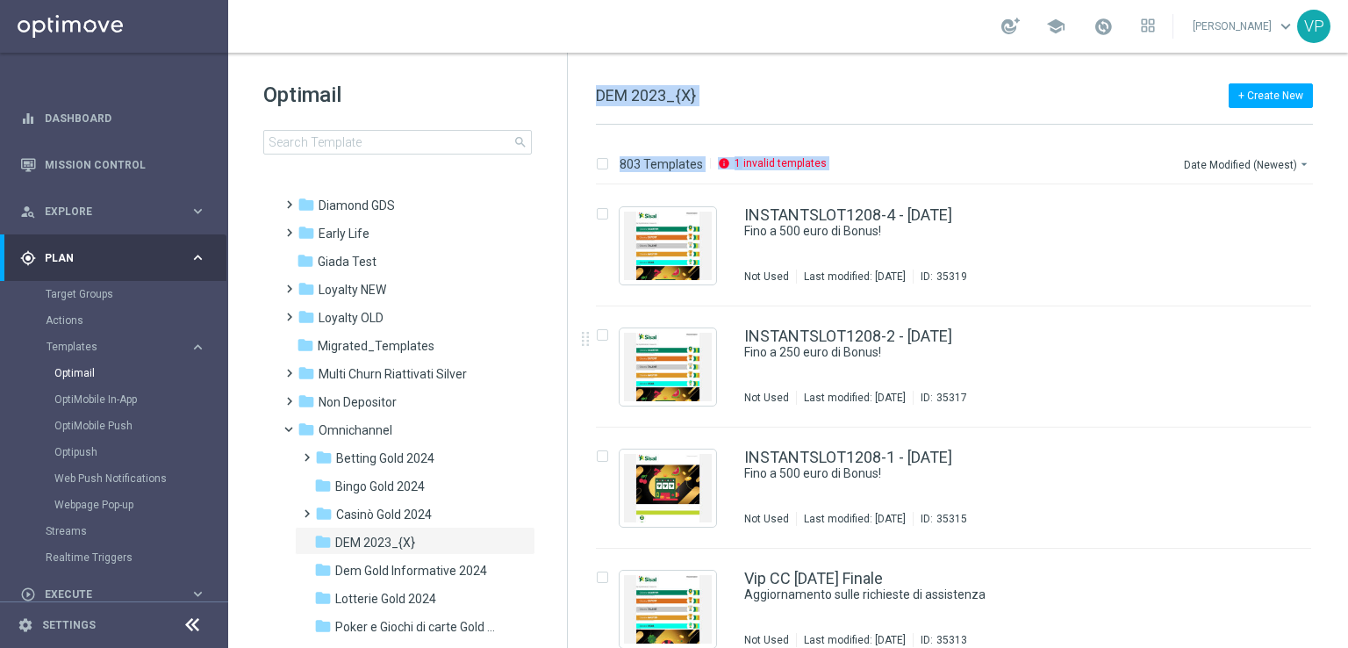
scroll to position [226, 0]
click at [283, 283] on span at bounding box center [286, 279] width 8 height 7
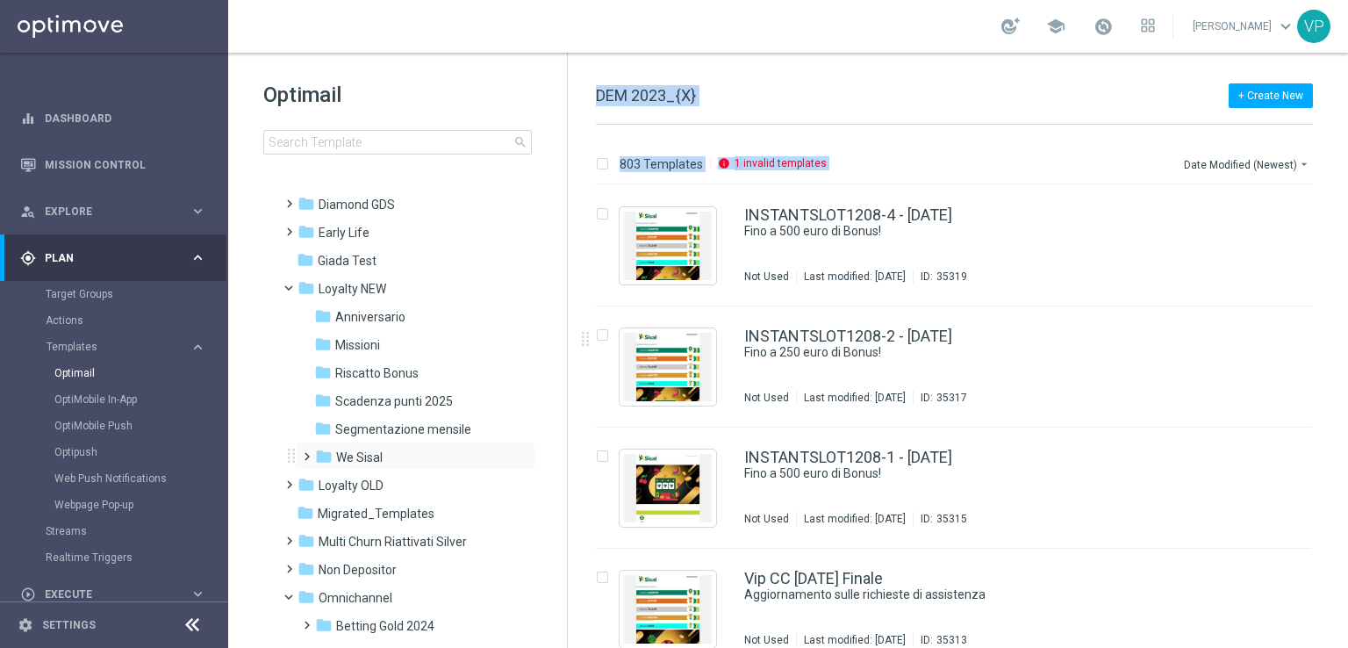
click at [300, 463] on span at bounding box center [307, 456] width 17 height 24
drag, startPoint x: 498, startPoint y: 492, endPoint x: 887, endPoint y: 103, distance: 550.4
click at [887, 103] on div "+ Create New DEM 2023_{X}" at bounding box center [954, 104] width 717 height 39
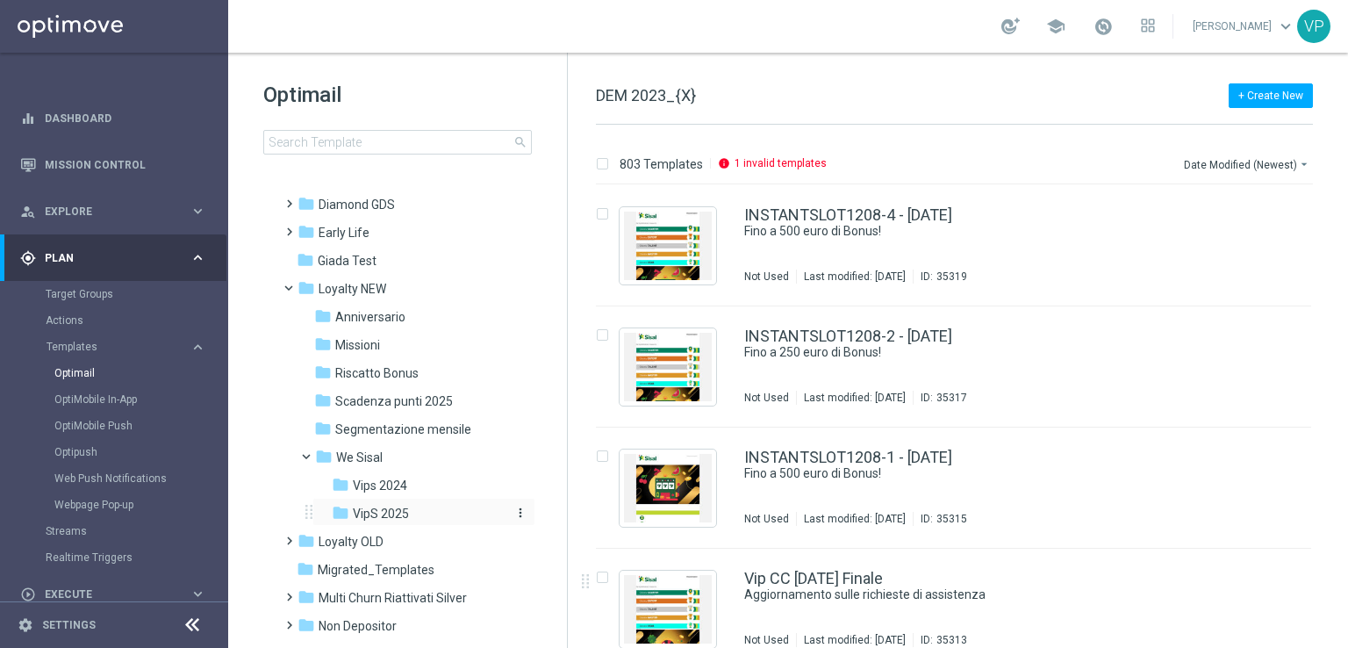
click at [520, 516] on icon "more_vert" at bounding box center [520, 512] width 14 height 14
click at [620, 418] on button "create_new_folder New Folder" at bounding box center [591, 418] width 114 height 21
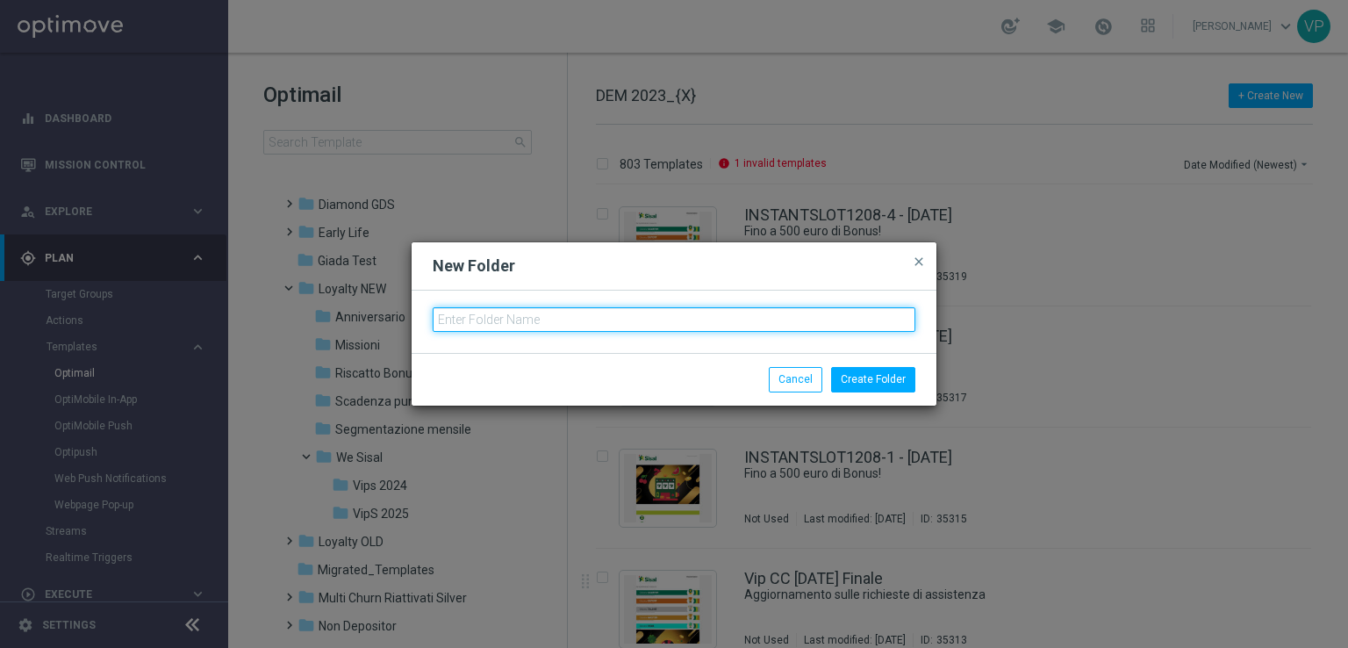
click at [699, 327] on input "text" at bounding box center [674, 319] width 483 height 25
type input "a"
type input "Game Show"
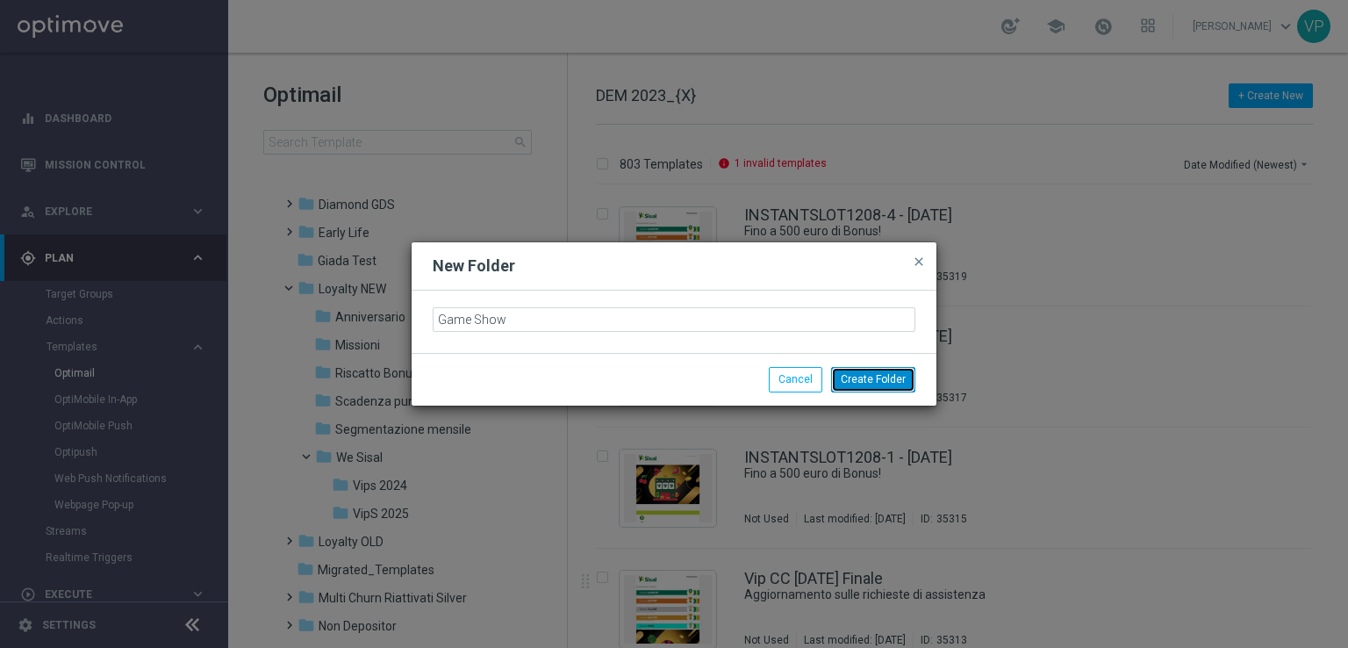
click at [873, 374] on button "Create Folder" at bounding box center [873, 379] width 84 height 25
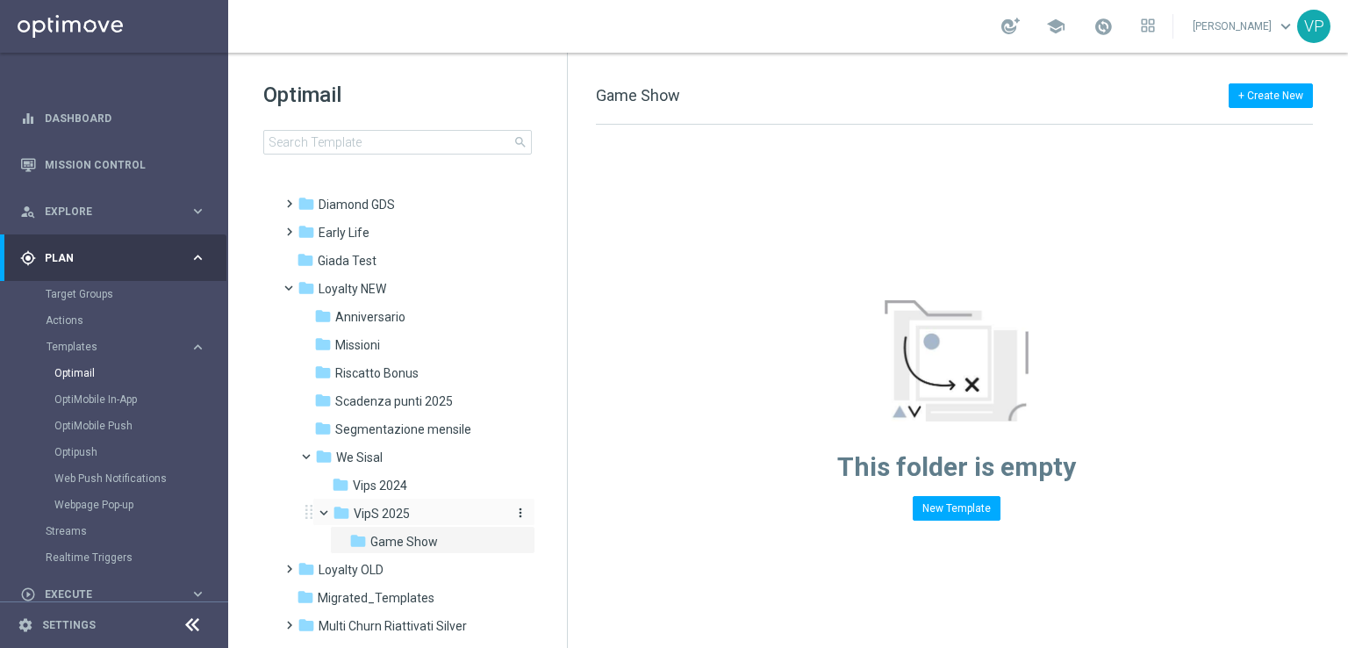
click at [412, 512] on div "folder VipS 2025" at bounding box center [419, 514] width 172 height 20
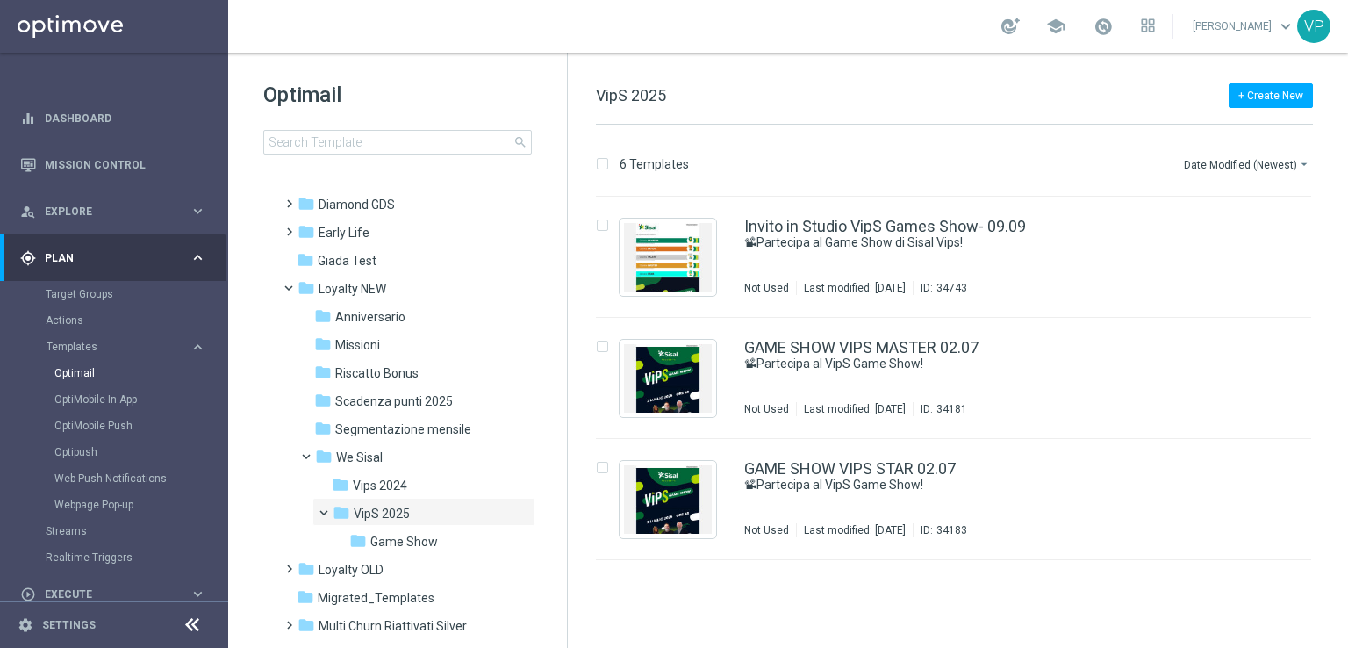
scroll to position [263, 0]
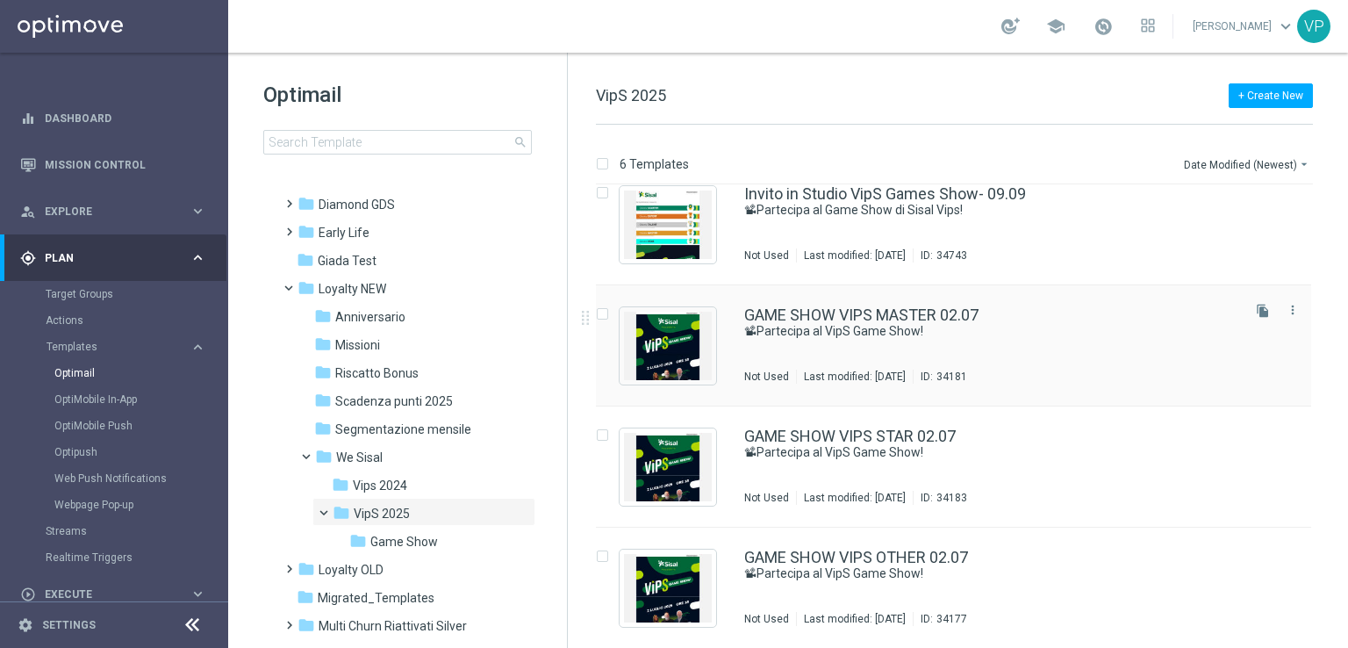
click at [1067, 345] on div "GAME SHOW VIPS MASTER 02.07 📽Partecipa al VipS Game Show! Not Used Last modifie…" at bounding box center [990, 345] width 493 height 76
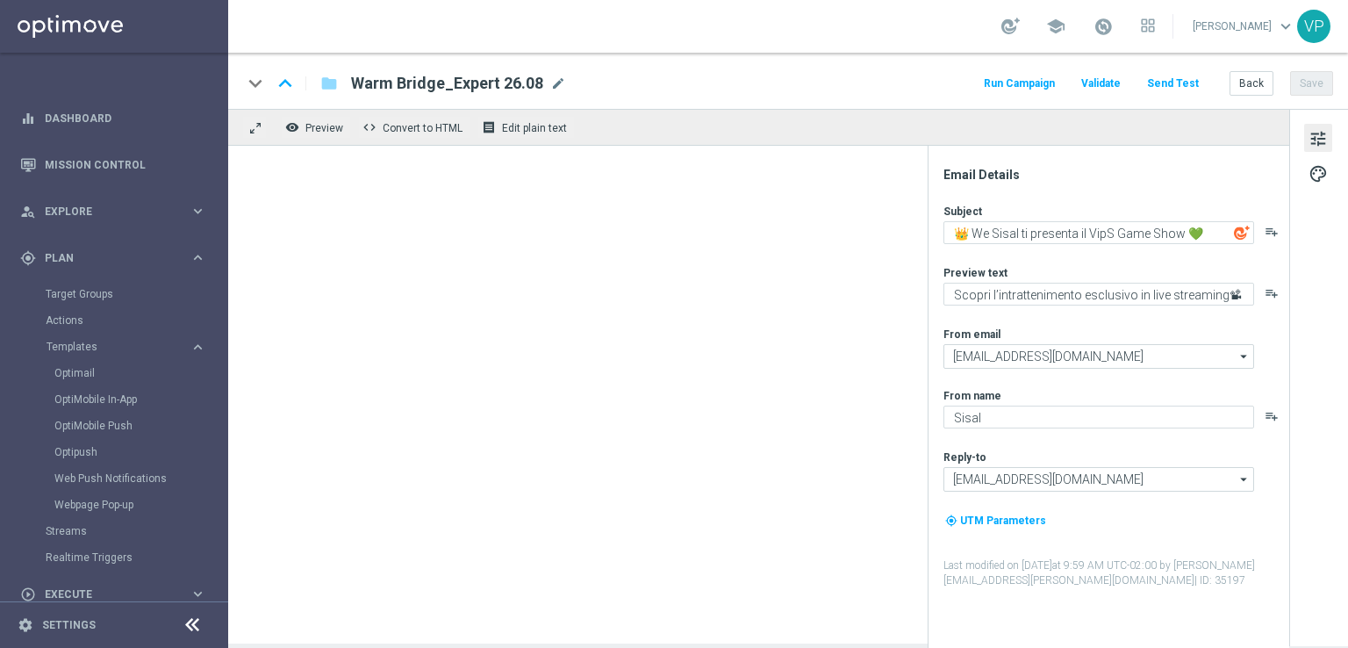
type textarea "📽Partecipa al VipS Game Show!"
type textarea "Risate e divertimento con [PERSON_NAME] e Scintilla"
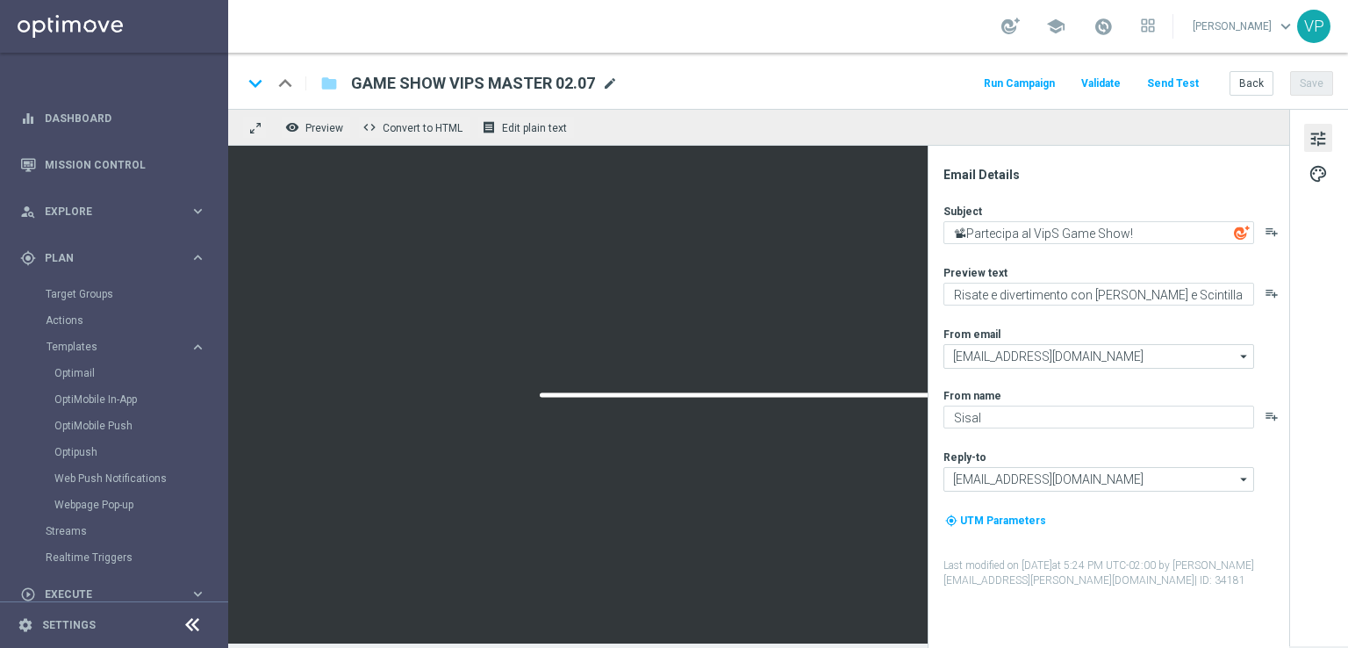
click at [609, 82] on span "mode_edit" at bounding box center [610, 83] width 16 height 16
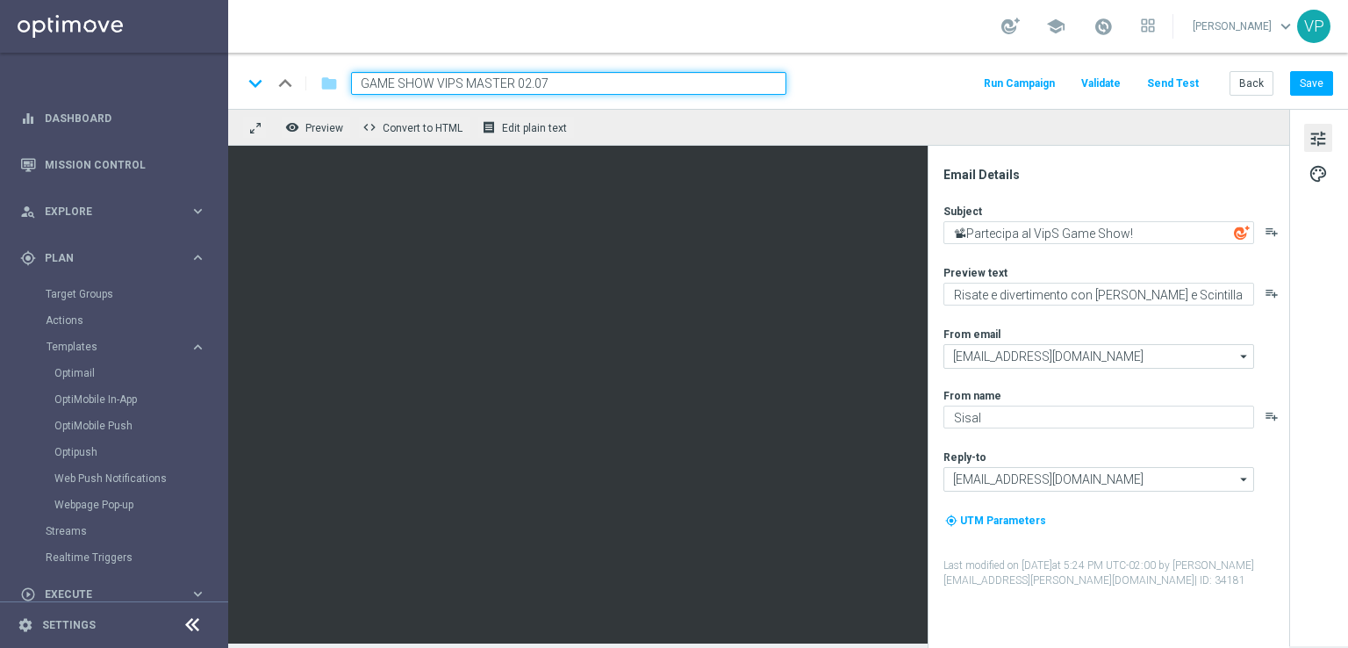
drag, startPoint x: 456, startPoint y: 88, endPoint x: 302, endPoint y: 64, distance: 156.3
click at [302, 64] on div "keyboard_arrow_down keyboard_arrow_up folder GAME SHOW VIPS MASTER 02.07 Run Ca…" at bounding box center [788, 81] width 1120 height 56
type input "IMMERSIVA-MASTER 02.07"
click at [1333, 84] on div "keyboard_arrow_down keyboard_arrow_up folder IMMERSIVA-MASTER 02.07 Run Campaig…" at bounding box center [788, 81] width 1120 height 56
click at [1320, 89] on button "Save" at bounding box center [1311, 83] width 43 height 25
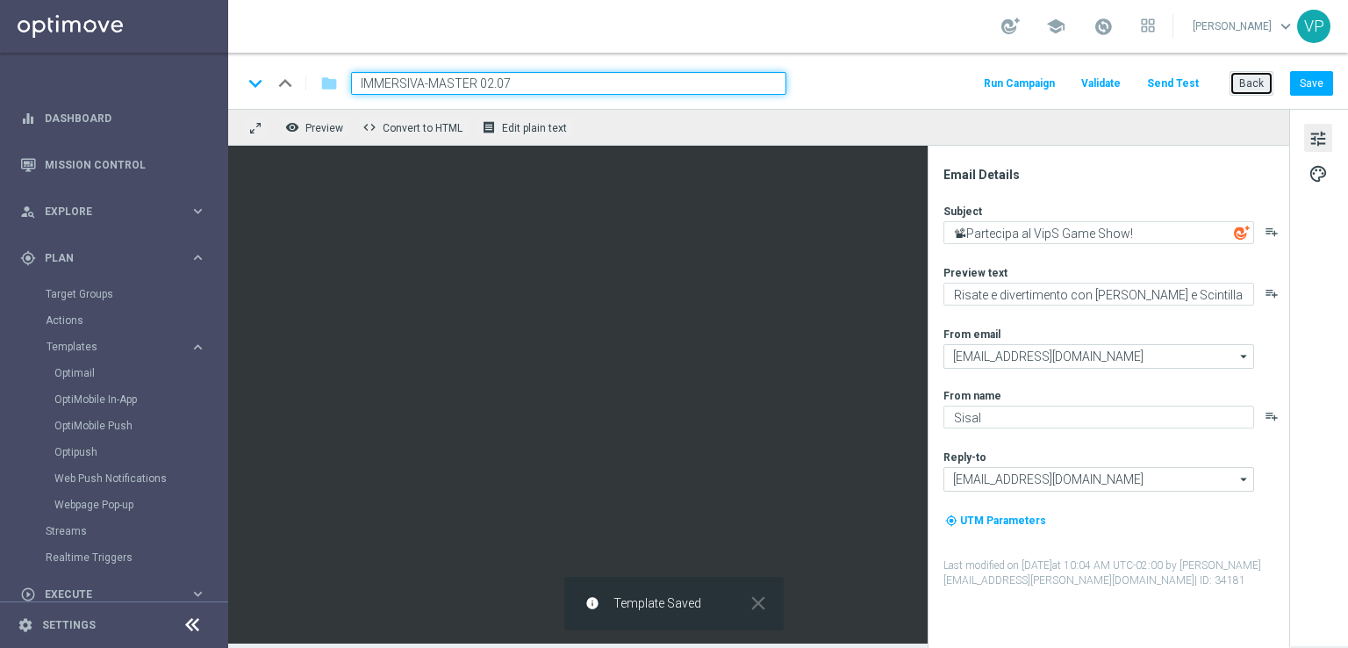
click at [1236, 82] on button "Back" at bounding box center [1251, 83] width 44 height 25
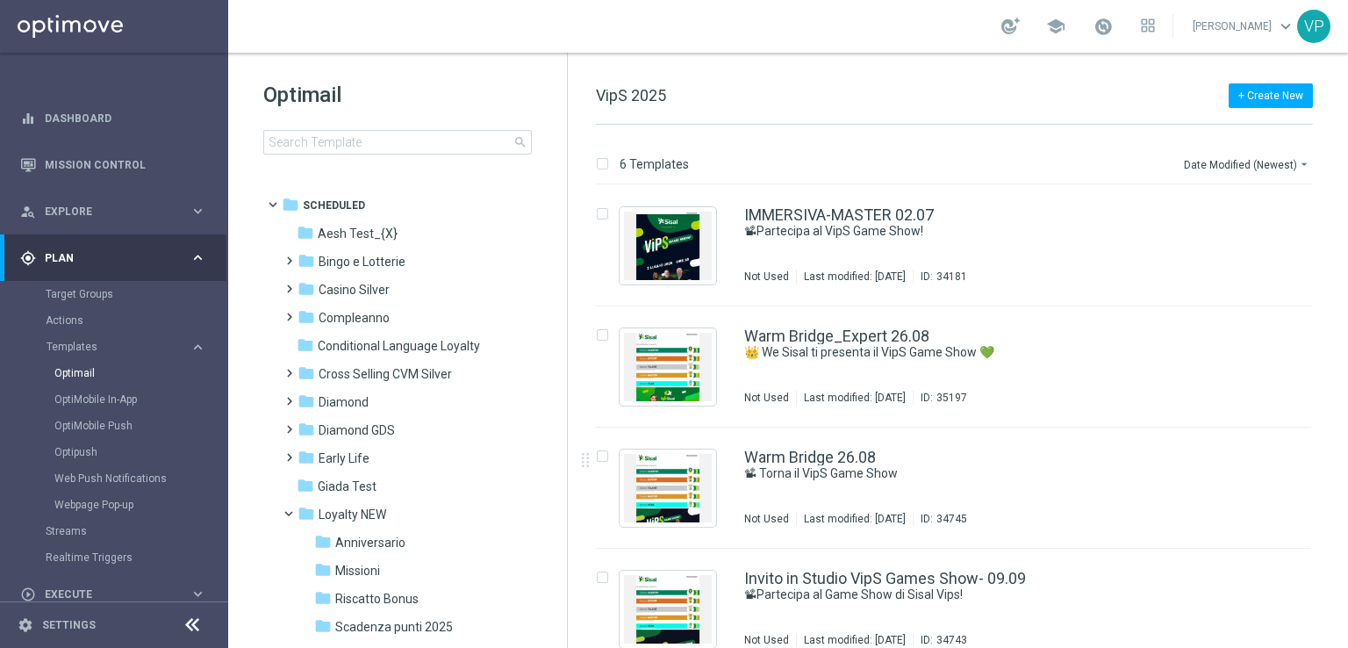
drag, startPoint x: 1344, startPoint y: 339, endPoint x: 1344, endPoint y: 447, distance: 107.9
click at [1344, 451] on div "6 Templates Date Modified (Newest) arrow_drop_down Drag here to set row groups …" at bounding box center [958, 386] width 780 height 523
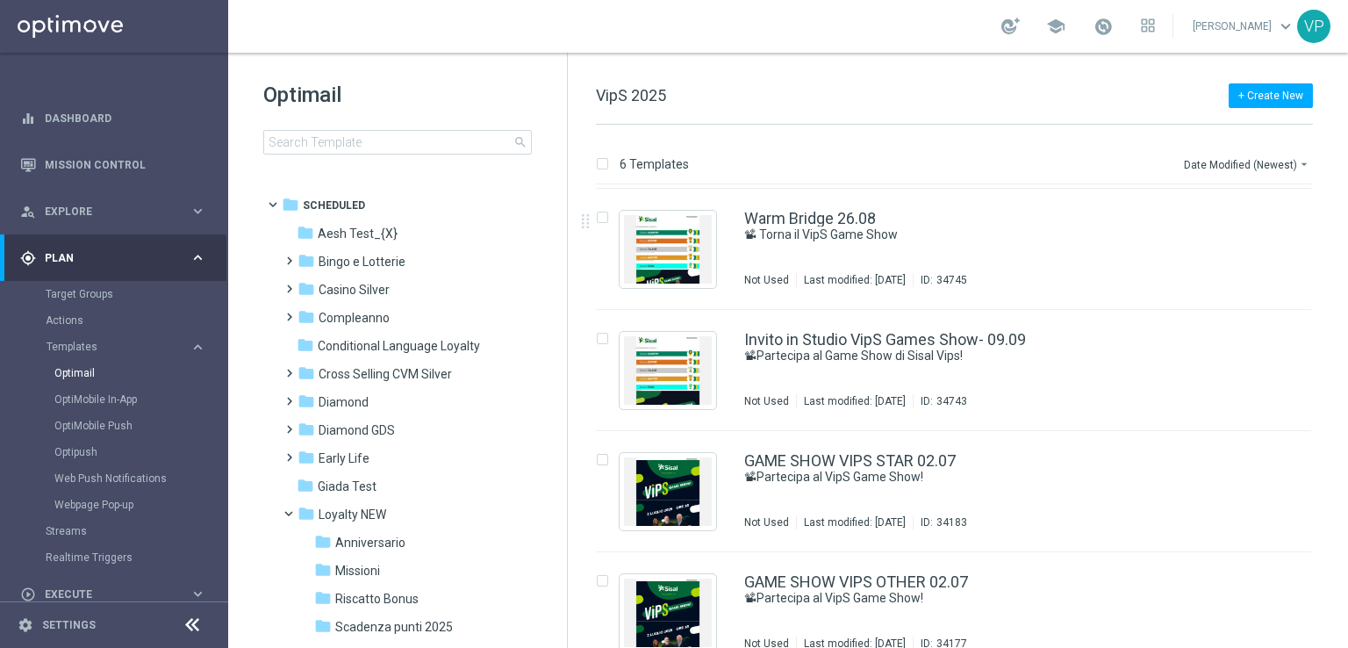
scroll to position [263, 0]
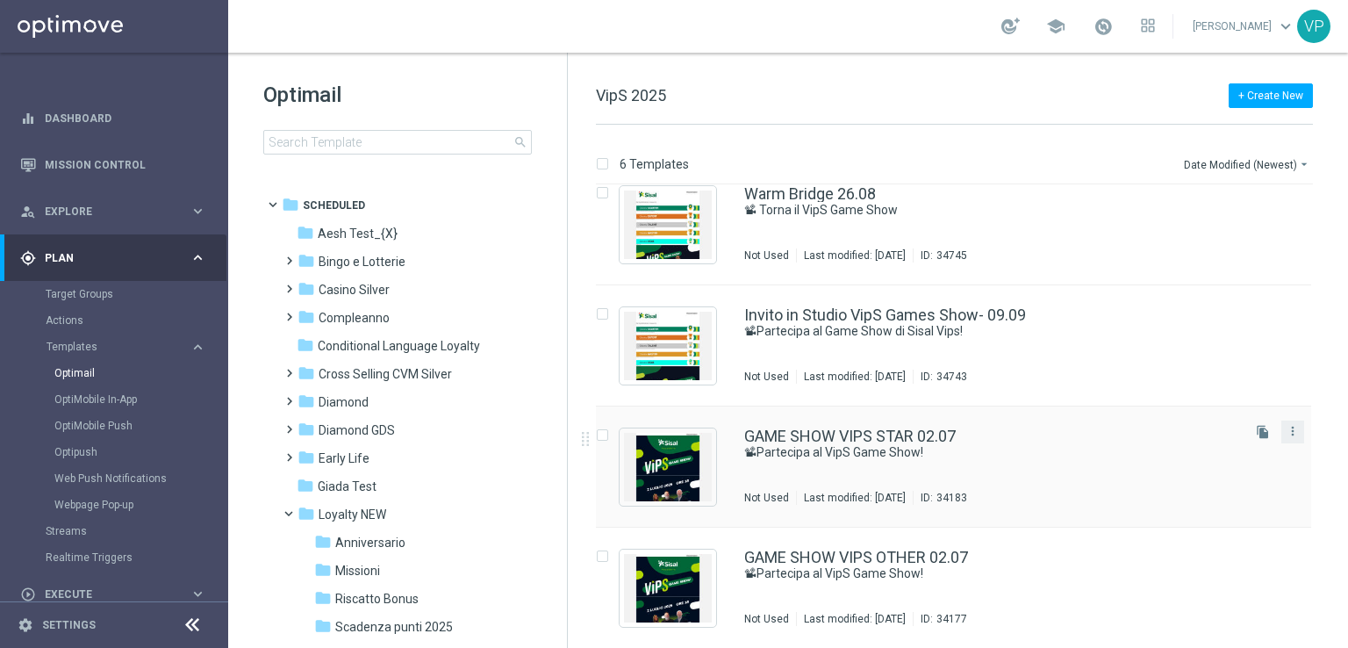
click at [1293, 422] on button "more_vert" at bounding box center [1293, 430] width 18 height 21
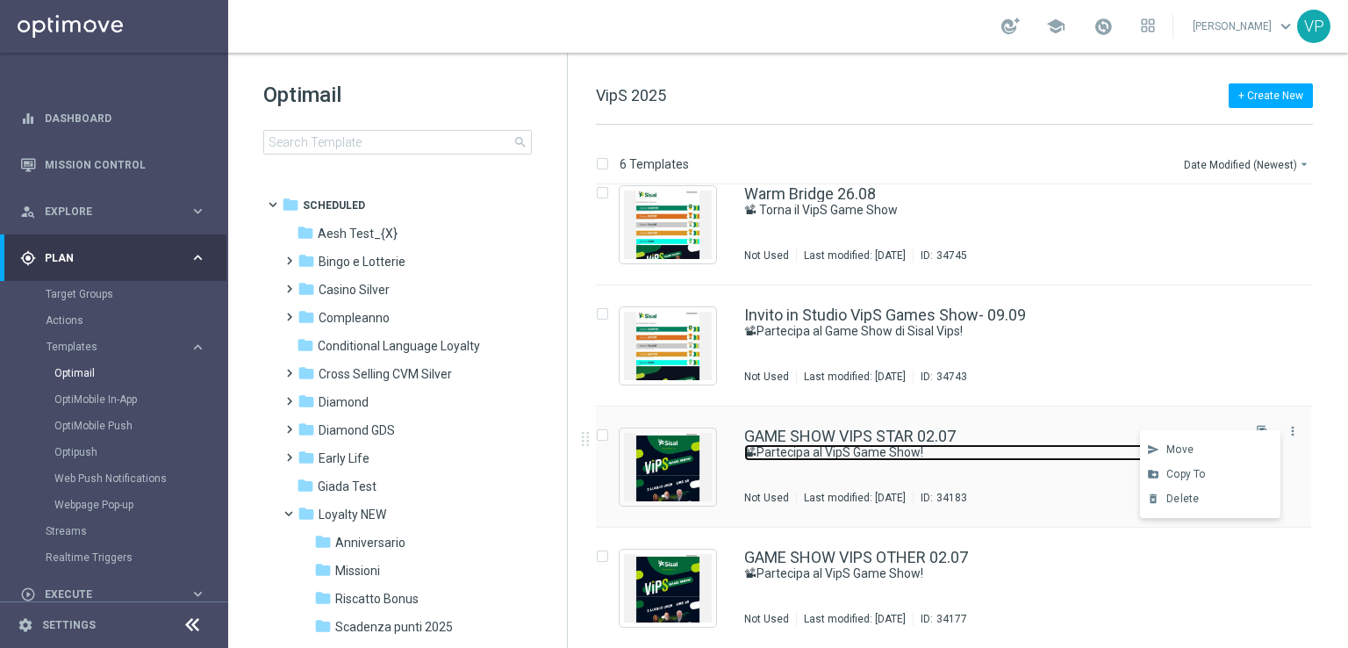
click at [981, 453] on link "📽Partecipa al VipS Game Show!" at bounding box center [970, 452] width 453 height 17
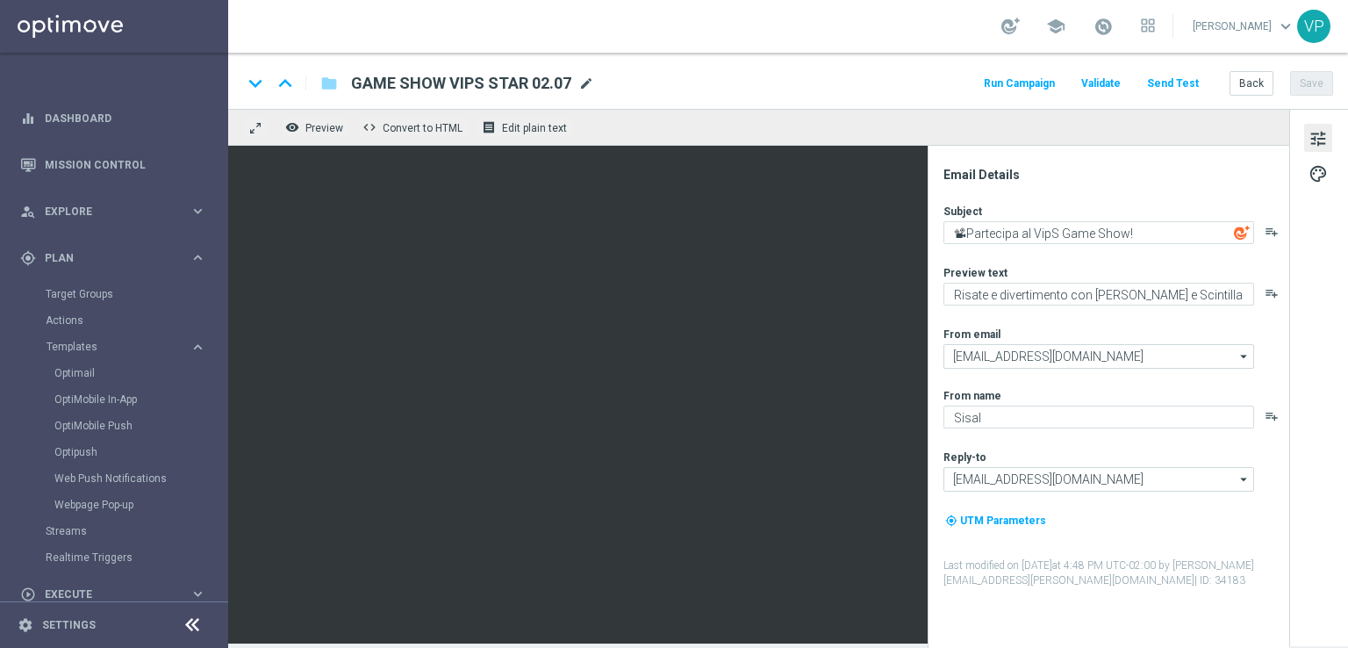
click at [587, 89] on span "mode_edit" at bounding box center [586, 83] width 16 height 16
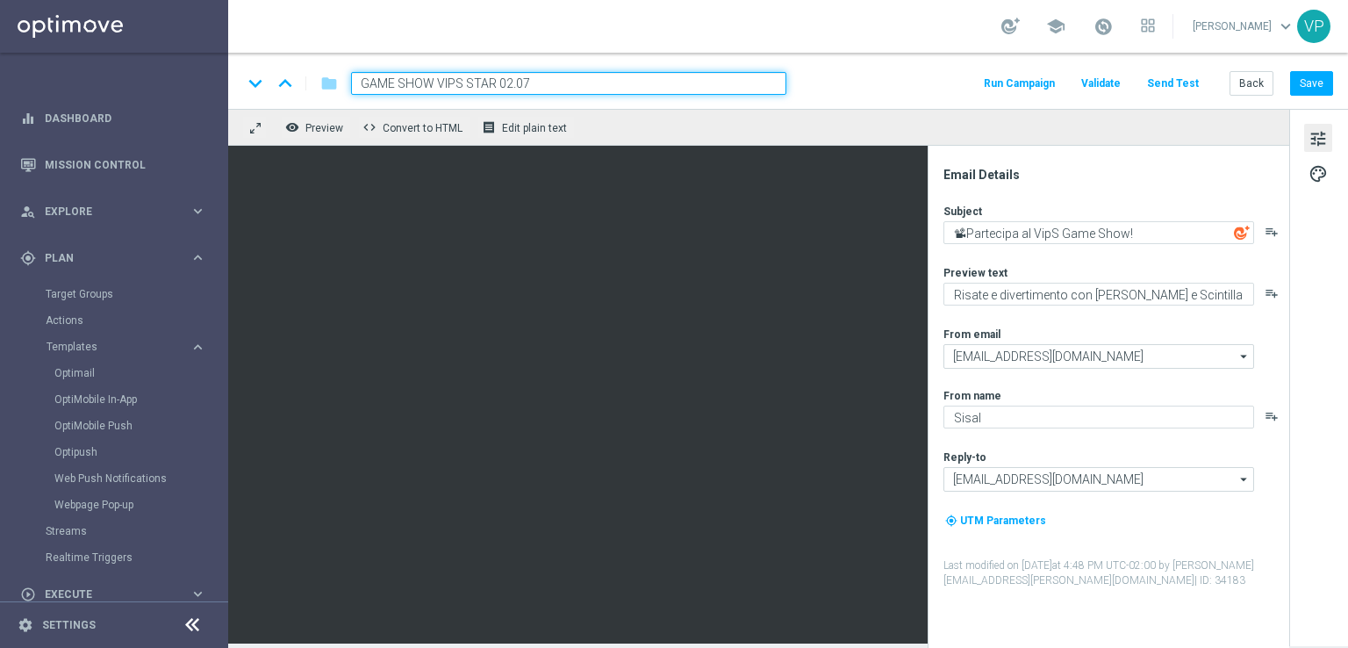
drag, startPoint x: 463, startPoint y: 85, endPoint x: 319, endPoint y: 76, distance: 145.1
click at [319, 76] on div "keyboard_arrow_down keyboard_arrow_up folder GAME SHOW VIPS STAR 02.07" at bounding box center [514, 83] width 544 height 23
type input "IMMERSIVA-STAR 02.07"
click at [1328, 86] on button "Save" at bounding box center [1311, 83] width 43 height 25
click at [1236, 90] on button "Back" at bounding box center [1251, 83] width 44 height 25
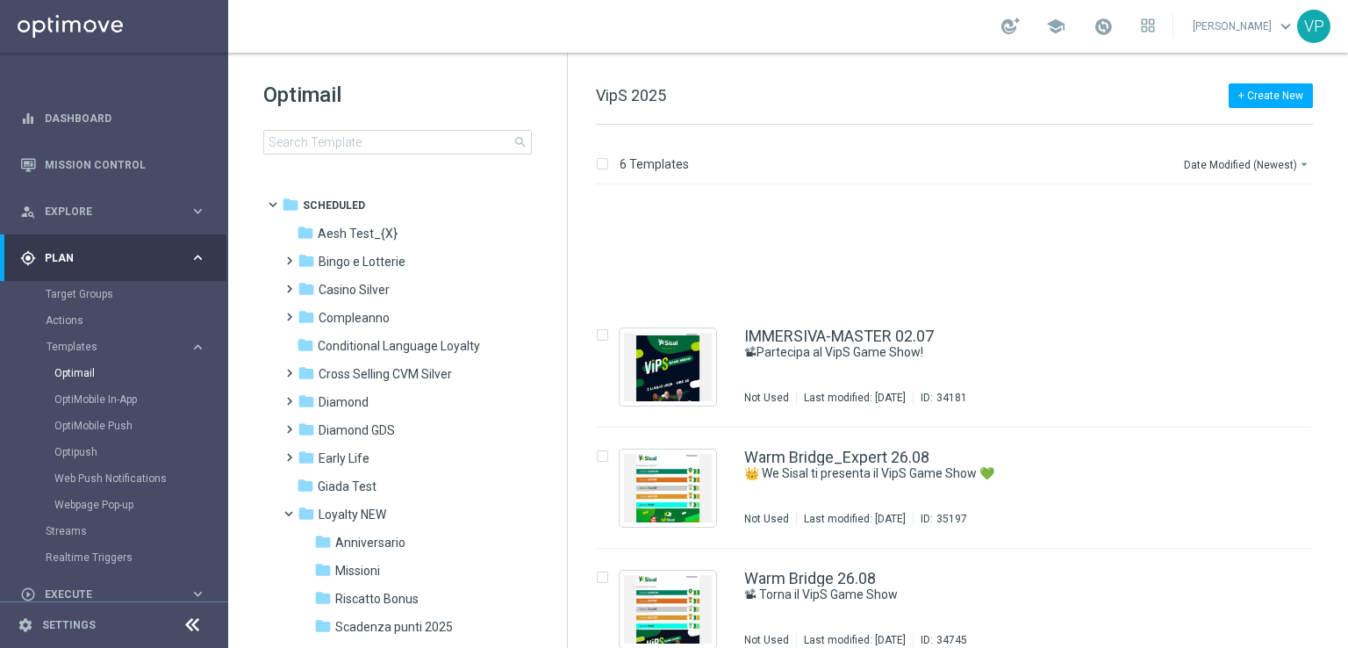
scroll to position [263, 0]
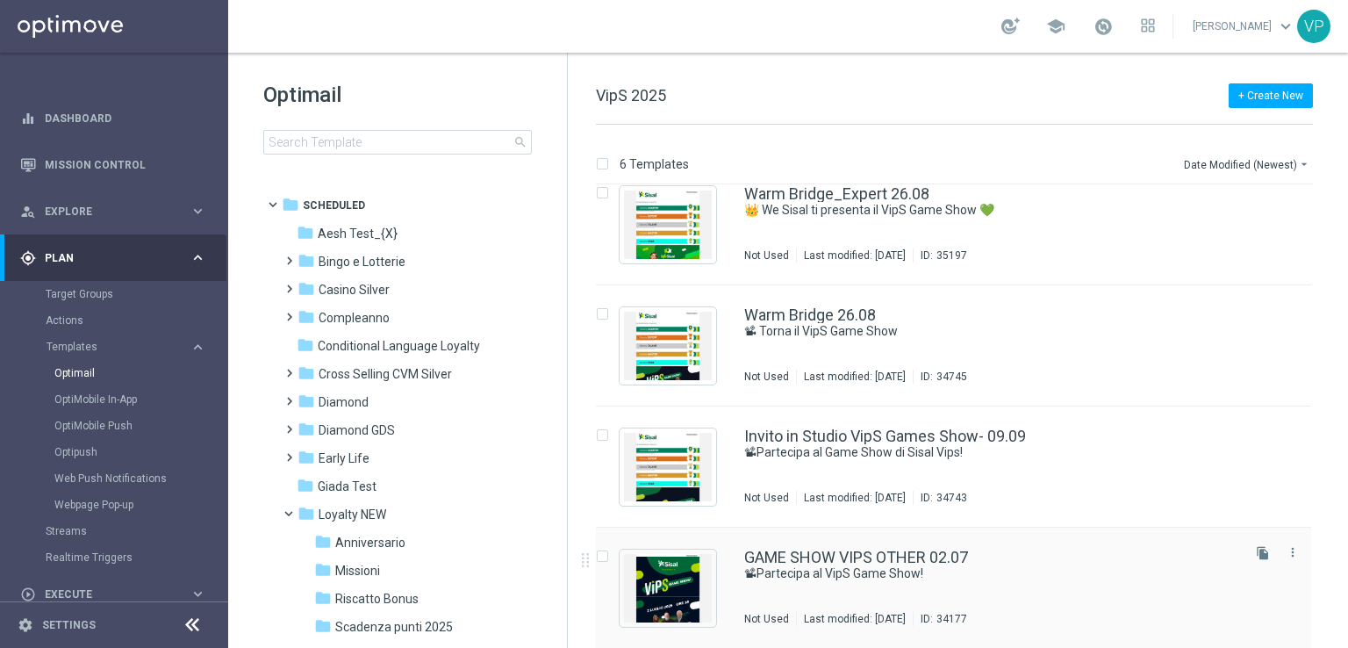
click at [1128, 583] on div "GAME SHOW VIPS OTHER 02.07 📽Partecipa al VipS Game Show! Not Used Last modified…" at bounding box center [990, 587] width 493 height 76
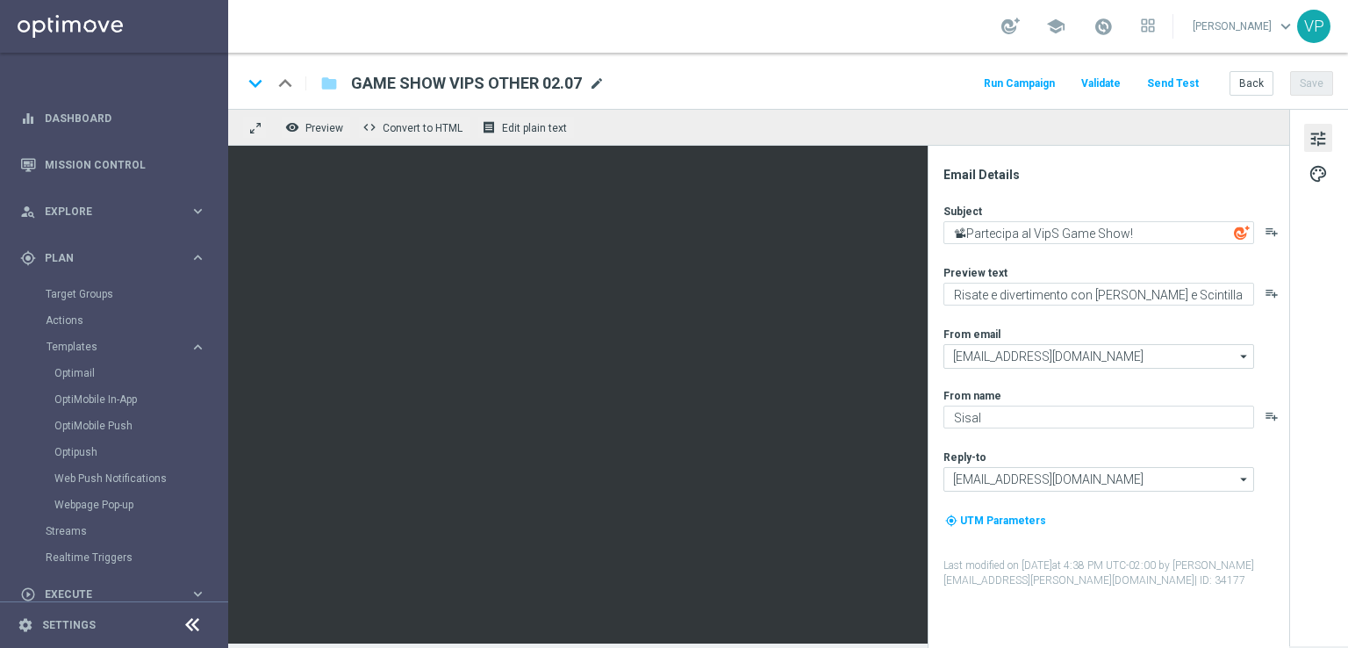
click at [599, 77] on span "mode_edit" at bounding box center [597, 83] width 16 height 16
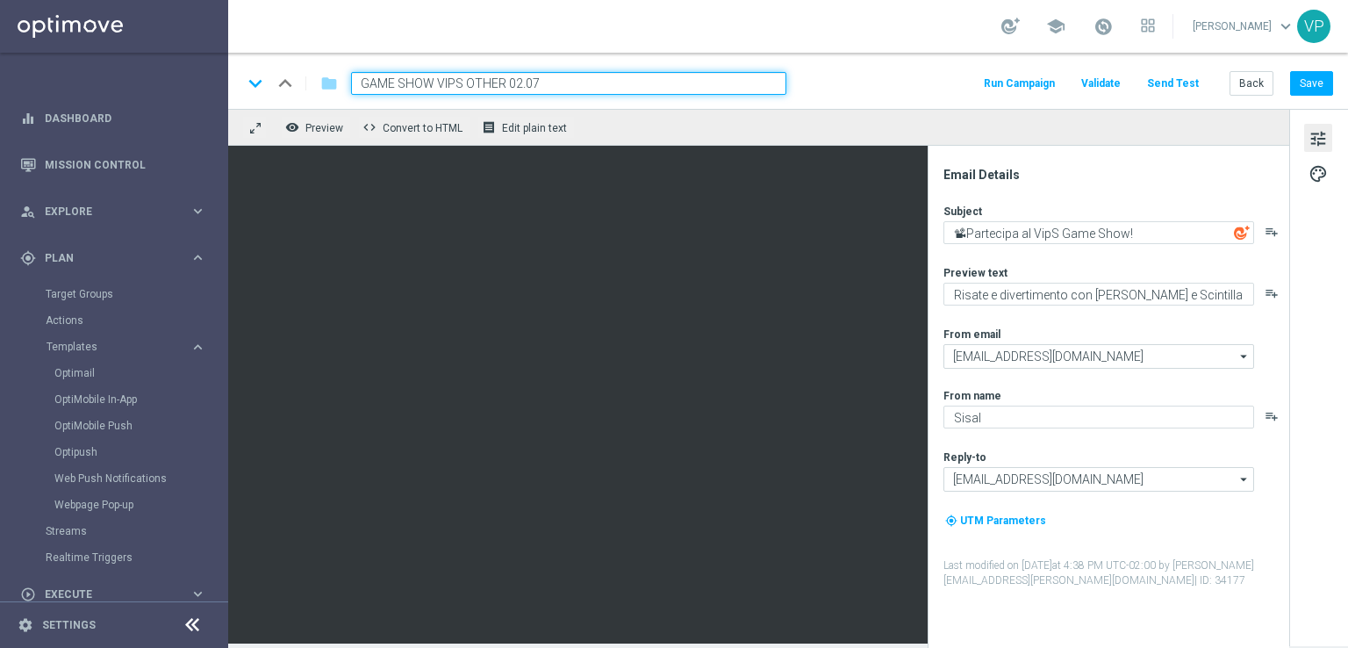
drag, startPoint x: 462, startPoint y: 82, endPoint x: 221, endPoint y: 35, distance: 244.9
click at [221, 35] on main "equalizer Dashboard Mission Control" at bounding box center [674, 324] width 1348 height 648
type input "IMMERSIVA-OTHER 02.07"
click at [1320, 86] on button "Save" at bounding box center [1311, 83] width 43 height 25
click at [1255, 80] on button "Back" at bounding box center [1251, 83] width 44 height 25
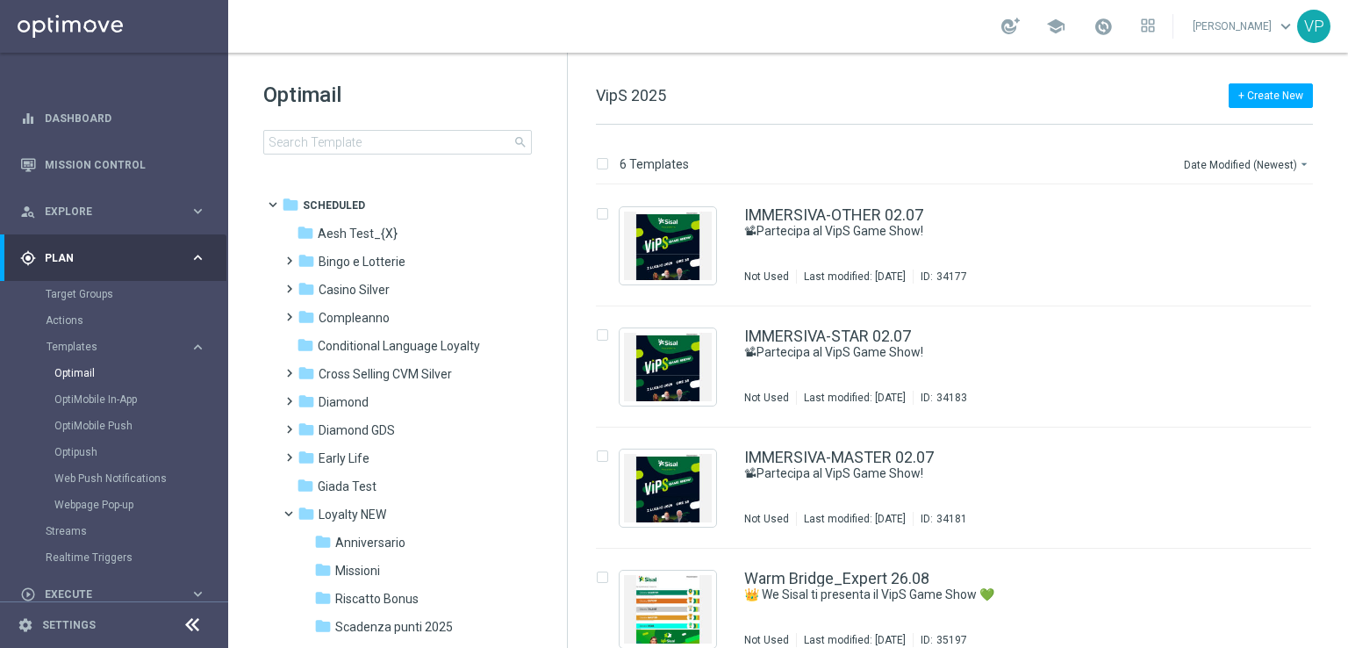
scroll to position [263, 0]
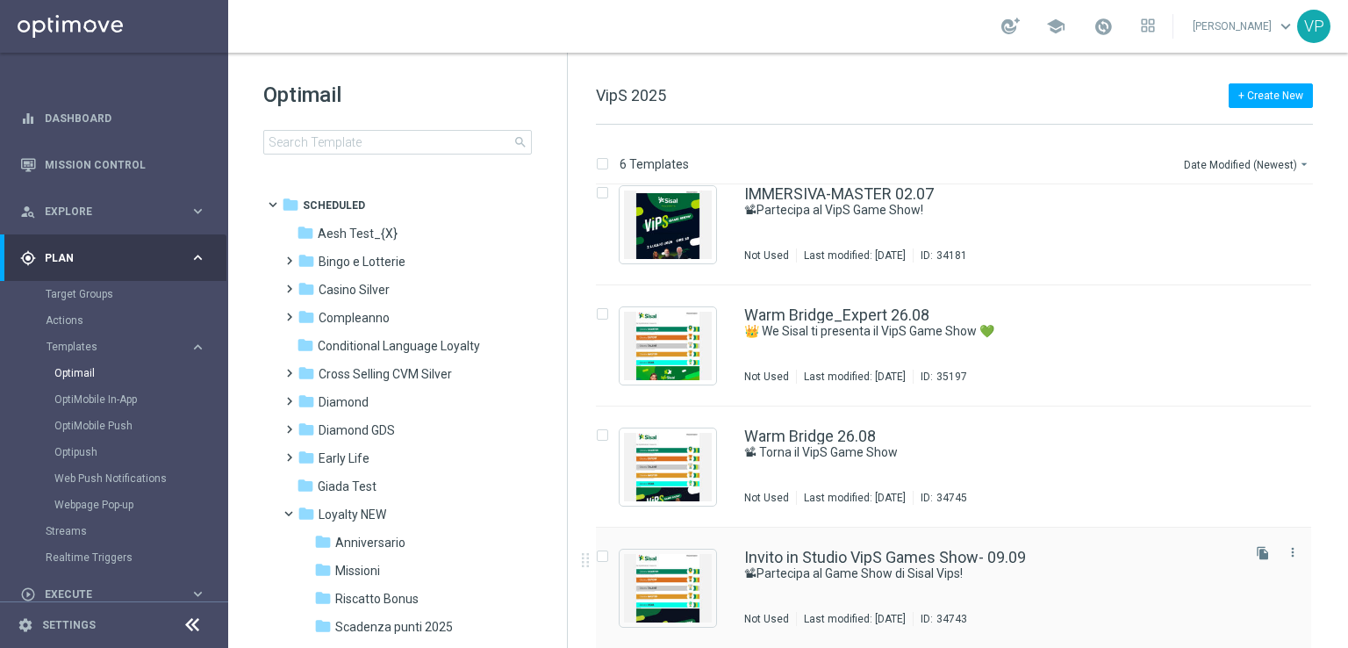
click at [1078, 598] on div "Invito in Studio VipS Games Show- 09.09 📽Partecipa al Game Show di Sisal Vips! …" at bounding box center [990, 587] width 493 height 76
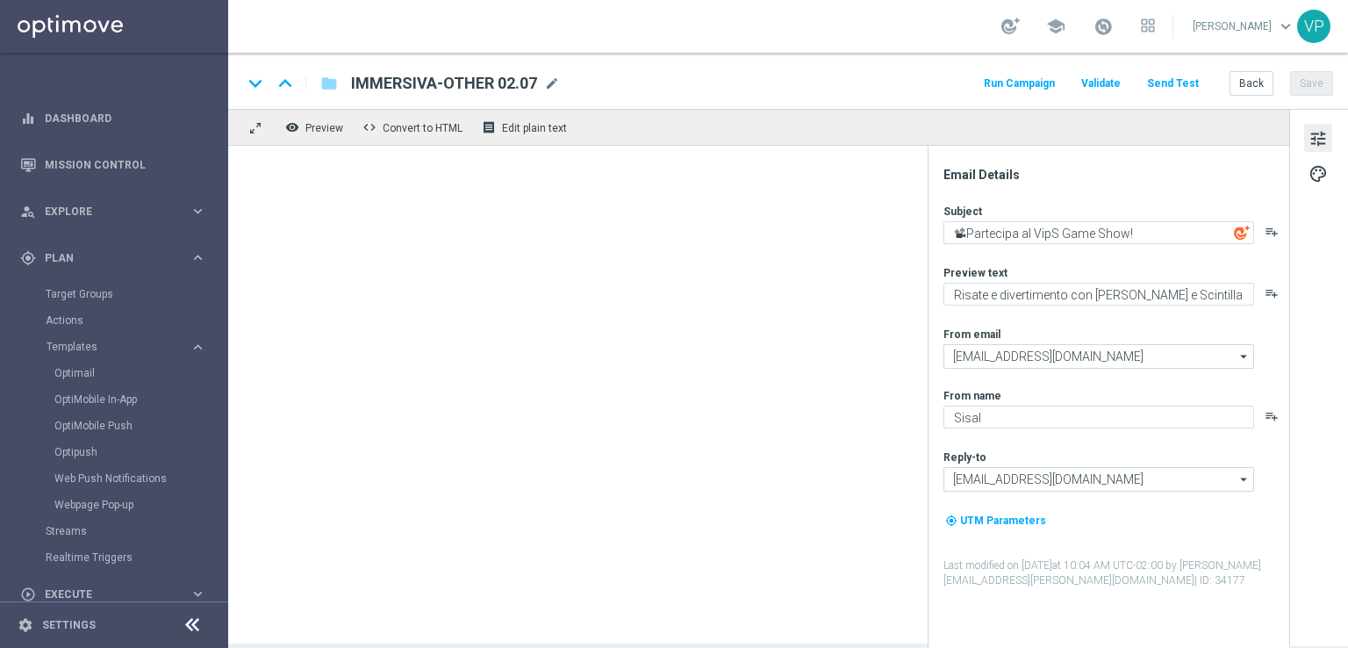
type textarea "📽Partecipa al Game Show di Sisal Vips!"
type textarea "Ti aspettiamo in studio a [GEOGRAPHIC_DATA]"
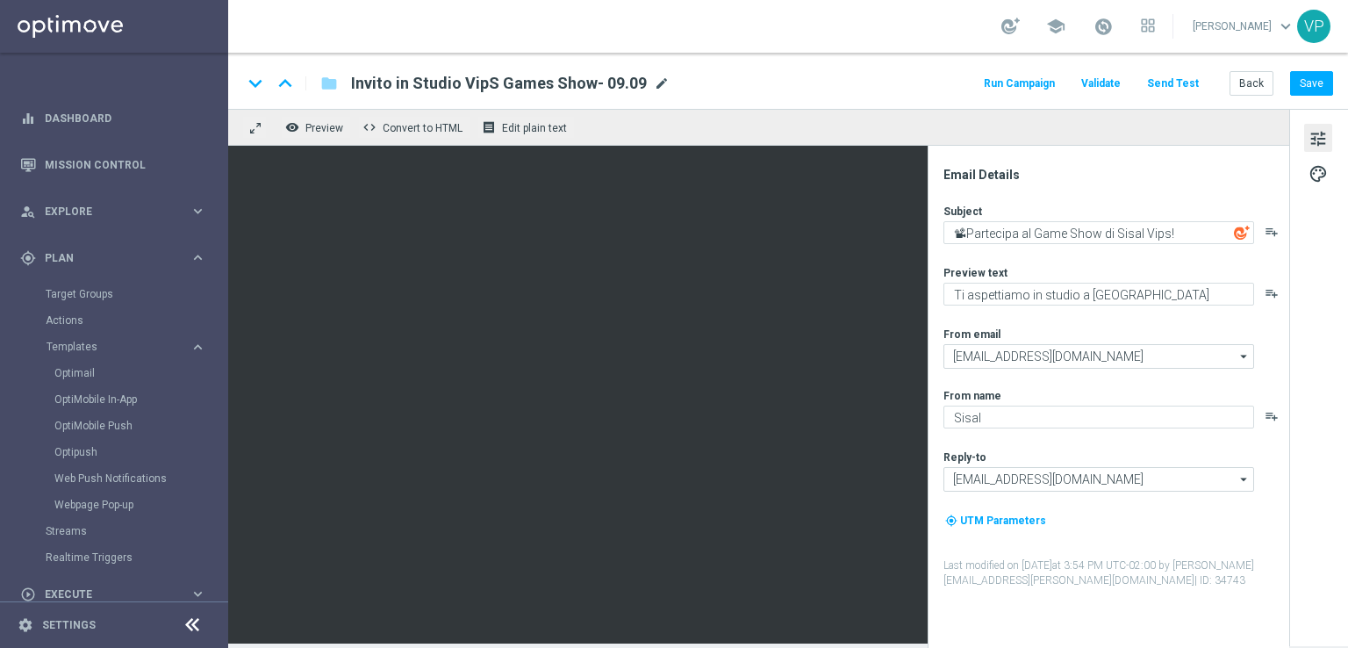
click at [656, 83] on span "mode_edit" at bounding box center [662, 83] width 16 height 16
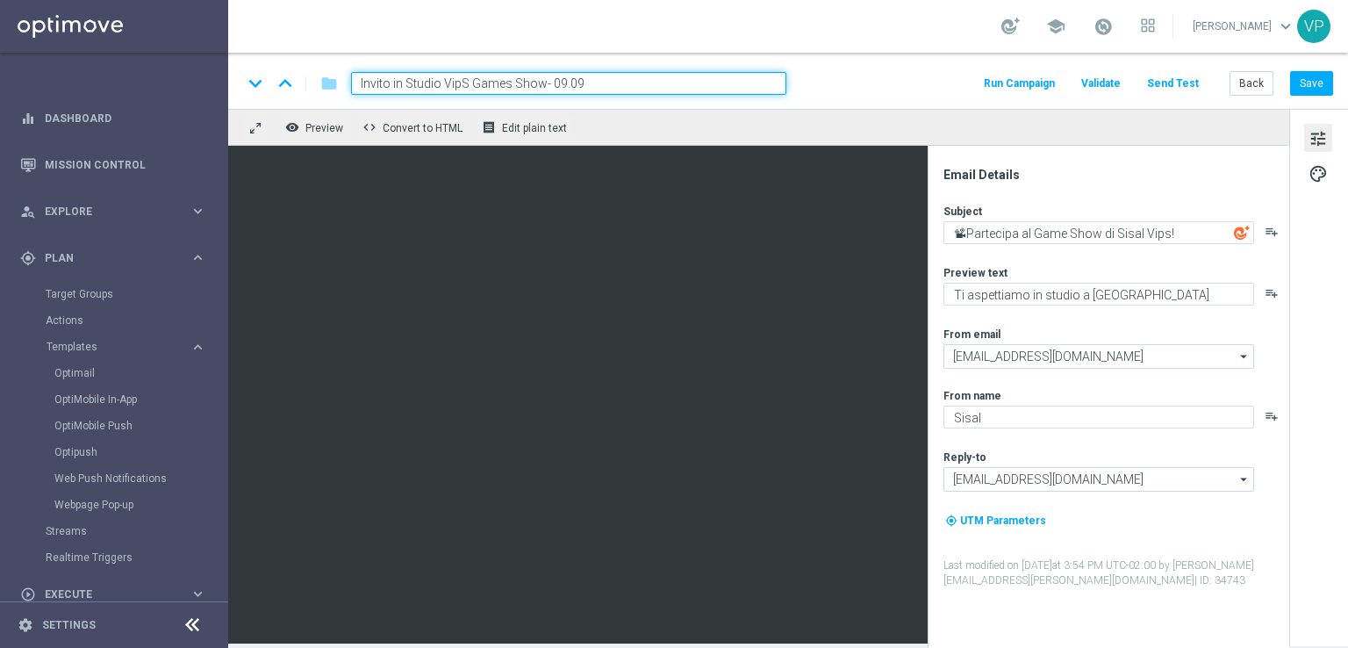
drag, startPoint x: 544, startPoint y: 82, endPoint x: 318, endPoint y: 76, distance: 226.5
click at [318, 76] on div "keyboard_arrow_down keyboard_arrow_up folder Invito in Studio VipS Games Show- …" at bounding box center [514, 83] width 544 height 23
type input "Form Studio 09.09"
click at [1306, 89] on button "Save" at bounding box center [1311, 83] width 43 height 25
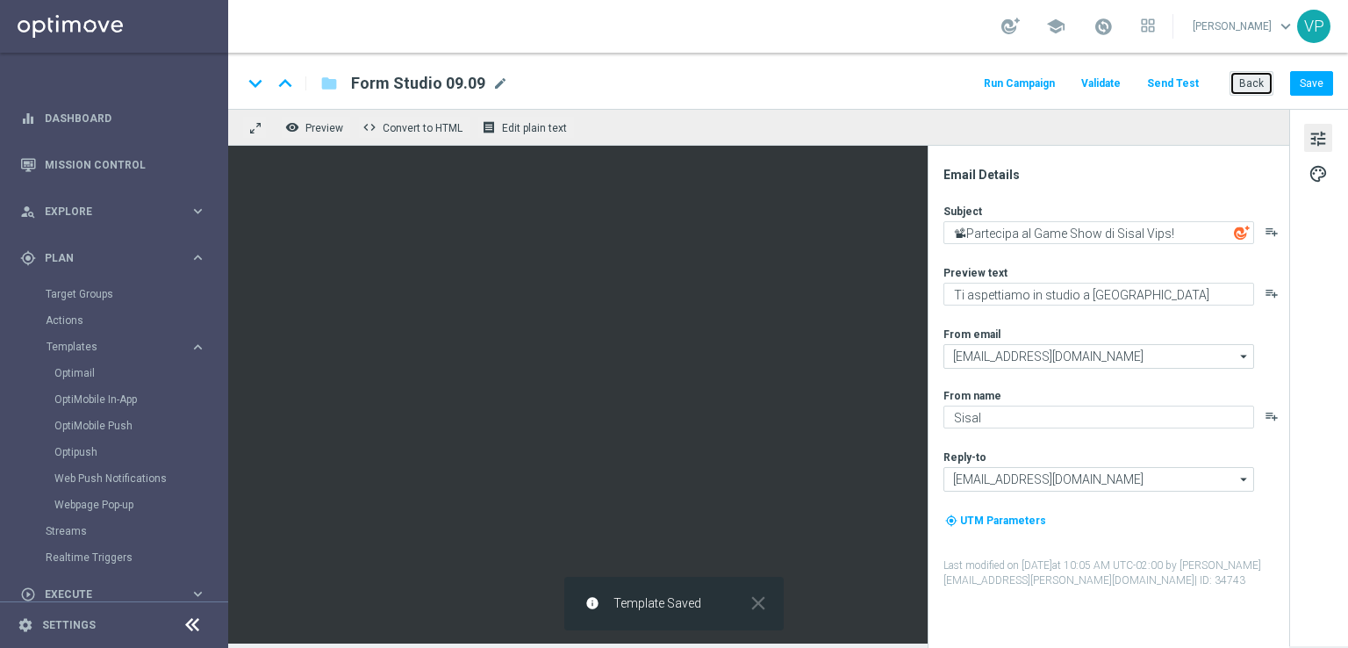
click at [1253, 82] on button "Back" at bounding box center [1251, 83] width 44 height 25
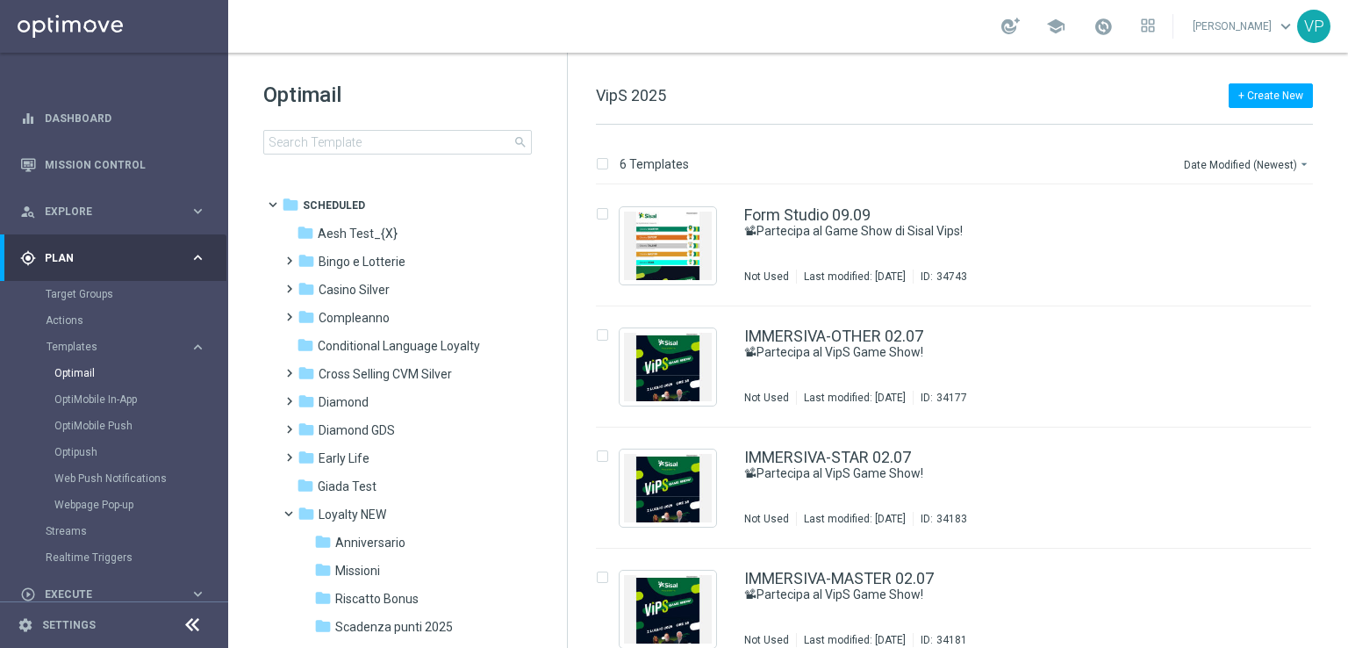
drag, startPoint x: 1347, startPoint y: 247, endPoint x: 1345, endPoint y: 348, distance: 101.8
click at [1345, 348] on div "6 Templates Date Modified (Newest) arrow_drop_down Drag here to set row groups …" at bounding box center [958, 386] width 780 height 523
drag, startPoint x: 1344, startPoint y: 308, endPoint x: 1344, endPoint y: 493, distance: 185.2
click at [1344, 493] on div "insert_drive_file Form Studio 09.09 📽Partecipa al Game Show di Sisal Vips! Not …" at bounding box center [961, 416] width 766 height 462
click at [1347, 577] on div "6 Templates Date Modified (Newest) arrow_drop_down Drag here to set row groups …" at bounding box center [958, 386] width 780 height 523
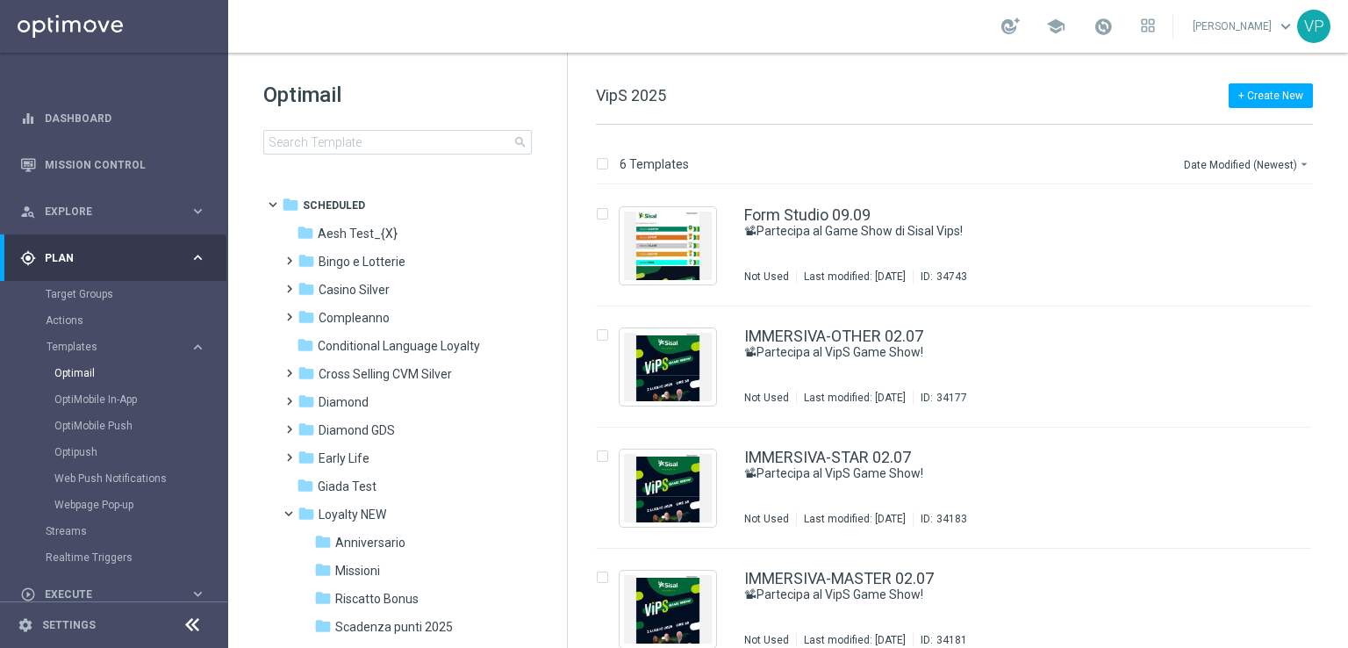
click at [1344, 557] on div "6 Templates Date Modified (Newest) arrow_drop_down Drag here to set row groups …" at bounding box center [958, 386] width 780 height 523
click at [1334, 568] on div "insert_drive_file IMMERSIVA-MASTER 02.07 📽Partecipa al VipS Game Show! Not Used…" at bounding box center [961, 608] width 766 height 121
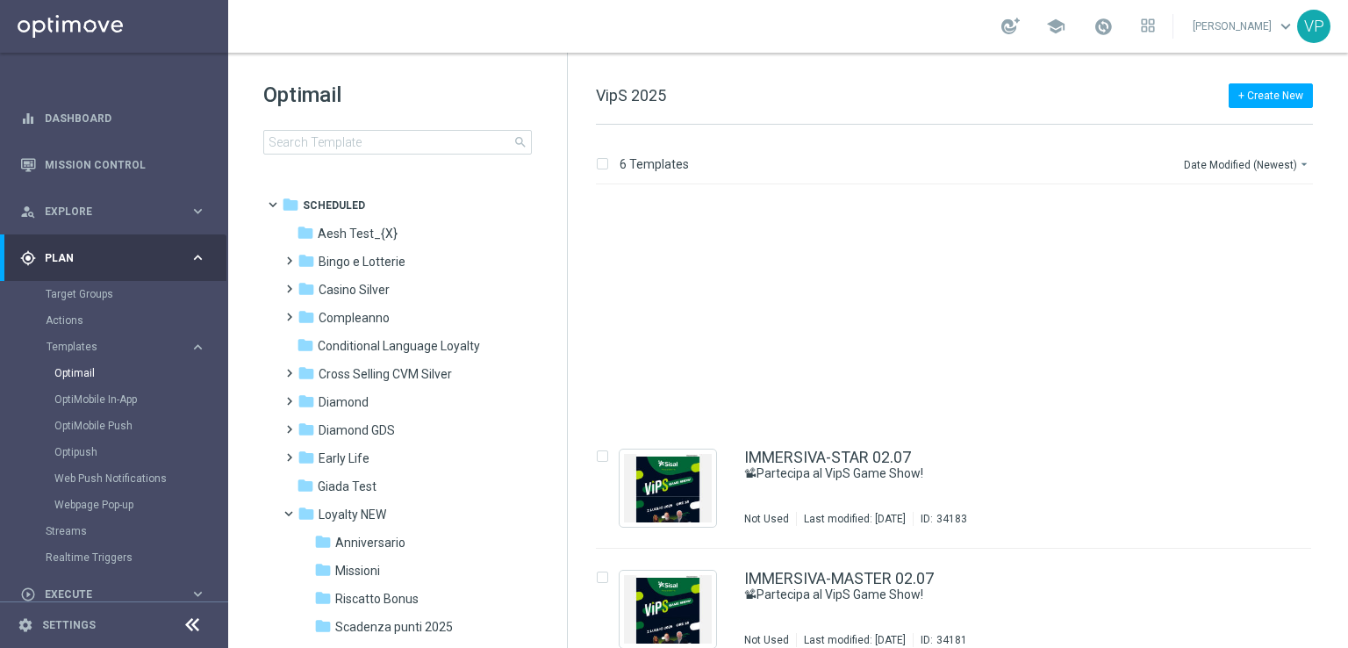
scroll to position [263, 0]
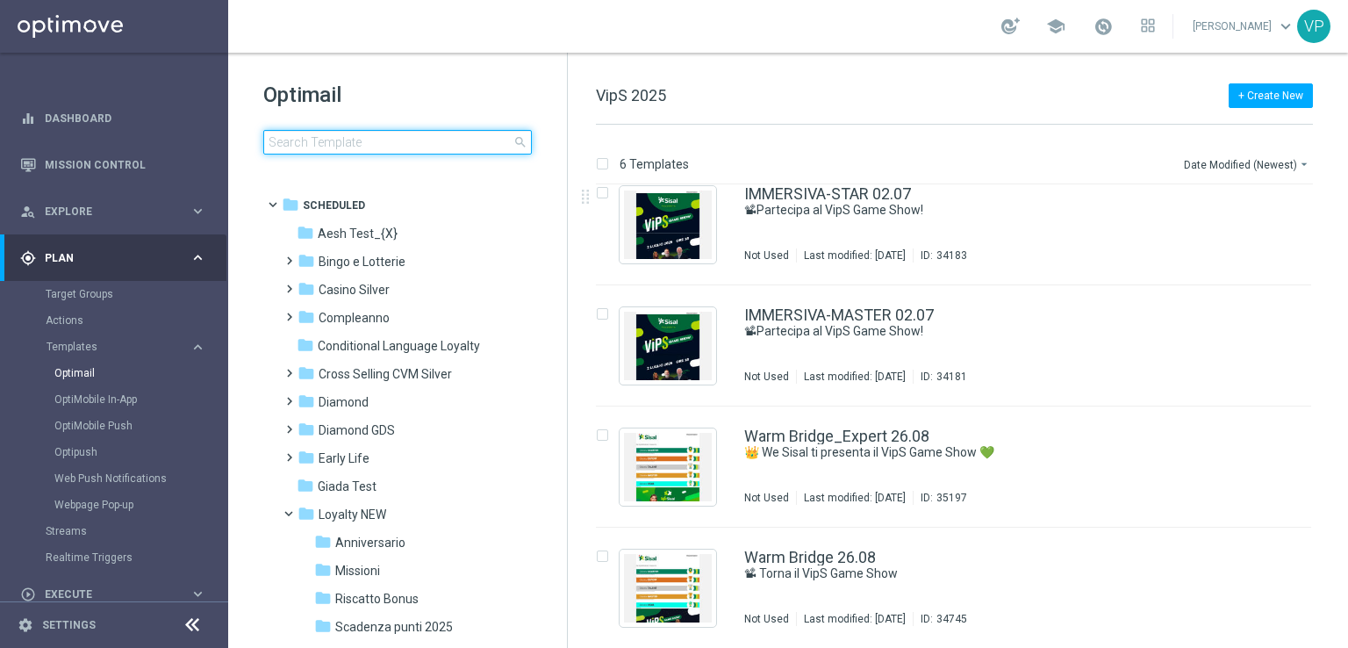
click at [499, 145] on input at bounding box center [397, 142] width 269 height 25
type input "i"
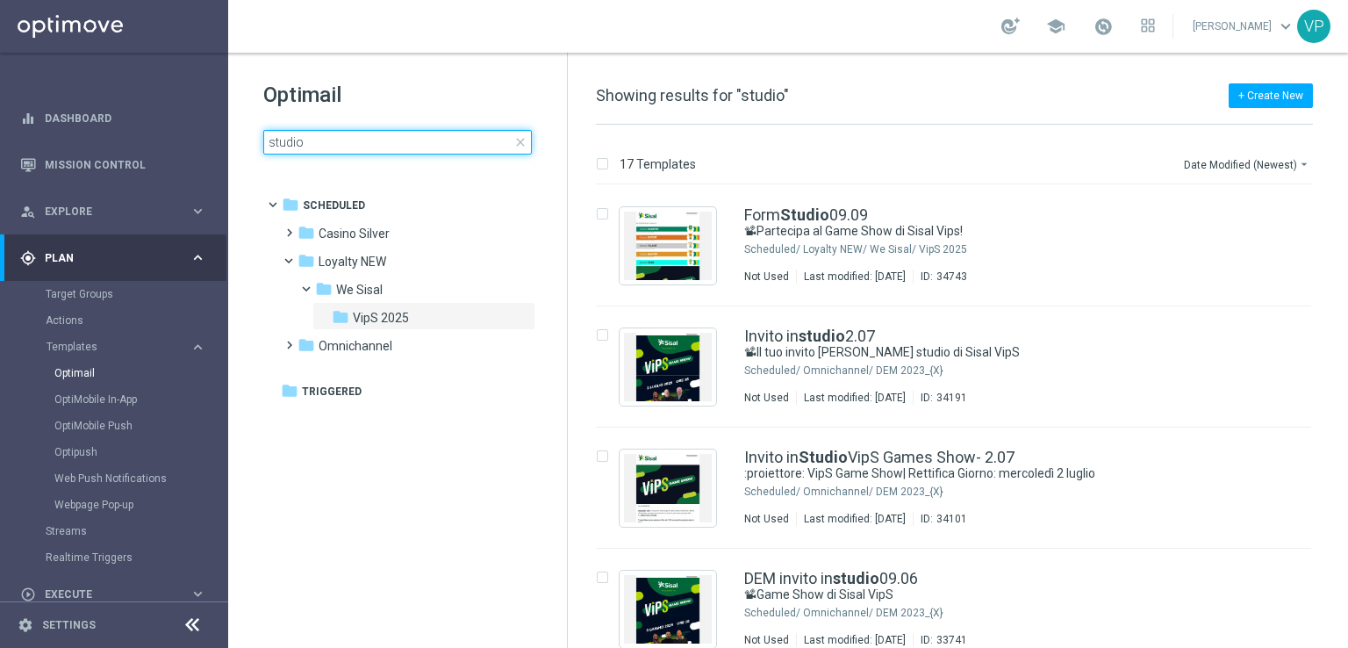
type input "studio"
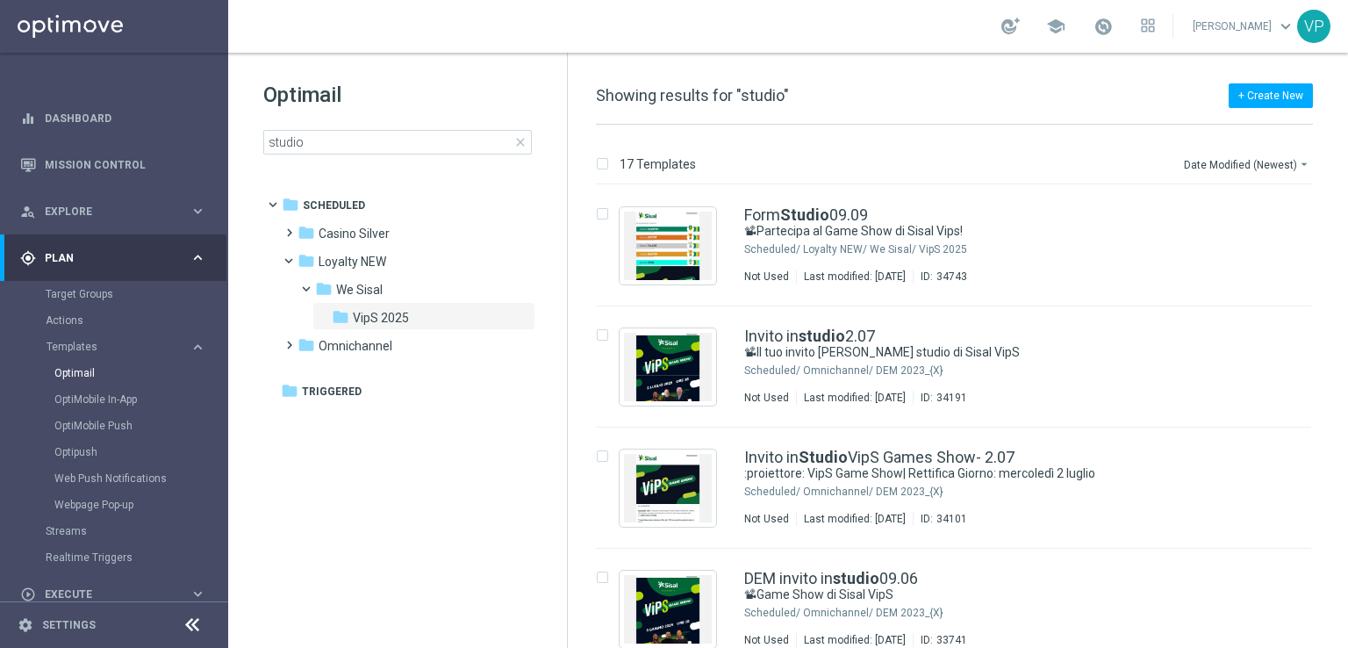
click at [525, 143] on span "close" at bounding box center [520, 142] width 14 height 14
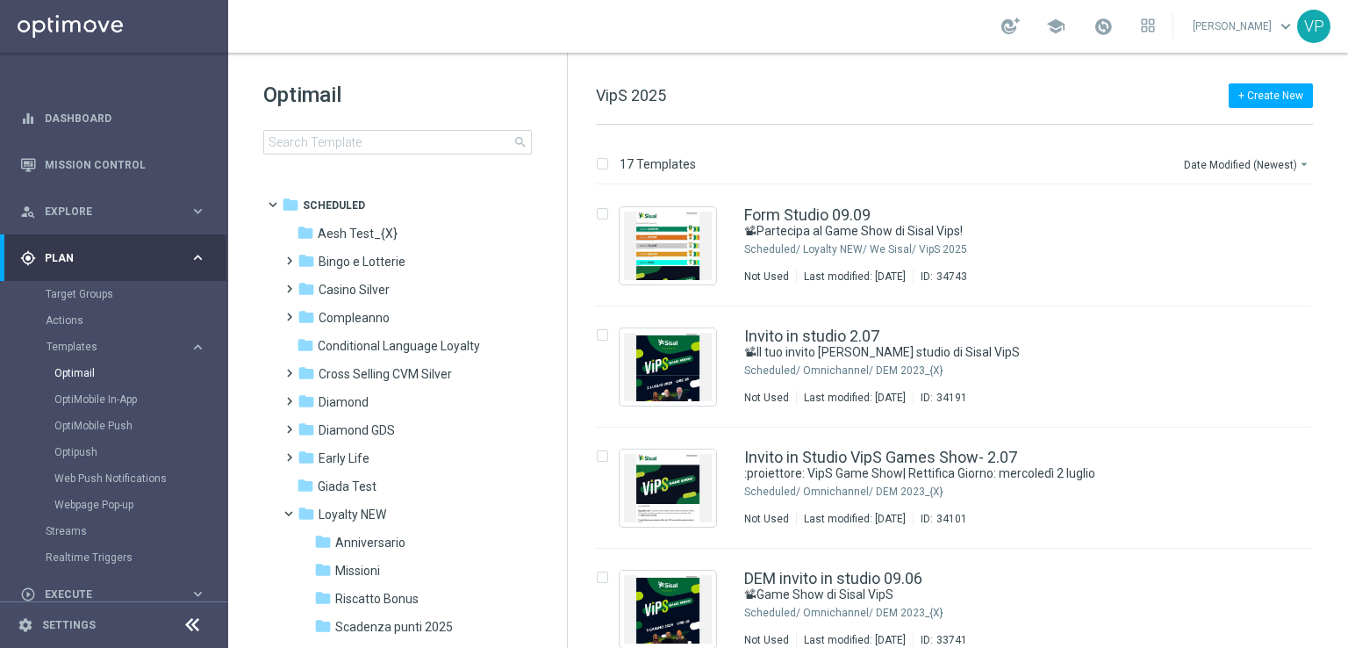
click at [459, 154] on div "Optimail search folder 1 Folder folder Scheduled more_vert folder Aesh Test_{X}…" at bounding box center [397, 162] width 339 height 218
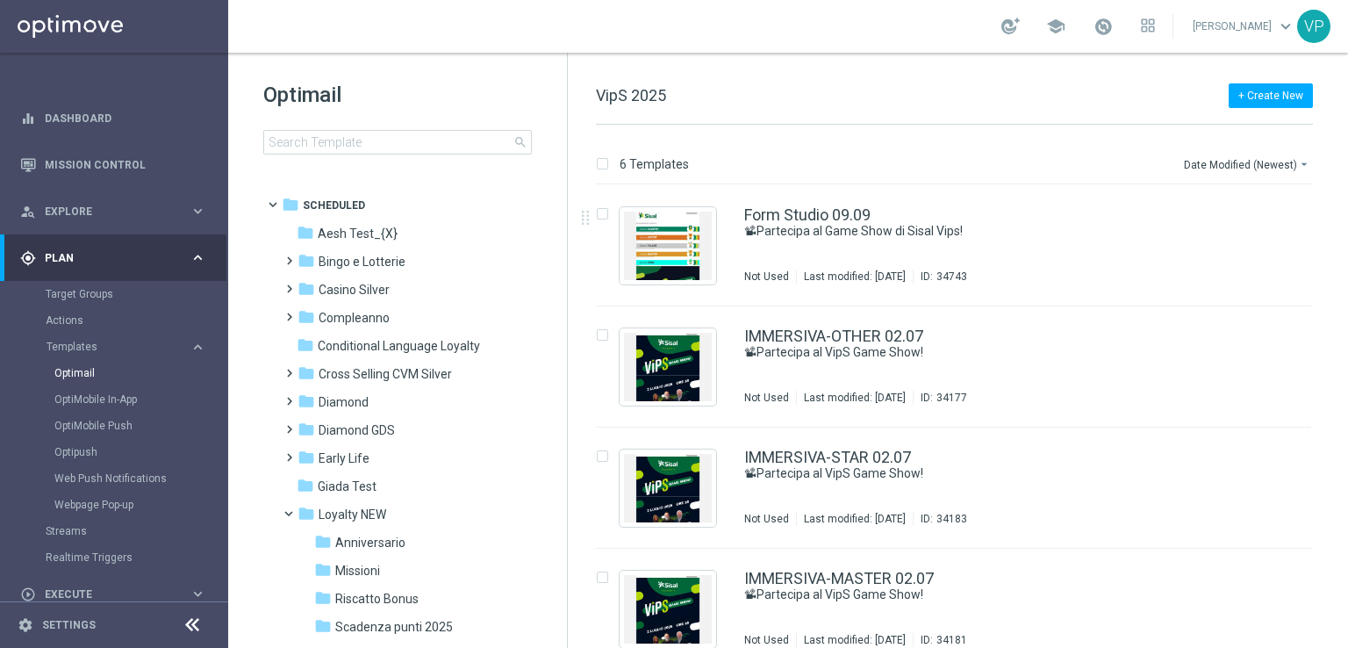
drag, startPoint x: 1346, startPoint y: 268, endPoint x: 1347, endPoint y: 462, distance: 194.8
click at [1347, 462] on div "6 Templates Date Modified (Newest) arrow_drop_down Drag here to set row groups …" at bounding box center [958, 386] width 780 height 523
drag, startPoint x: 1347, startPoint y: 462, endPoint x: 1345, endPoint y: 518, distance: 55.3
click at [1345, 518] on div "6 Templates Date Modified (Newest) arrow_drop_down Drag here to set row groups …" at bounding box center [958, 386] width 780 height 523
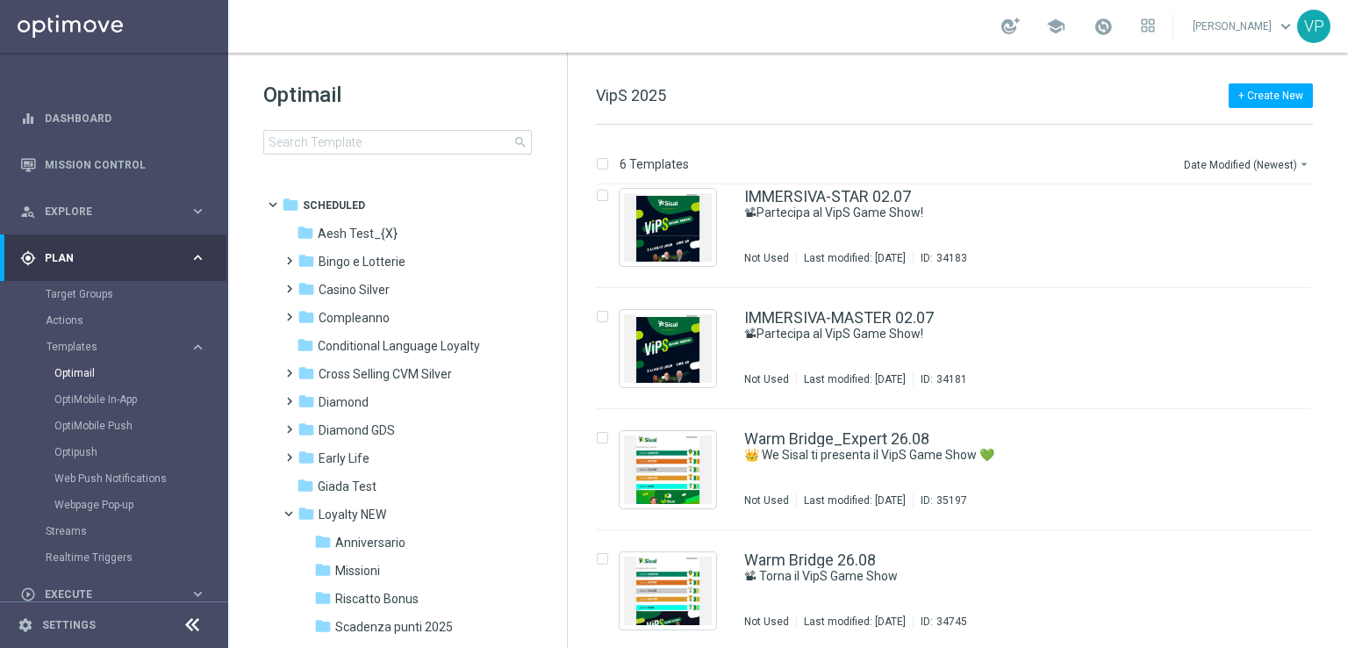
scroll to position [263, 0]
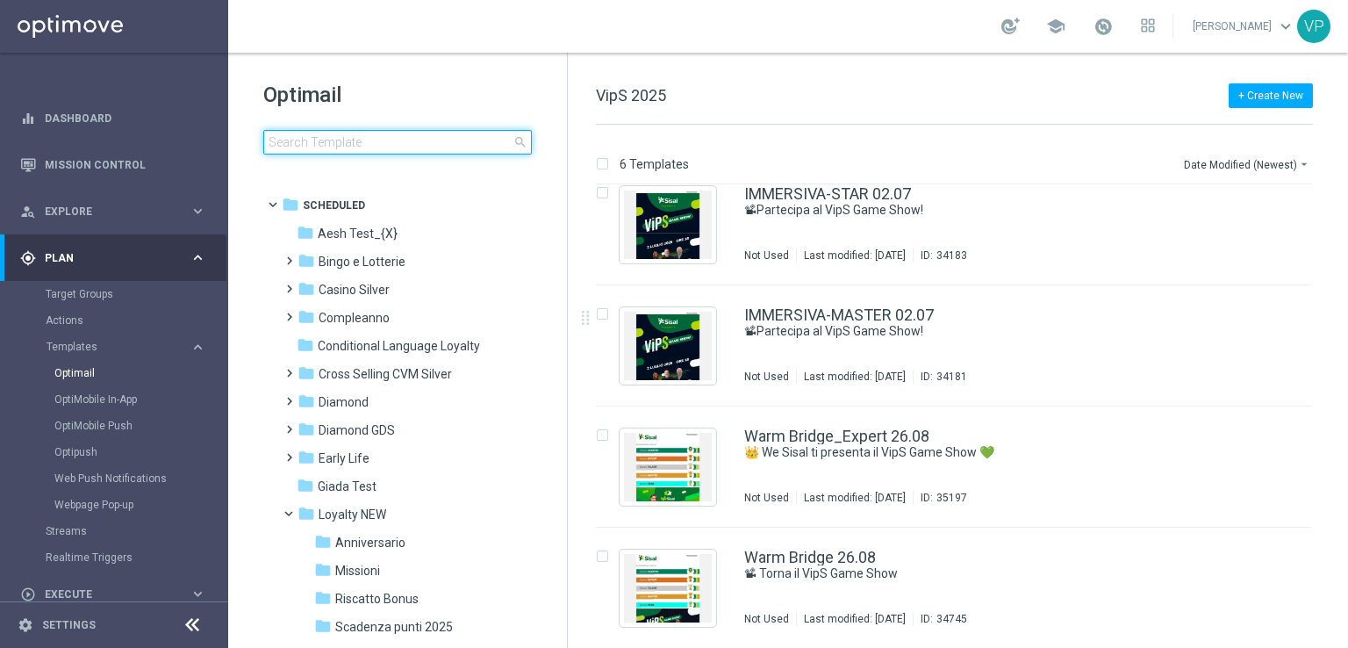
click at [442, 152] on input at bounding box center [397, 142] width 269 height 25
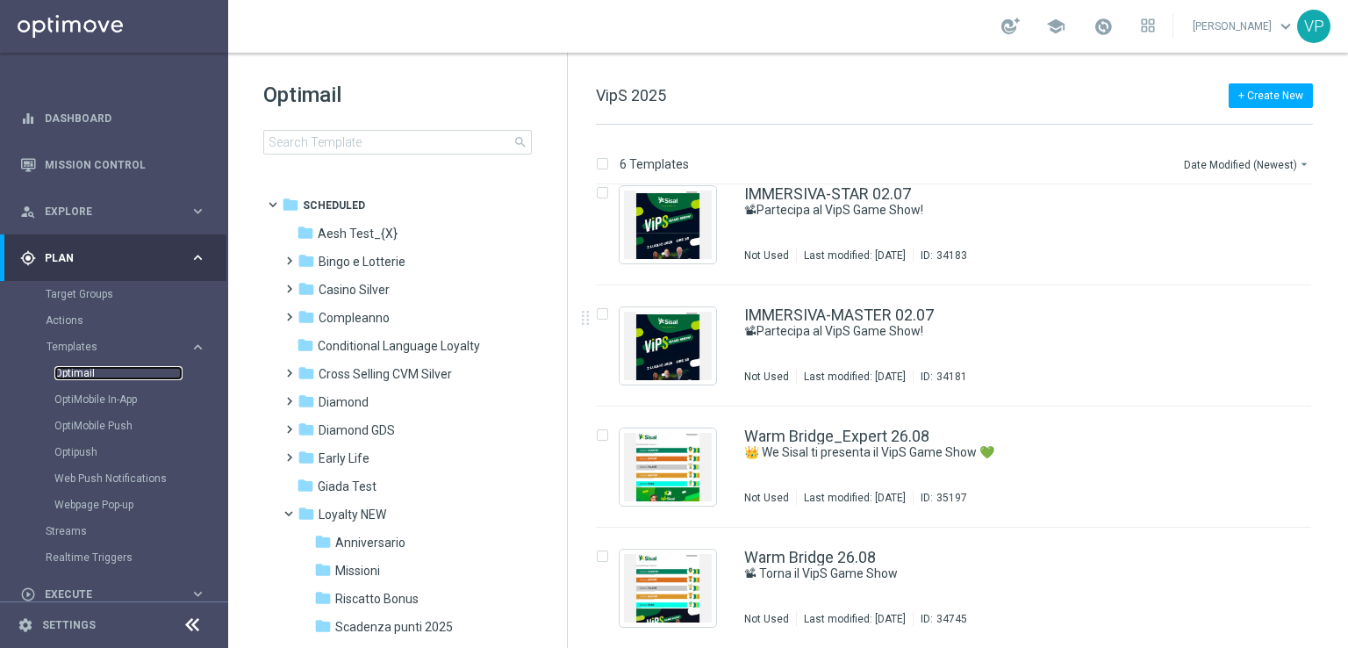
click at [67, 372] on link "Optimail" at bounding box center [118, 373] width 128 height 14
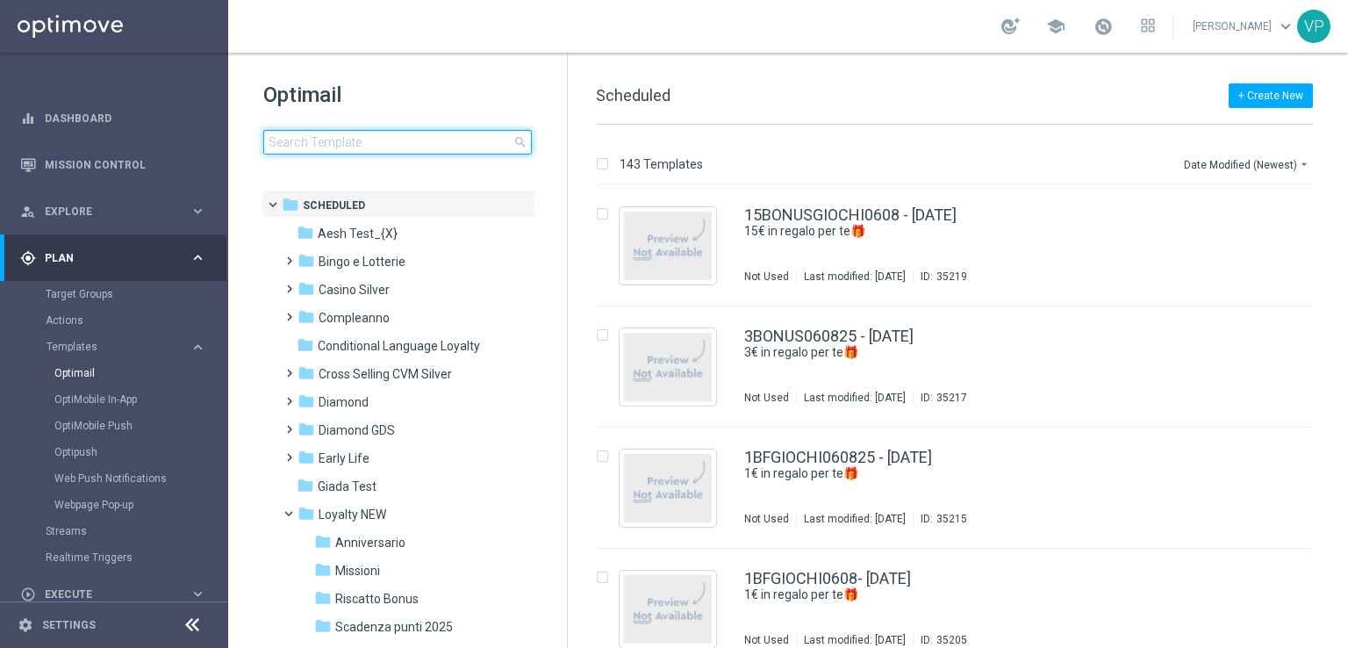
click at [423, 144] on input at bounding box center [397, 142] width 269 height 25
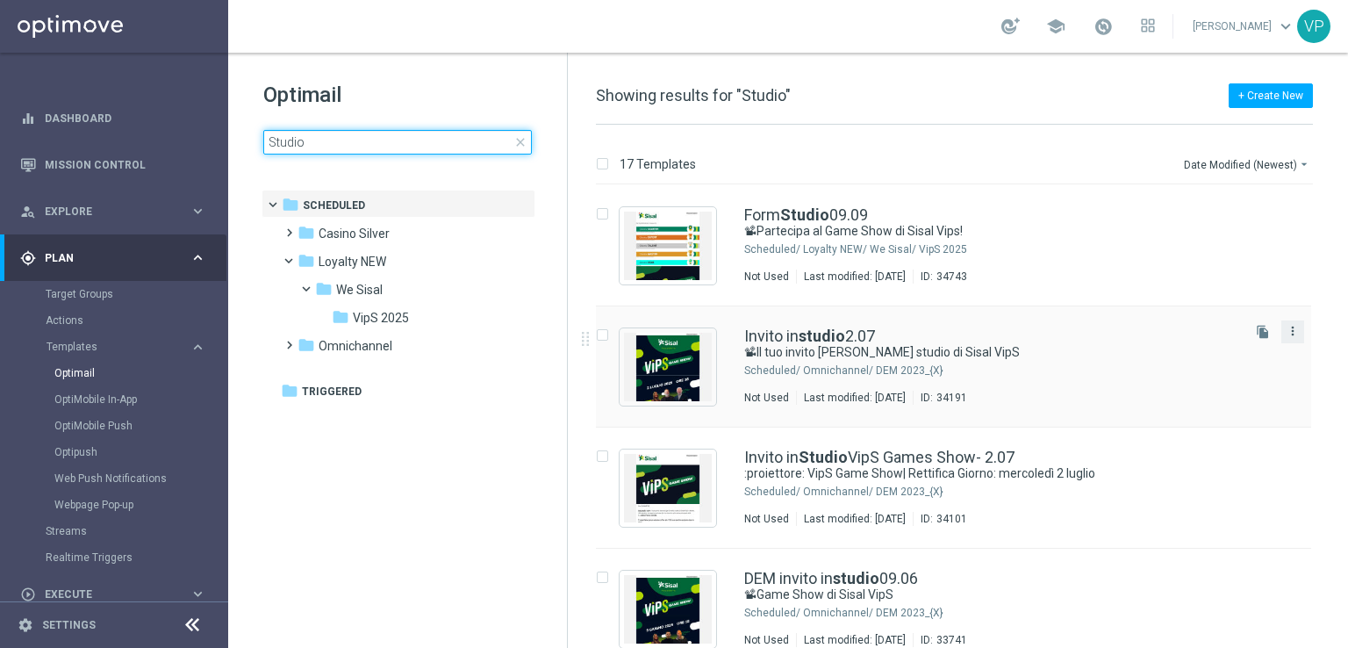
type input "Studio"
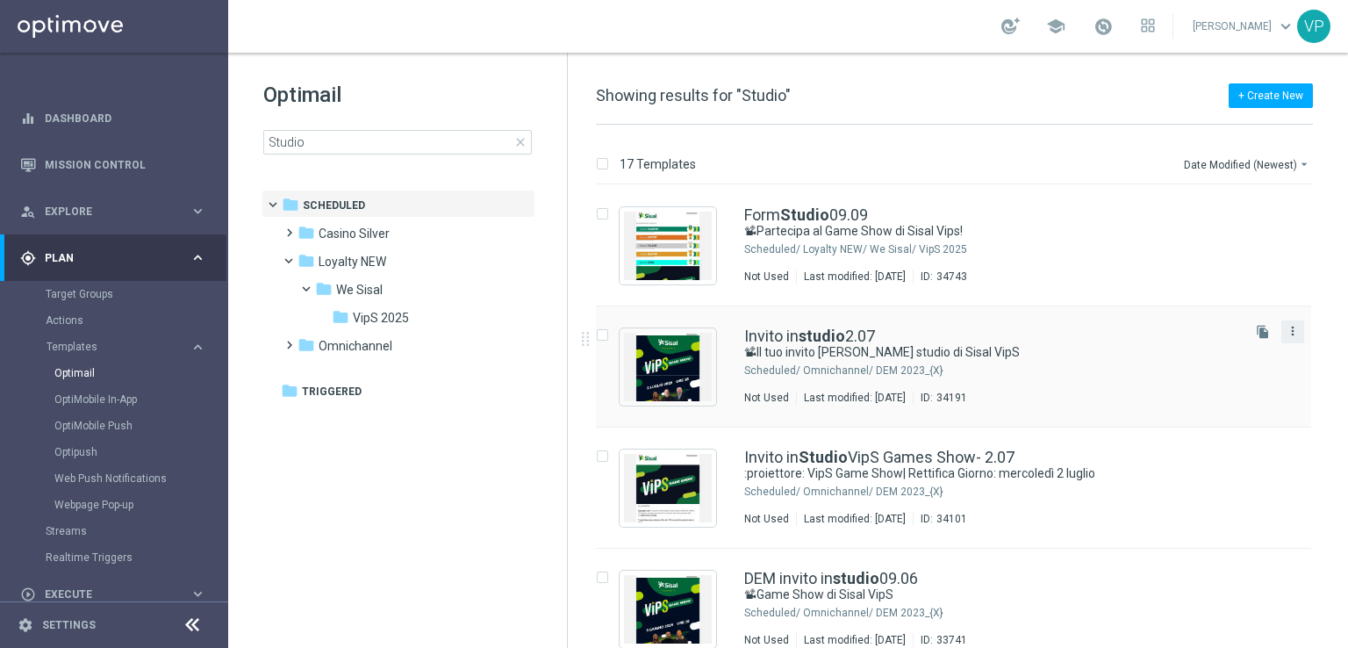
click at [1289, 331] on icon "more_vert" at bounding box center [1293, 331] width 14 height 14
click at [1227, 341] on div "send Move" at bounding box center [1210, 350] width 140 height 25
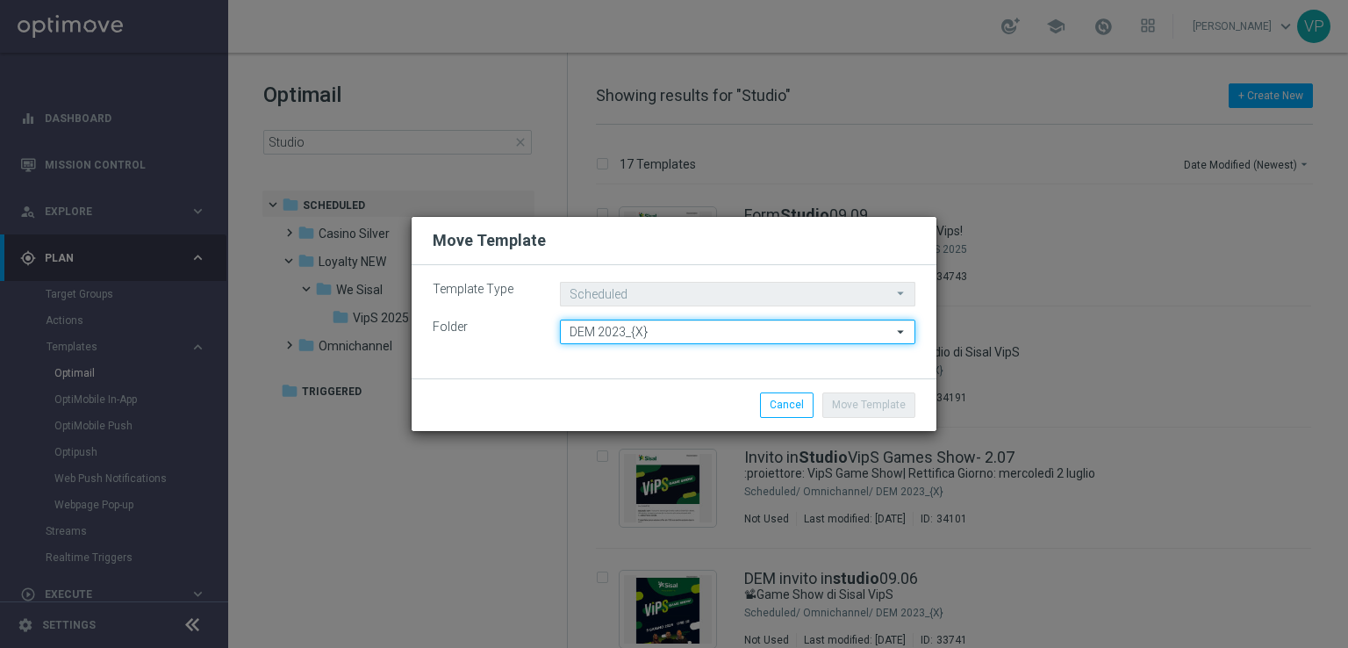
click at [809, 320] on input "DEM 2023_{X}" at bounding box center [737, 331] width 355 height 25
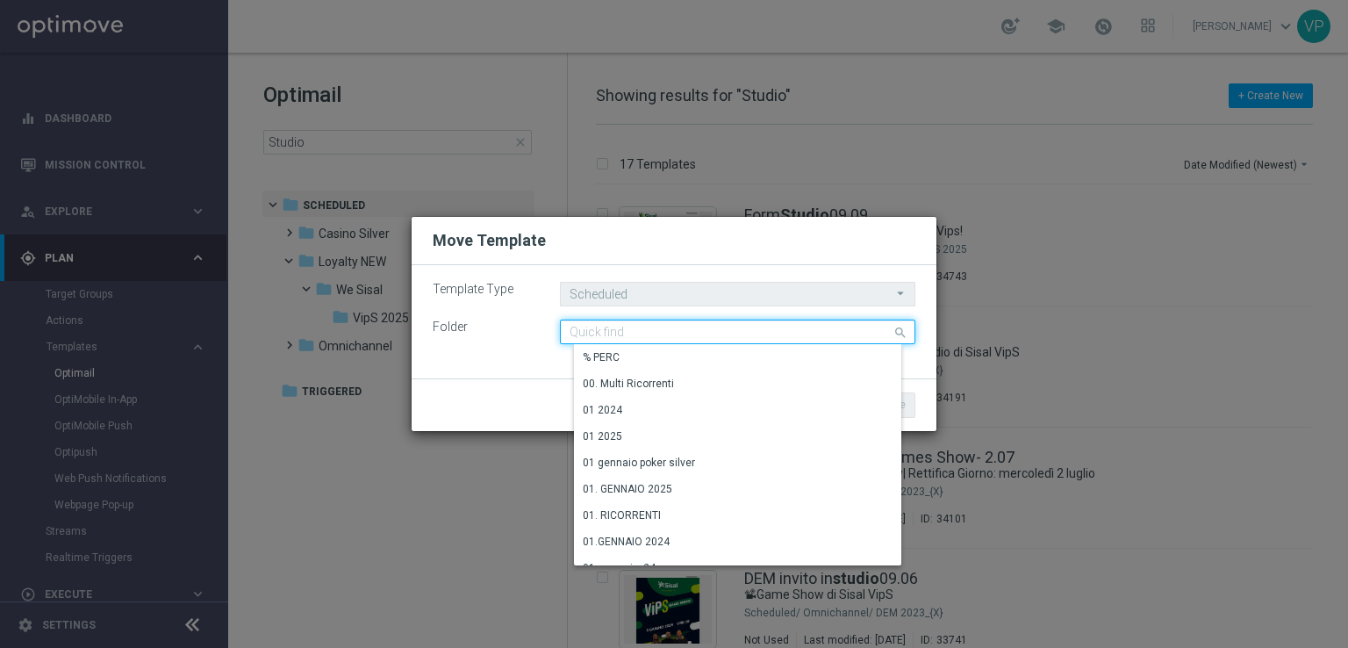
click at [809, 337] on input at bounding box center [737, 331] width 355 height 25
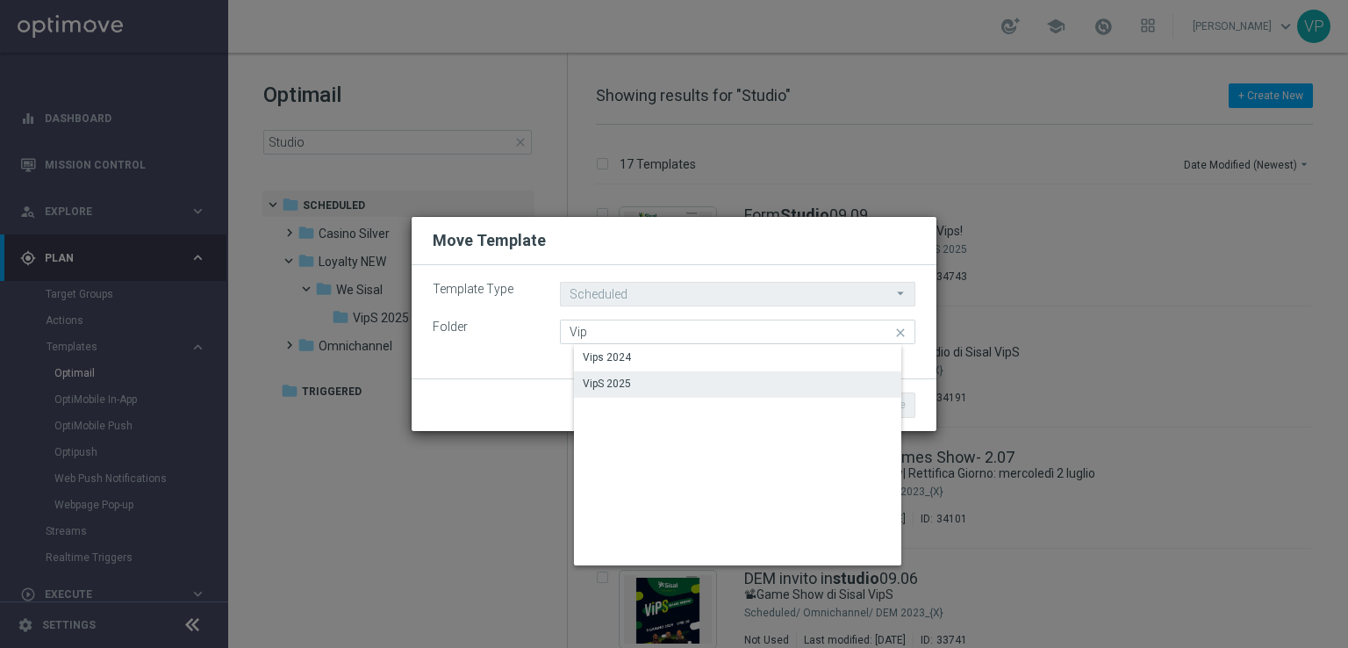
click at [642, 383] on div "VipS 2025" at bounding box center [751, 383] width 355 height 25
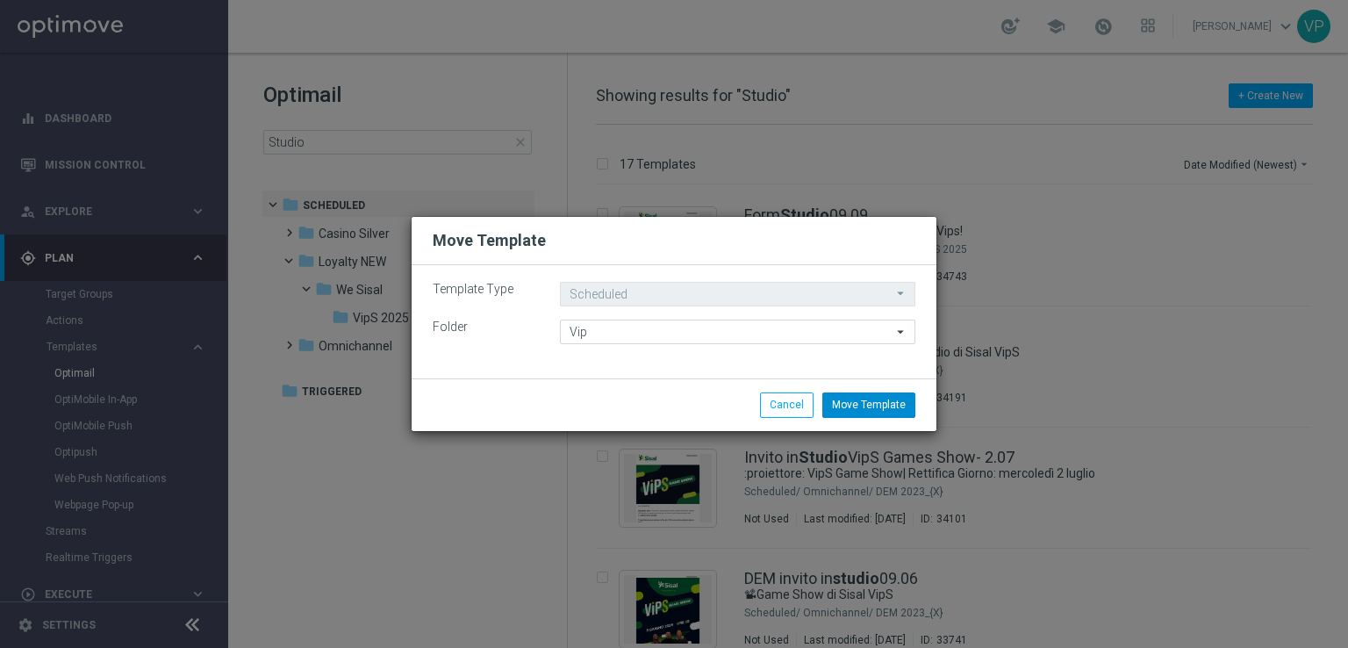
type input "VipS 2025"
click at [877, 411] on button "Move Template" at bounding box center [868, 404] width 93 height 25
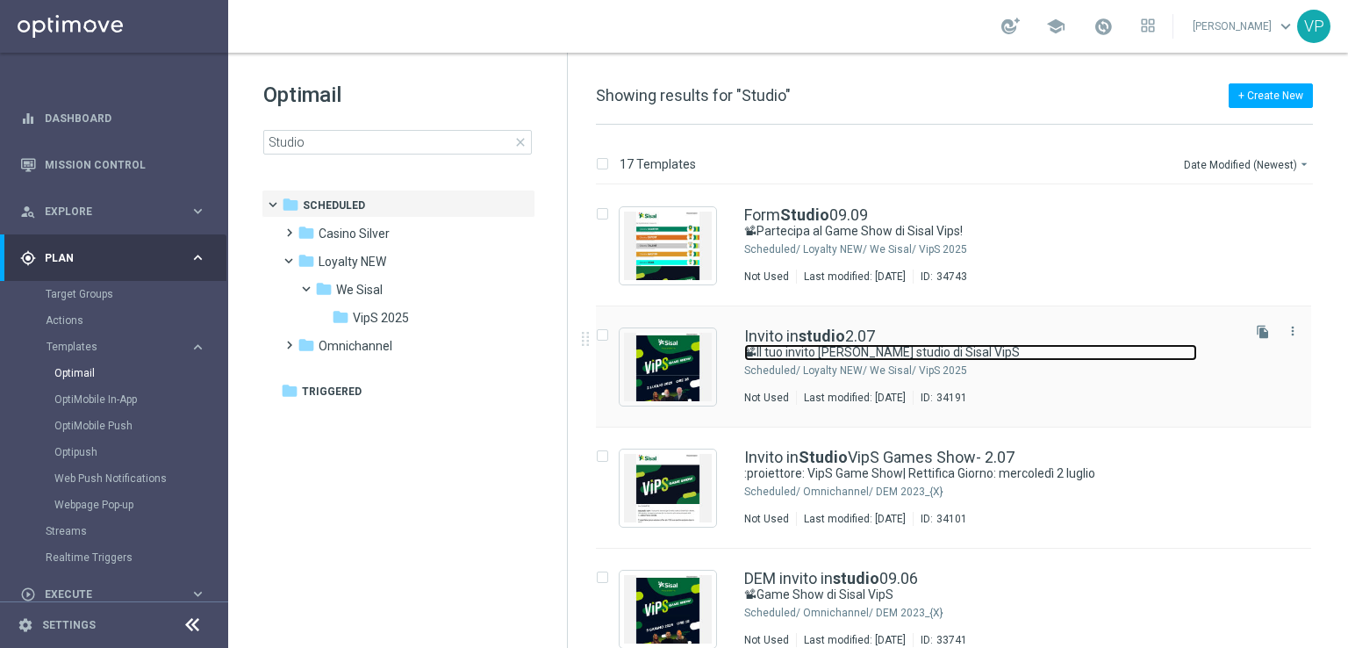
click at [1127, 348] on link "📽Il tuo invito [PERSON_NAME] studio di Sisal VipS" at bounding box center [970, 352] width 453 height 17
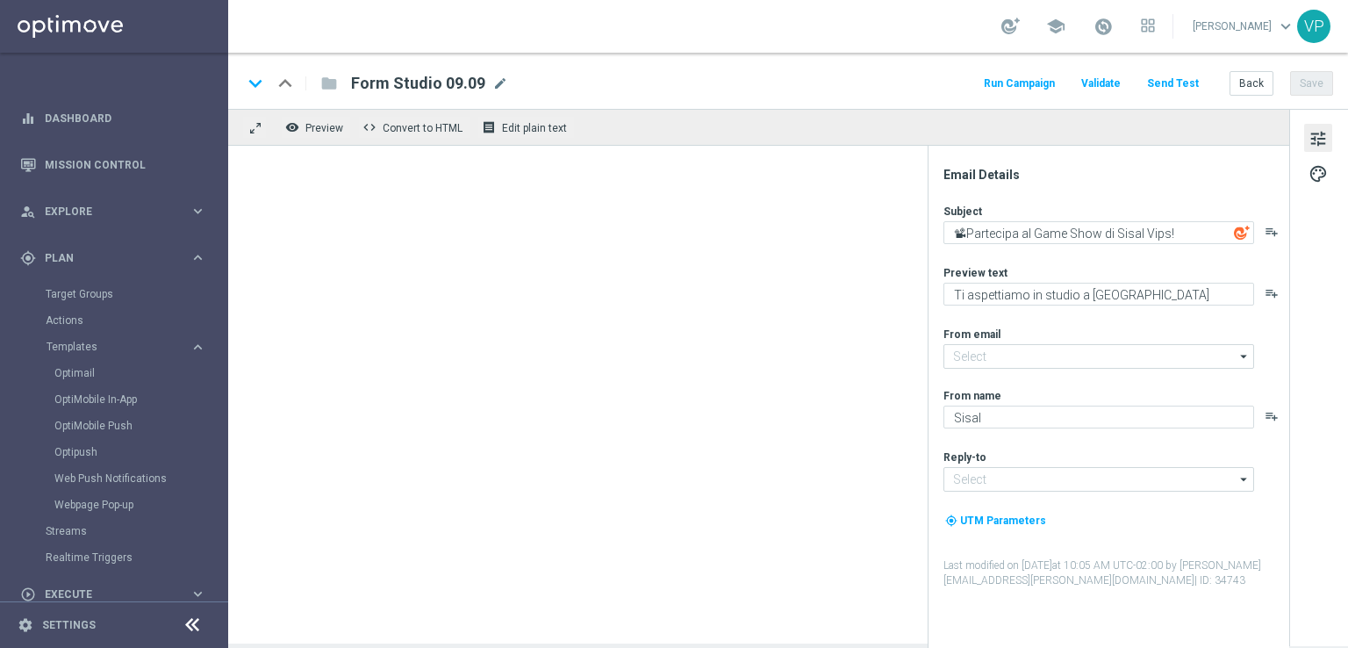
type input "[EMAIL_ADDRESS][DOMAIN_NAME]"
type input "Invito in studio 2.07"
type textarea "📽Il tuo invito [PERSON_NAME] studio di Sisal VipS"
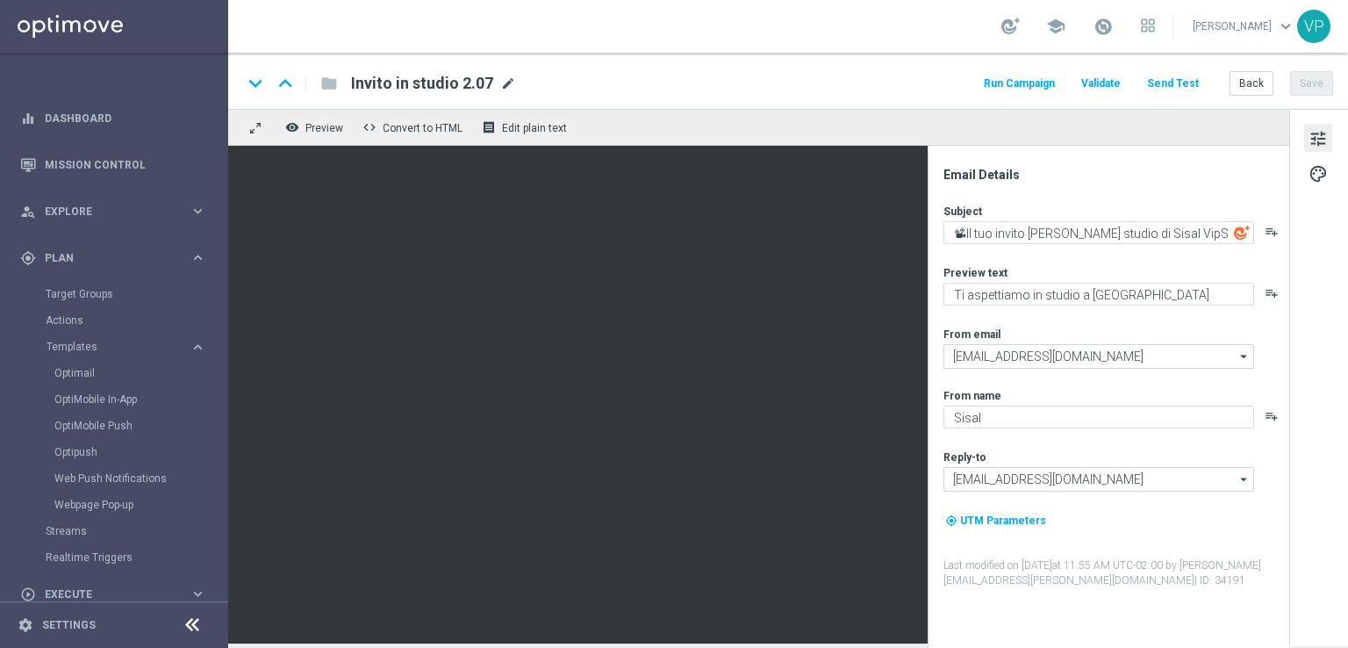
click at [512, 82] on span "mode_edit" at bounding box center [508, 83] width 16 height 16
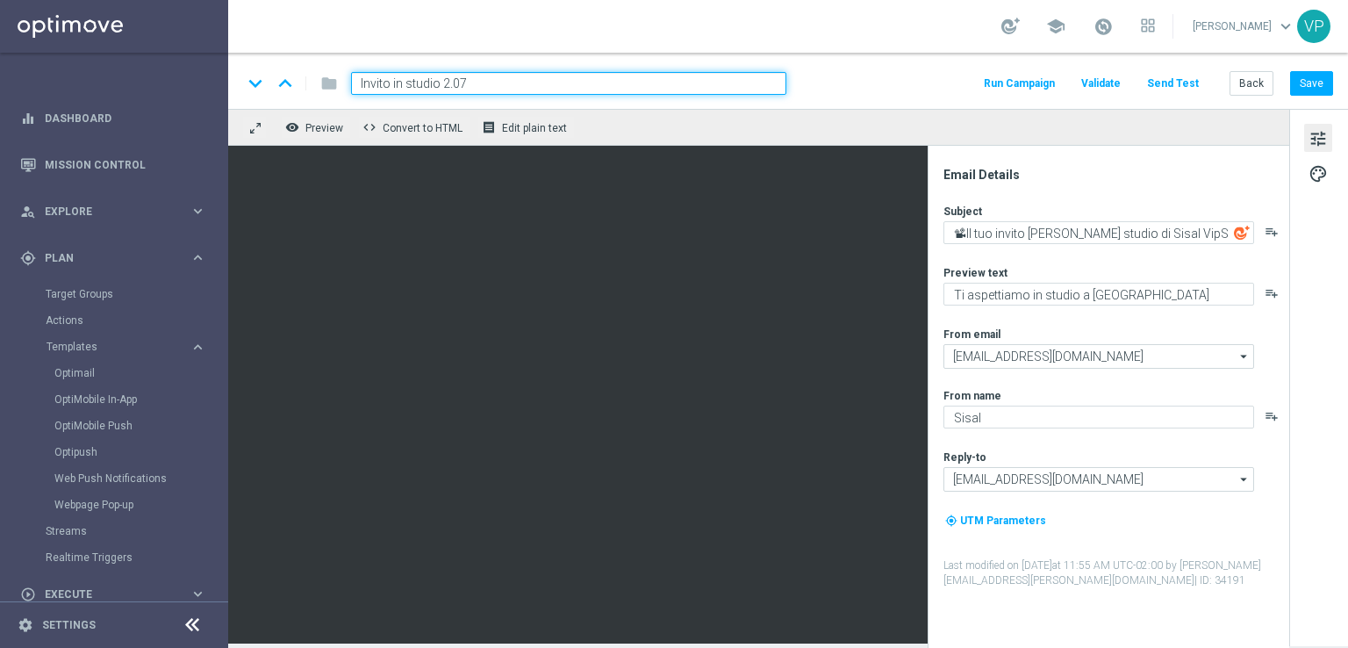
drag, startPoint x: 405, startPoint y: 85, endPoint x: 393, endPoint y: 80, distance: 12.6
click at [393, 80] on input "Invito in studio 2.07" at bounding box center [568, 83] width 435 height 23
type input "Invito studio 2.07"
click at [1326, 82] on button "Save" at bounding box center [1311, 83] width 43 height 25
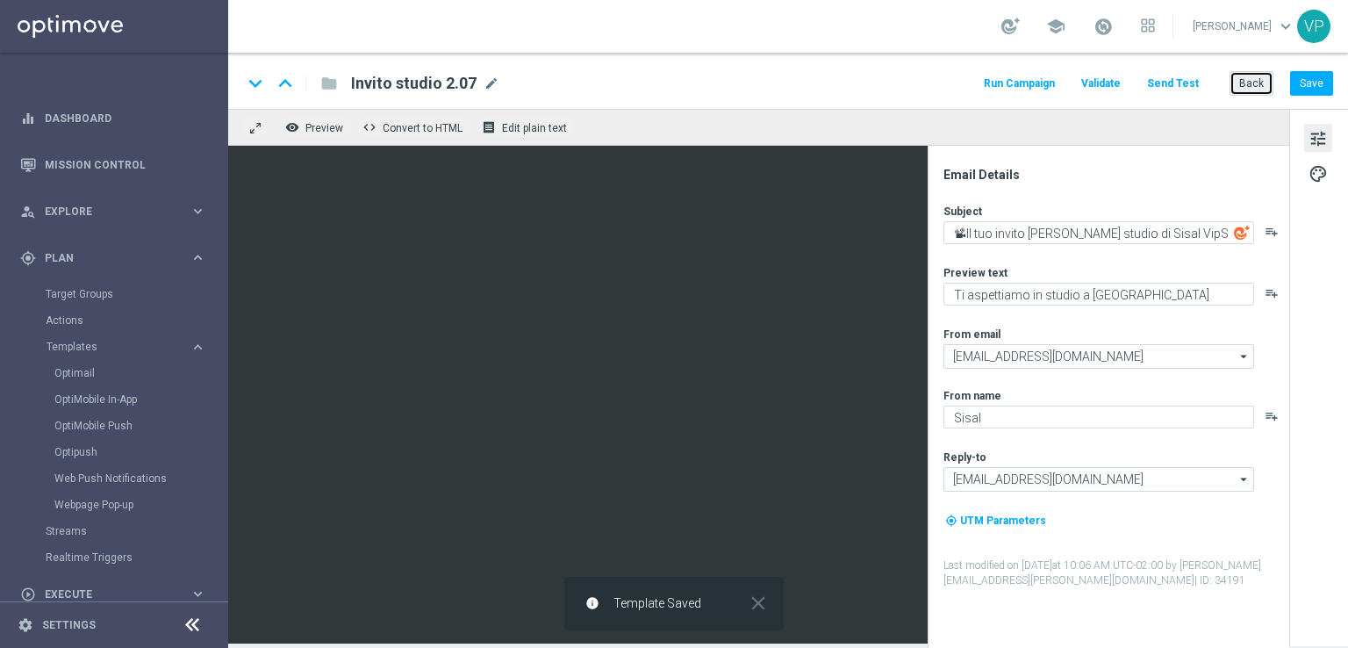
click at [1258, 90] on button "Back" at bounding box center [1251, 83] width 44 height 25
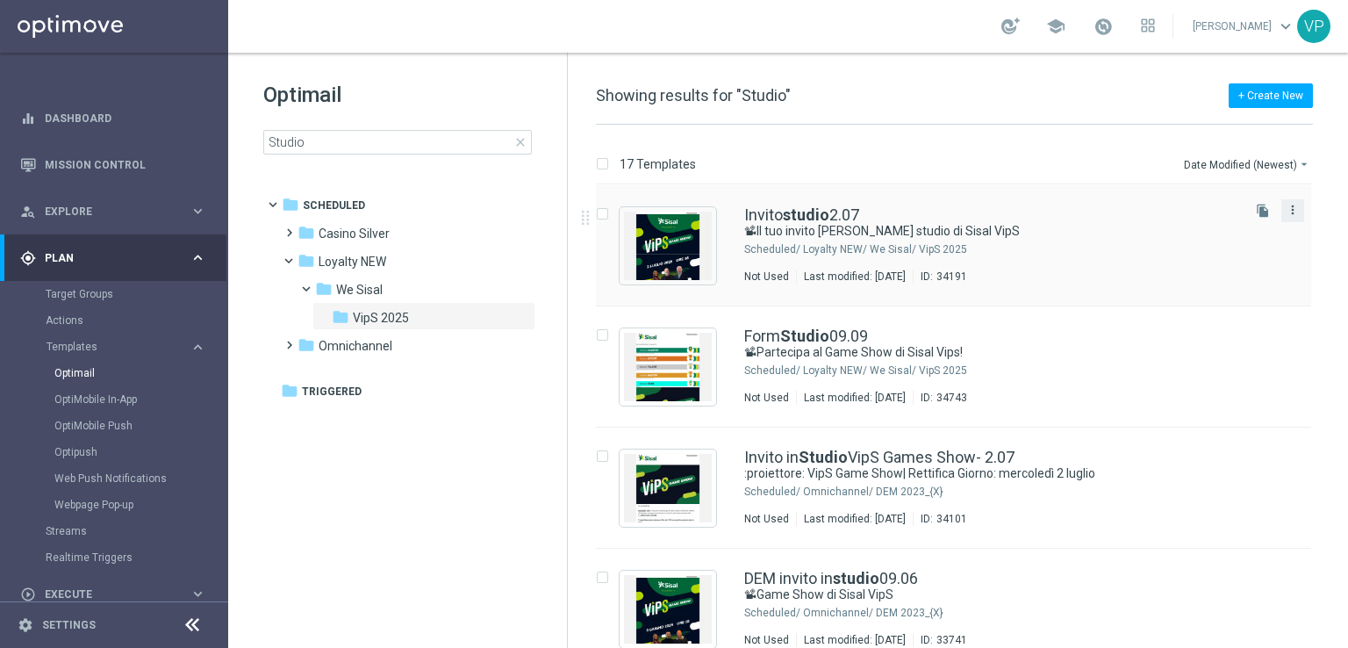
click at [1293, 208] on icon "more_vert" at bounding box center [1293, 210] width 14 height 14
click at [1213, 231] on div "Move" at bounding box center [1219, 228] width 106 height 12
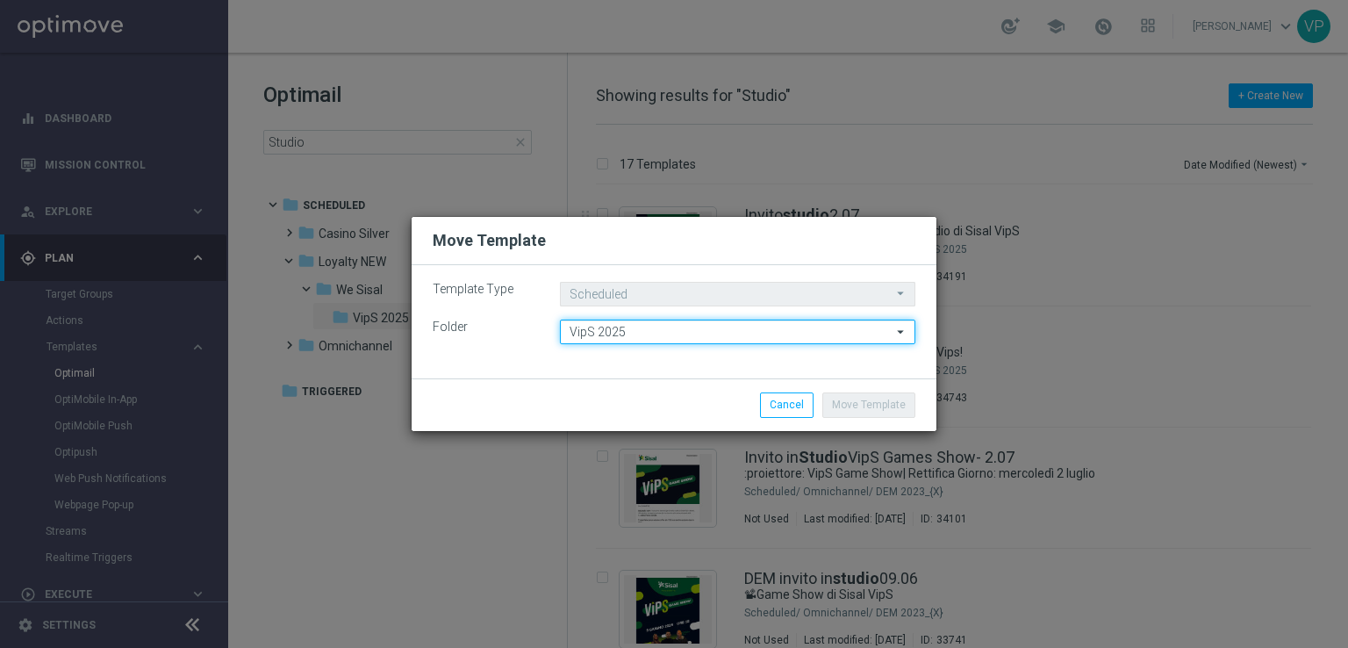
click at [823, 333] on input "VipS 2025" at bounding box center [737, 331] width 355 height 25
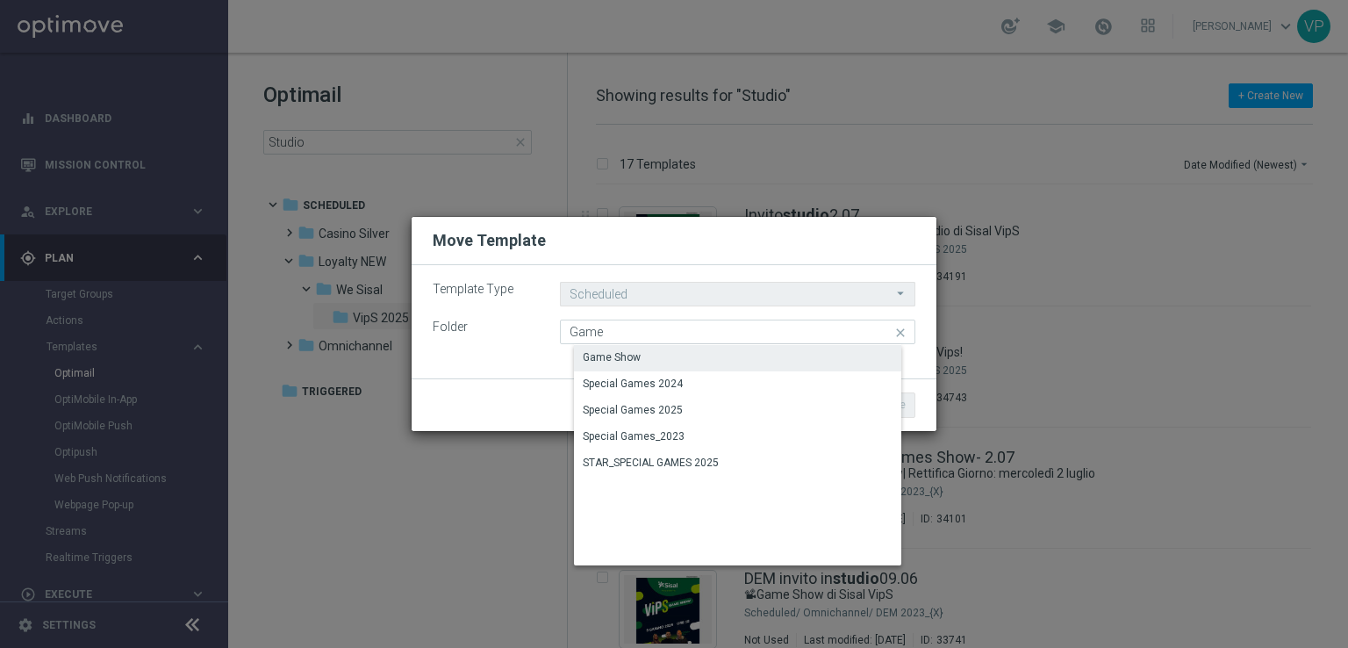
click at [789, 357] on div "Game Show" at bounding box center [751, 357] width 355 height 25
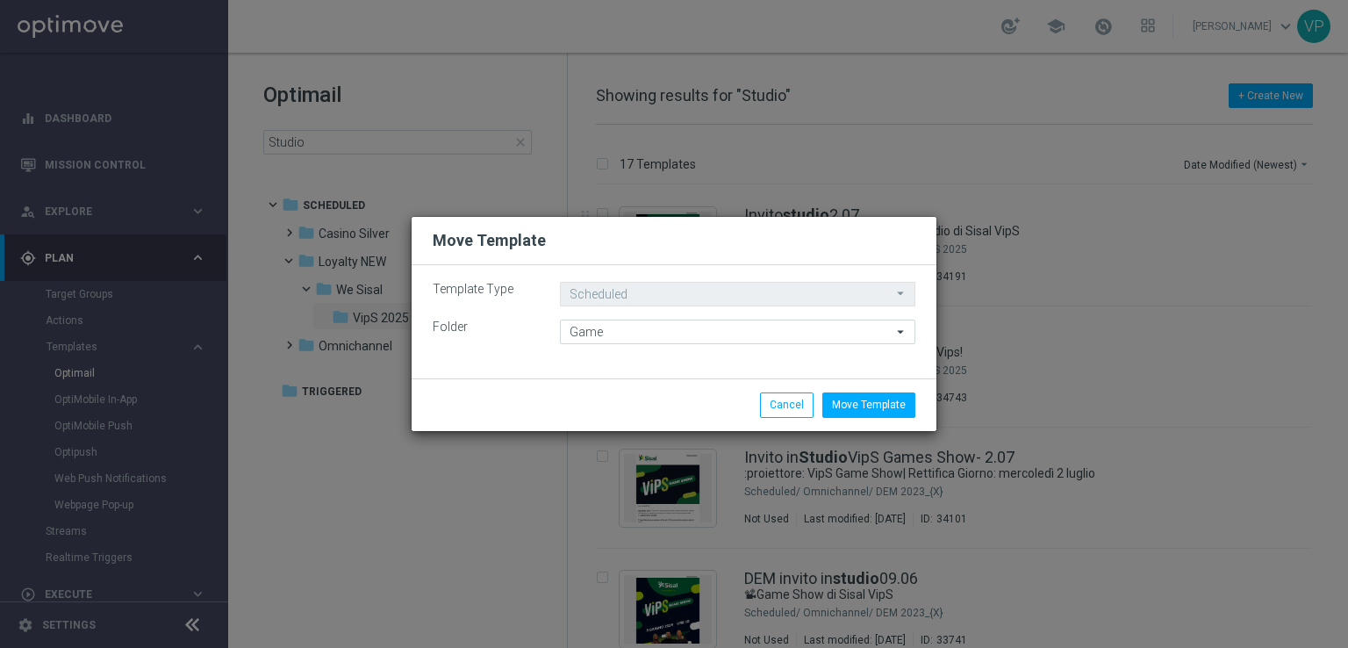
type input "Game Show"
click at [871, 405] on button "Move Template" at bounding box center [868, 404] width 93 height 25
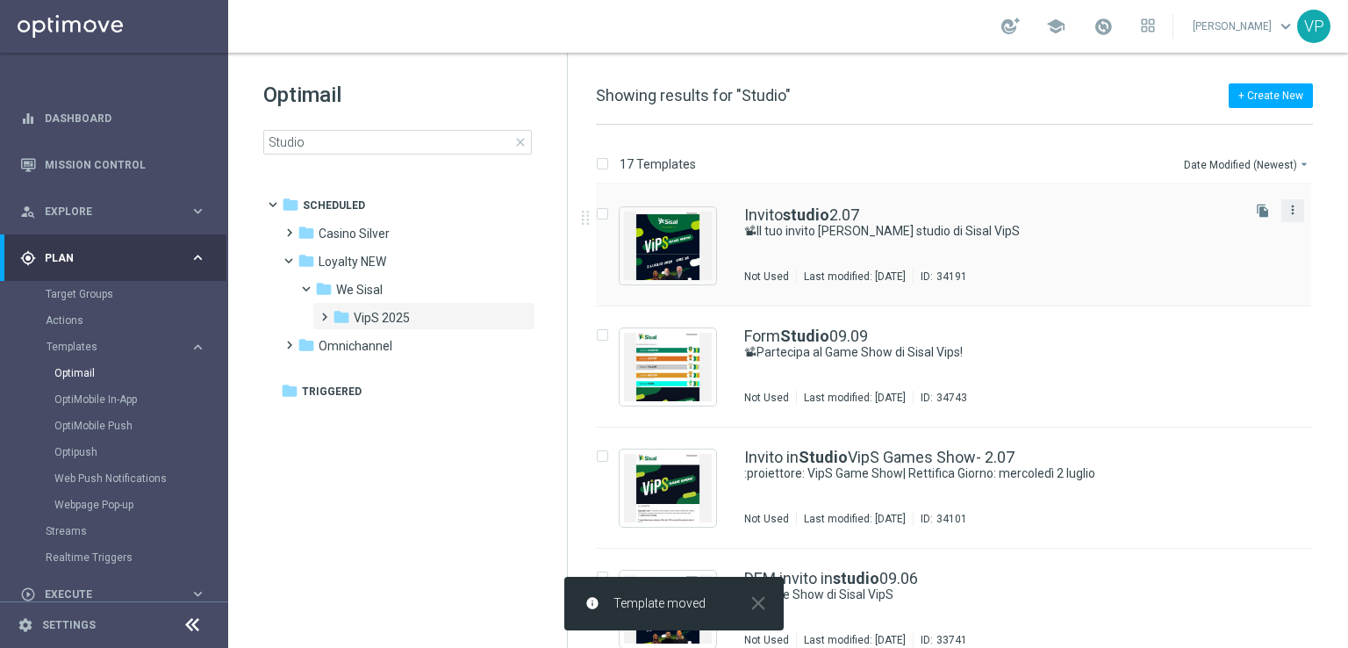
click at [1293, 215] on icon "more_vert" at bounding box center [1293, 210] width 14 height 14
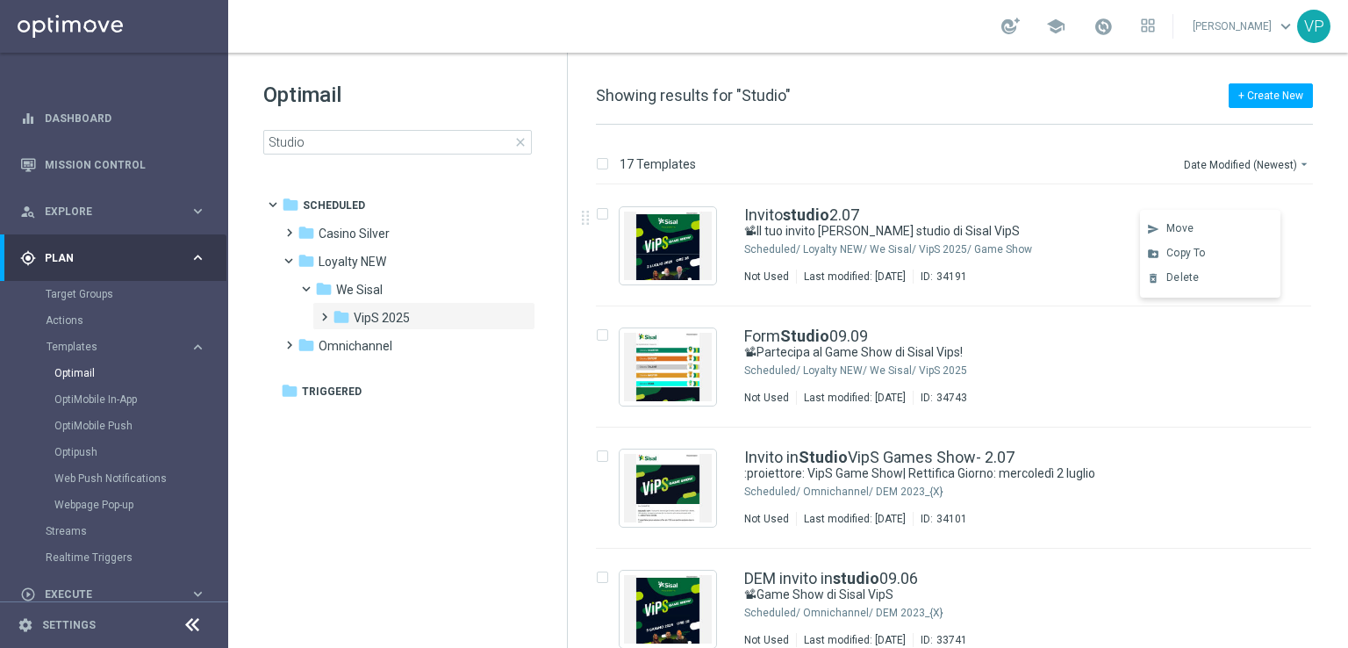
click at [523, 140] on span "close" at bounding box center [520, 142] width 14 height 14
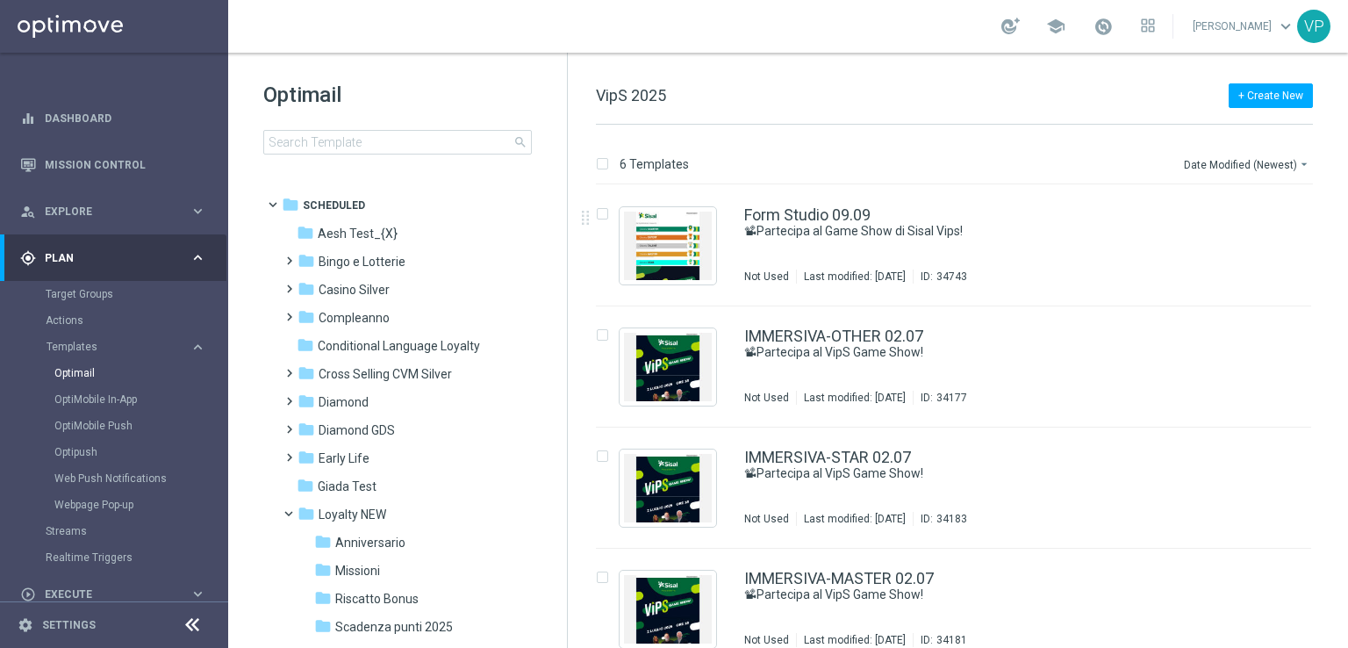
click at [600, 167] on input "checkbox" at bounding box center [601, 162] width 11 height 11
checkbox input "true"
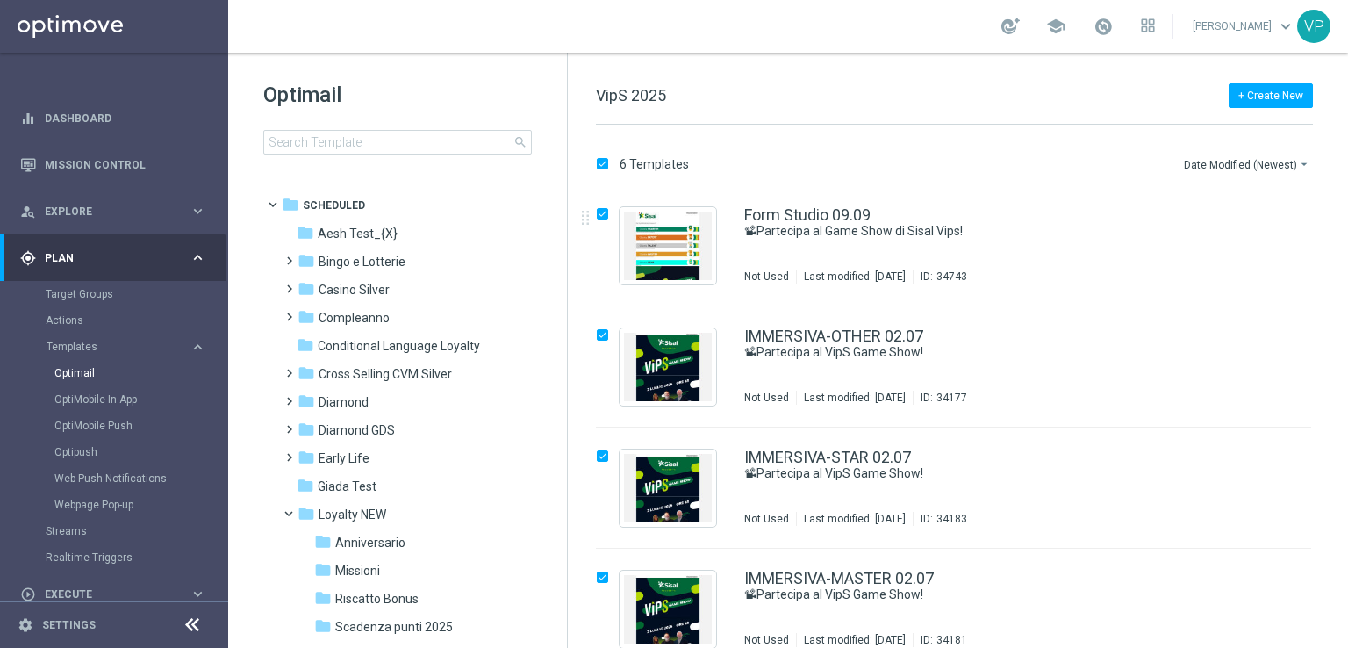
checkbox input "true"
click at [1128, 166] on p "Move" at bounding box center [1127, 164] width 27 height 14
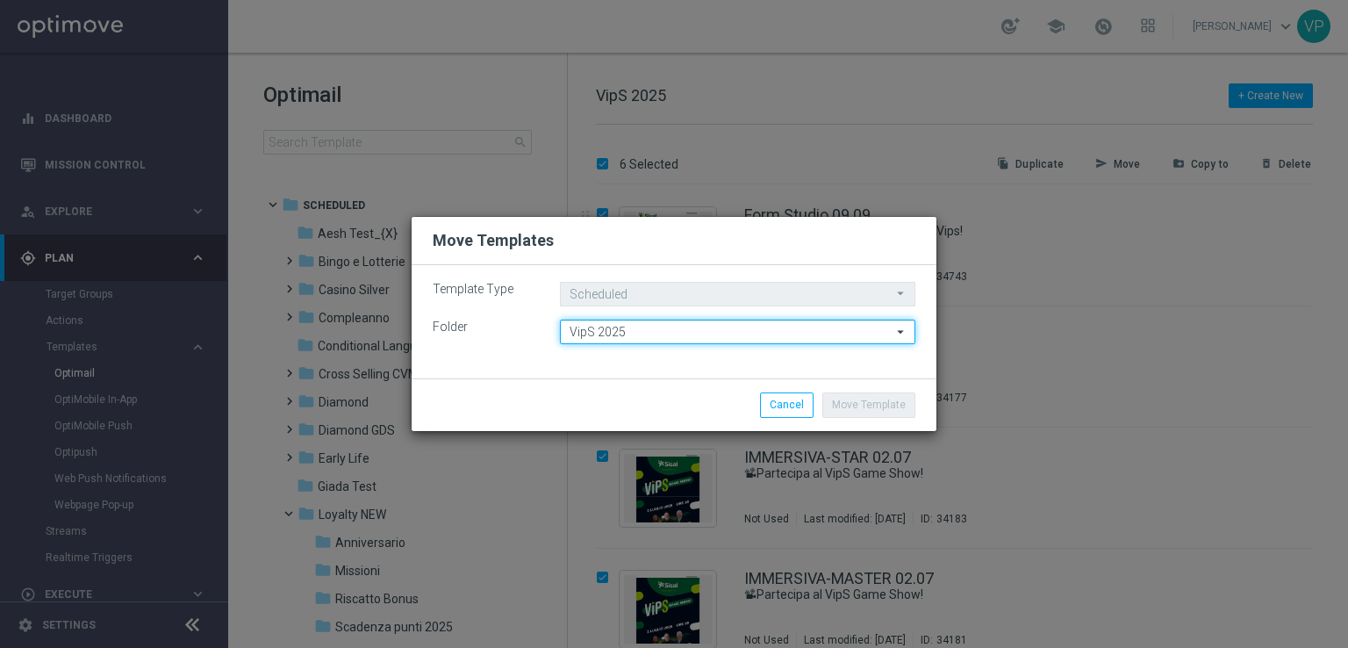
click at [769, 335] on input "VipS 2025" at bounding box center [737, 331] width 355 height 25
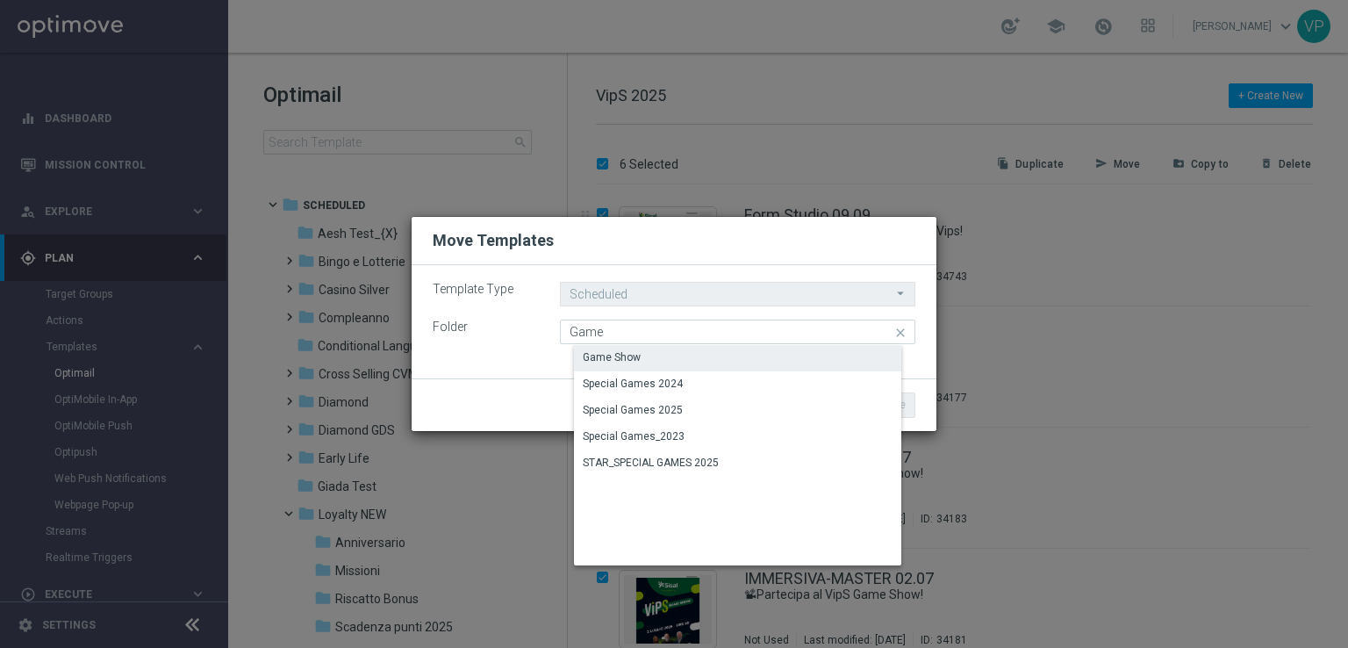
click at [651, 355] on div "Game Show" at bounding box center [751, 357] width 355 height 25
type input "Game Show"
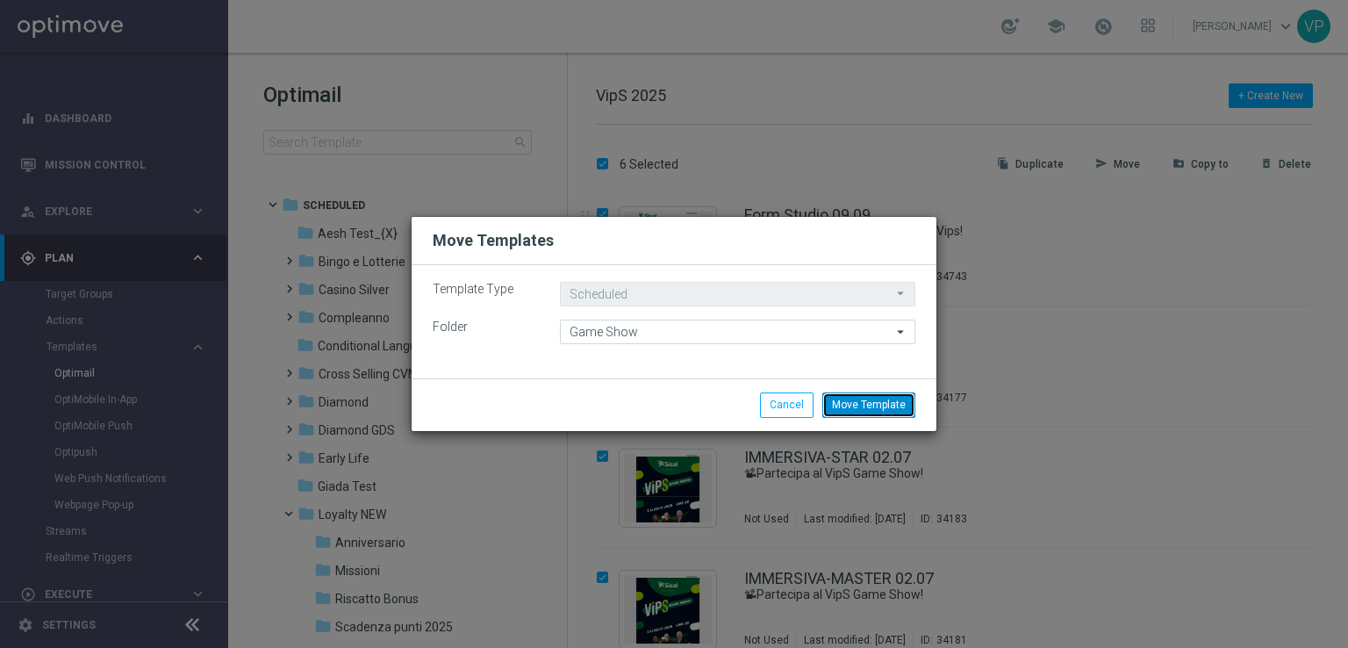
click at [878, 400] on button "Move Template" at bounding box center [868, 404] width 93 height 25
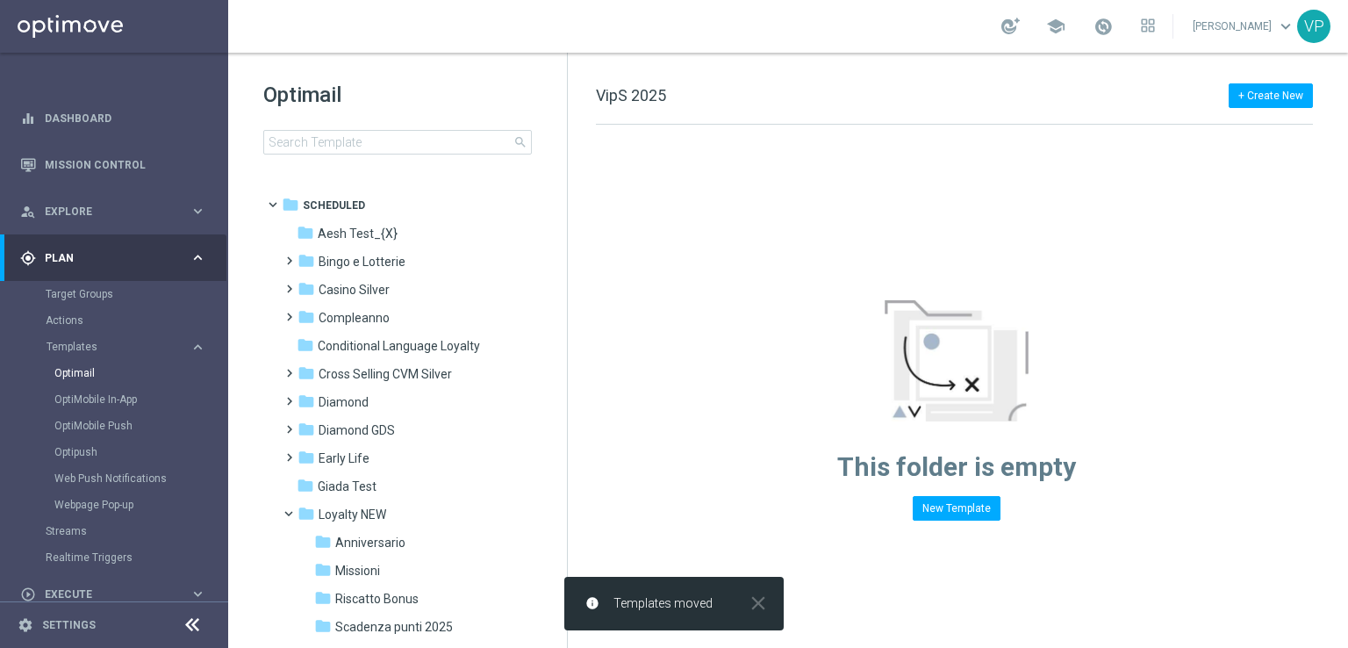
drag, startPoint x: 565, startPoint y: 283, endPoint x: 558, endPoint y: 447, distance: 163.4
click at [558, 447] on div "Optimail search folder 1 Folder folder Scheduled more_vert folder Aesh Test_{X}…" at bounding box center [398, 350] width 340 height 595
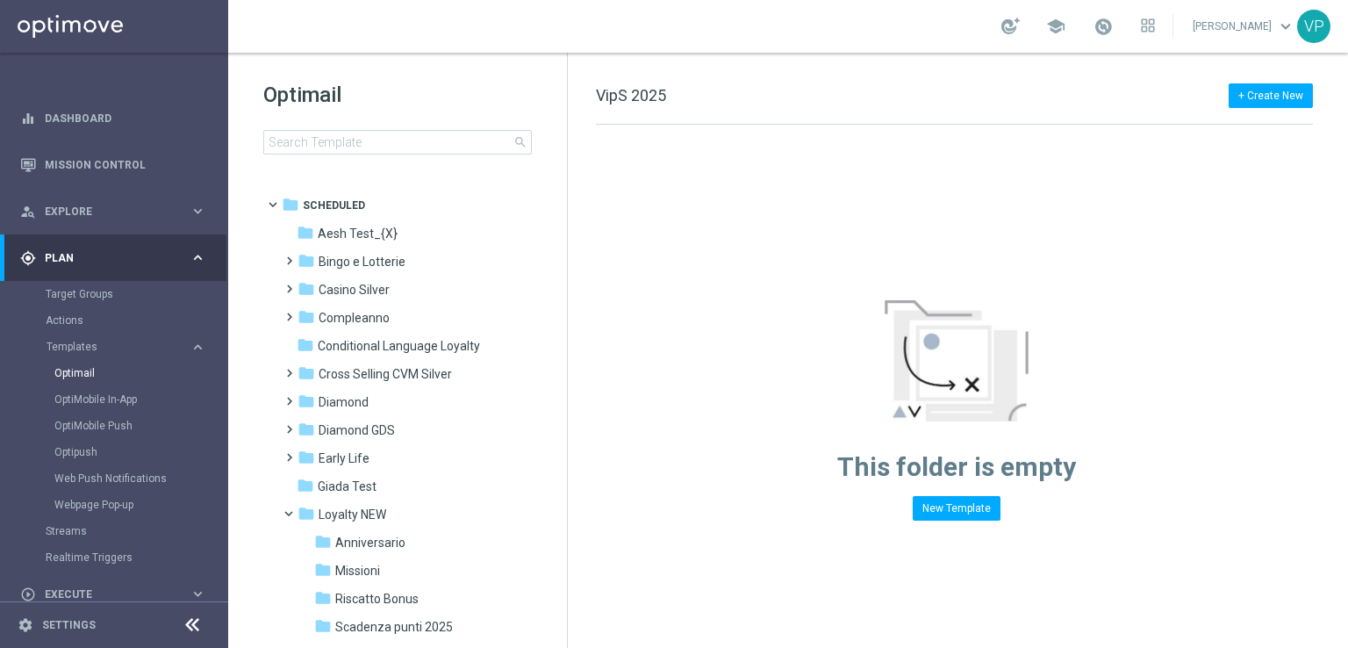
click at [569, 452] on div "This folder is empty New Template" at bounding box center [956, 323] width 777 height 396
click at [566, 452] on div "Optimail search folder 1 Folder folder Scheduled more_vert folder Aesh Test_{X}…" at bounding box center [398, 350] width 340 height 595
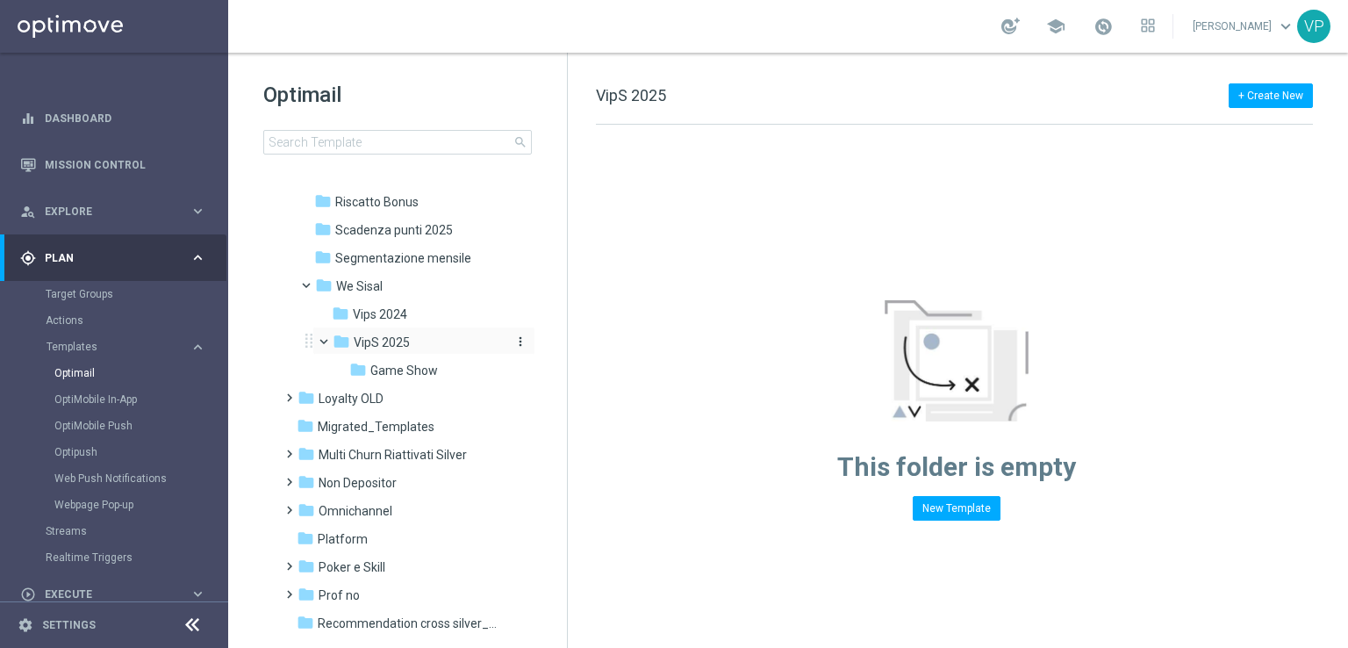
click at [513, 338] on icon "more_vert" at bounding box center [520, 341] width 14 height 14
click at [588, 319] on span "New Folder" at bounding box center [590, 320] width 54 height 14
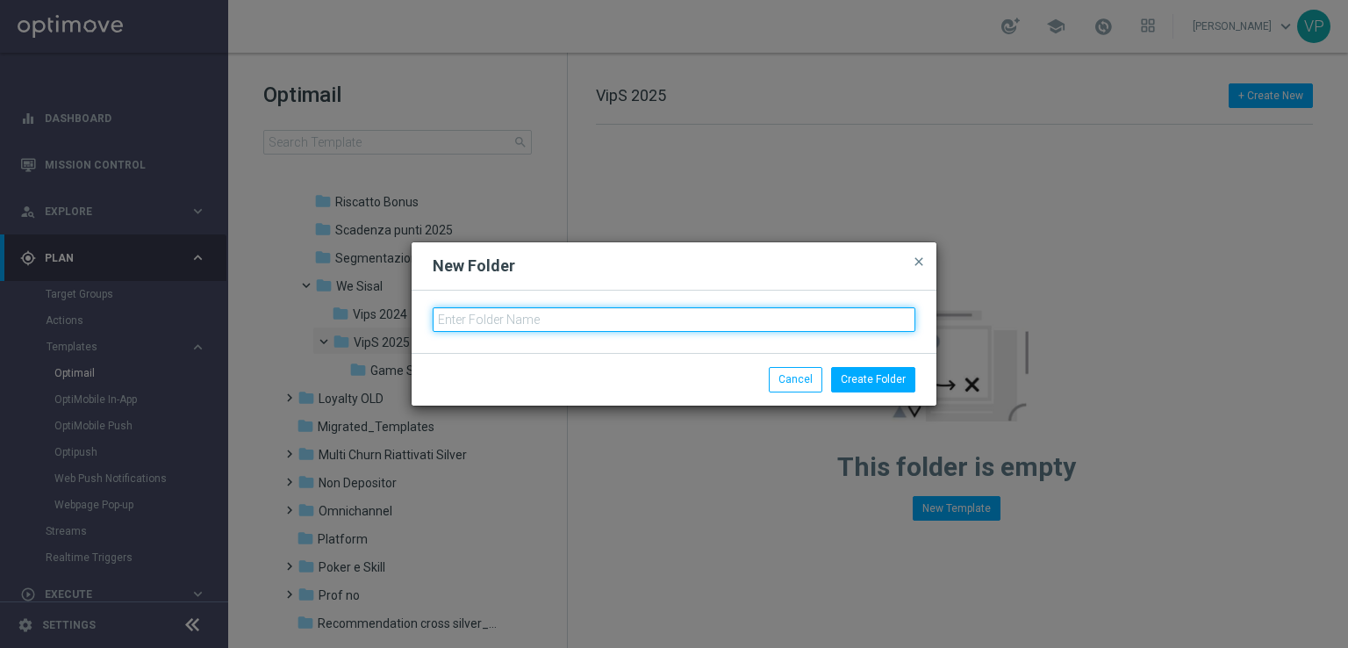
click at [588, 317] on input "text" at bounding box center [674, 319] width 483 height 25
type input "Events"
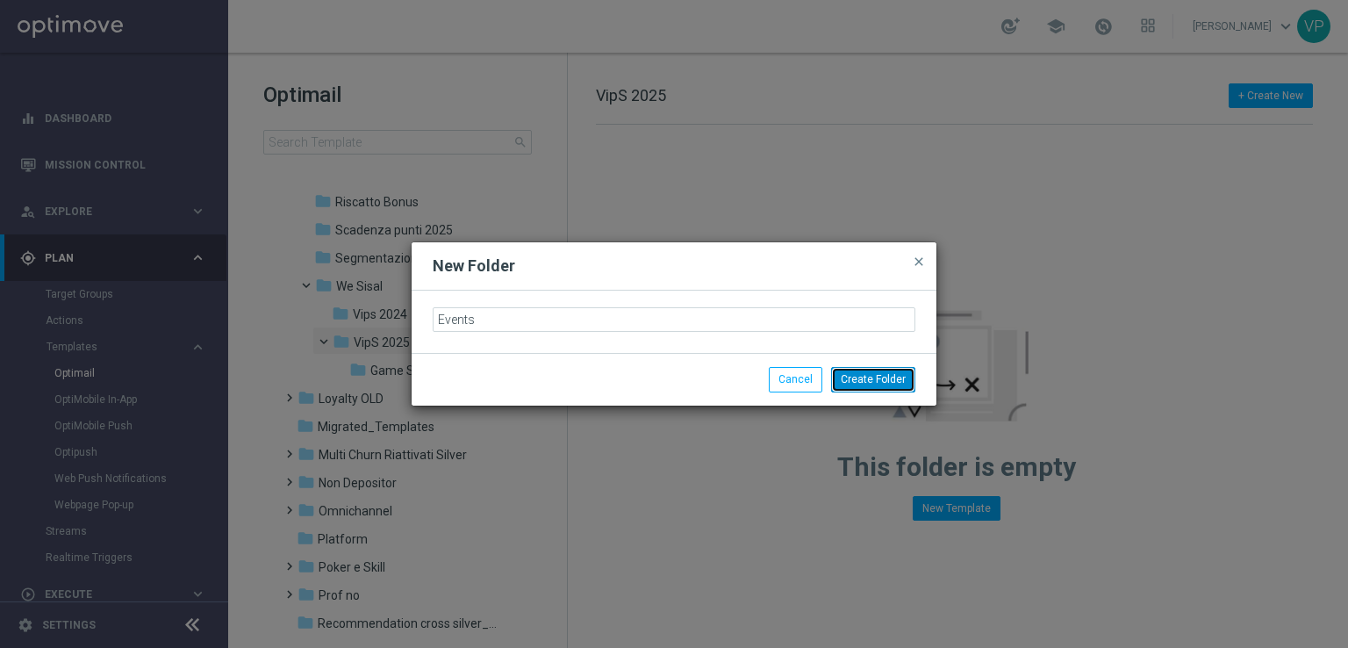
click at [860, 387] on button "Create Folder" at bounding box center [873, 379] width 84 height 25
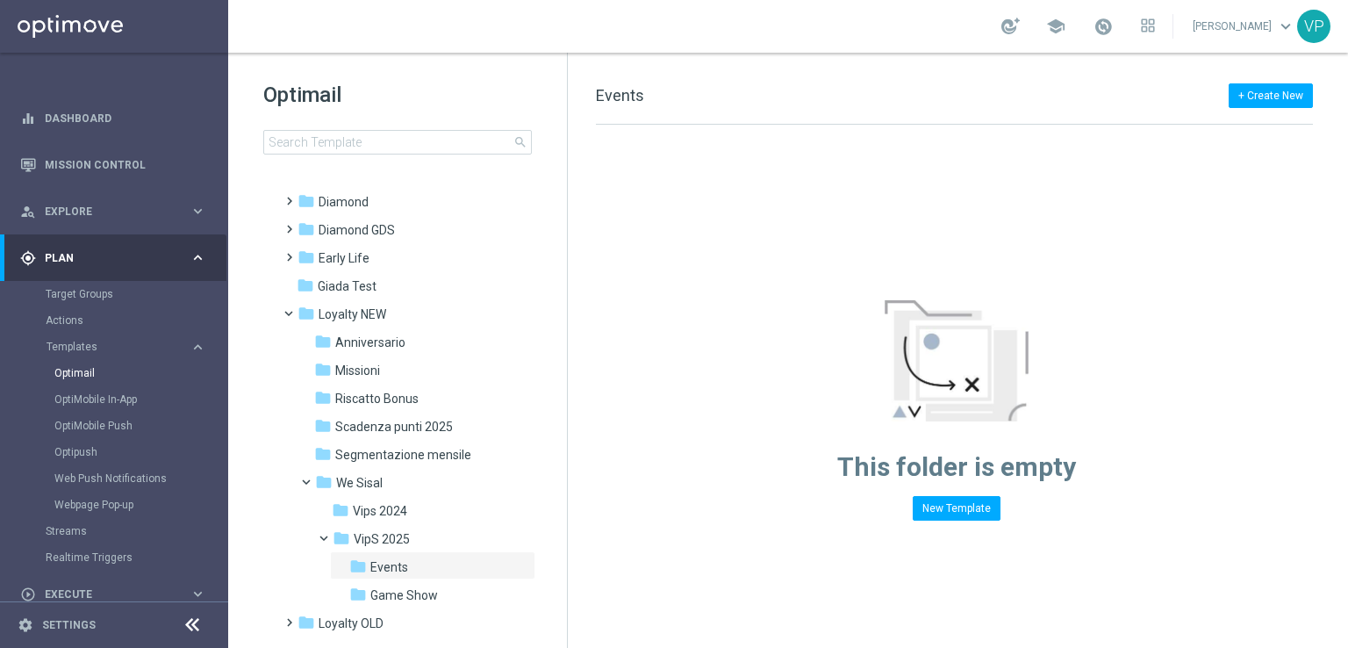
scroll to position [214, 0]
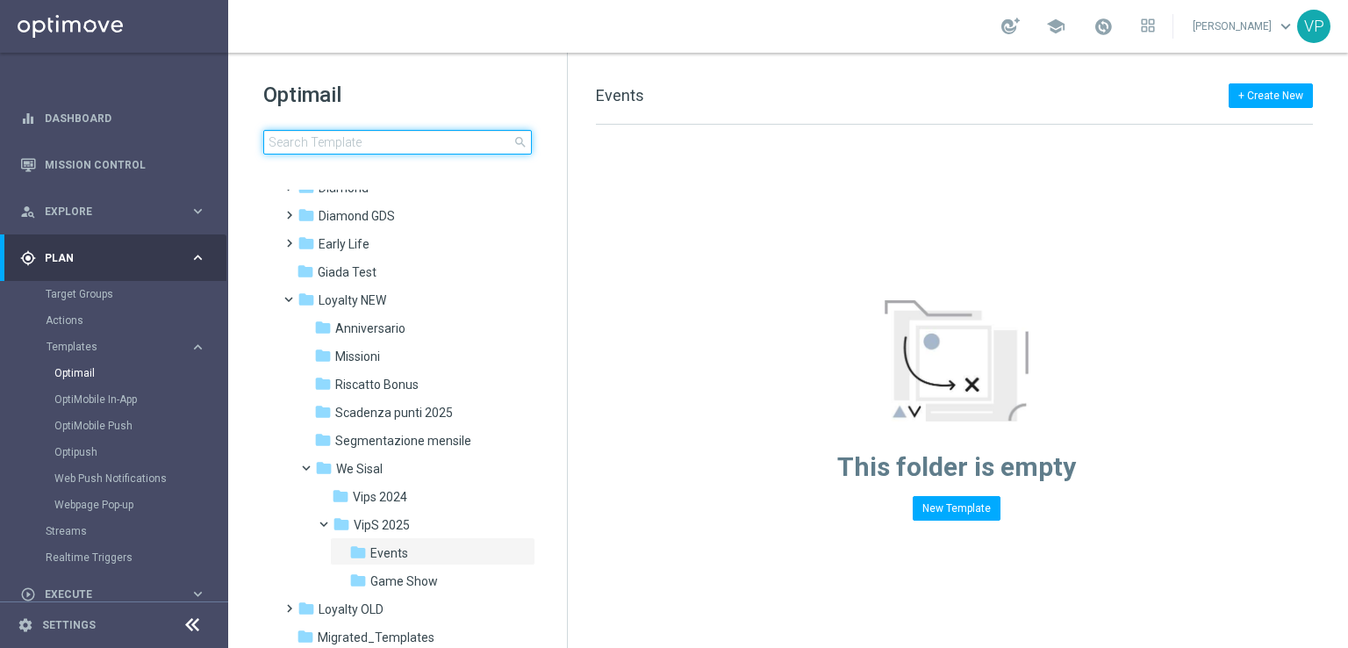
click at [507, 146] on input at bounding box center [397, 142] width 269 height 25
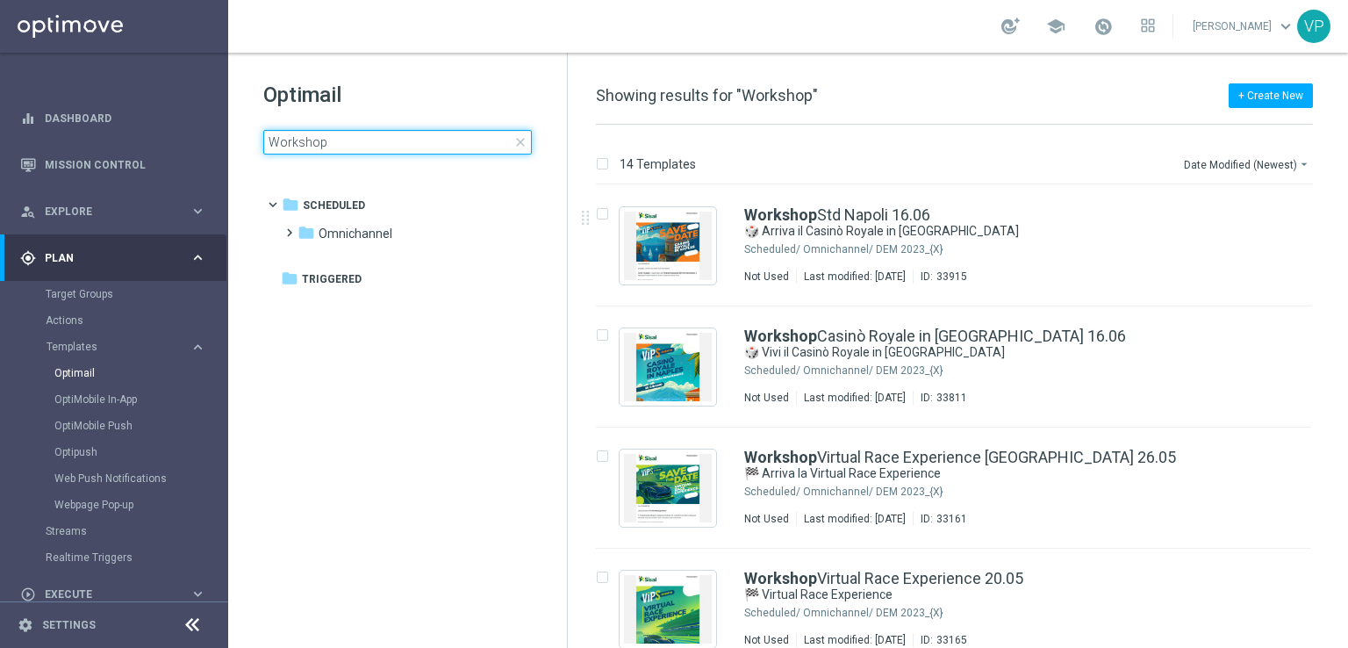
type input "Workshop"
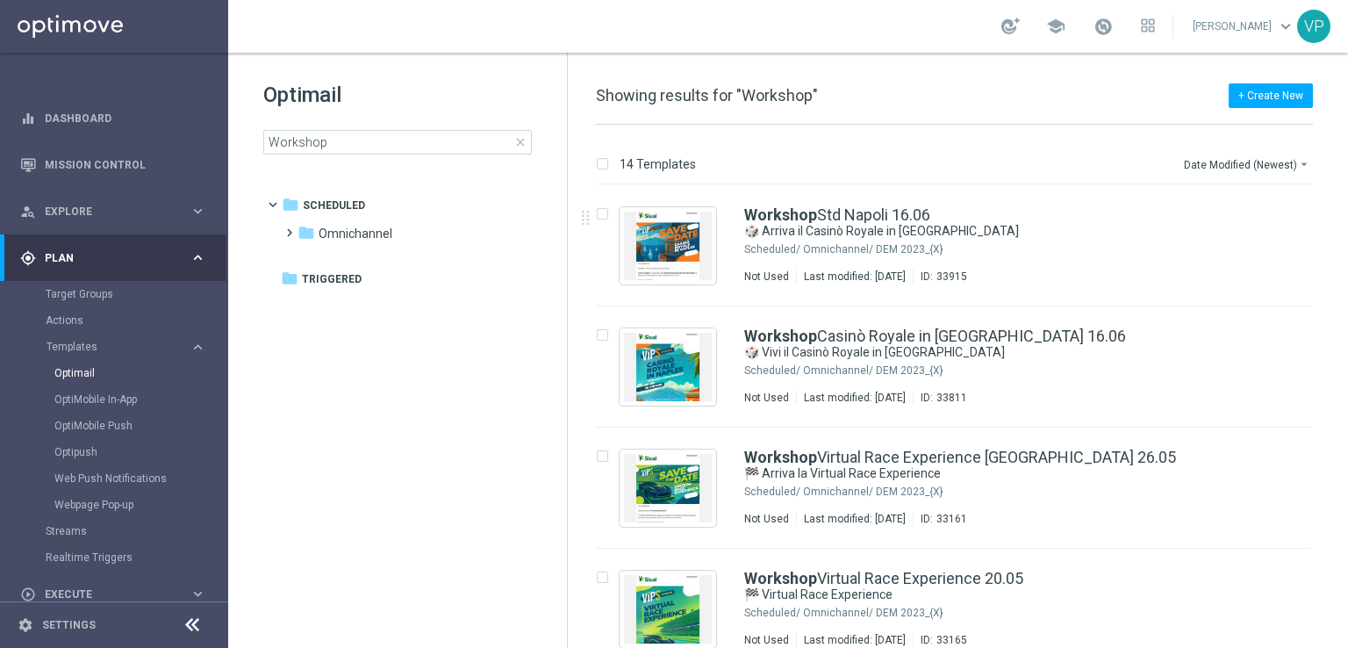
drag, startPoint x: 1317, startPoint y: 267, endPoint x: 1336, endPoint y: 291, distance: 31.2
drag, startPoint x: 1336, startPoint y: 278, endPoint x: 1347, endPoint y: 327, distance: 50.3
click at [1347, 327] on div "14 Templates Date Modified (Newest) arrow_drop_down Drag here to set row groups…" at bounding box center [958, 386] width 780 height 523
drag, startPoint x: 1347, startPoint y: 265, endPoint x: 1347, endPoint y: 391, distance: 125.5
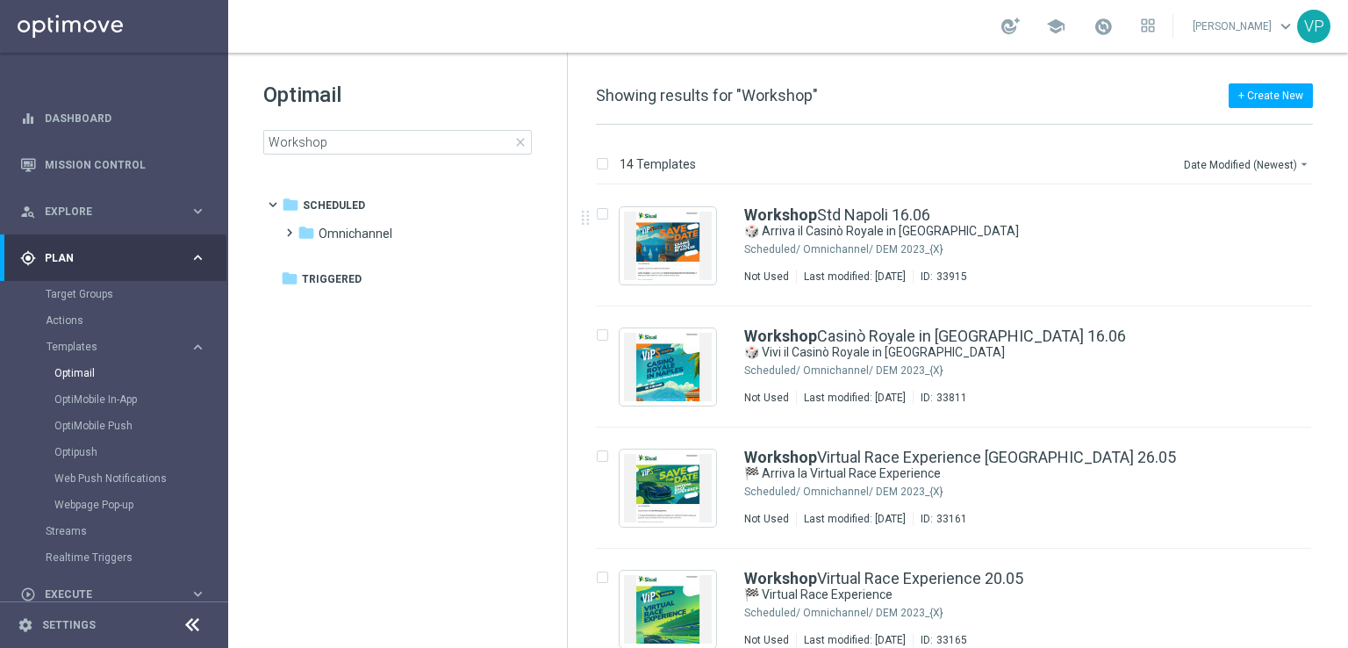
click at [1347, 391] on div "14 Templates Date Modified (Newest) arrow_drop_down Drag here to set row groups…" at bounding box center [958, 386] width 780 height 523
click at [1346, 378] on div "14 Templates Date Modified (Newest) arrow_drop_down Drag here to set row groups…" at bounding box center [958, 386] width 780 height 523
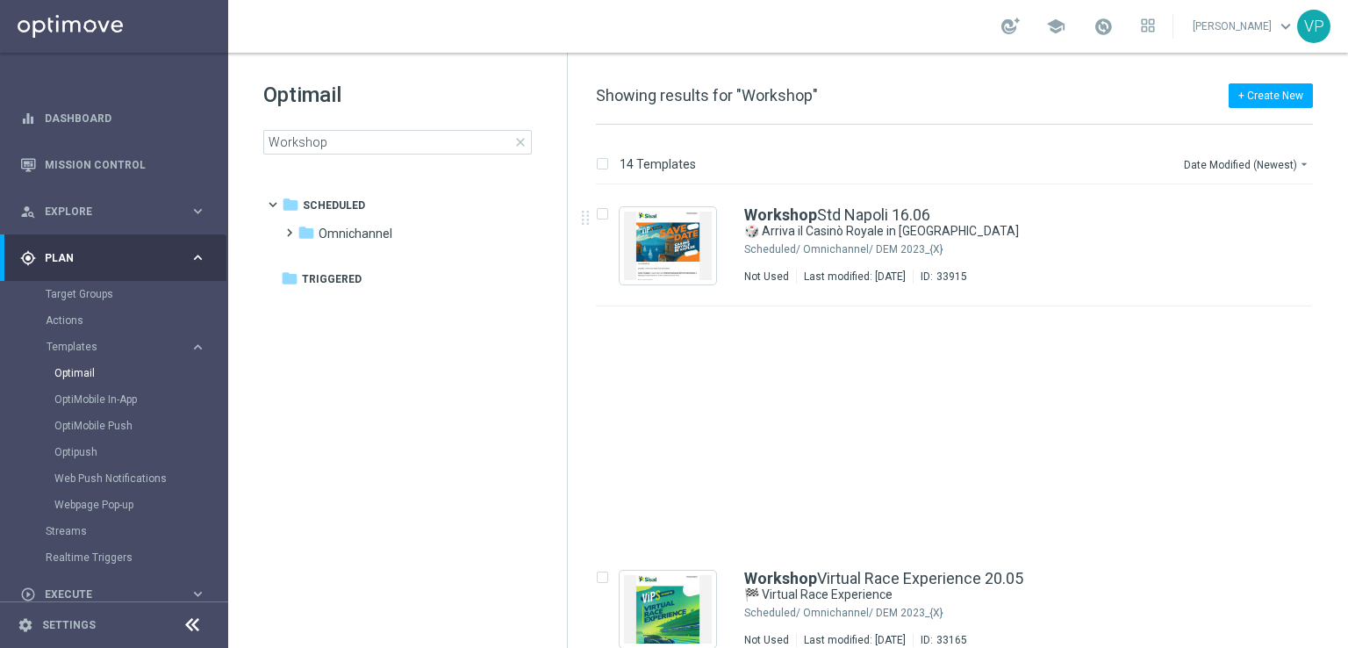
scroll to position [404, 0]
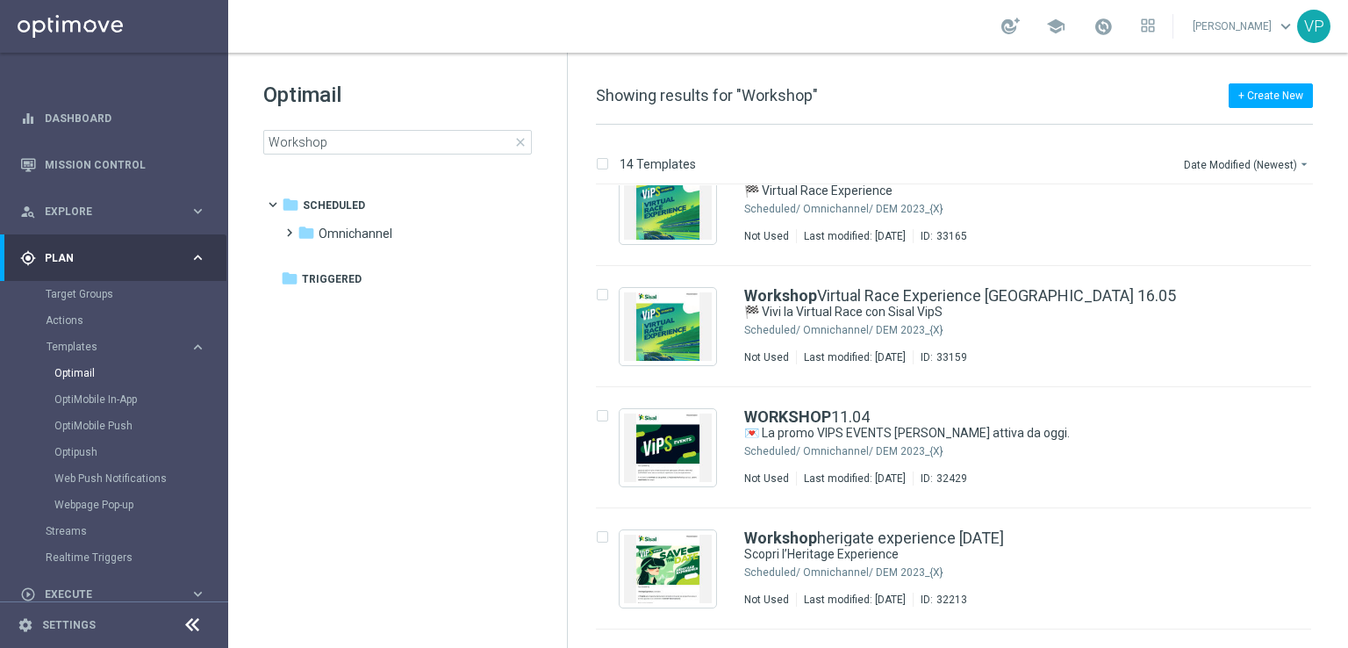
drag, startPoint x: 1347, startPoint y: 377, endPoint x: 1347, endPoint y: 425, distance: 47.4
click at [1347, 425] on div "14 Templates Date Modified (Newest) arrow_drop_down Drag here to set row groups…" at bounding box center [958, 386] width 780 height 523
drag, startPoint x: 1337, startPoint y: 393, endPoint x: 1343, endPoint y: 460, distance: 66.9
click at [1343, 460] on div "insert_drive_file Workshop Std Napoli 16.06 🎲 Arriva il Casinò Royale in [GEOGR…" at bounding box center [961, 416] width 766 height 462
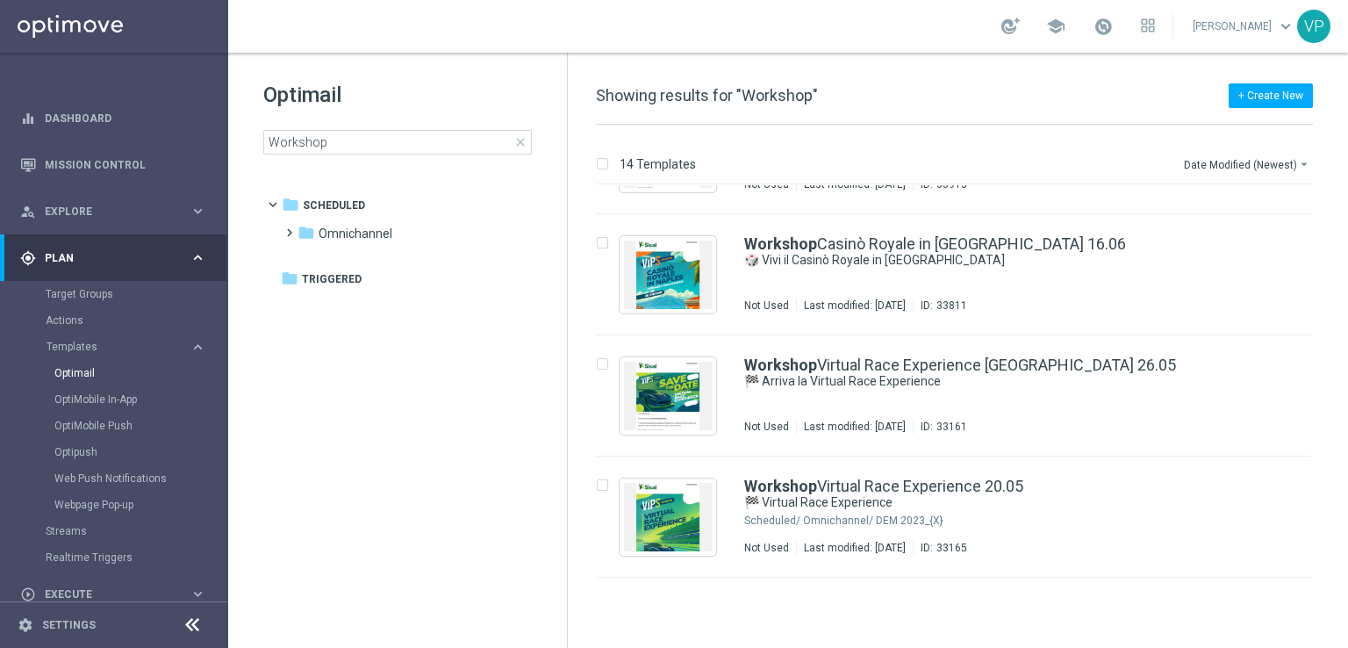
scroll to position [0, 0]
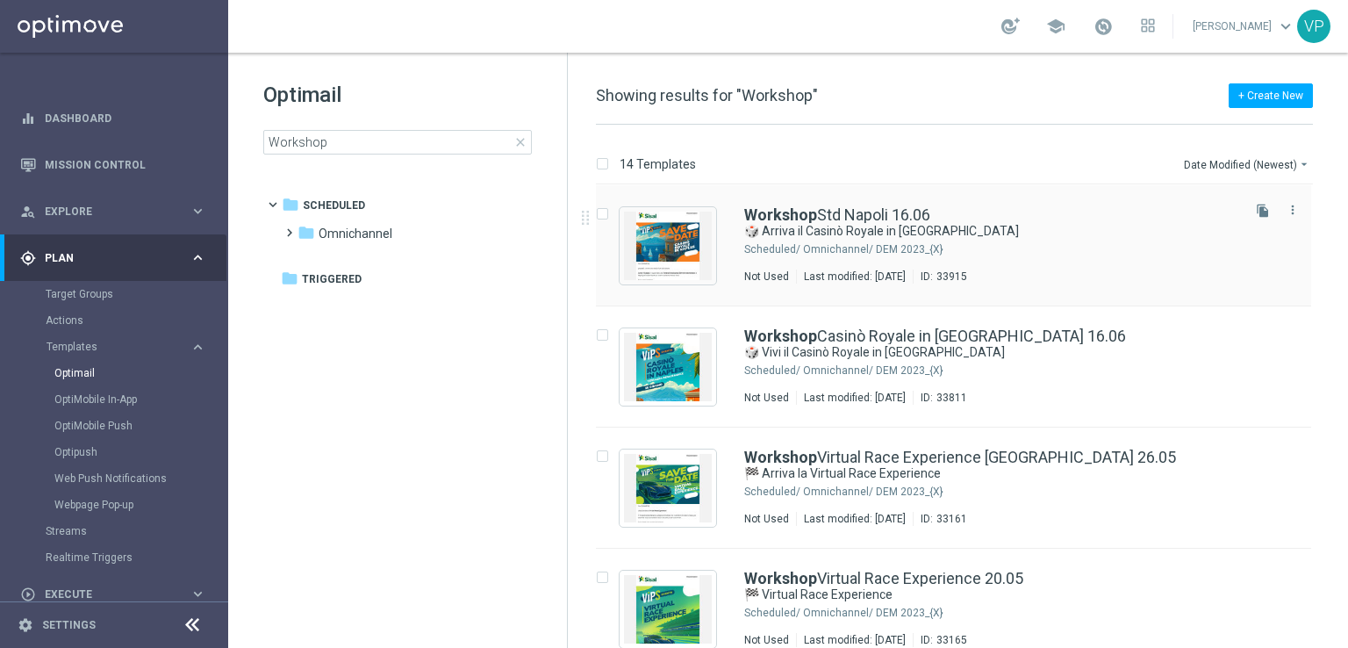
click at [601, 214] on input "Press SPACE to select this row." at bounding box center [601, 216] width 11 height 11
checkbox input "true"
click at [605, 343] on div "Press SPACE to select this row." at bounding box center [608, 336] width 24 height 16
click at [605, 459] on input "Press SPACE to select this row." at bounding box center [601, 458] width 11 height 11
checkbox input "true"
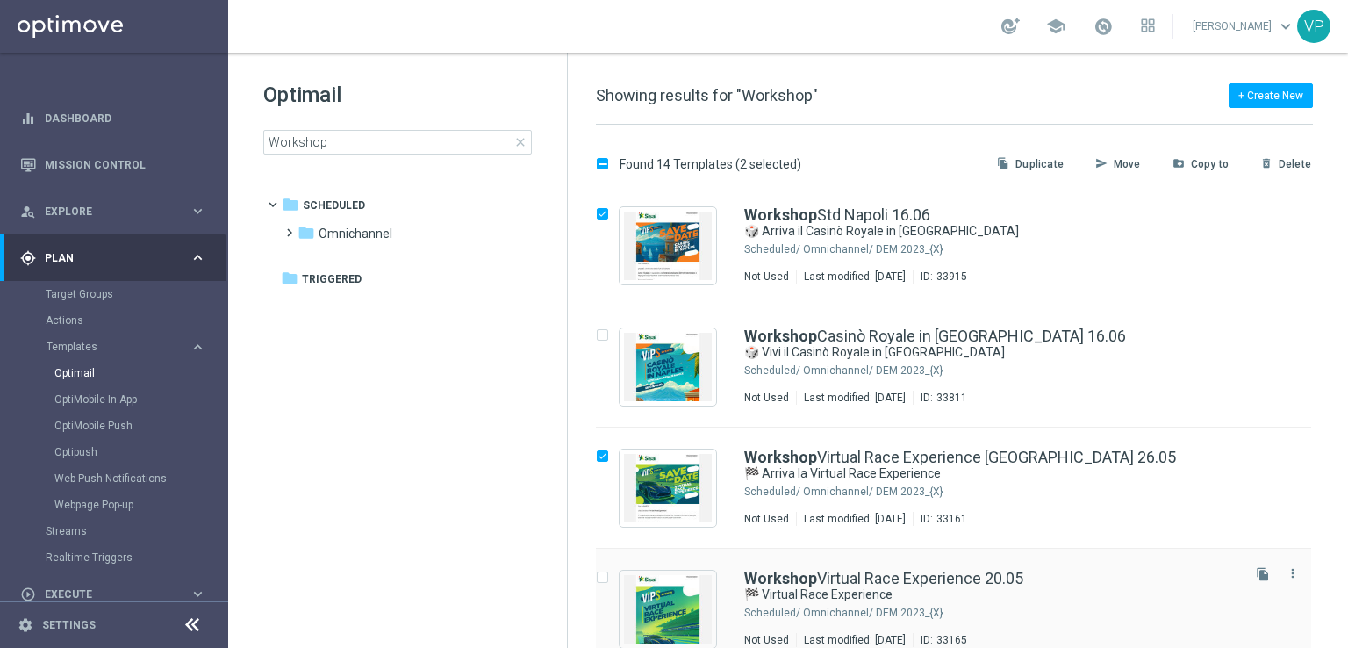
click at [601, 581] on input "Press SPACE to select this row." at bounding box center [601, 579] width 11 height 11
checkbox input "true"
drag, startPoint x: 1337, startPoint y: 219, endPoint x: 1344, endPoint y: 289, distance: 69.7
click at [1344, 289] on div "Found 14 Templates (3 selected) file_copy Duplicate send Move drive_file_move C…" at bounding box center [958, 386] width 780 height 523
drag, startPoint x: 1344, startPoint y: 257, endPoint x: 1332, endPoint y: 363, distance: 106.9
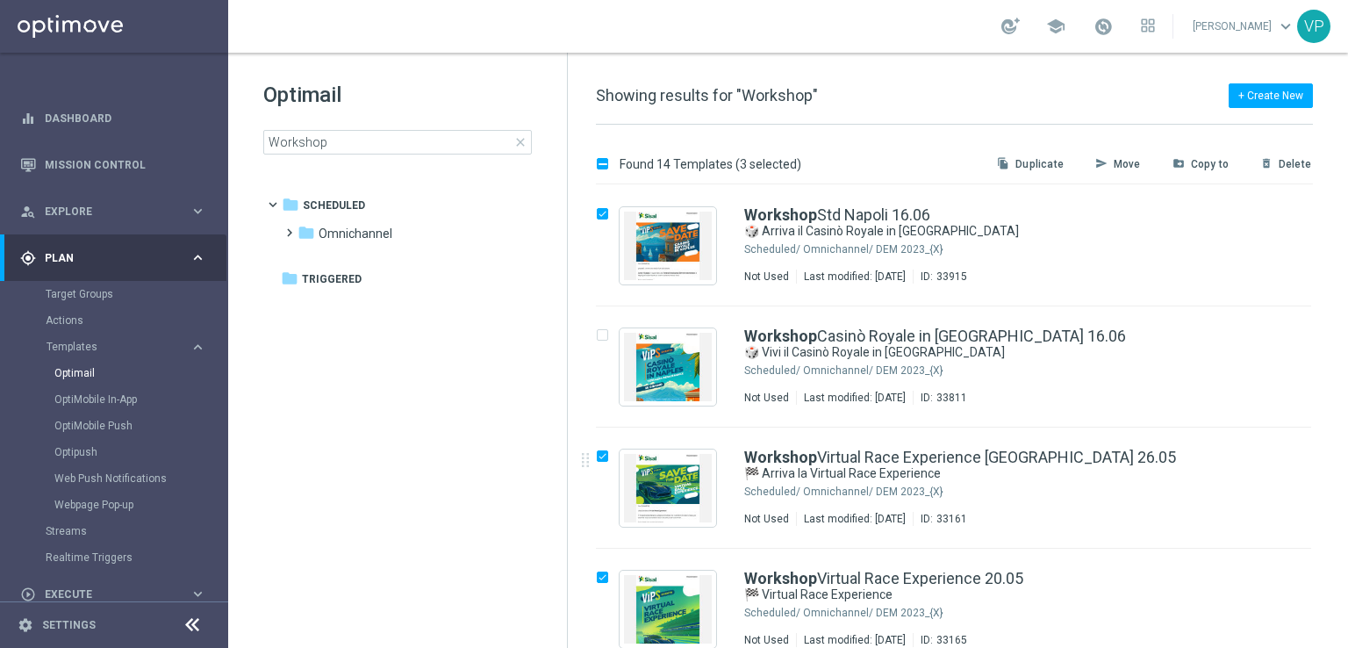
click at [1332, 363] on div "Found 14 Templates (3 selected) file_copy Duplicate send Move drive_file_move C…" at bounding box center [958, 386] width 780 height 523
click at [1339, 331] on div "insert_drive_file Workshop Casinò Royale in [GEOGRAPHIC_DATA] 16.06 🎲 Vivi il C…" at bounding box center [961, 366] width 766 height 121
click at [1346, 327] on div "Found 14 Templates (3 selected) file_copy Duplicate send Move drive_file_move C…" at bounding box center [958, 386] width 780 height 523
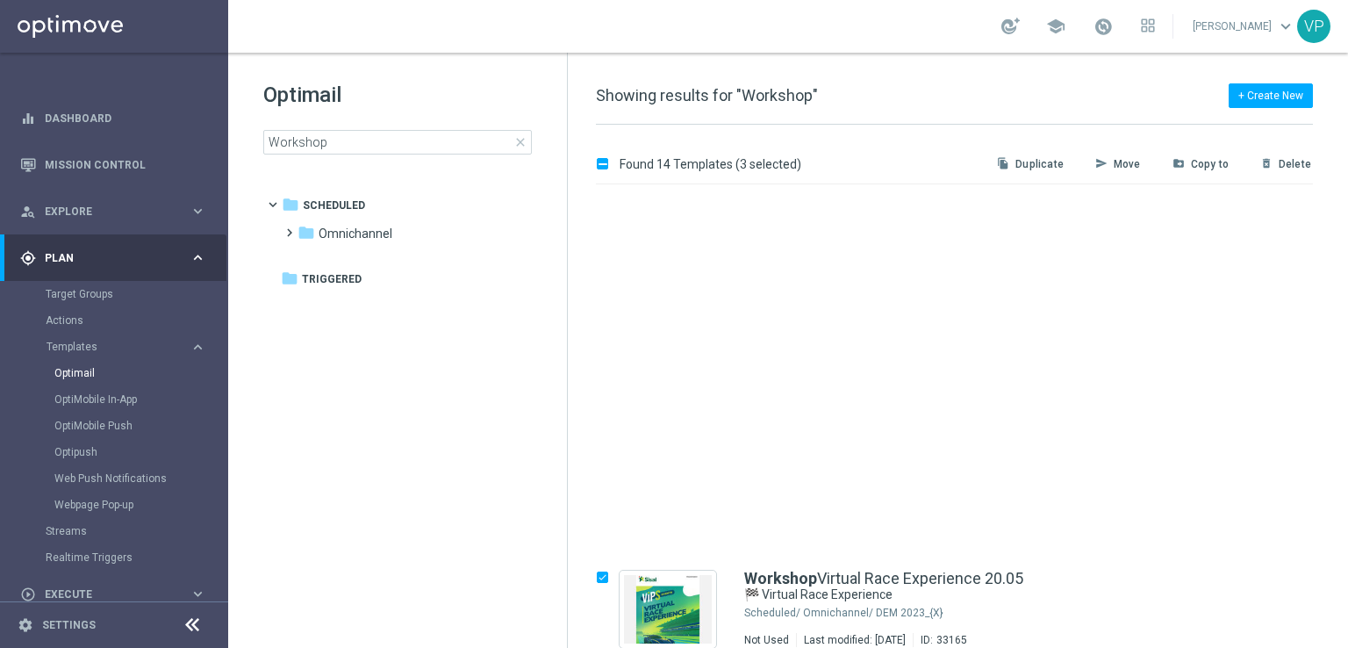
scroll to position [404, 0]
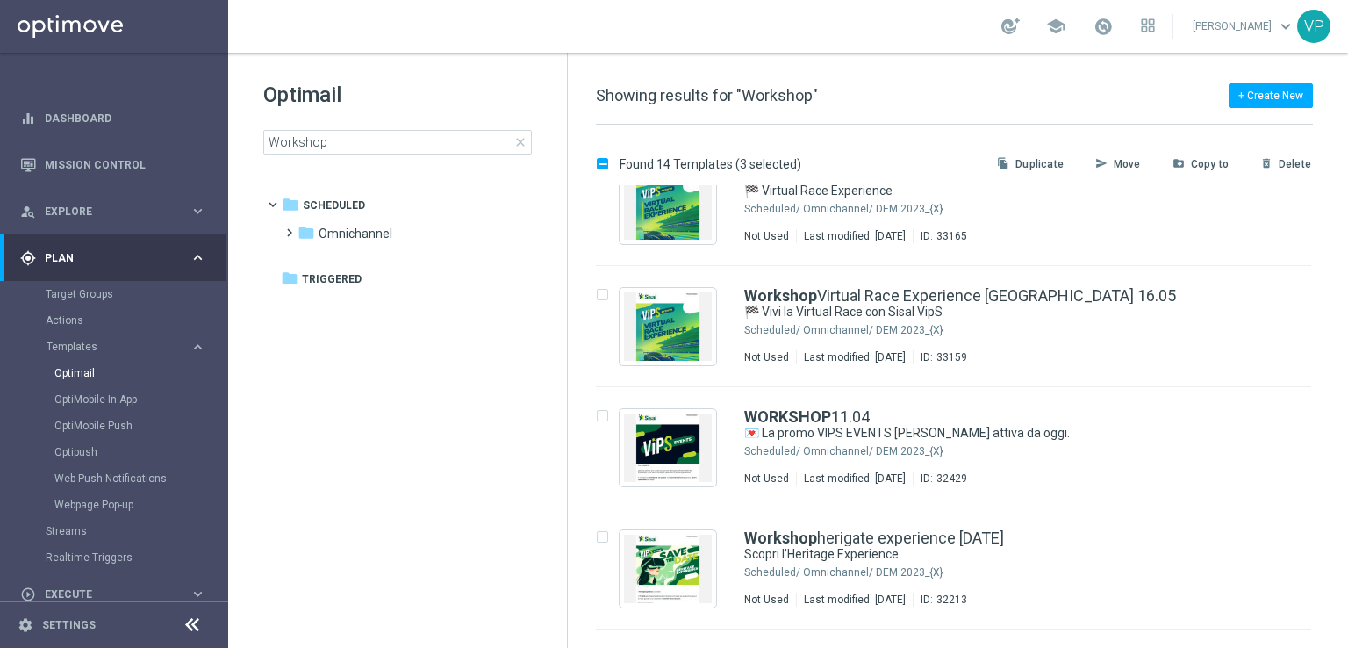
drag, startPoint x: 1345, startPoint y: 353, endPoint x: 1345, endPoint y: 320, distance: 32.5
click at [1345, 320] on div "Found 14 Templates (3 selected) file_copy Duplicate send Move drive_file_move C…" at bounding box center [958, 386] width 780 height 523
click at [600, 300] on input "Press SPACE to select this row." at bounding box center [601, 296] width 11 height 11
checkbox input "true"
drag, startPoint x: 1344, startPoint y: 384, endPoint x: 1347, endPoint y: 280, distance: 104.5
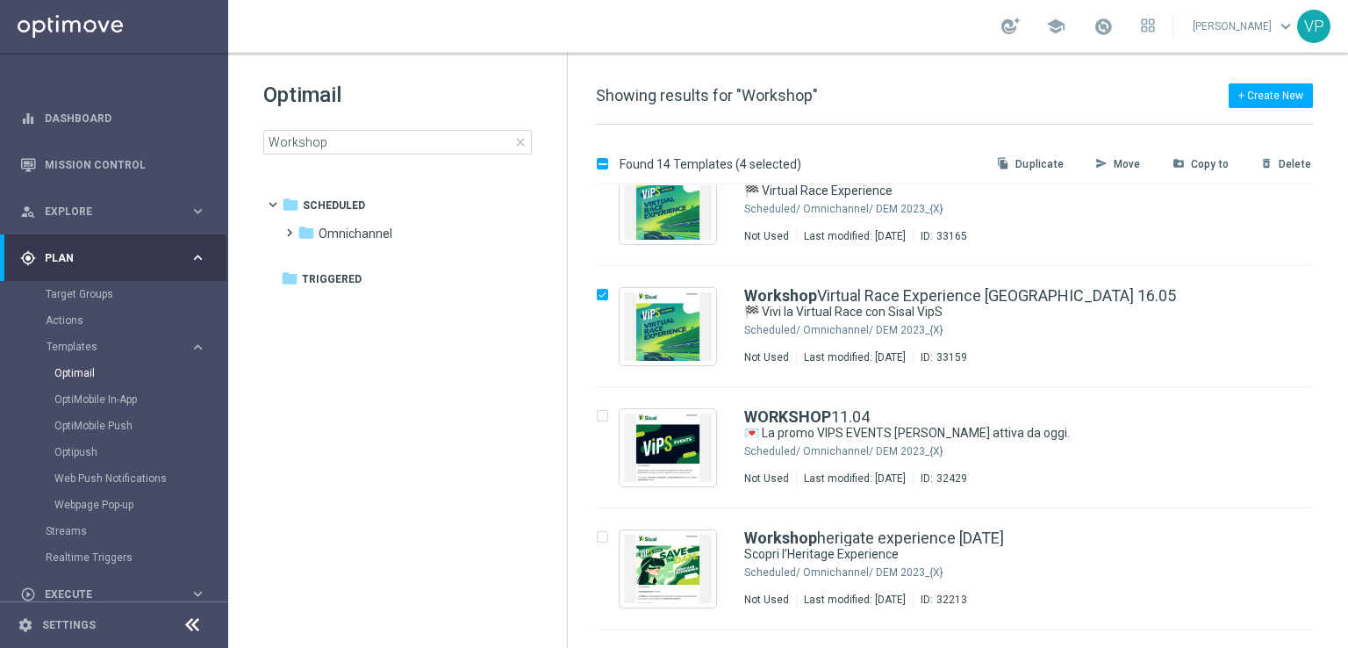
click at [1347, 280] on div "Found 14 Templates (4 selected) file_copy Duplicate send Move drive_file_move C…" at bounding box center [958, 386] width 780 height 523
click at [1340, 266] on div "insert_drive_file Workshop Virtual Race Experience [GEOGRAPHIC_DATA] 16.05 🏁 Vi…" at bounding box center [961, 326] width 766 height 121
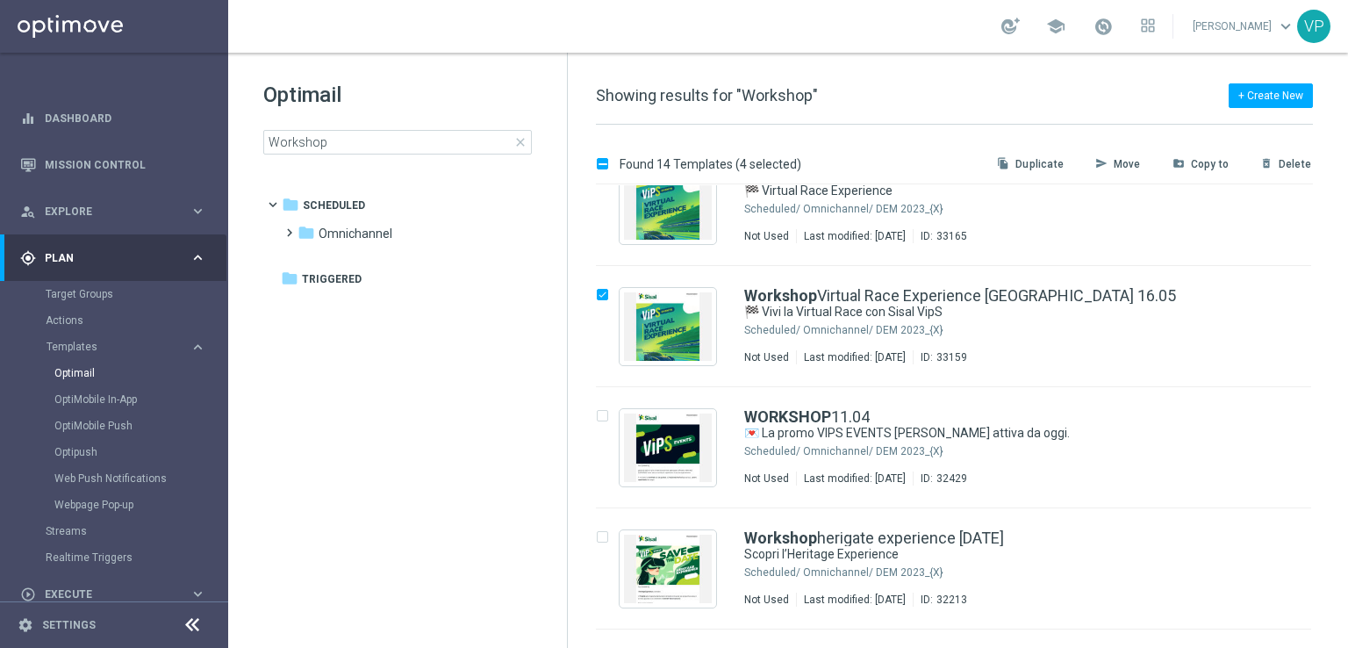
drag, startPoint x: 1340, startPoint y: 264, endPoint x: 1347, endPoint y: 101, distance: 163.4
click at [1347, 101] on div "+ Create New Showing results for "Workshop" Found 14 Templates (4 selected) fil…" at bounding box center [958, 350] width 780 height 595
click at [1130, 161] on p "Move" at bounding box center [1127, 164] width 27 height 14
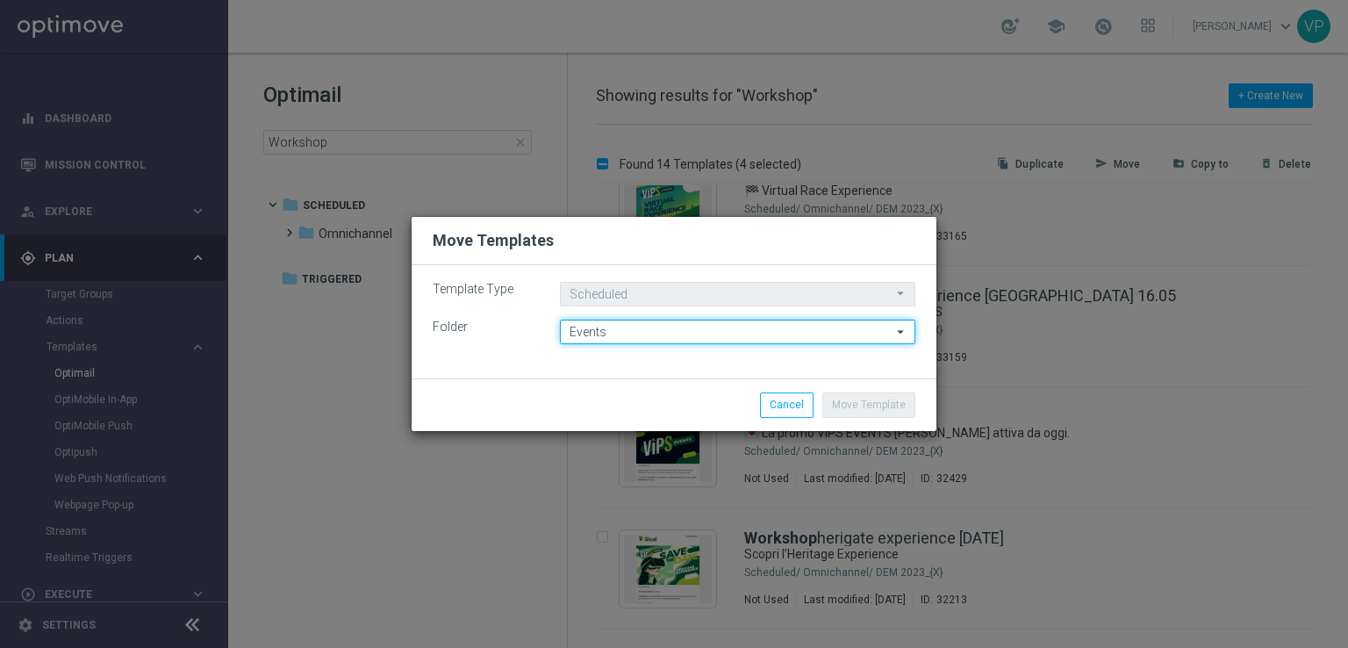
click at [813, 338] on input "Events" at bounding box center [737, 331] width 355 height 25
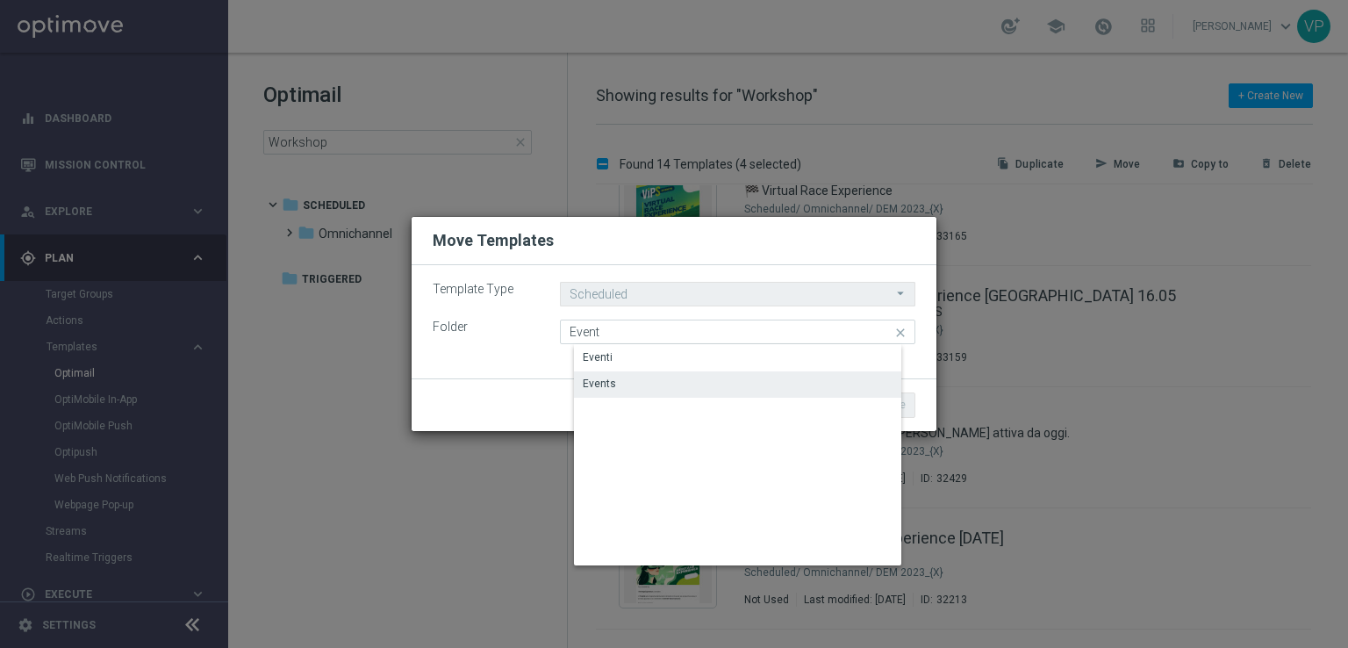
click at [723, 383] on div "Events" at bounding box center [751, 383] width 355 height 25
type input "Events"
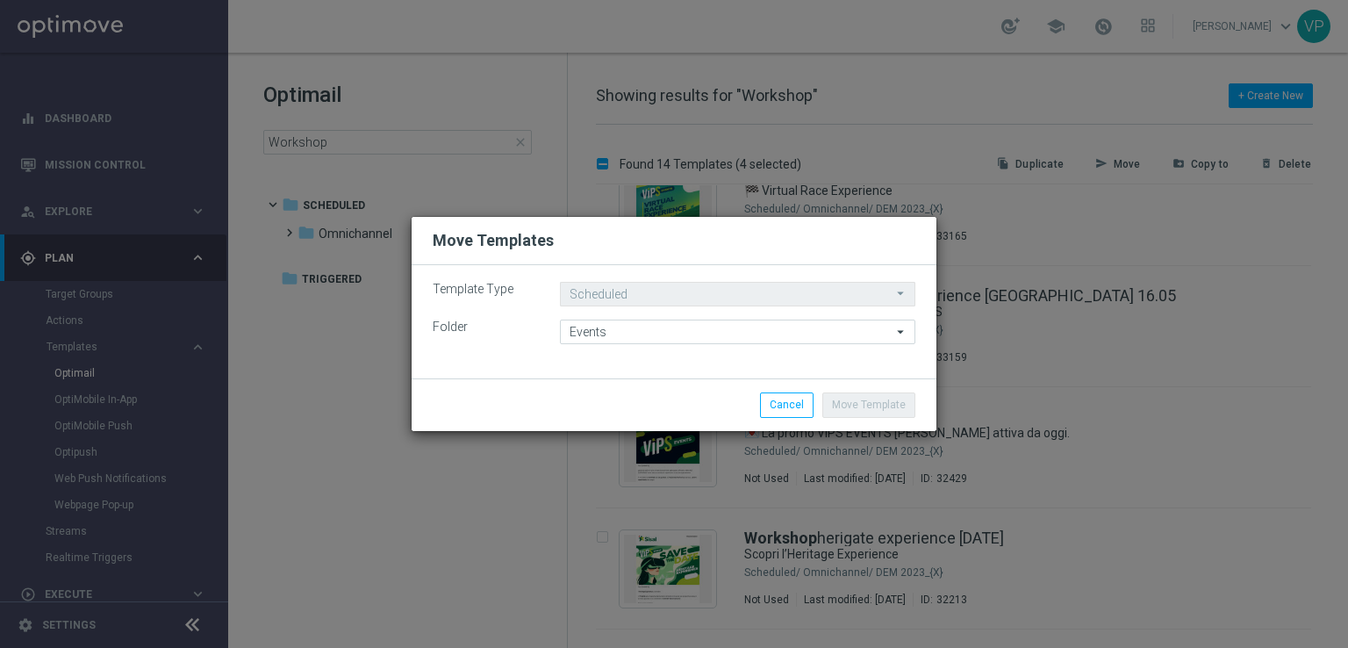
click at [1071, 388] on modal-container "Move Templates Template Type Scheduled Scheduled arrow_drop_down Drag here to s…" at bounding box center [674, 324] width 1348 height 648
click at [797, 410] on button "Cancel" at bounding box center [787, 404] width 54 height 25
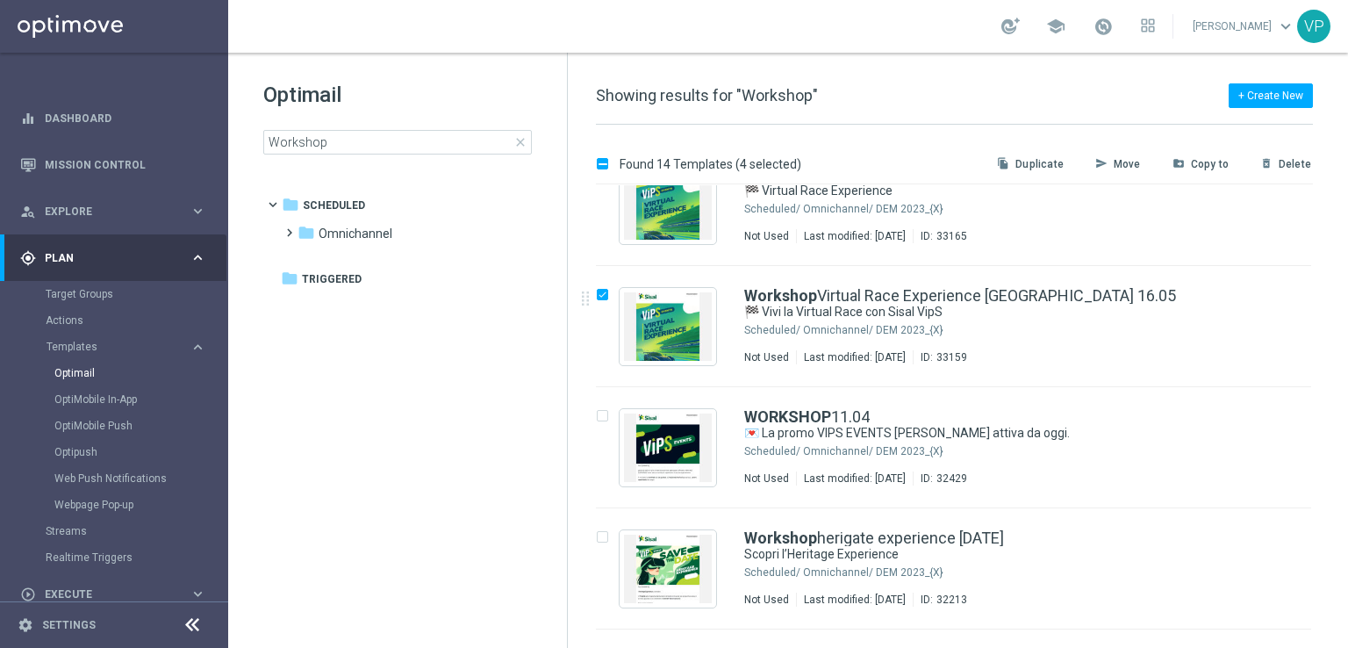
click at [1344, 240] on div "Found 14 Templates (4 selected) file_copy Duplicate send Move drive_file_move C…" at bounding box center [958, 386] width 780 height 523
click at [1347, 243] on div "Found 14 Templates (4 selected) file_copy Duplicate send Move drive_file_move C…" at bounding box center [958, 386] width 780 height 523
click at [84, 364] on div "Optimail" at bounding box center [140, 373] width 172 height 26
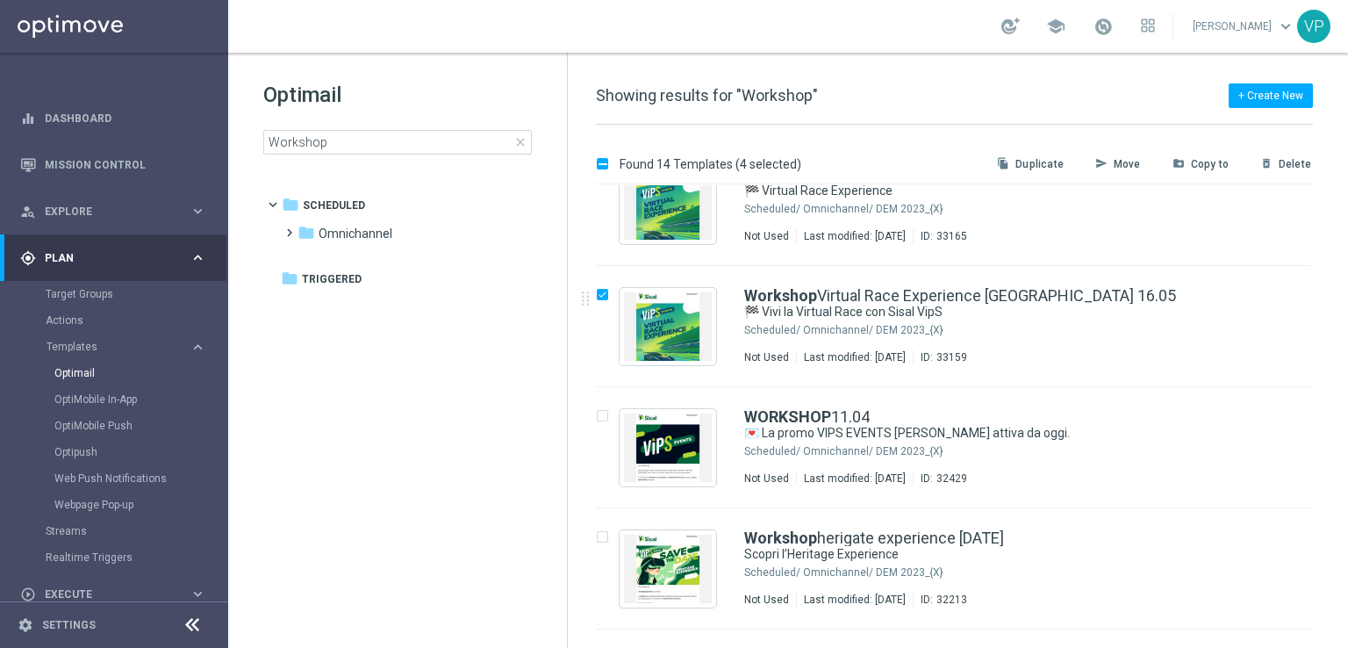
click at [84, 364] on div "Optimail" at bounding box center [140, 373] width 172 height 26
click at [322, 454] on tree-viewport "folder Scheduled more_vert folder [GEOGRAPHIC_DATA] more_vert" at bounding box center [414, 417] width 304 height 455
click at [58, 373] on link "Optimail" at bounding box center [118, 373] width 128 height 14
checkbox input "false"
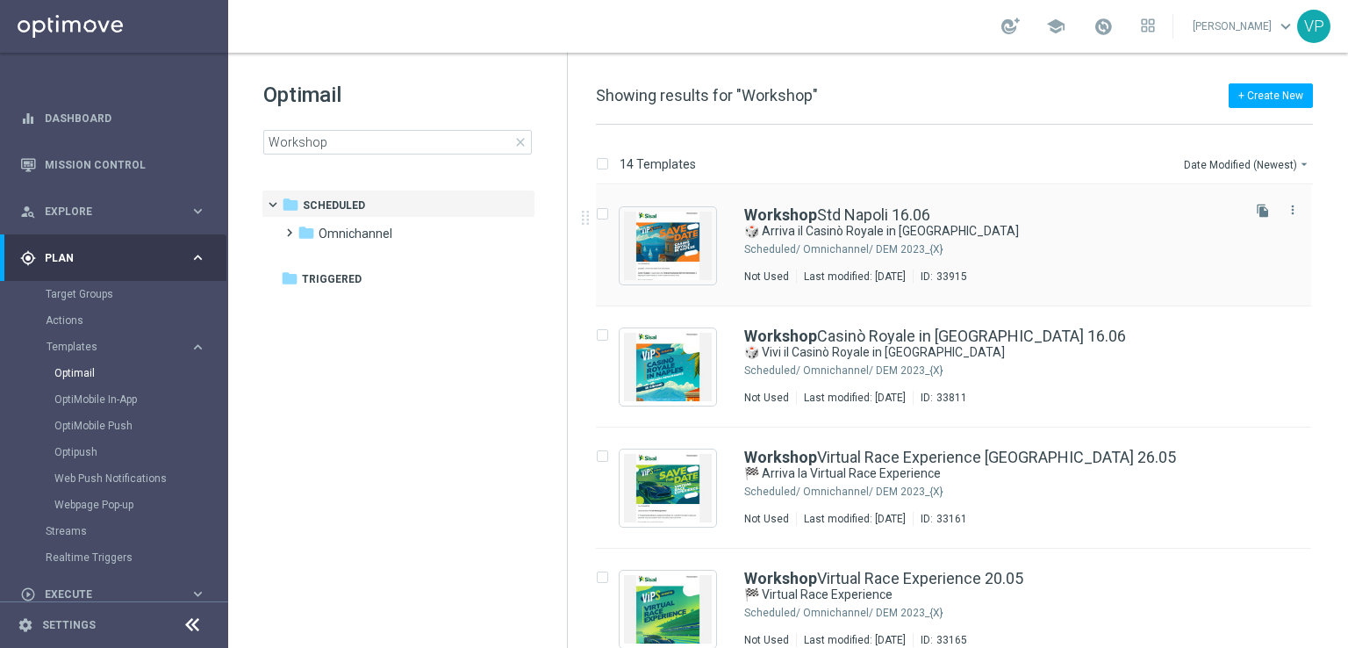
click at [603, 214] on input "Press SPACE to select this row." at bounding box center [601, 216] width 11 height 11
checkbox input "true"
click at [609, 335] on div "Press SPACE to select this row." at bounding box center [608, 336] width 24 height 16
click at [602, 334] on input "Press SPACE to select this row." at bounding box center [601, 337] width 11 height 11
checkbox input "true"
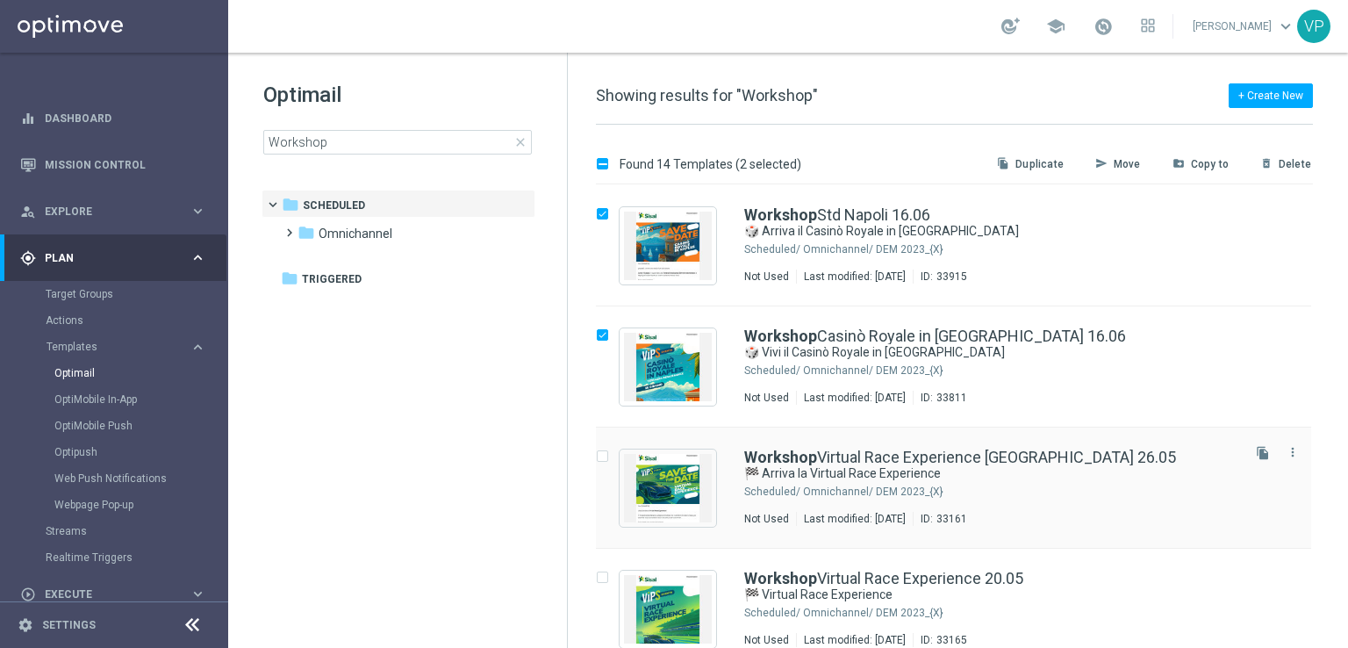
click at [598, 457] on input "Press SPACE to select this row." at bounding box center [601, 458] width 11 height 11
checkbox input "true"
drag, startPoint x: 1347, startPoint y: 265, endPoint x: 1347, endPoint y: 328, distance: 63.2
click at [1347, 328] on div "Found 14 Templates (3 selected) file_copy Duplicate send Move drive_file_move C…" at bounding box center [958, 386] width 780 height 523
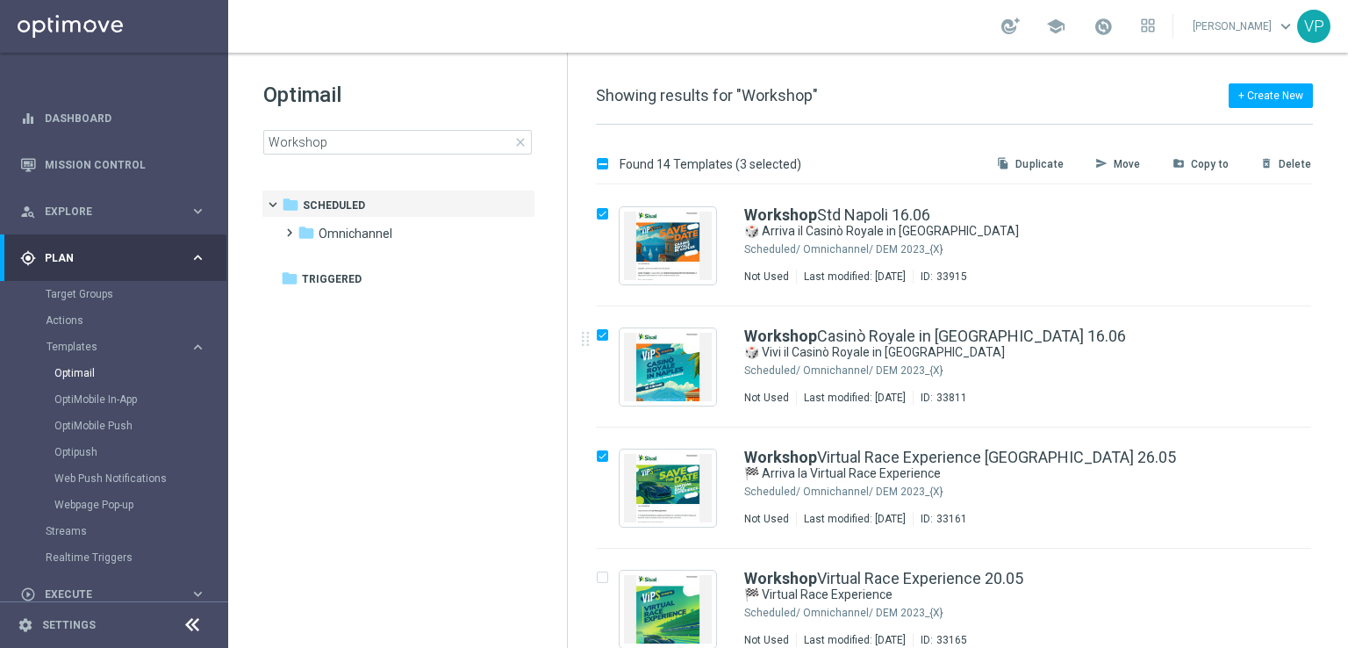
click at [1337, 338] on div "insert_drive_file Workshop Casinò Royale in [GEOGRAPHIC_DATA] 16.06 🎲 Vivi il C…" at bounding box center [961, 366] width 766 height 121
drag, startPoint x: 1344, startPoint y: 299, endPoint x: 1344, endPoint y: 414, distance: 115.0
click at [1344, 414] on div "Found 14 Templates (3 selected) file_copy Duplicate send Move drive_file_move C…" at bounding box center [958, 386] width 780 height 523
click at [597, 580] on input "Press SPACE to select this row." at bounding box center [601, 579] width 11 height 11
checkbox input "true"
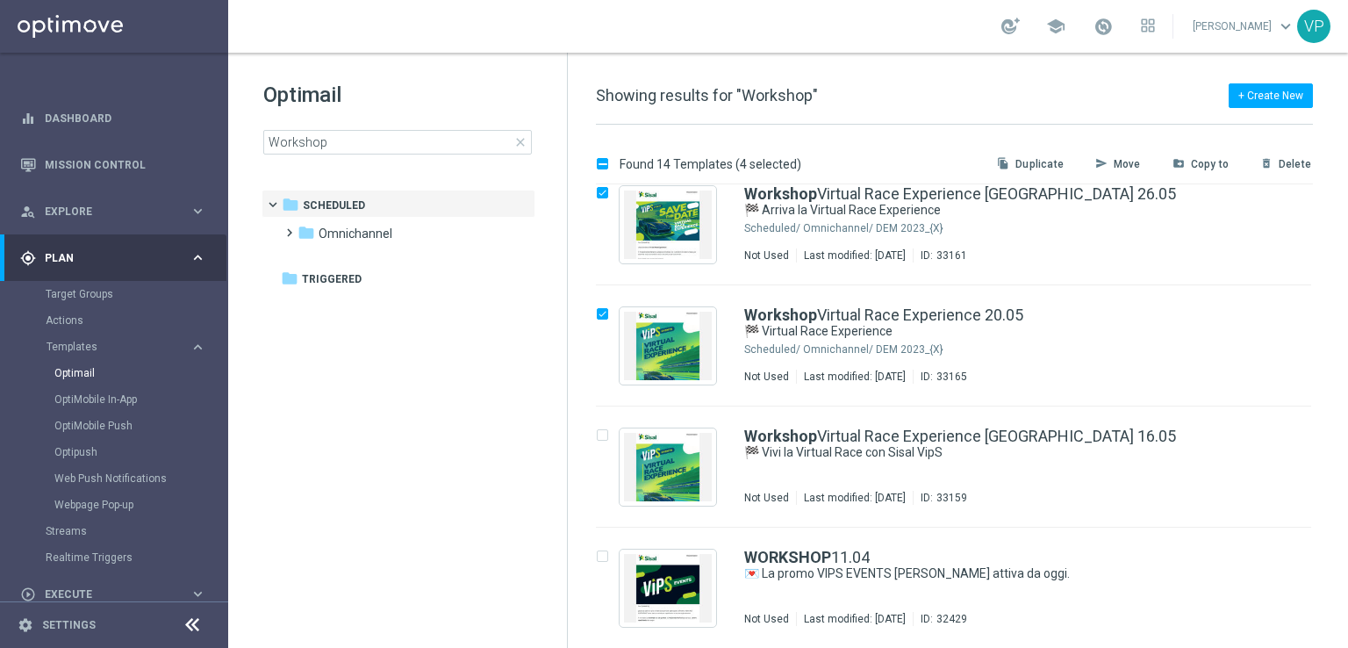
scroll to position [385, 0]
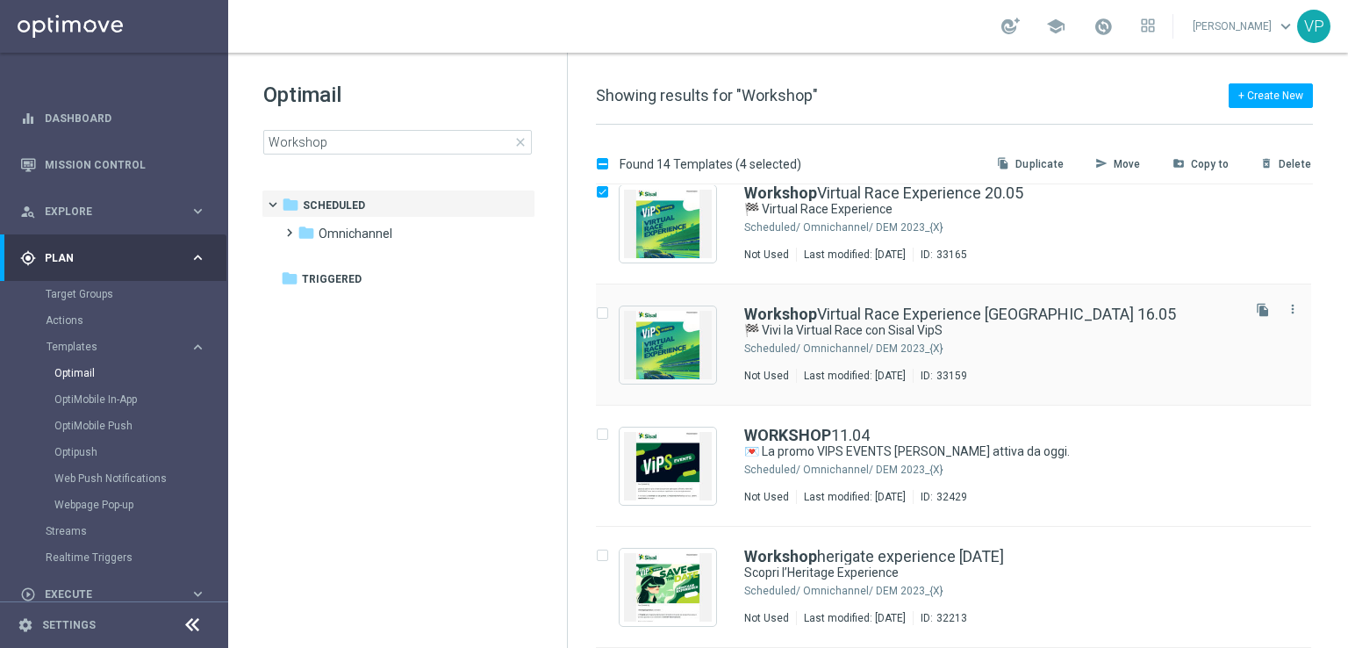
click at [600, 312] on input "Press SPACE to select this row." at bounding box center [601, 315] width 11 height 11
checkbox input "true"
click at [1129, 166] on p "Move" at bounding box center [1127, 164] width 27 height 14
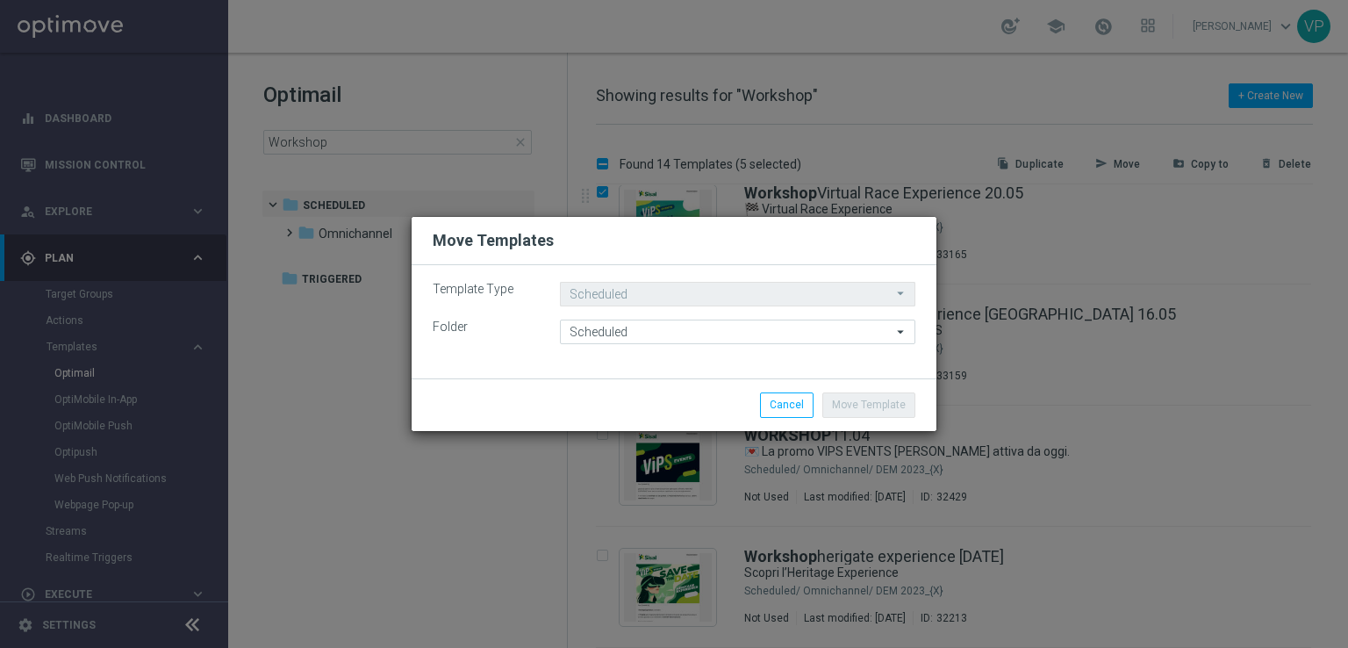
click at [909, 313] on move-lists-component "Template Type Scheduled Scheduled arrow_drop_down Drag here to set row groups D…" at bounding box center [674, 313] width 483 height 62
click at [902, 326] on icon "arrow_drop_down" at bounding box center [901, 331] width 18 height 23
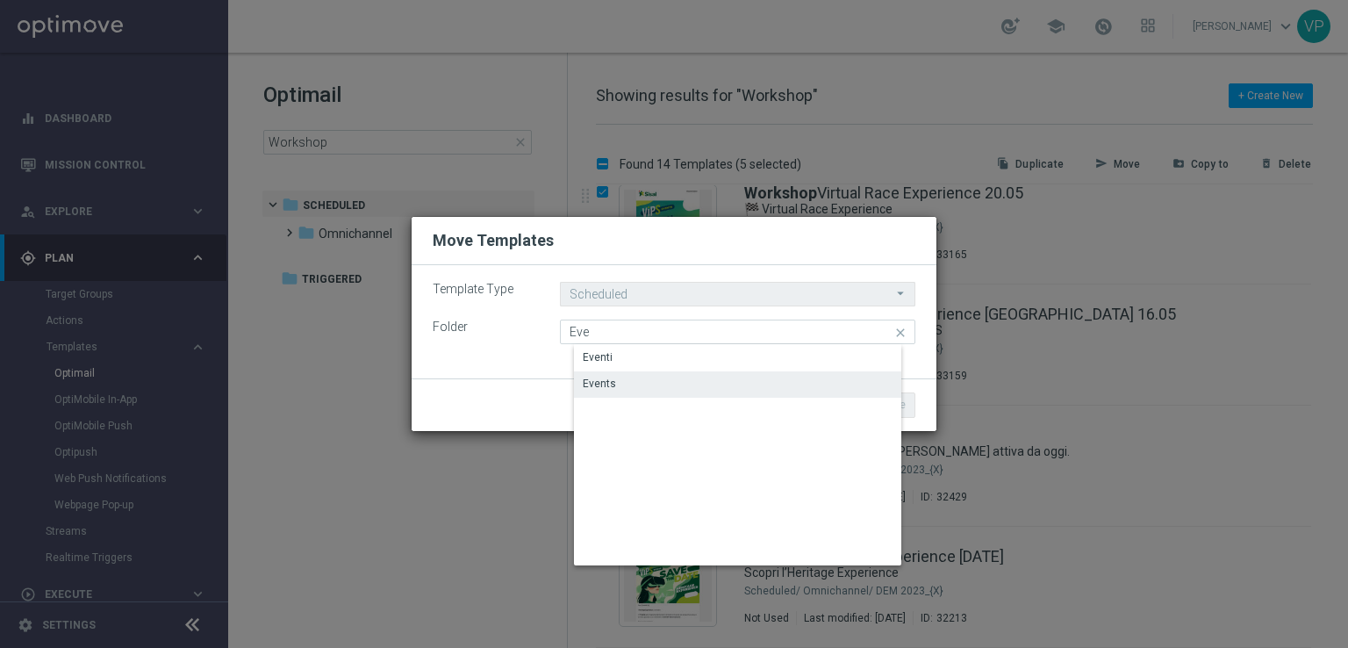
click at [649, 386] on div "Events" at bounding box center [751, 383] width 355 height 25
type input "Events"
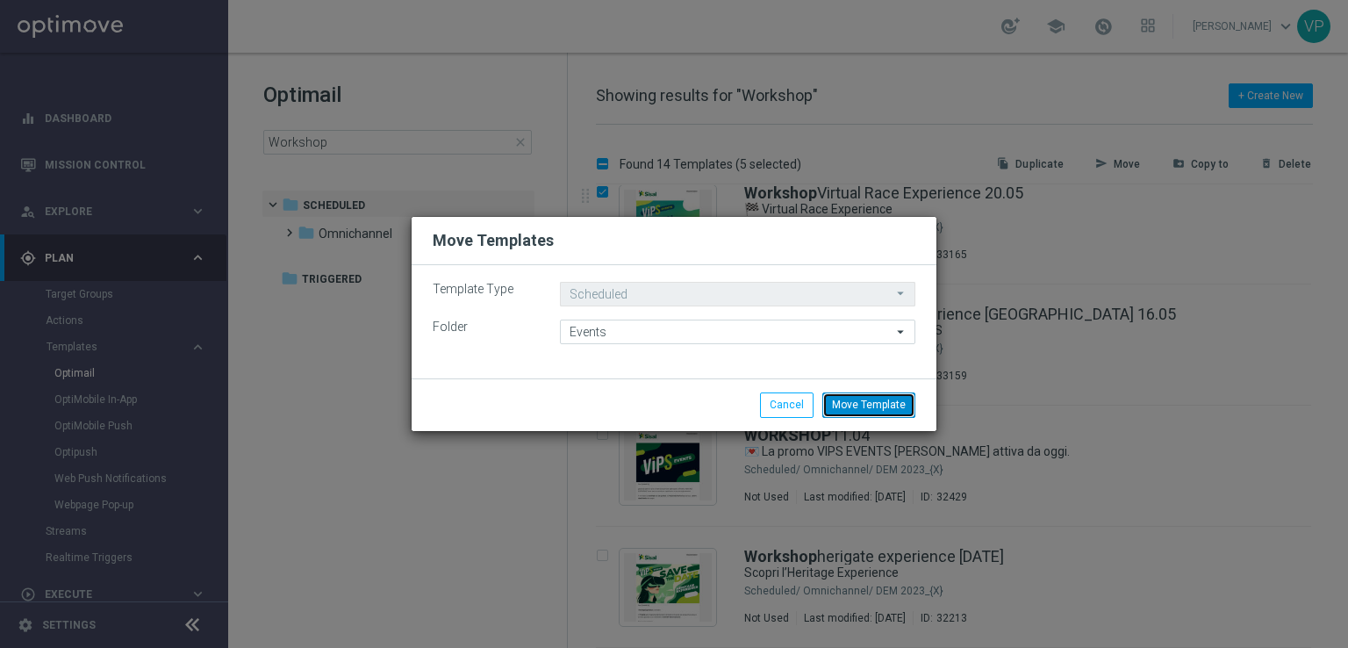
click at [887, 408] on button "Move Template" at bounding box center [868, 404] width 93 height 25
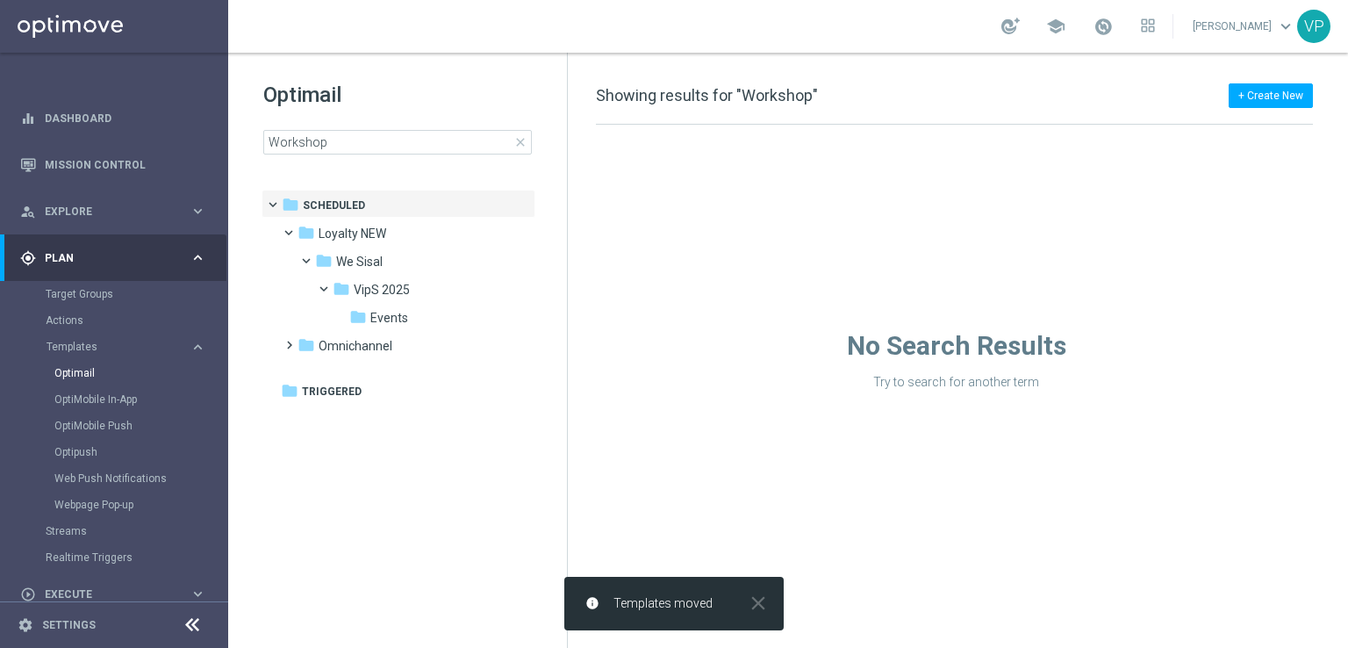
scroll to position [0, 0]
click at [362, 310] on icon "folder" at bounding box center [358, 317] width 18 height 18
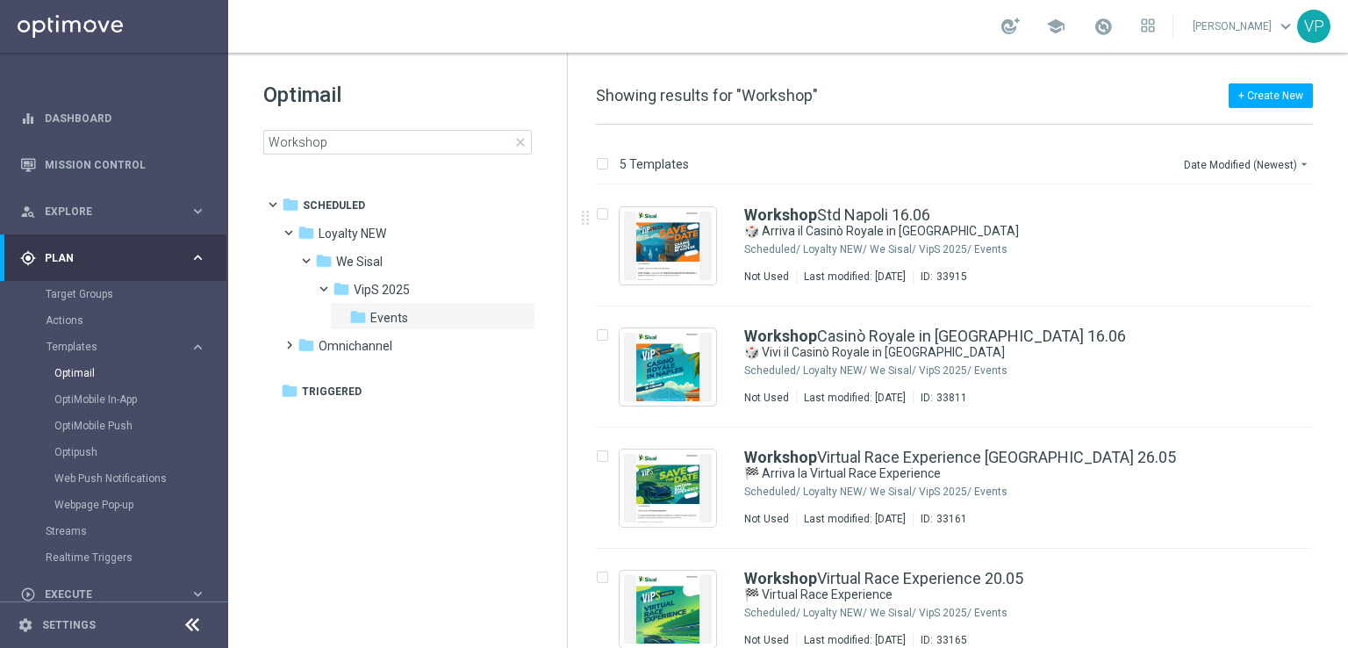
drag, startPoint x: 1346, startPoint y: 198, endPoint x: 1347, endPoint y: 276, distance: 78.1
click at [1347, 276] on div "5 Templates Date Modified (Newest) arrow_drop_down Drag here to set row groups …" at bounding box center [958, 386] width 780 height 523
drag, startPoint x: 1347, startPoint y: 262, endPoint x: 1347, endPoint y: 348, distance: 86.0
click at [1347, 348] on div "5 Templates Date Modified (Newest) arrow_drop_down Drag here to set row groups …" at bounding box center [958, 386] width 780 height 523
click at [1347, 592] on div "5 Templates Date Modified (Newest) arrow_drop_down Drag here to set row groups …" at bounding box center [958, 386] width 780 height 523
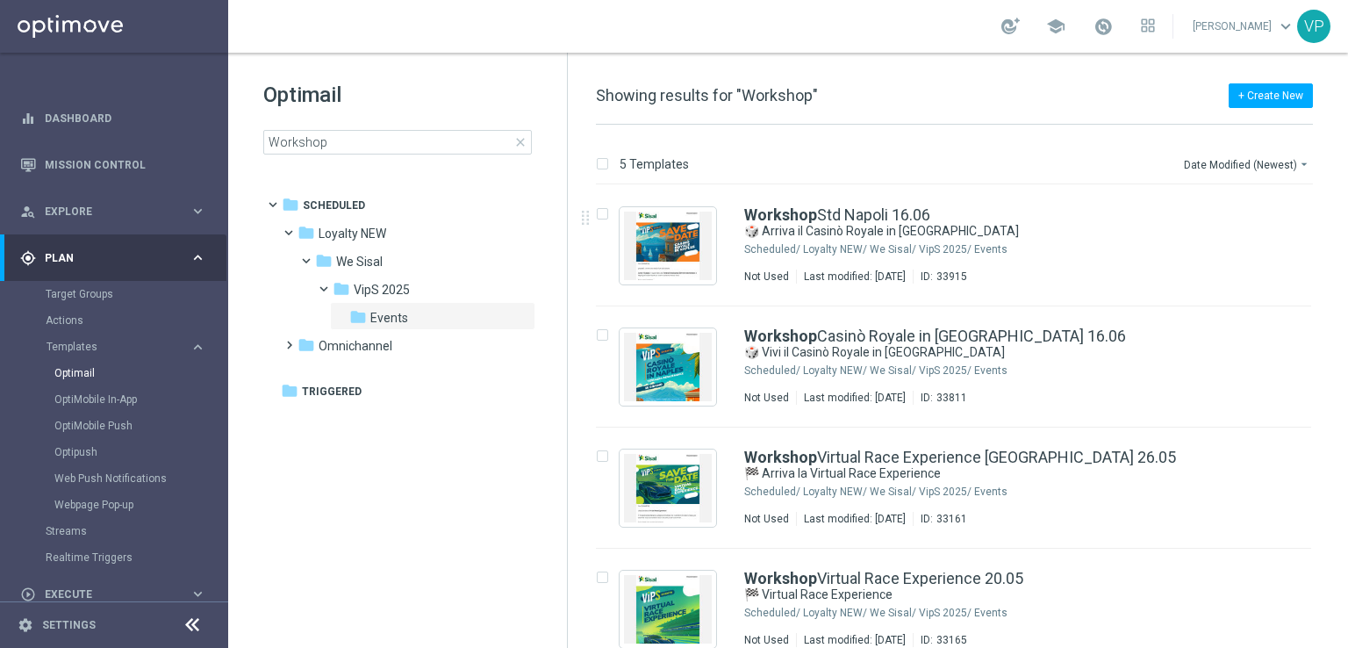
scroll to position [104, 0]
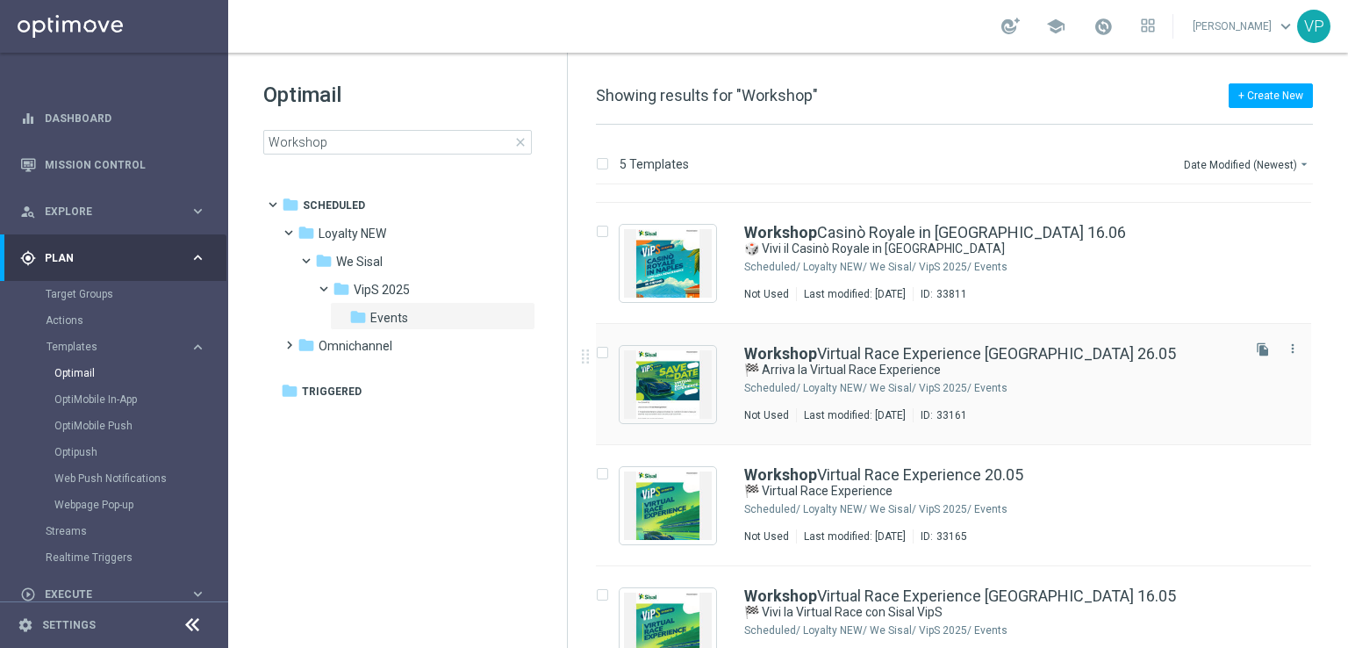
click at [884, 383] on div "Loyalty NEW/ We Sisal/ VipS 2025/ Events" at bounding box center [1020, 388] width 434 height 14
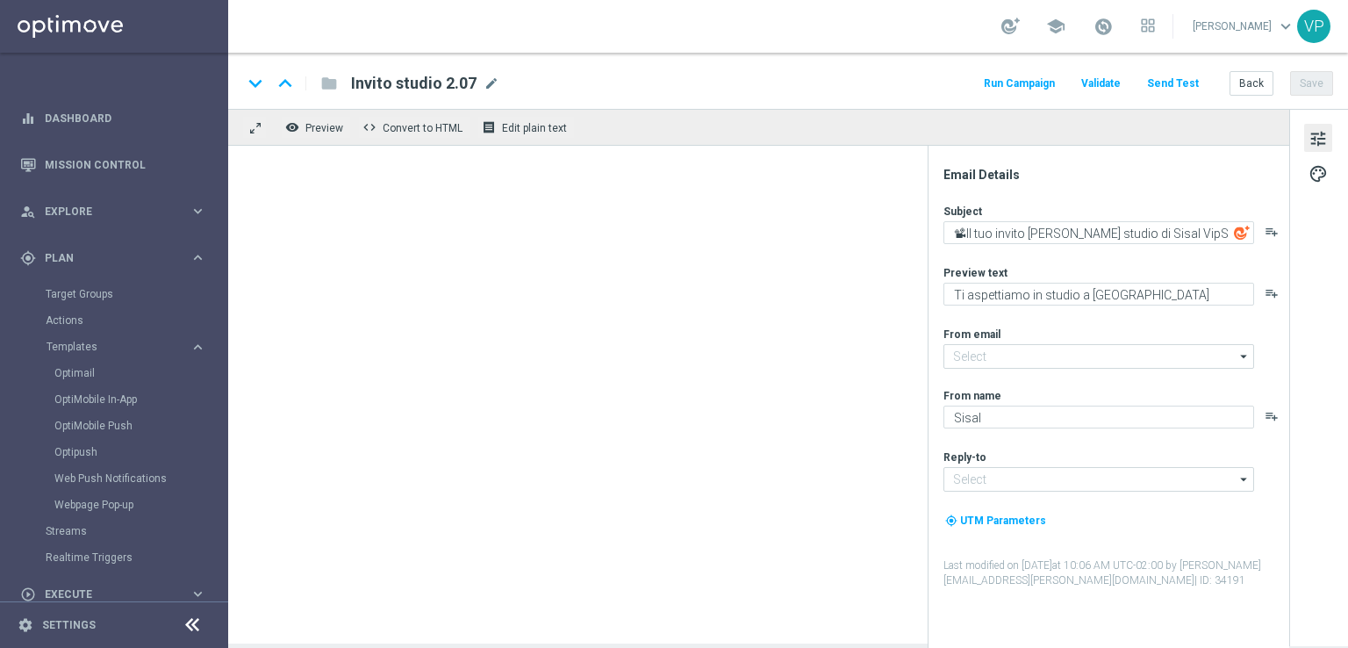
type input "[EMAIL_ADDRESS][DOMAIN_NAME]"
type textarea "🏁 Arriva la Virtual Race Experience"
type textarea "La tua gara in pista ti aspetta!"
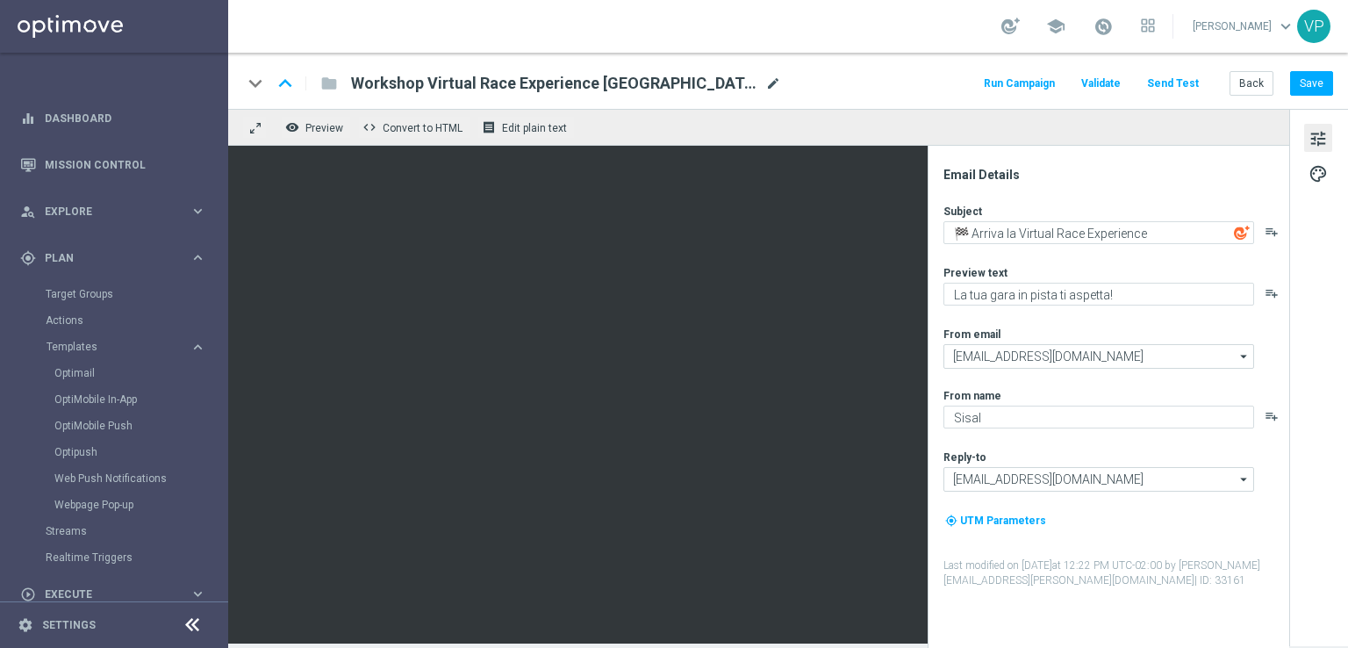
click at [765, 79] on span "mode_edit" at bounding box center [773, 83] width 16 height 16
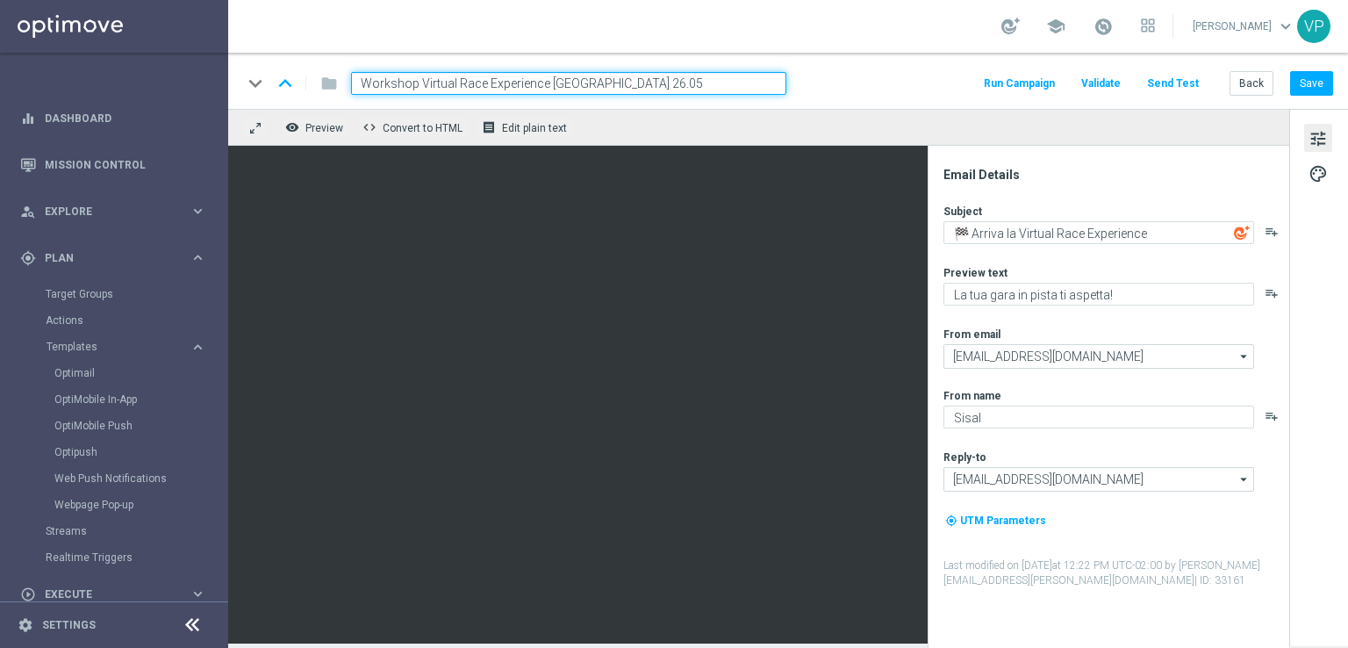
drag, startPoint x: 699, startPoint y: 78, endPoint x: 417, endPoint y: 85, distance: 281.8
click at [417, 85] on input "Workshop Virtual Race Experience [GEOGRAPHIC_DATA] 26.05" at bounding box center [568, 83] width 435 height 23
type input "Workshop [GEOGRAPHIC_DATA]"
click at [1316, 86] on button "Save" at bounding box center [1311, 83] width 43 height 25
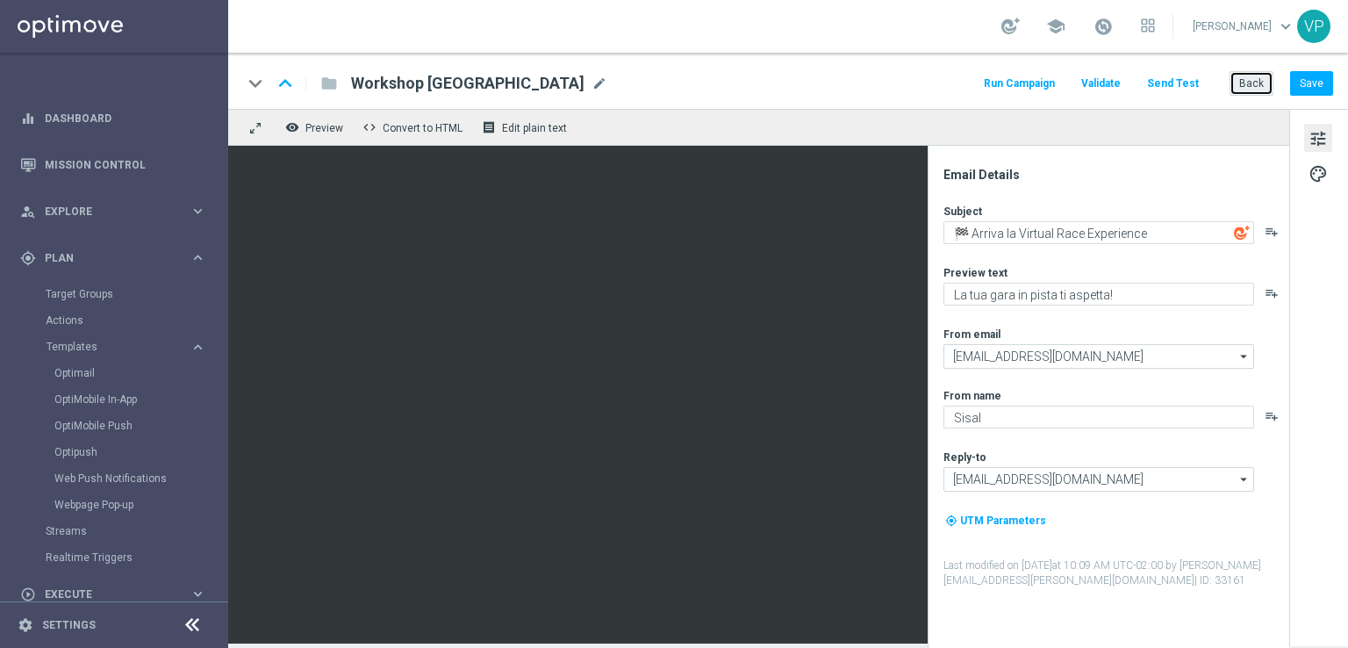
click at [1264, 81] on button "Back" at bounding box center [1251, 83] width 44 height 25
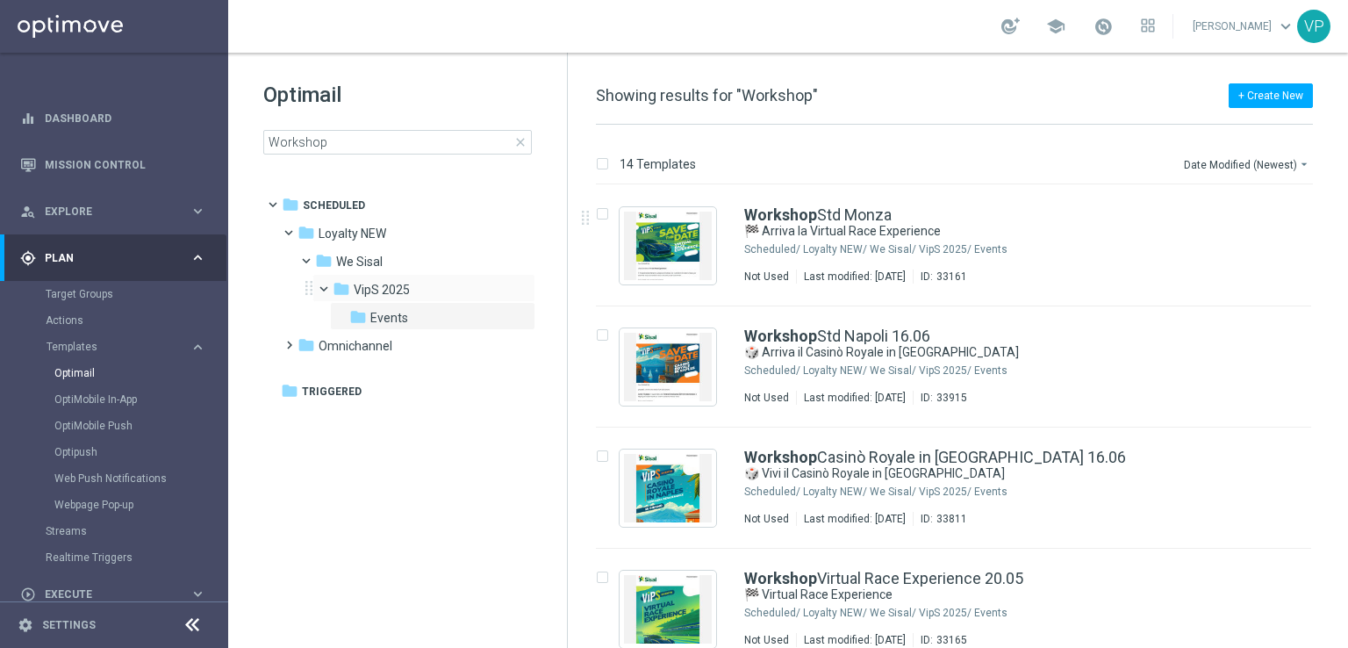
click at [328, 288] on span at bounding box center [331, 285] width 7 height 8
click at [325, 284] on span at bounding box center [321, 280] width 8 height 7
click at [312, 261] on span at bounding box center [314, 257] width 7 height 8
click at [307, 256] on span at bounding box center [303, 252] width 8 height 7
click at [525, 141] on span "close" at bounding box center [520, 142] width 14 height 14
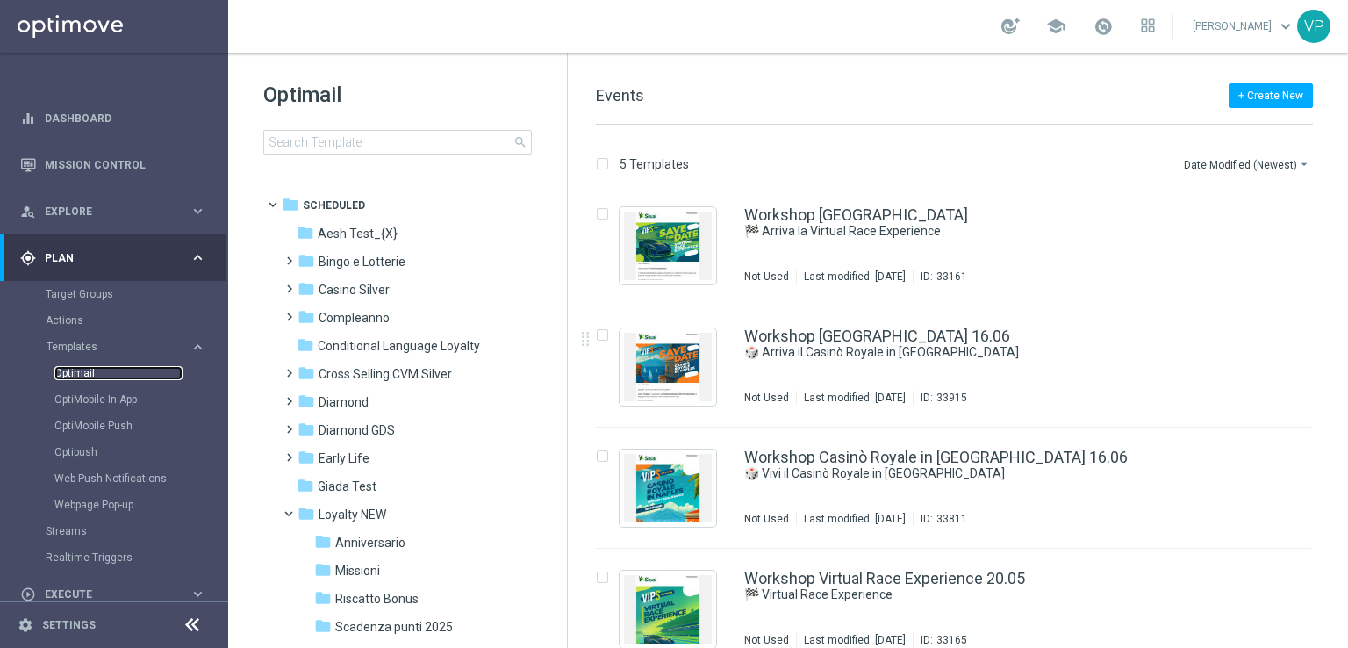
click at [94, 372] on link "Optimail" at bounding box center [118, 373] width 128 height 14
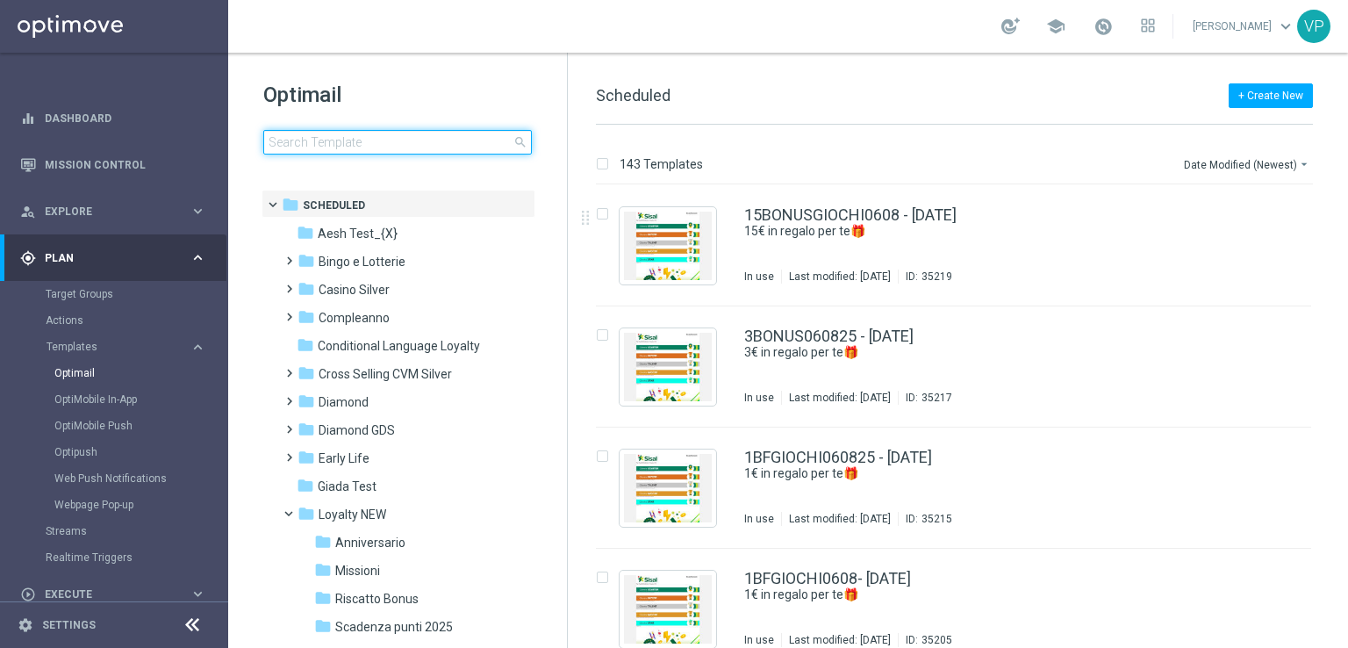
click at [305, 141] on input at bounding box center [397, 142] width 269 height 25
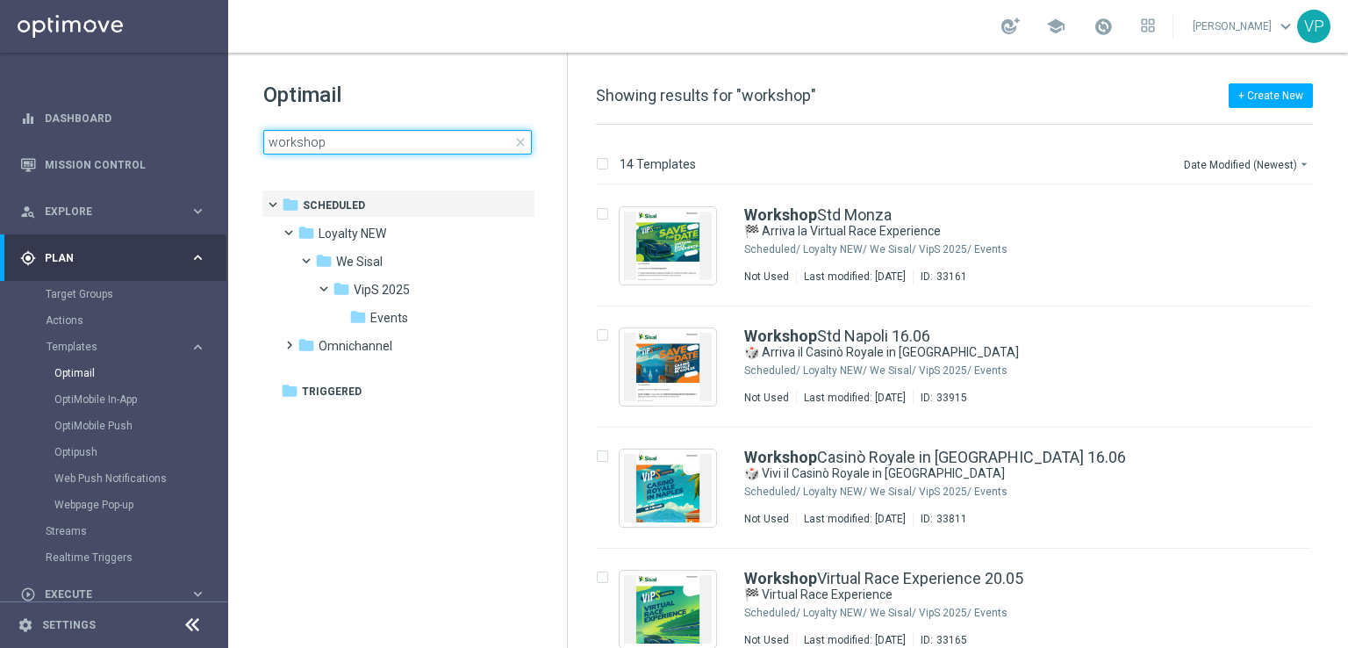
type input "workshop"
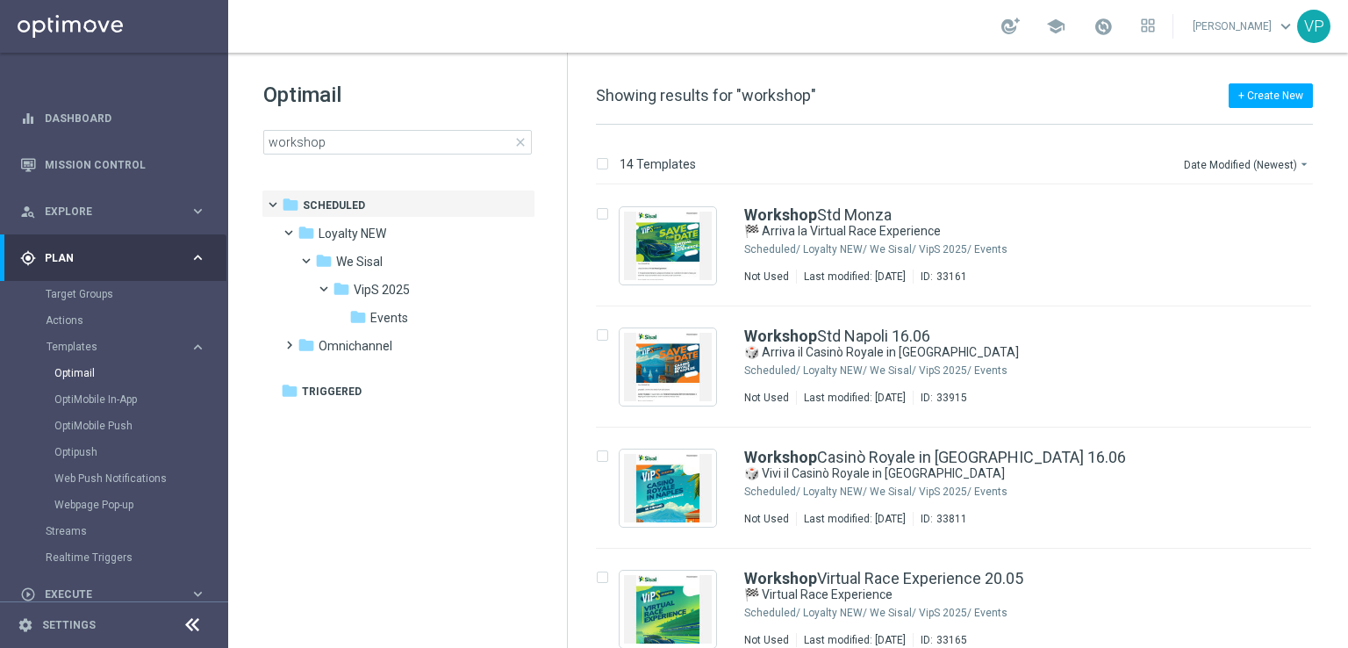
drag, startPoint x: 1347, startPoint y: 274, endPoint x: 1347, endPoint y: 431, distance: 157.1
click at [1347, 432] on div "14 Templates Date Modified (Newest) arrow_drop_down Drag here to set row groups…" at bounding box center [958, 386] width 780 height 523
click at [1344, 381] on div "insert_drive_file Workshop Std Monza 🏁 Arriva la Virtual Race Experience Schedu…" at bounding box center [961, 416] width 766 height 462
click at [337, 285] on icon "folder" at bounding box center [342, 289] width 18 height 18
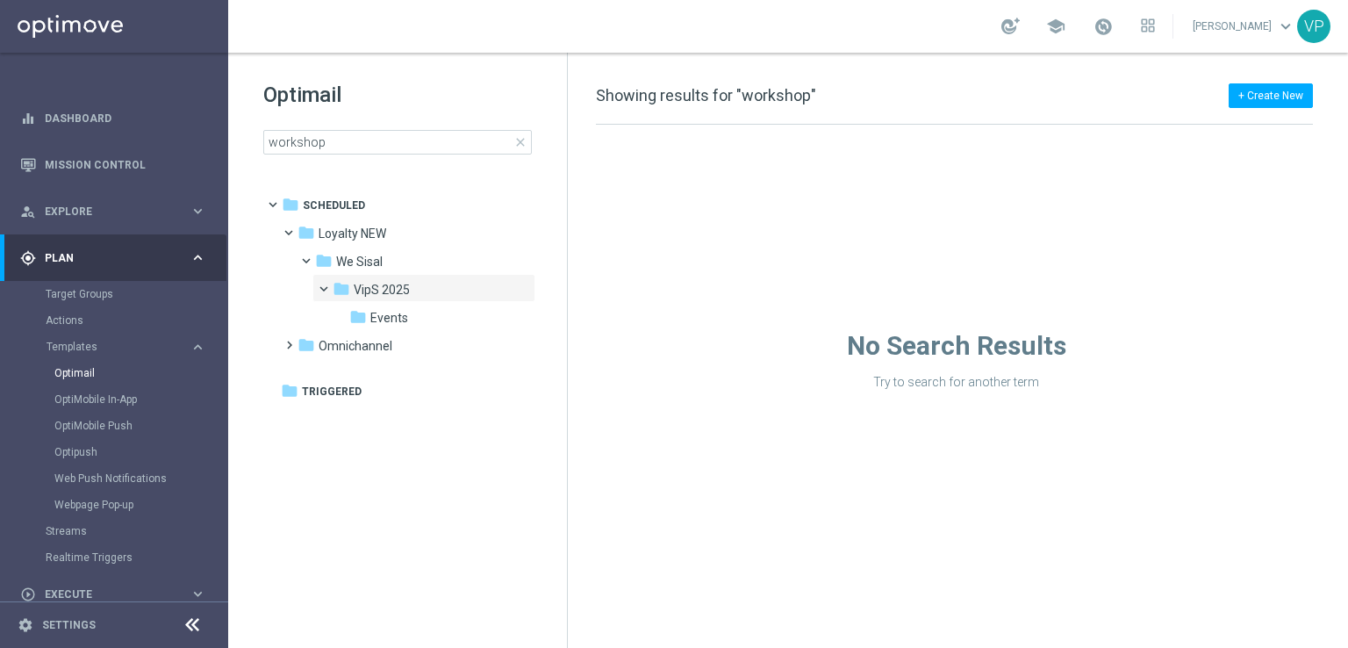
click at [337, 285] on icon "folder" at bounding box center [342, 289] width 18 height 18
click at [519, 143] on span "close" at bounding box center [520, 142] width 14 height 14
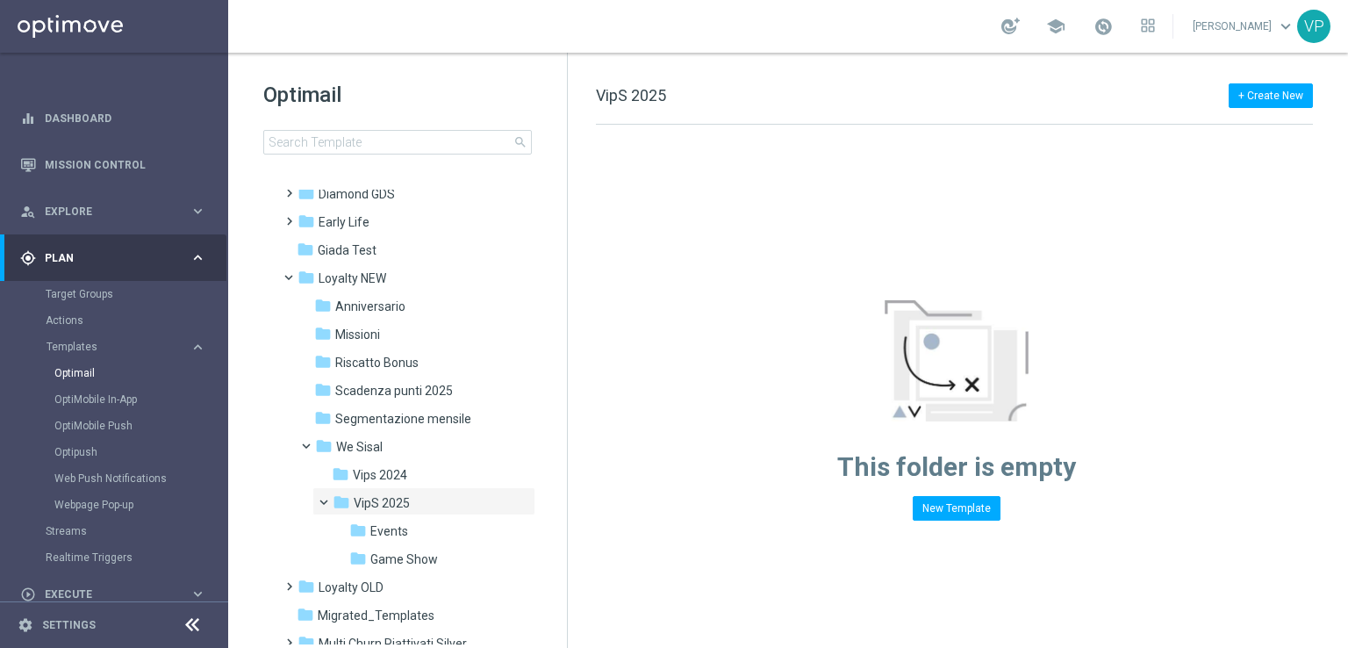
scroll to position [249, 0]
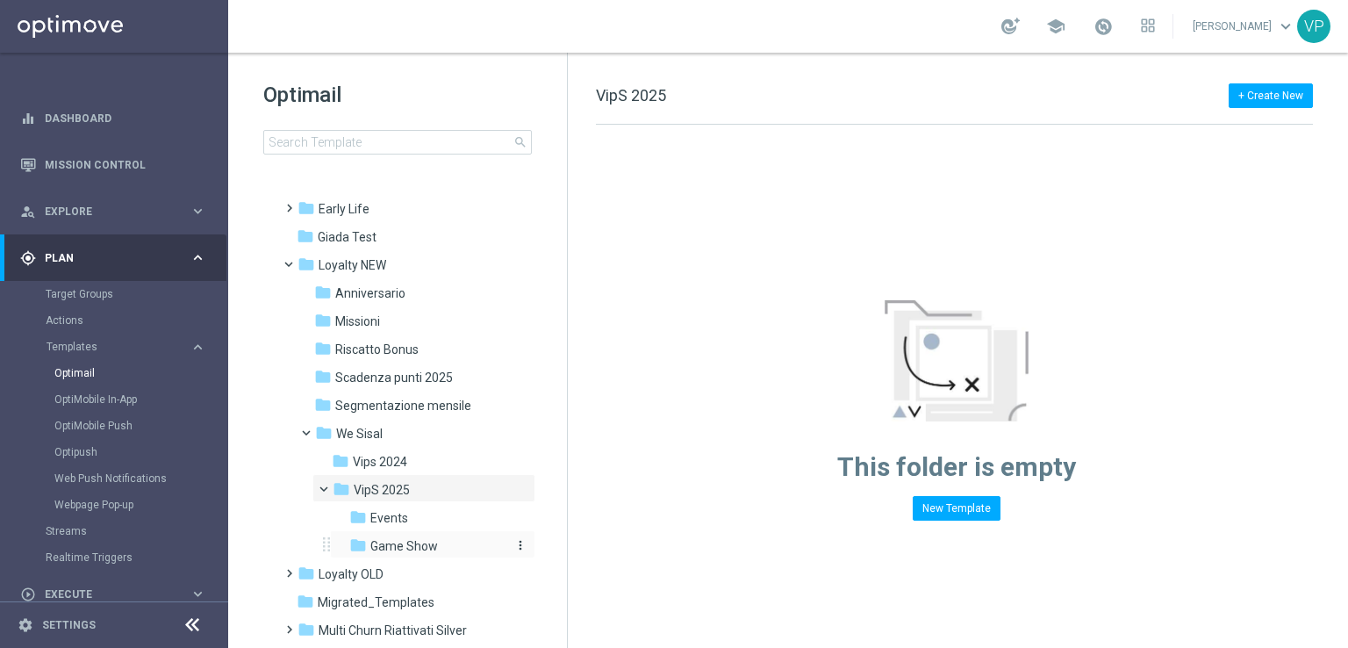
click at [375, 545] on span "Game Show" at bounding box center [404, 546] width 68 height 16
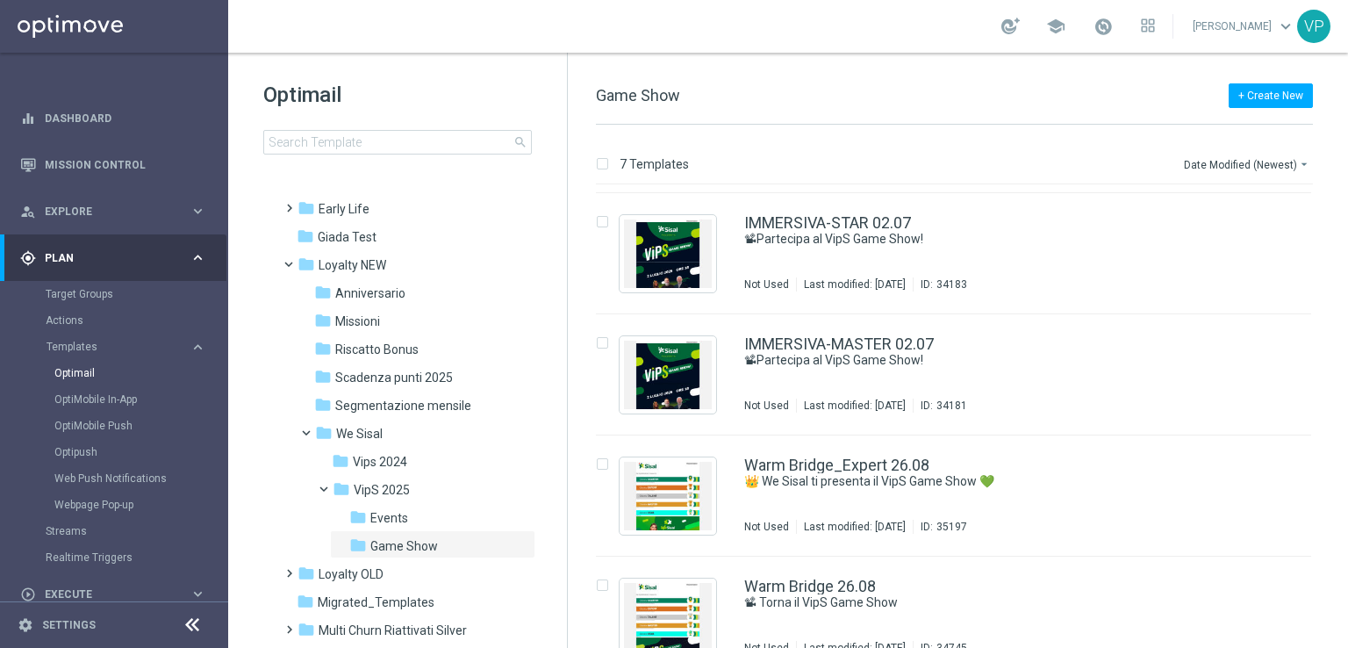
scroll to position [385, 0]
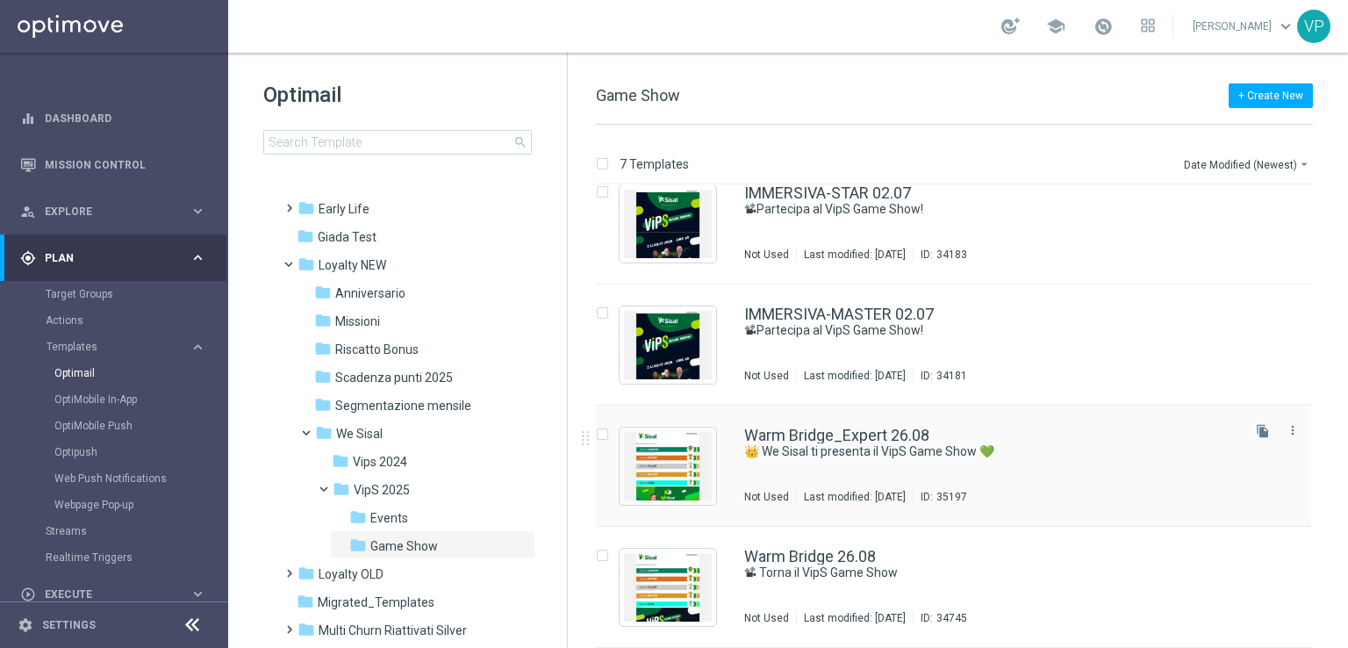
click at [1143, 474] on div "Warm Bridge_Expert 26.08 👑 We Sisal ti presenta il VipS Game Show 💚 Not Used La…" at bounding box center [990, 465] width 493 height 76
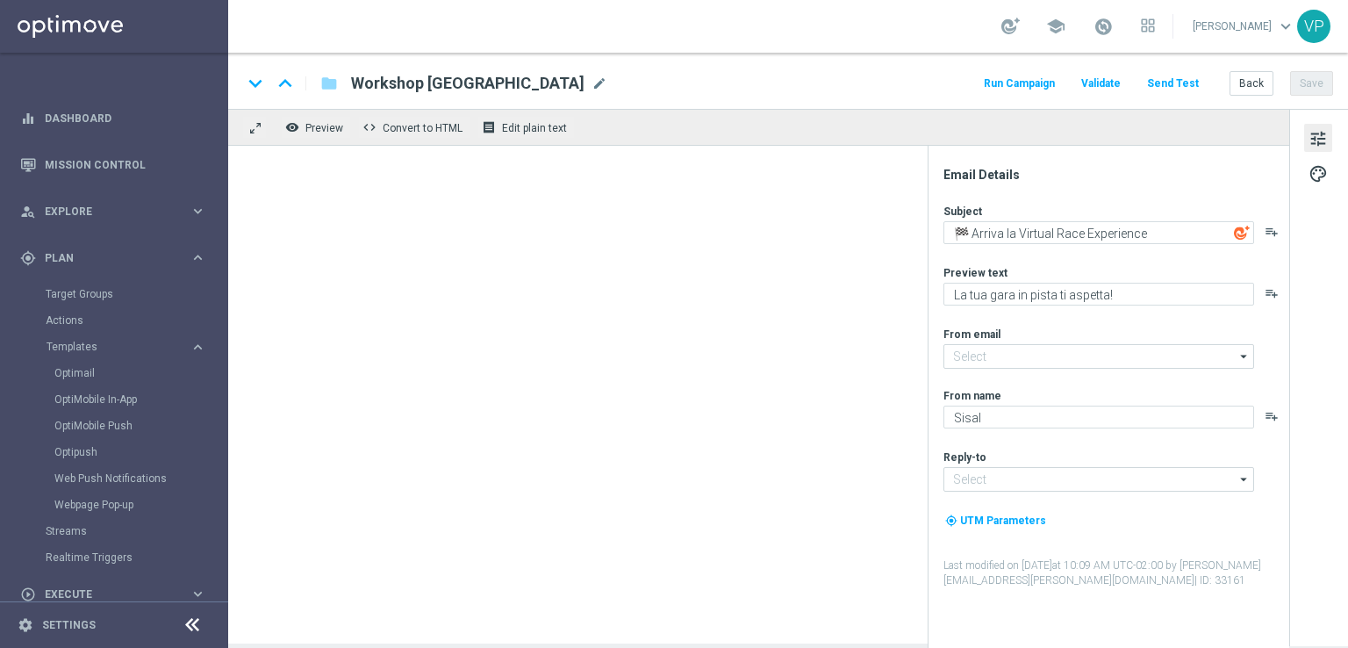
type input "[EMAIL_ADDRESS][DOMAIN_NAME]"
type textarea "👑 We Sisal ti presenta il VipS Game Show 💚"
type textarea "Scopri l’intrattenimento esclusivo in live streaming📽"
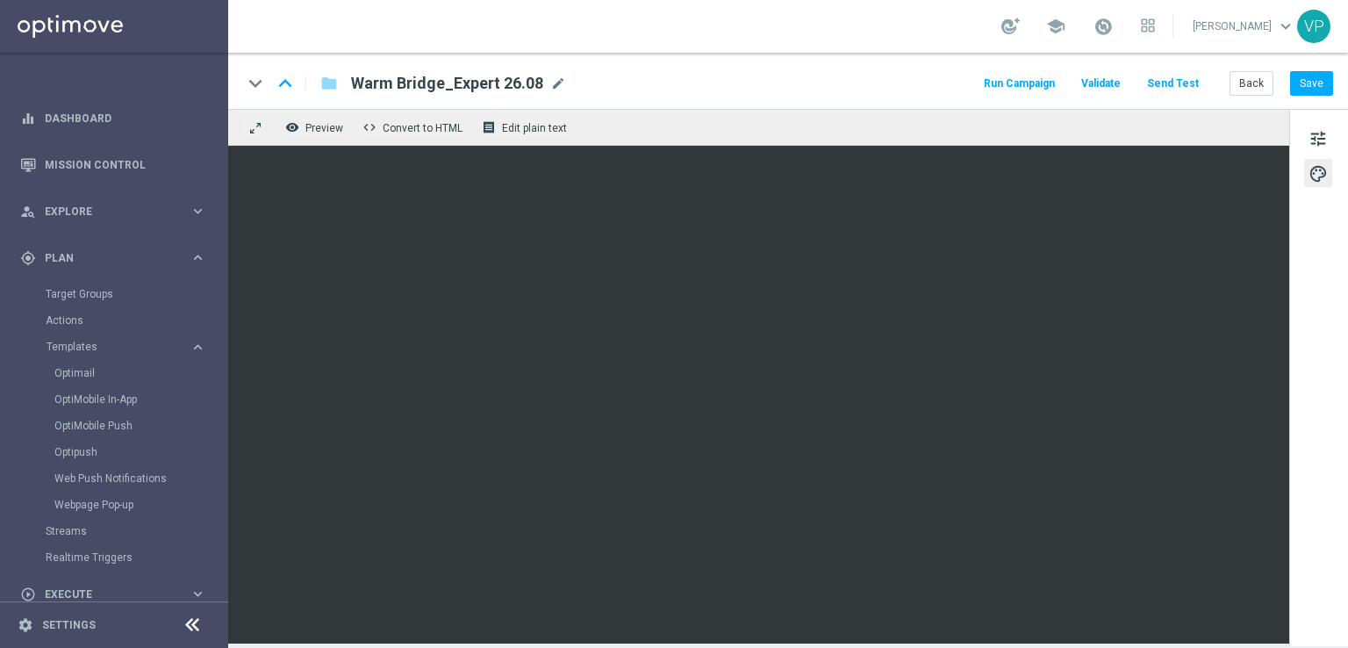
click at [1342, 218] on div "tune palette" at bounding box center [1318, 377] width 59 height 537
click at [1266, 89] on button "Back" at bounding box center [1251, 83] width 44 height 25
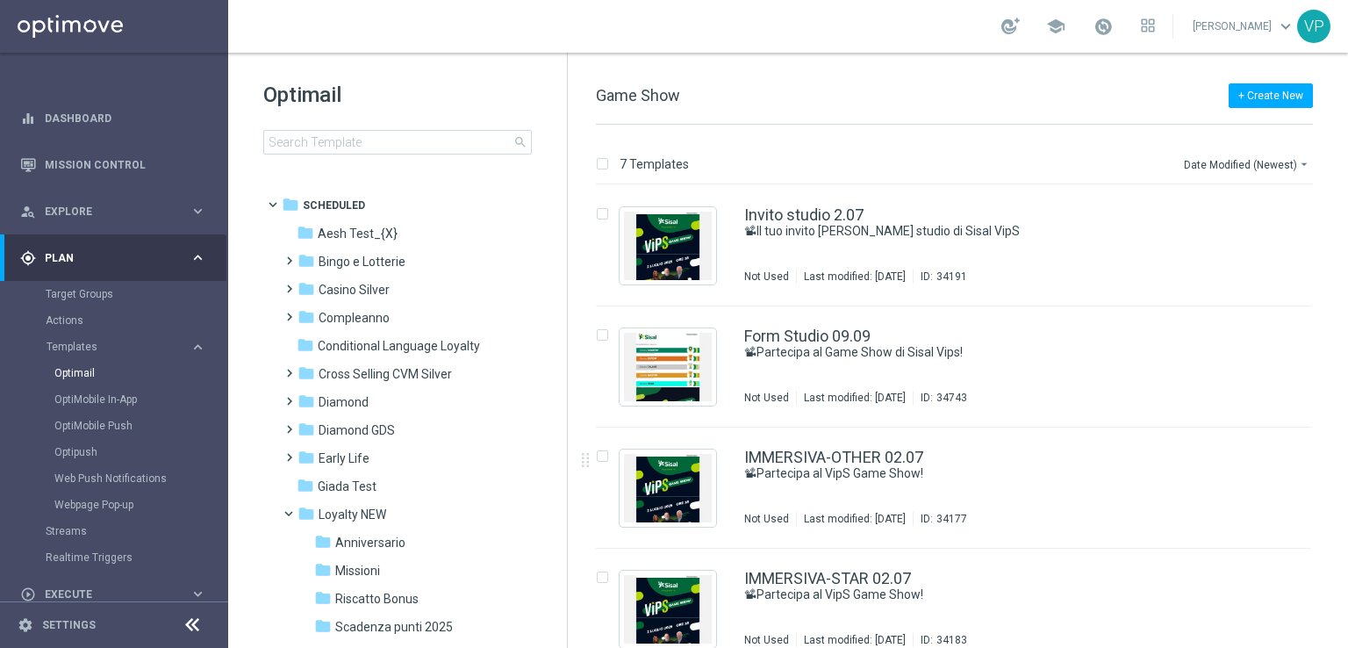
click at [1344, 376] on div "7 Templates Date Modified (Newest) arrow_drop_down Drag here to set row groups …" at bounding box center [958, 386] width 780 height 523
drag, startPoint x: 1344, startPoint y: 376, endPoint x: 1324, endPoint y: 546, distance: 170.6
click at [1324, 546] on div "7 Templates Date Modified (Newest) arrow_drop_down Drag here to set row groups …" at bounding box center [958, 386] width 780 height 523
click at [116, 262] on span "Plan" at bounding box center [117, 258] width 145 height 11
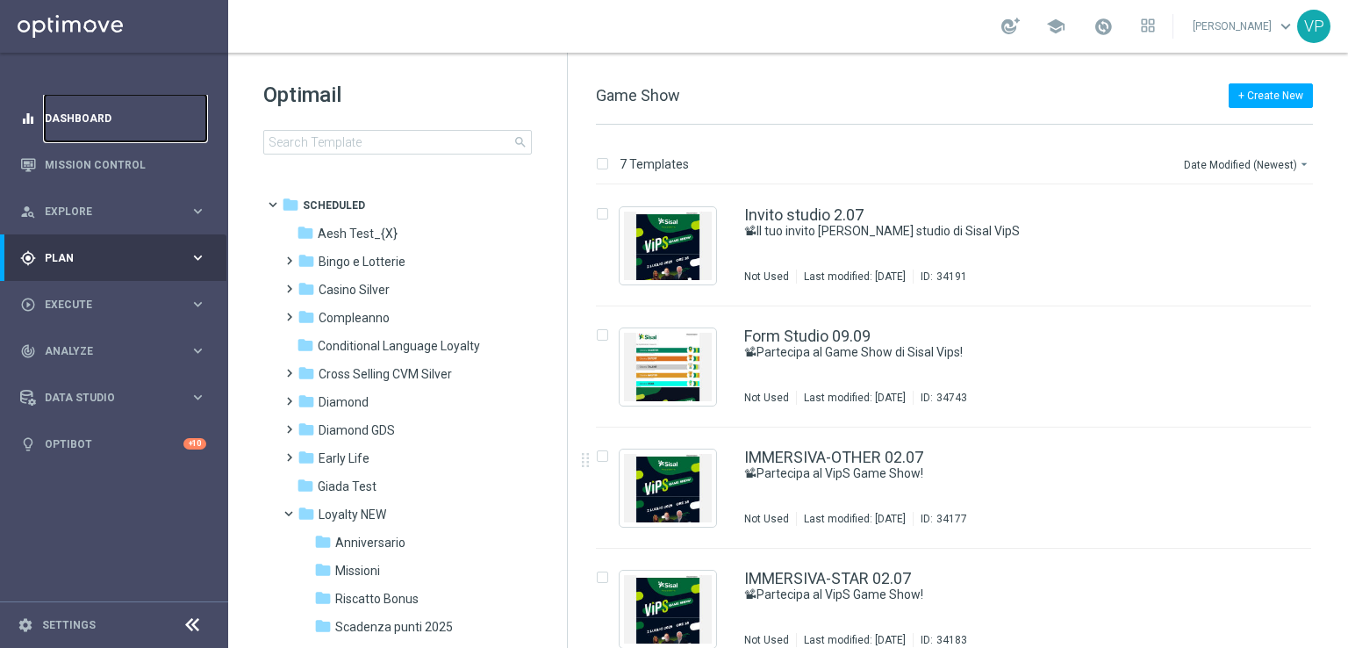
click at [73, 122] on link "Dashboard" at bounding box center [125, 118] width 161 height 47
